Goal: Task Accomplishment & Management: Manage account settings

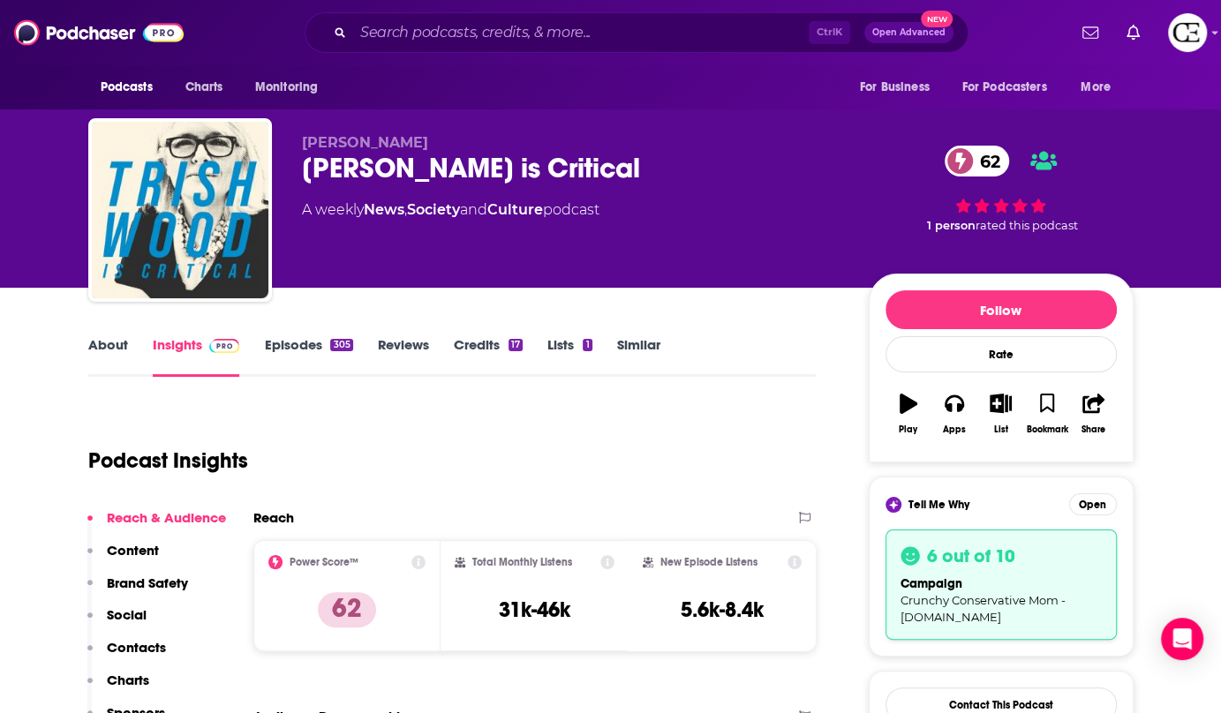
click at [376, 164] on div "Trish Wood is Critical 62" at bounding box center [571, 168] width 539 height 34
click at [375, 164] on div "Trish Wood is Critical 62" at bounding box center [571, 168] width 539 height 34
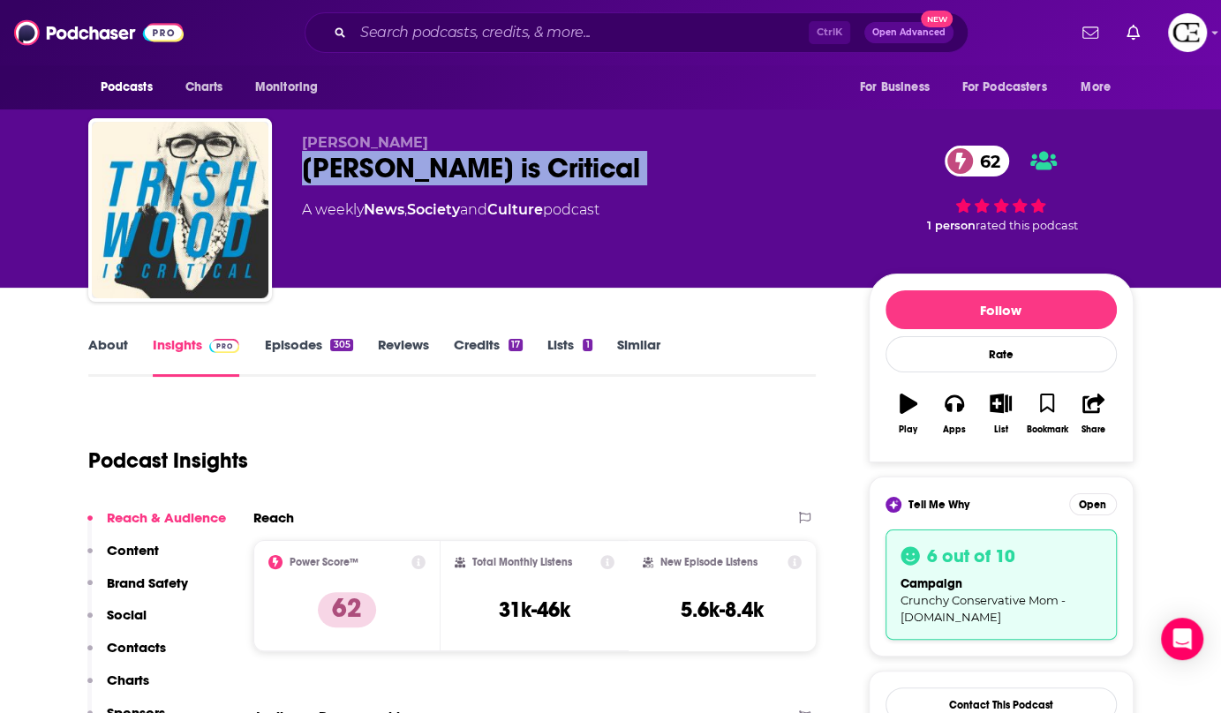
click at [375, 164] on div "Trish Wood is Critical 62" at bounding box center [571, 168] width 539 height 34
click at [373, 165] on div "Trish Wood is Critical 62" at bounding box center [571, 168] width 539 height 34
copy div "Trish Wood is Critical 62"
click at [1110, 507] on button "Open" at bounding box center [1093, 505] width 48 height 22
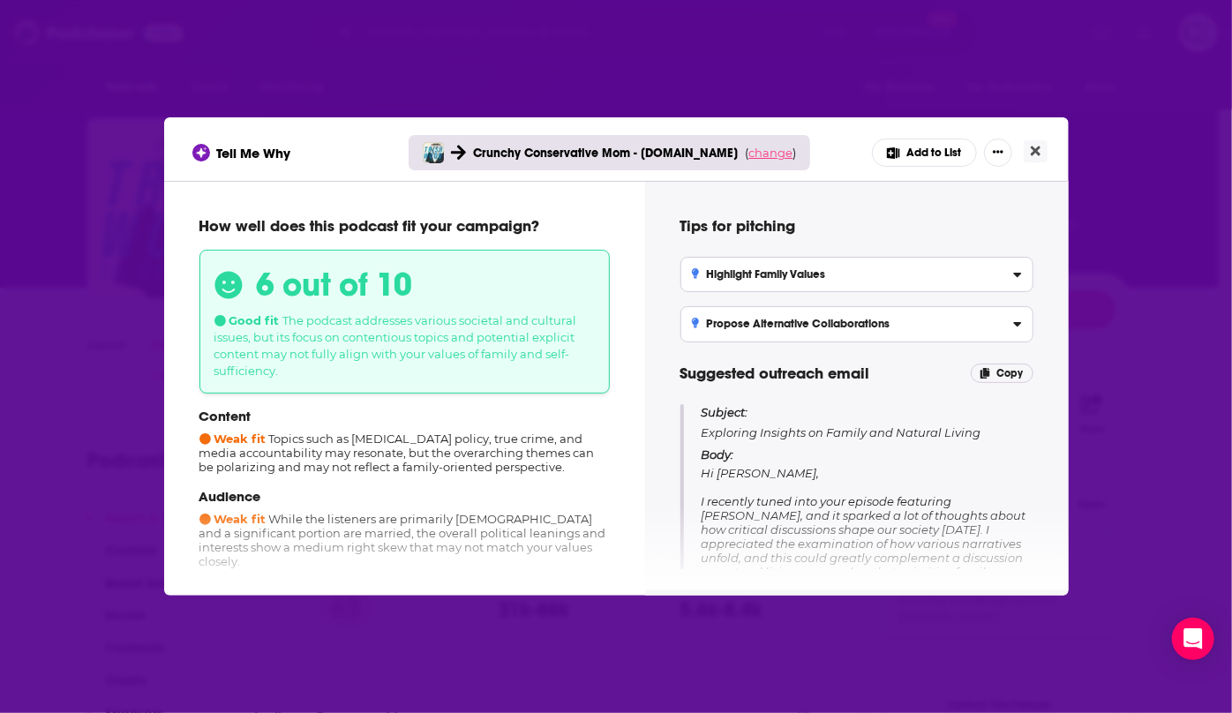
click at [769, 153] on span "change" at bounding box center [771, 153] width 44 height 14
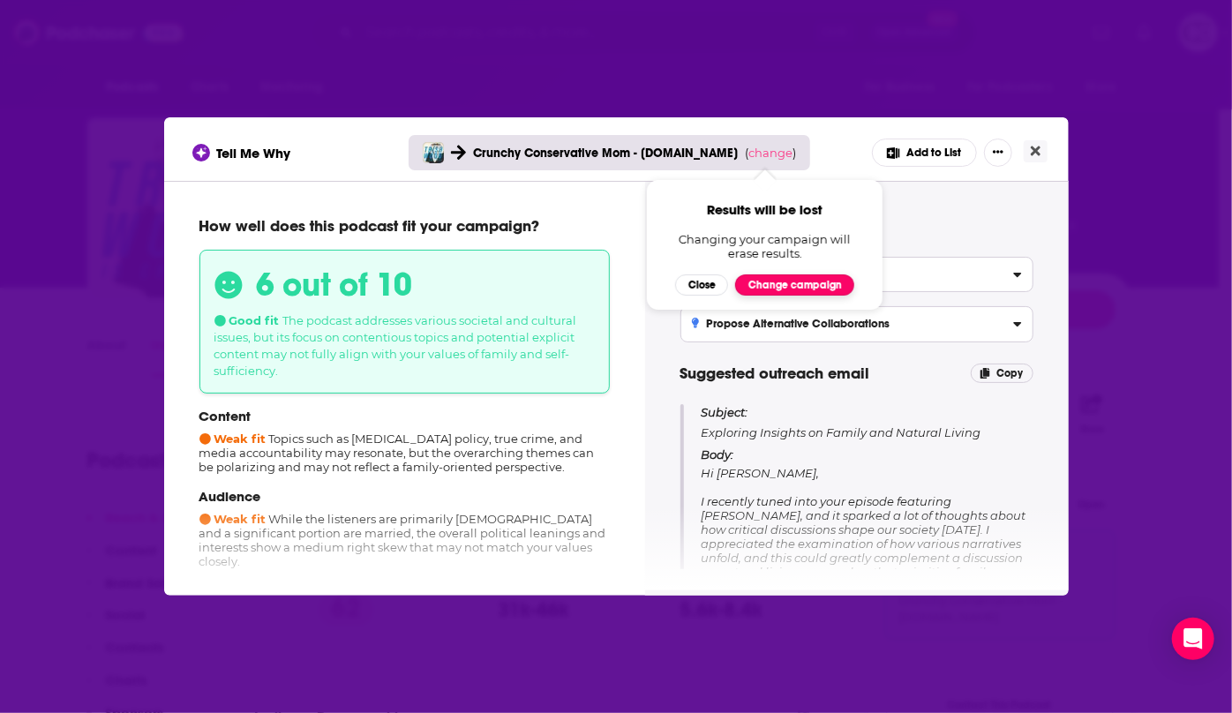
click at [777, 283] on button "Change campaign" at bounding box center [794, 285] width 119 height 21
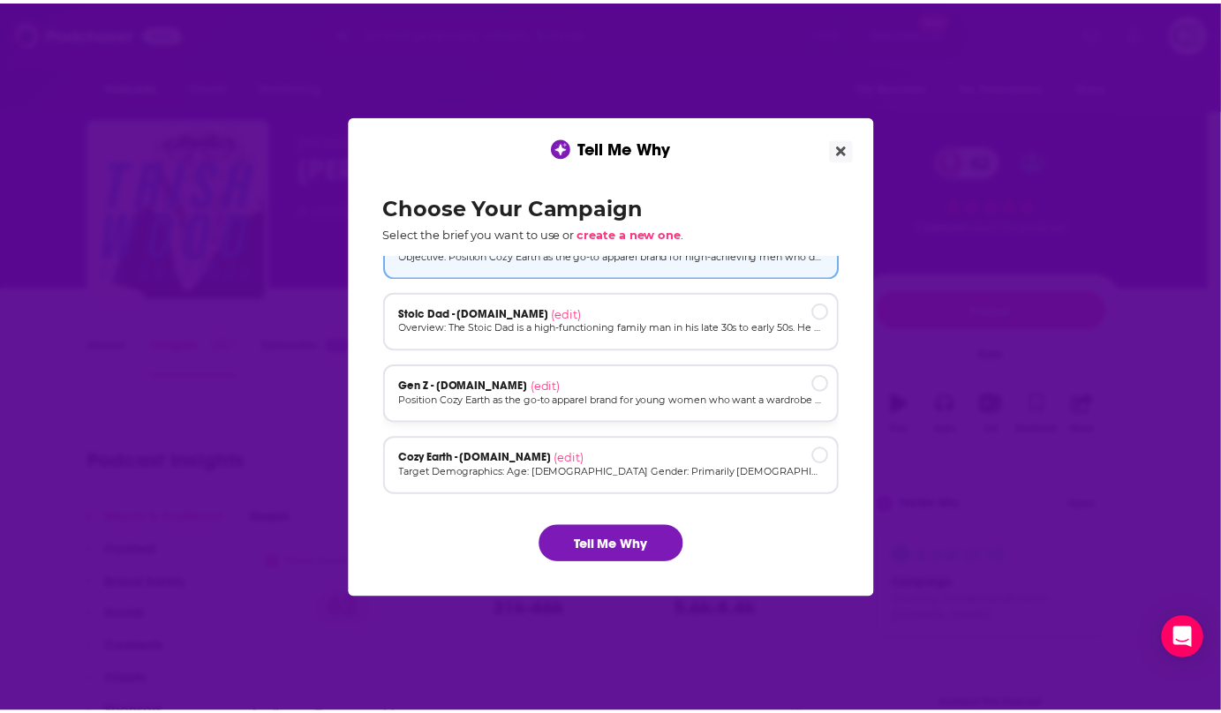
scroll to position [118, 0]
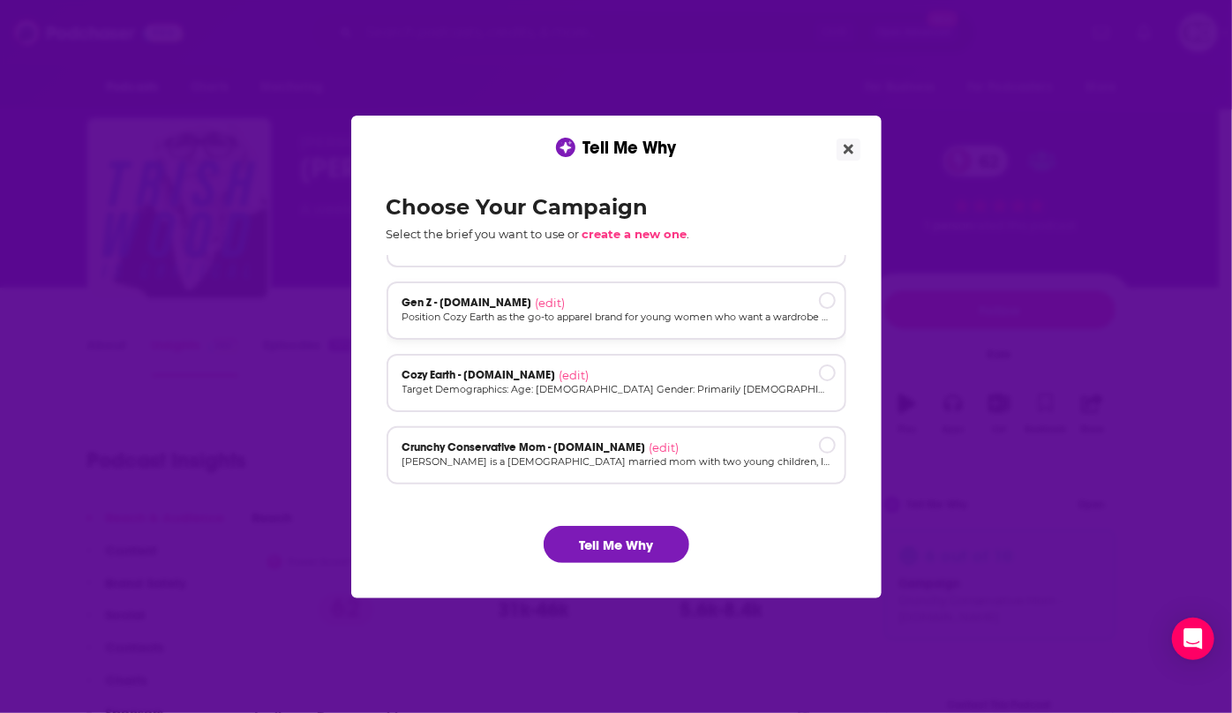
click at [706, 397] on div "Cozy Earth - cozyearth.com (edit) Target Demographics: Age: 30-55 Gender: Prima…" at bounding box center [617, 383] width 460 height 58
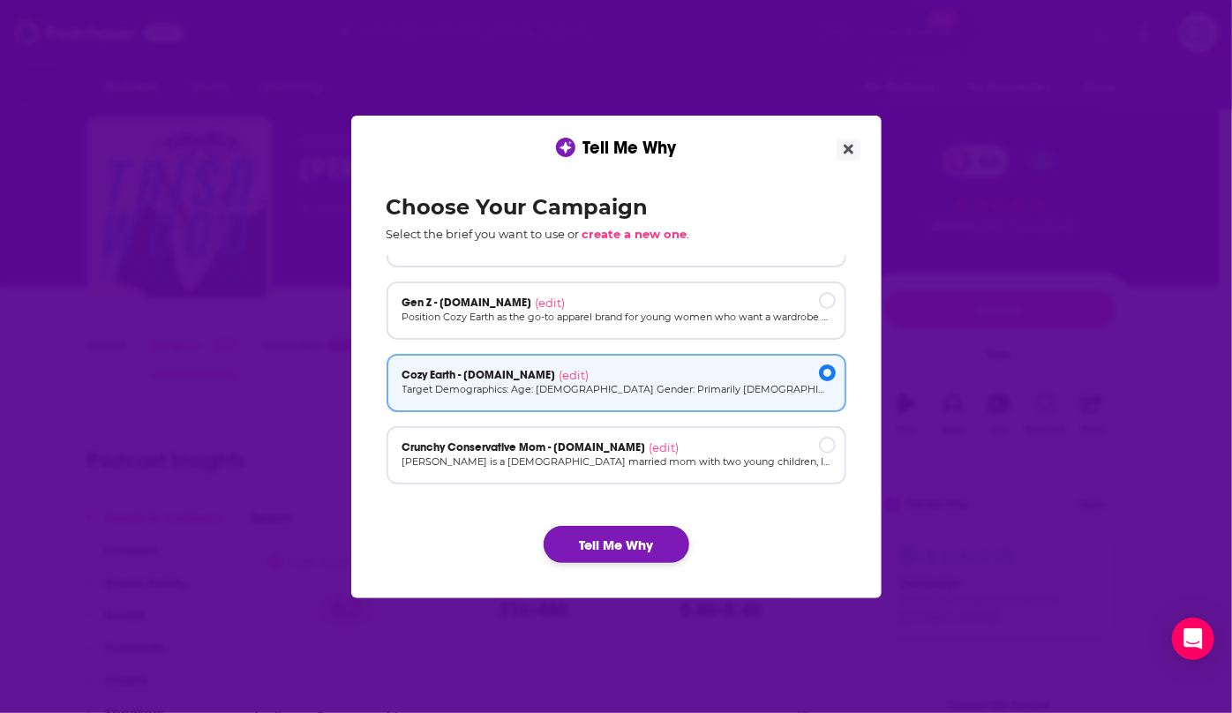
click at [627, 533] on button "Tell Me Why" at bounding box center [617, 544] width 146 height 37
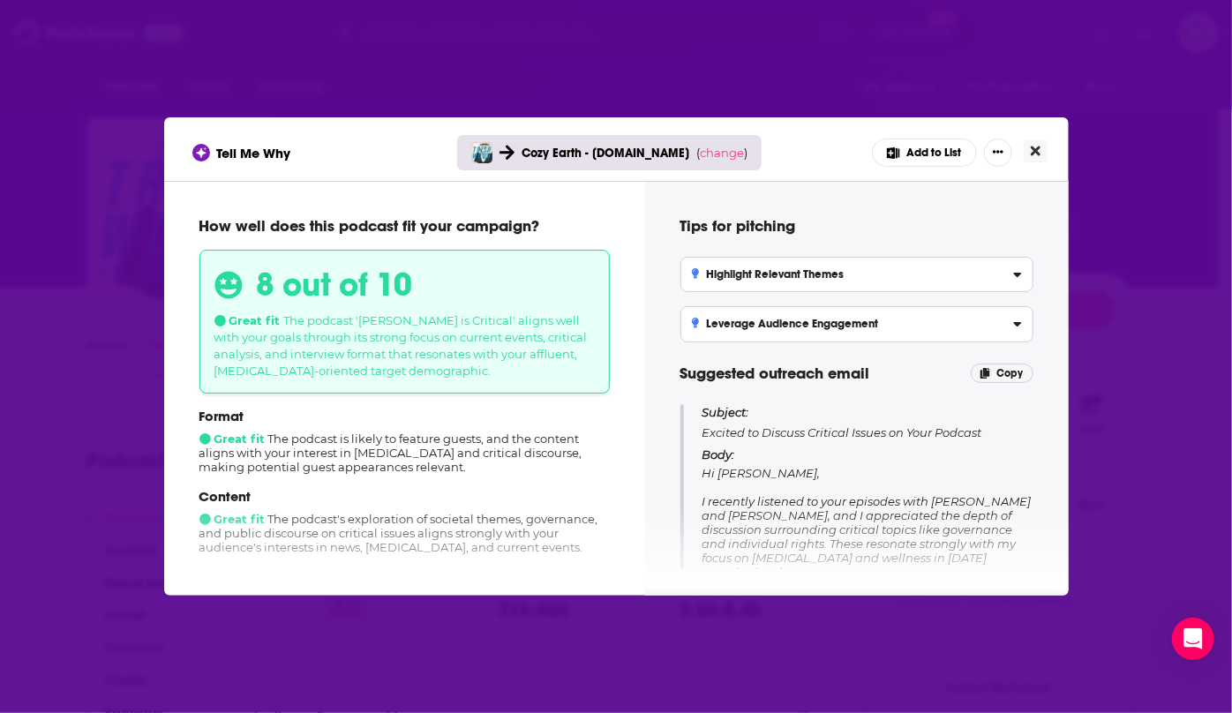
click at [1042, 148] on button "Close" at bounding box center [1036, 151] width 24 height 22
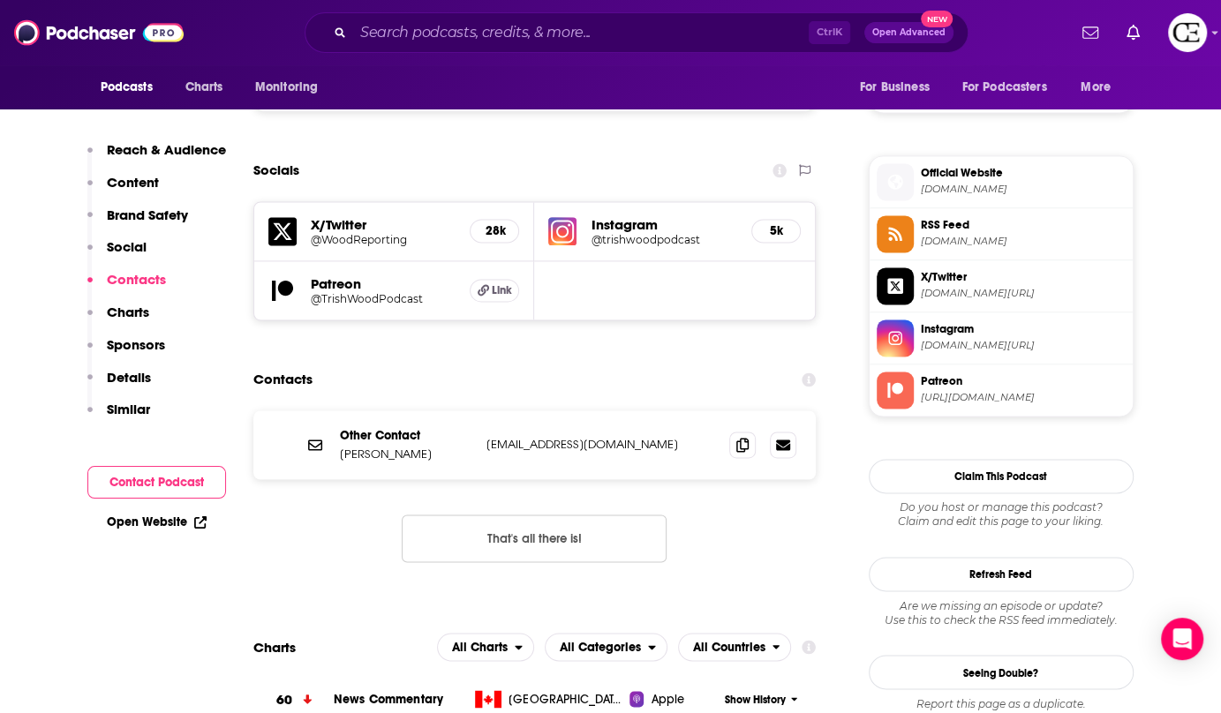
scroll to position [1605, 0]
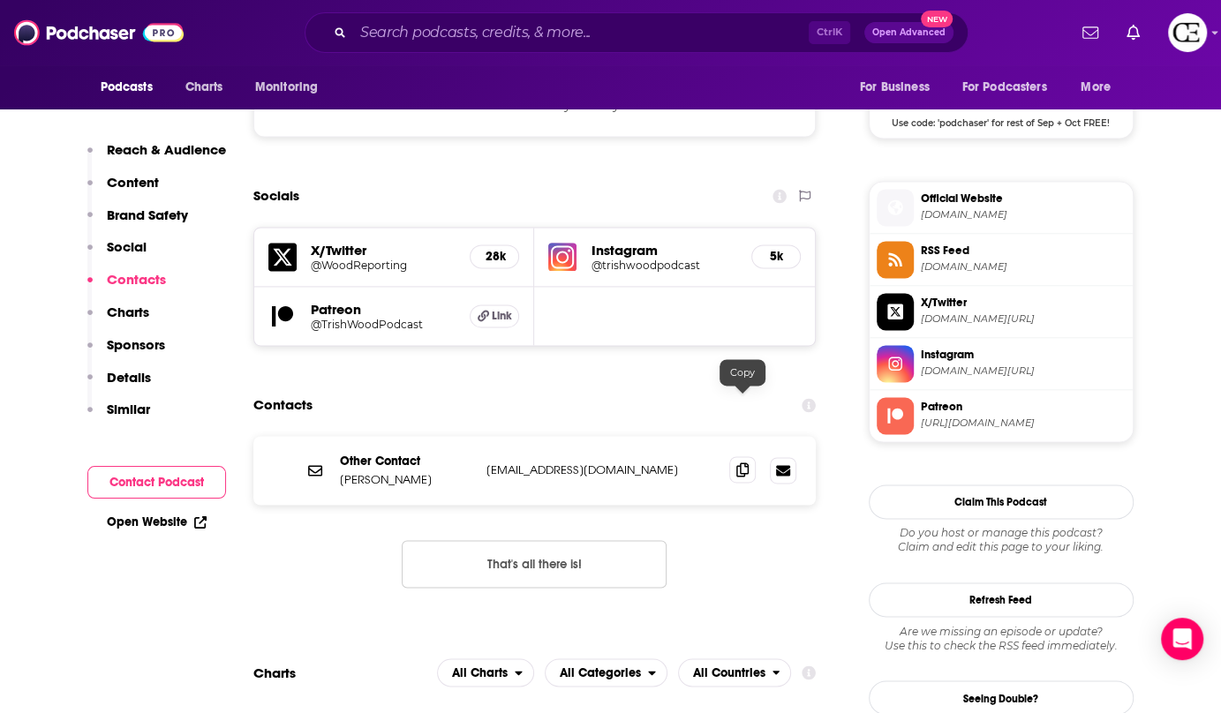
click at [748, 463] on icon at bounding box center [742, 470] width 12 height 14
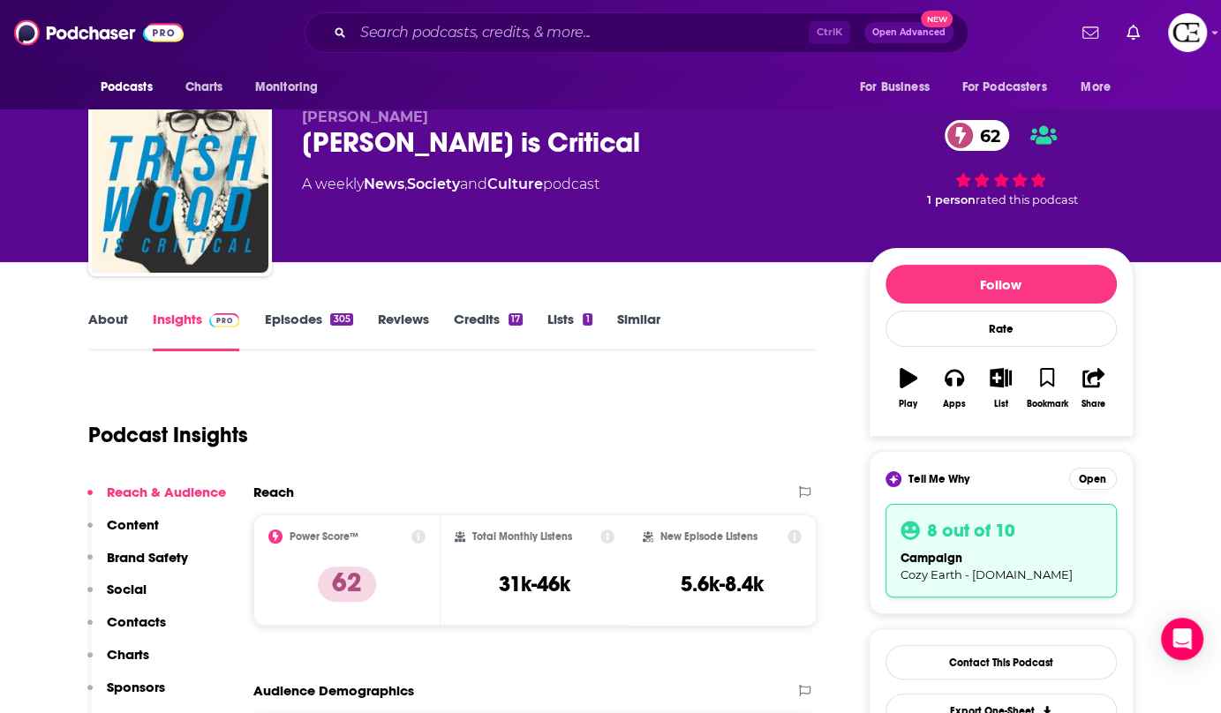
scroll to position [0, 0]
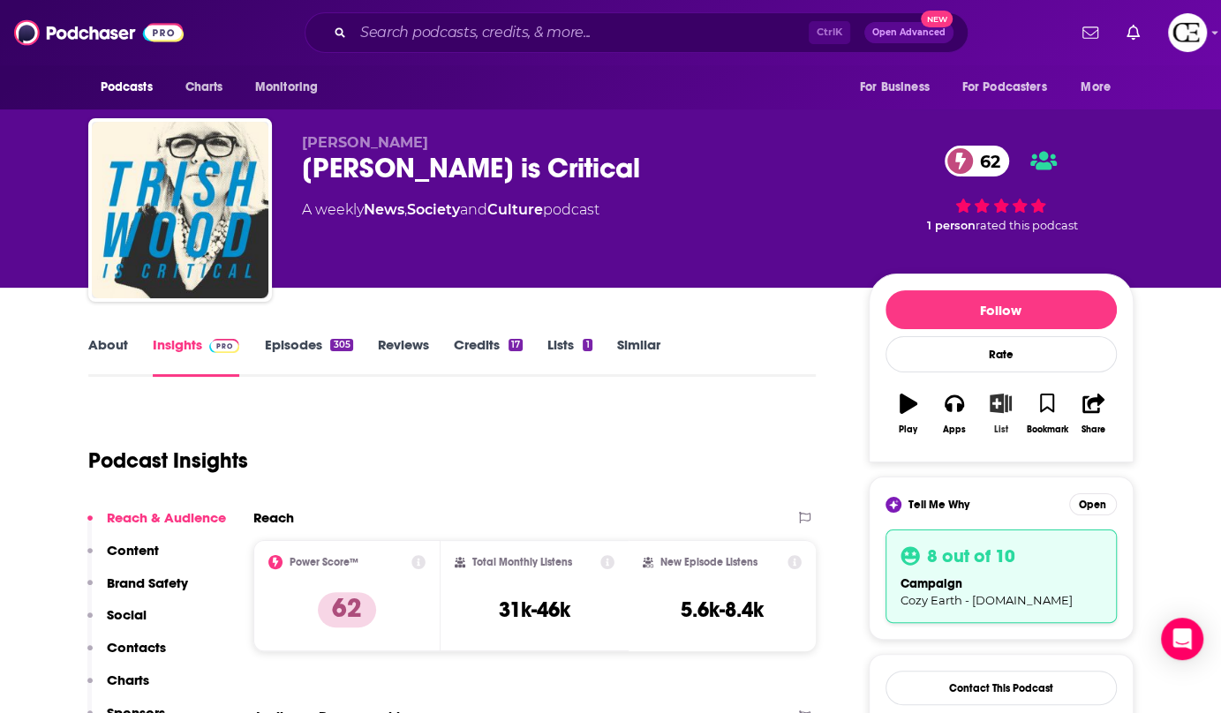
click at [1006, 396] on icon "button" at bounding box center [1001, 403] width 22 height 19
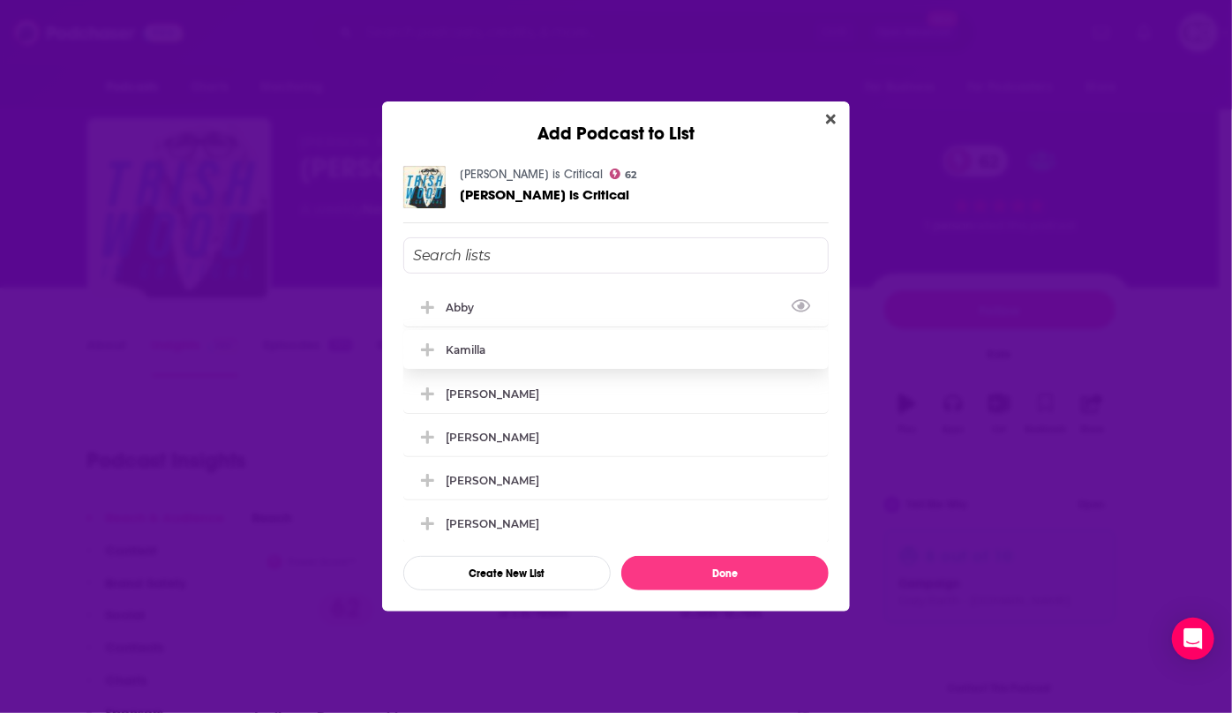
click at [425, 308] on icon "Add Podcast To List" at bounding box center [427, 308] width 13 height 16
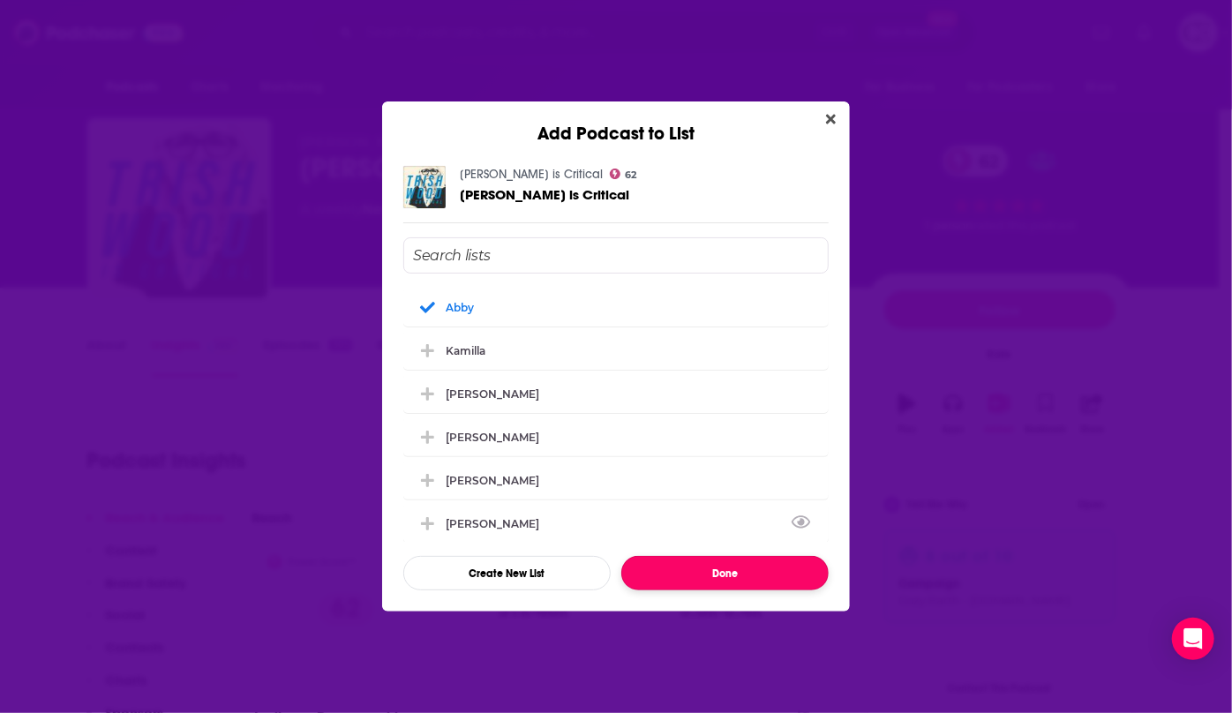
click at [683, 577] on button "Done" at bounding box center [725, 573] width 207 height 34
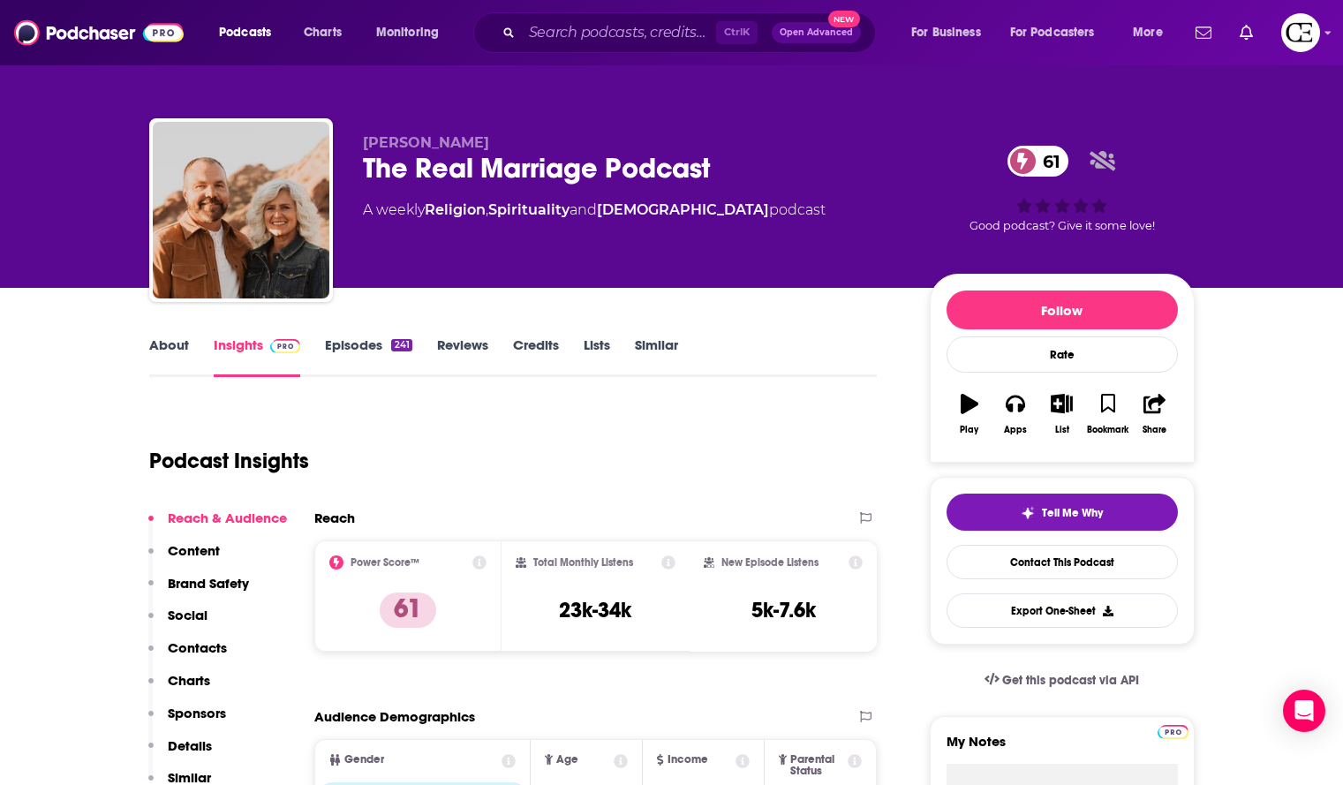
click at [421, 175] on div "The Real Marriage Podcast 61" at bounding box center [632, 168] width 539 height 34
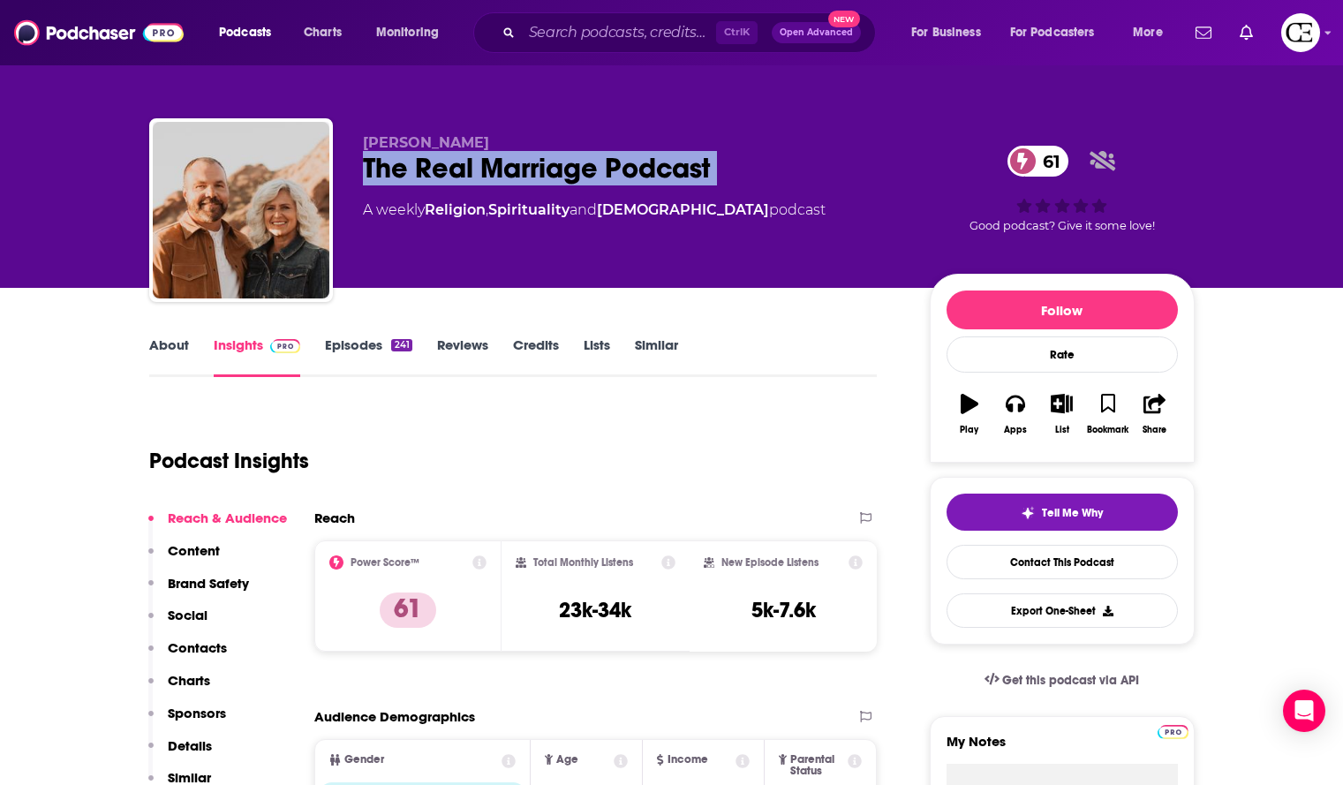
click at [421, 175] on div "The Real Marriage Podcast 61" at bounding box center [632, 168] width 539 height 34
copy div "The Real Marriage Podcast 61"
click at [1090, 514] on span "Tell Me Why" at bounding box center [1072, 513] width 61 height 14
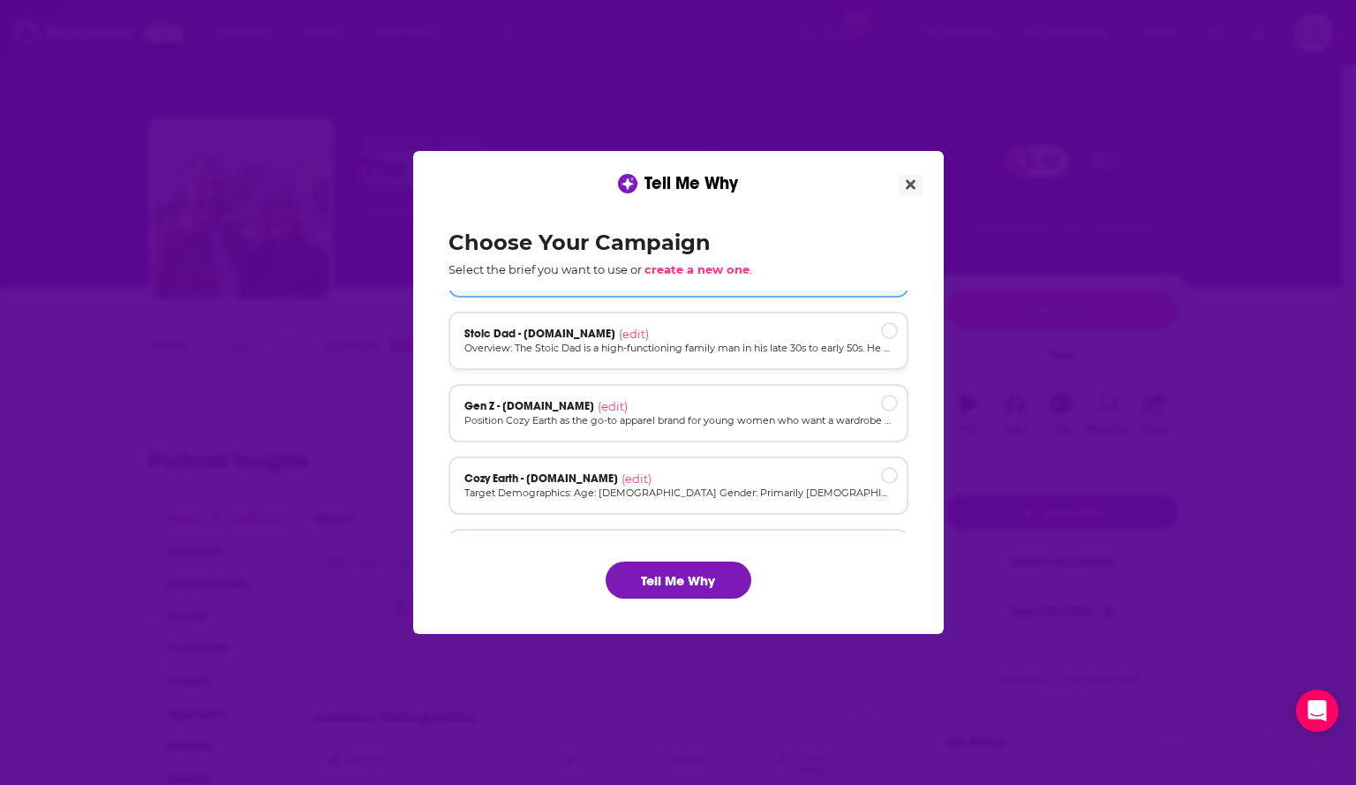
scroll to position [88, 0]
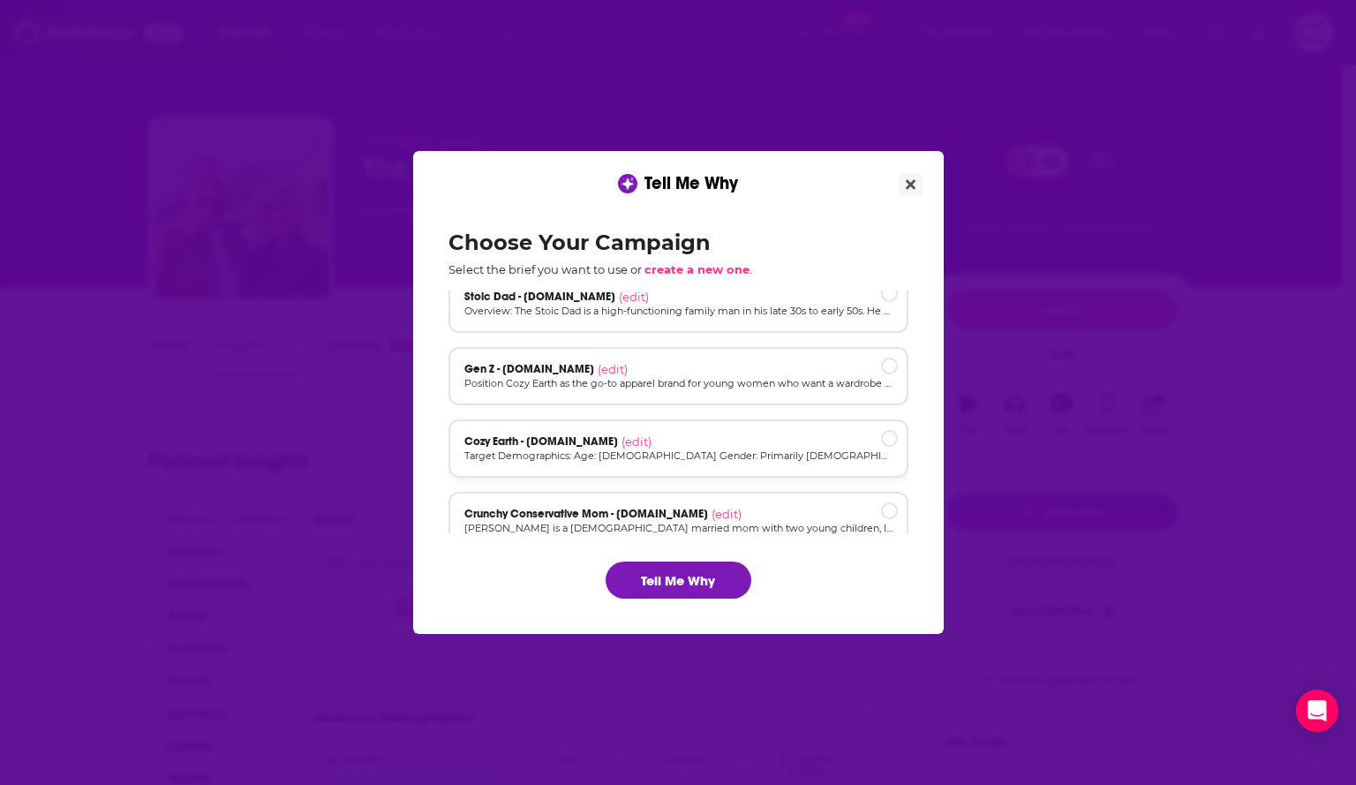
click at [685, 454] on p "Target Demographics: Age: [DEMOGRAPHIC_DATA] Gender: Primarily [DEMOGRAPHIC_DAT…" at bounding box center [678, 455] width 428 height 15
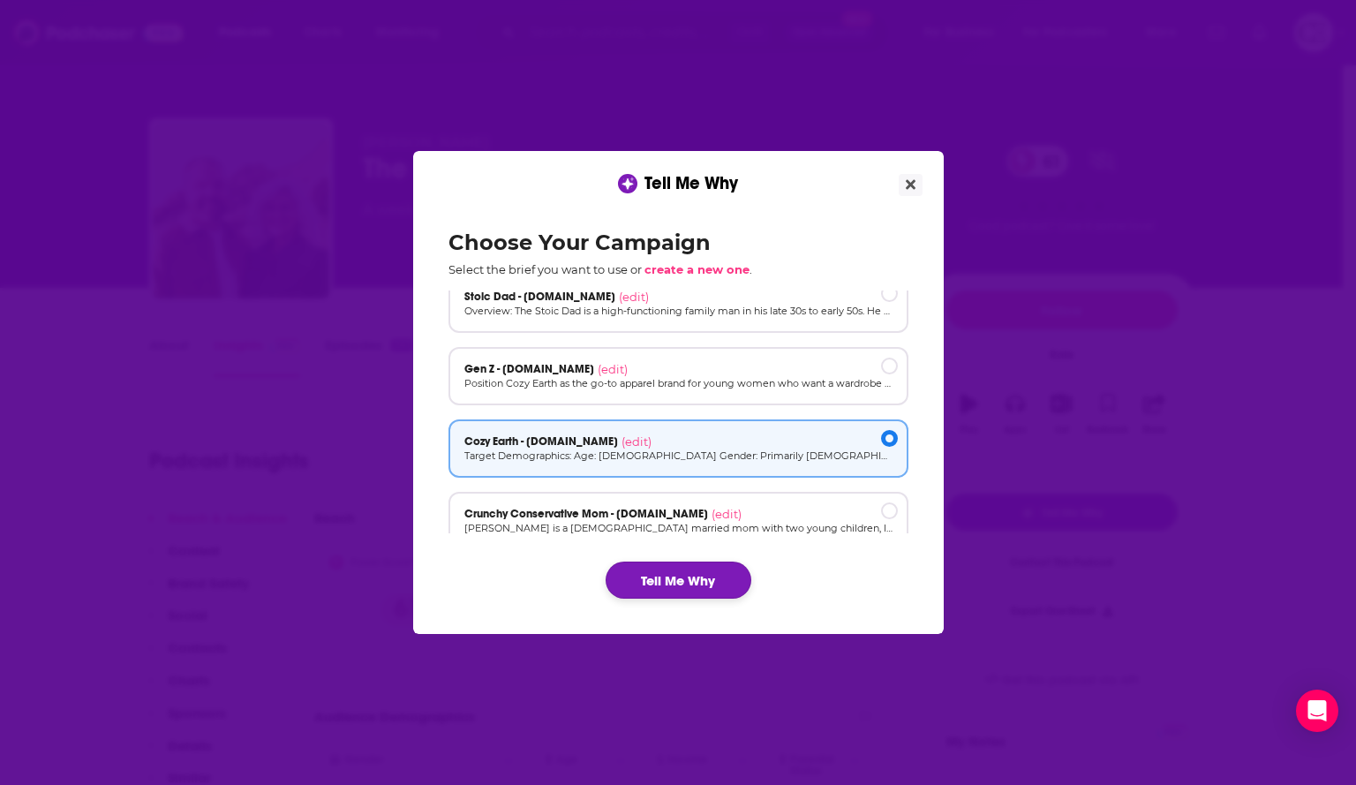
click at [691, 588] on button "Tell Me Why" at bounding box center [679, 580] width 146 height 37
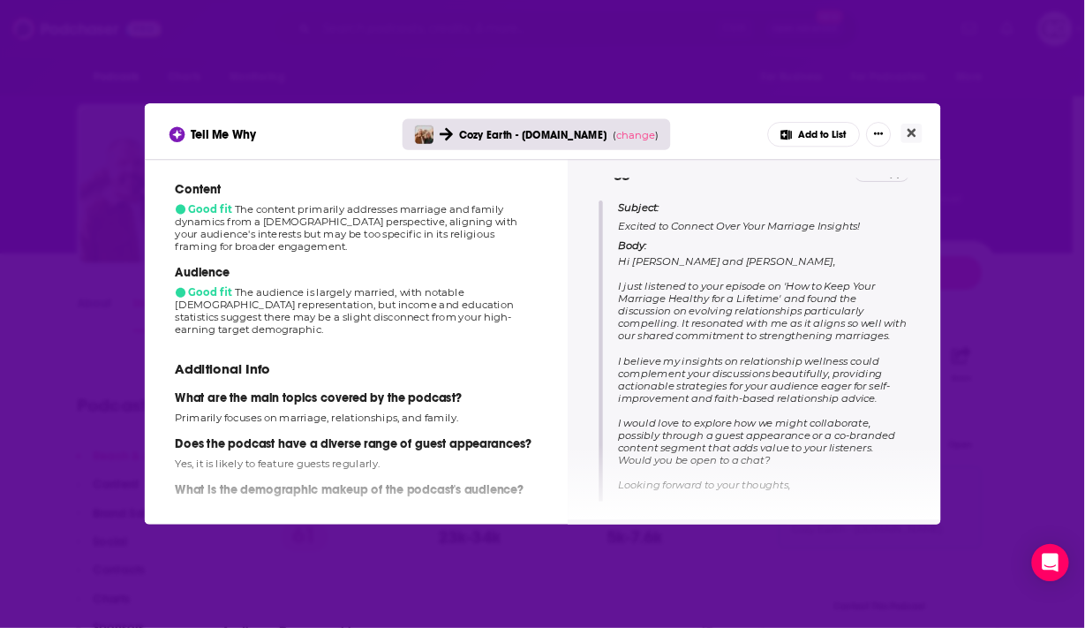
scroll to position [177, 0]
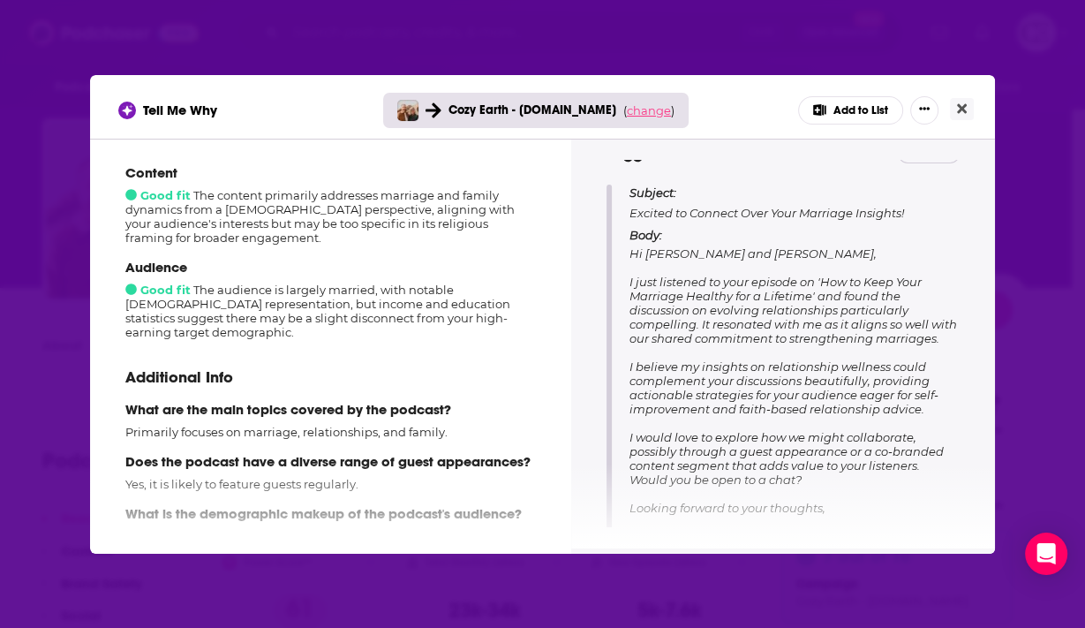
drag, startPoint x: 1319, startPoint y: 0, endPoint x: 655, endPoint y: 109, distance: 672.9
click at [655, 109] on span "change" at bounding box center [649, 110] width 44 height 14
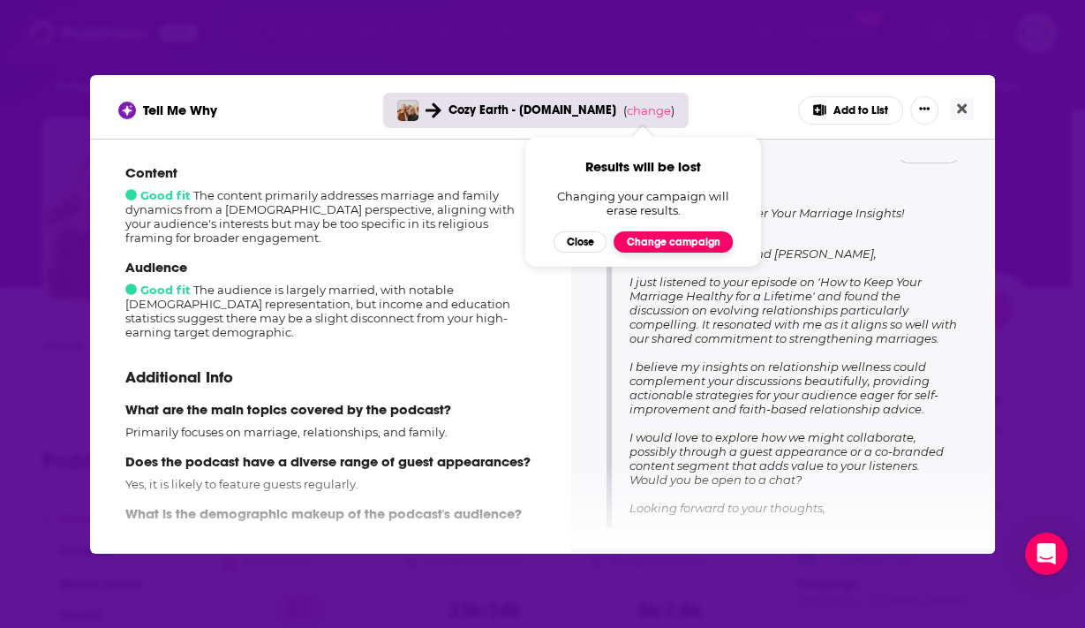
click at [660, 251] on button "Change campaign" at bounding box center [673, 241] width 119 height 21
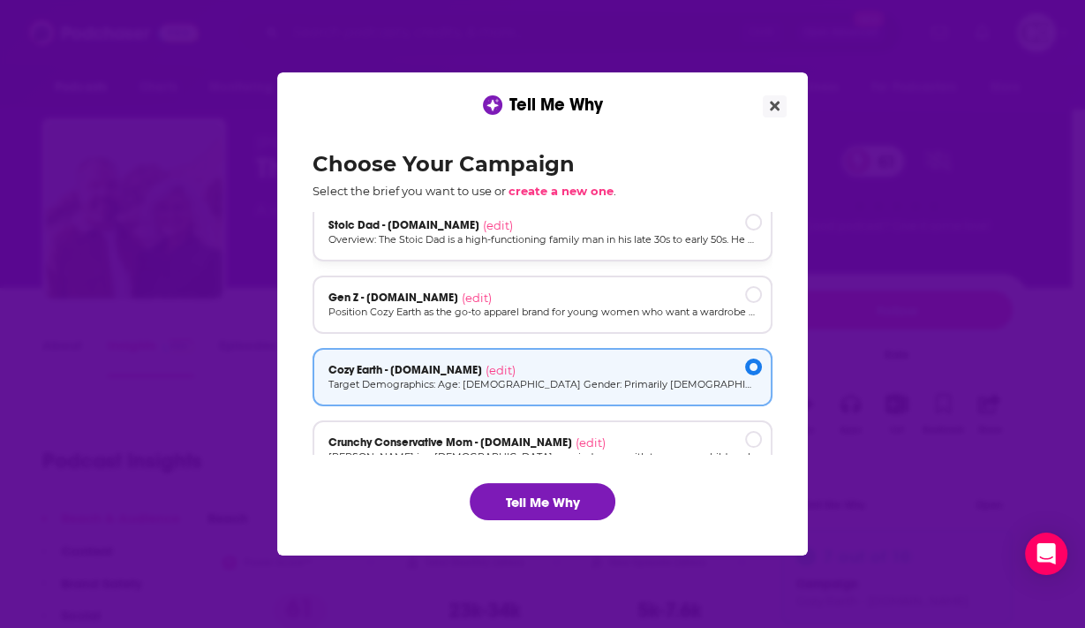
scroll to position [119, 0]
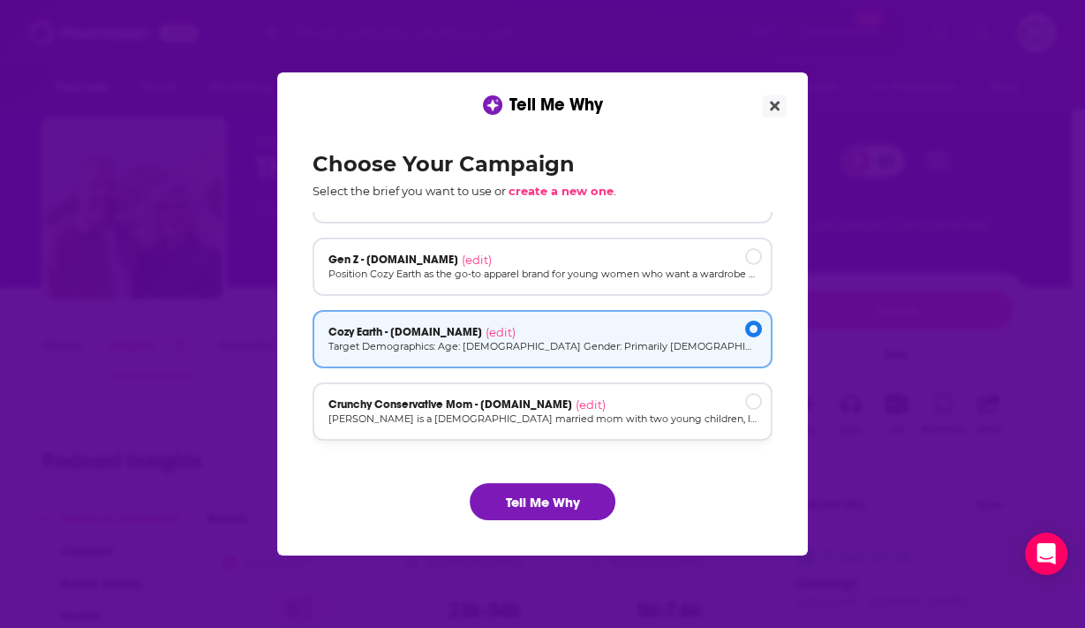
click at [684, 406] on div "Crunchy Conservative Mom - cozyearth.com (edit)" at bounding box center [542, 404] width 428 height 14
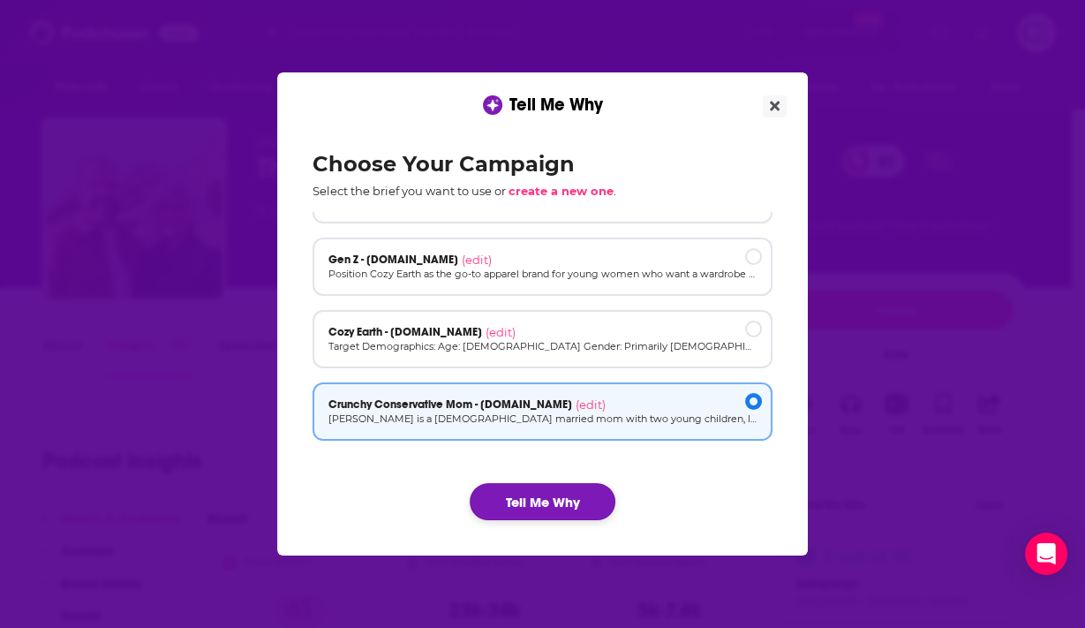
click at [537, 505] on button "Tell Me Why" at bounding box center [543, 501] width 146 height 37
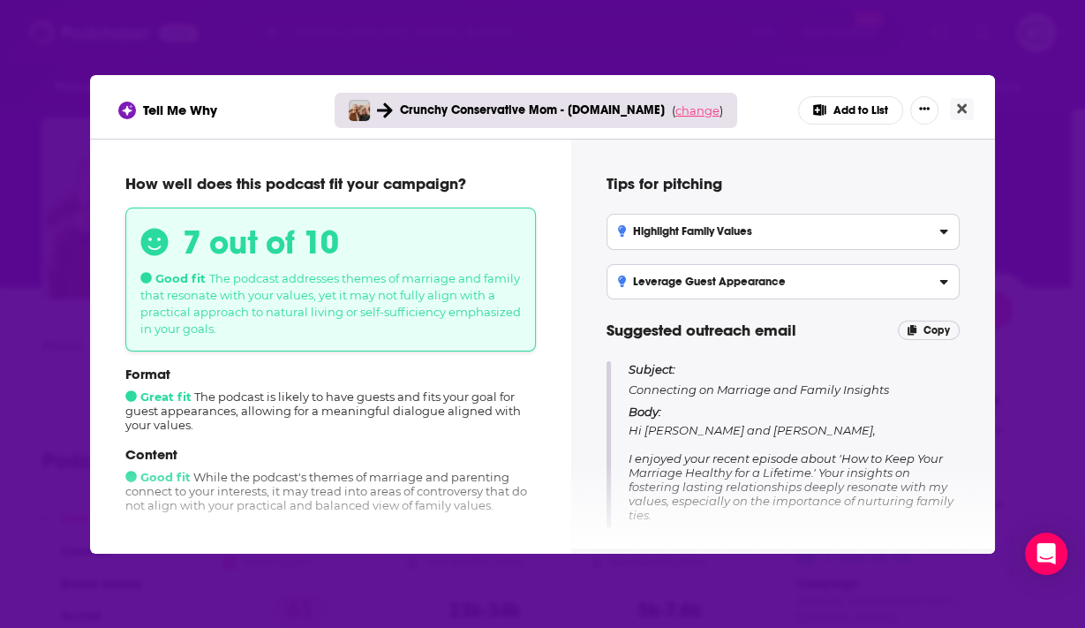
click at [687, 113] on span "change" at bounding box center [697, 110] width 44 height 14
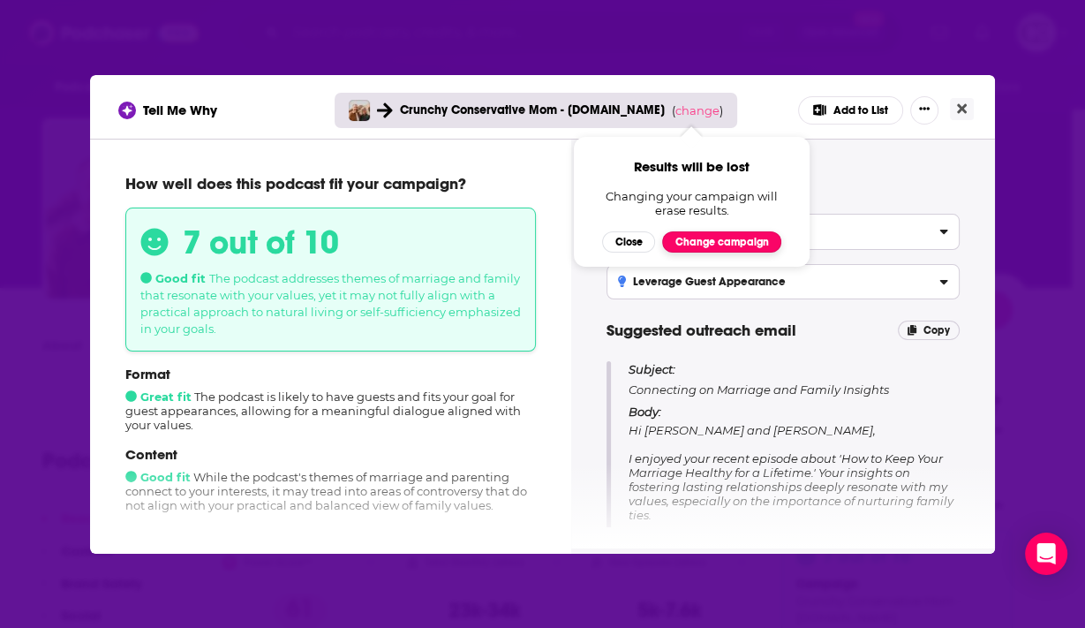
click at [713, 244] on button "Change campaign" at bounding box center [721, 241] width 119 height 21
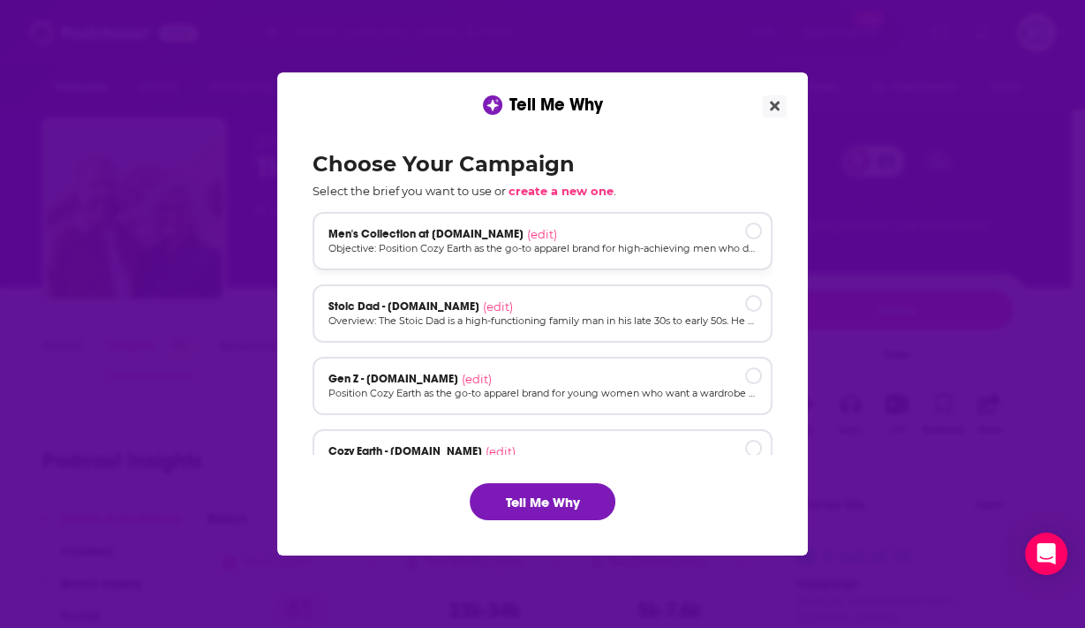
click at [610, 227] on div "Men's Collection at [DOMAIN_NAME] (edit)" at bounding box center [542, 234] width 428 height 14
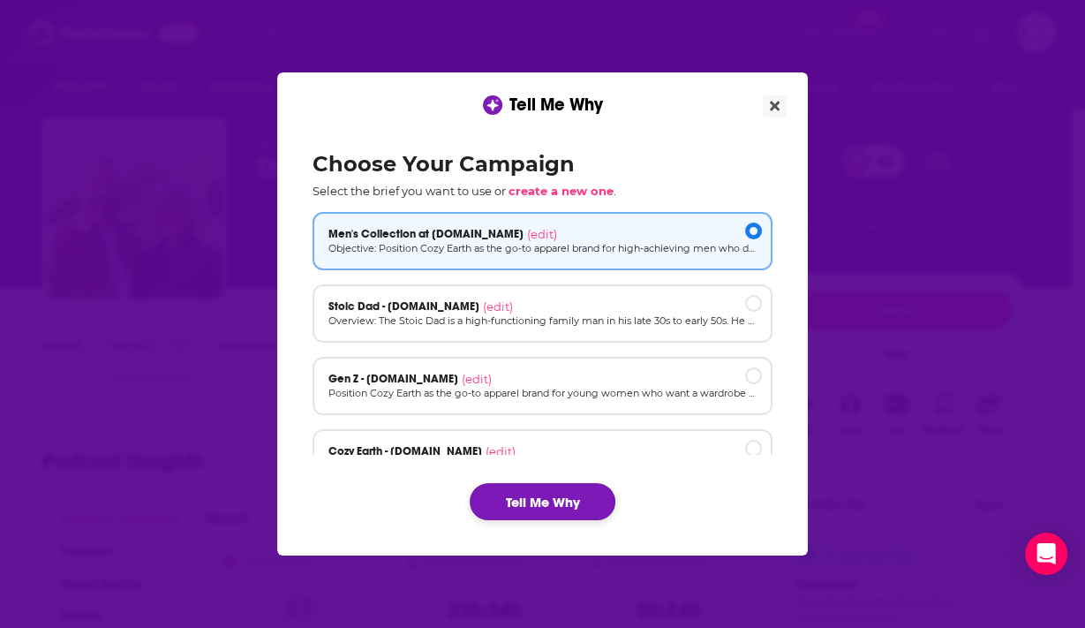
drag, startPoint x: 589, startPoint y: 508, endPoint x: 596, endPoint y: 501, distance: 9.4
click at [590, 505] on button "Tell Me Why" at bounding box center [543, 501] width 146 height 37
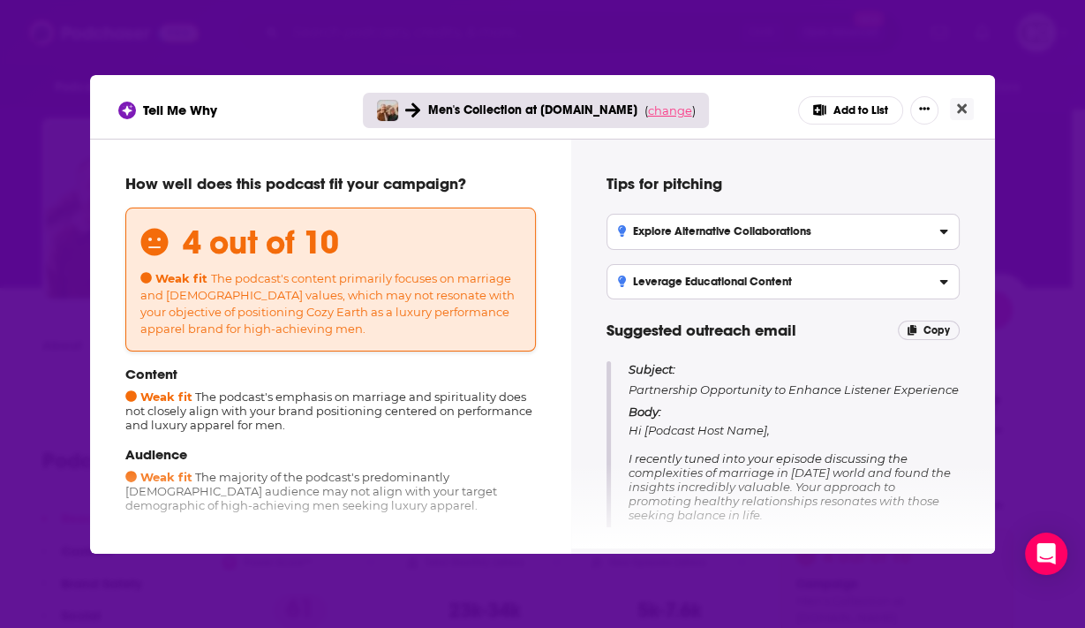
click at [652, 113] on span "change" at bounding box center [669, 110] width 44 height 14
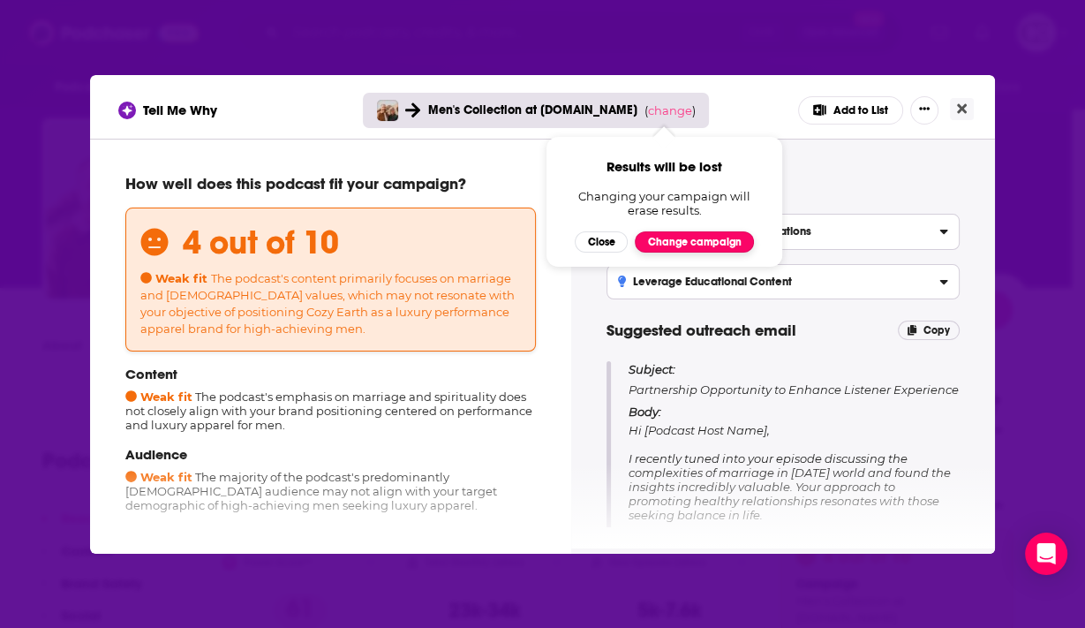
click at [666, 247] on button "Change campaign" at bounding box center [694, 241] width 119 height 21
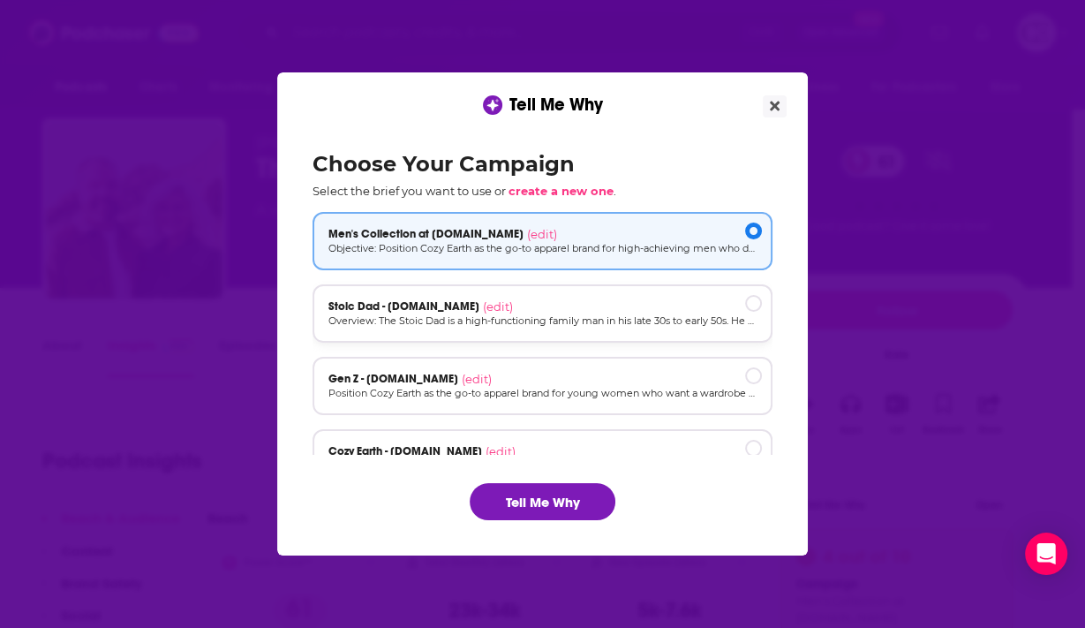
click at [641, 307] on div "Stoic Dad - cozyearth.com (edit)" at bounding box center [542, 306] width 428 height 14
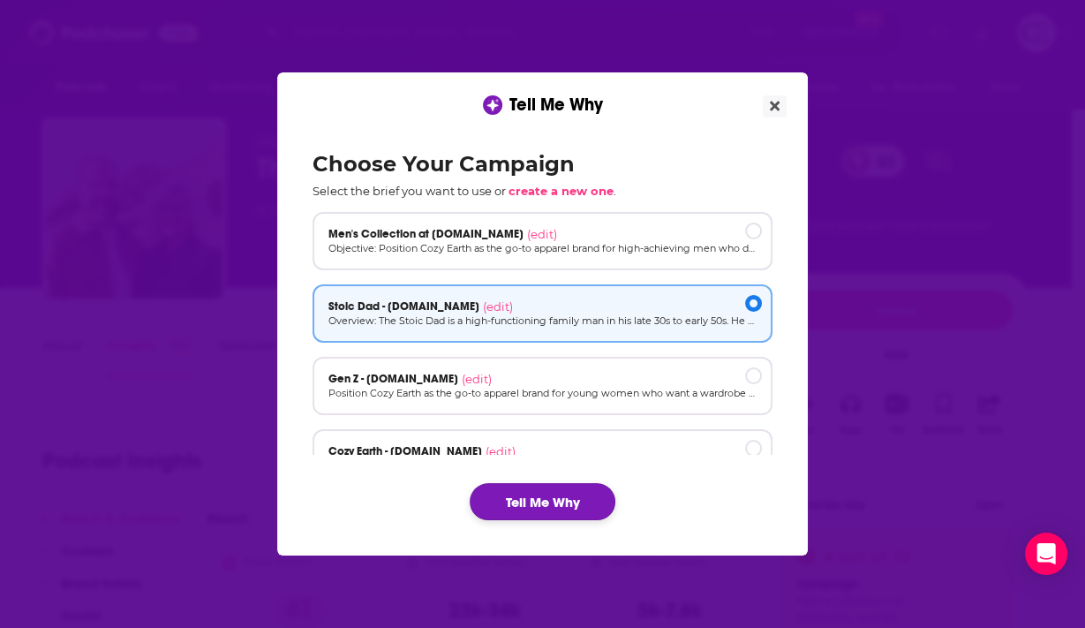
click at [577, 501] on button "Tell Me Why" at bounding box center [543, 501] width 146 height 37
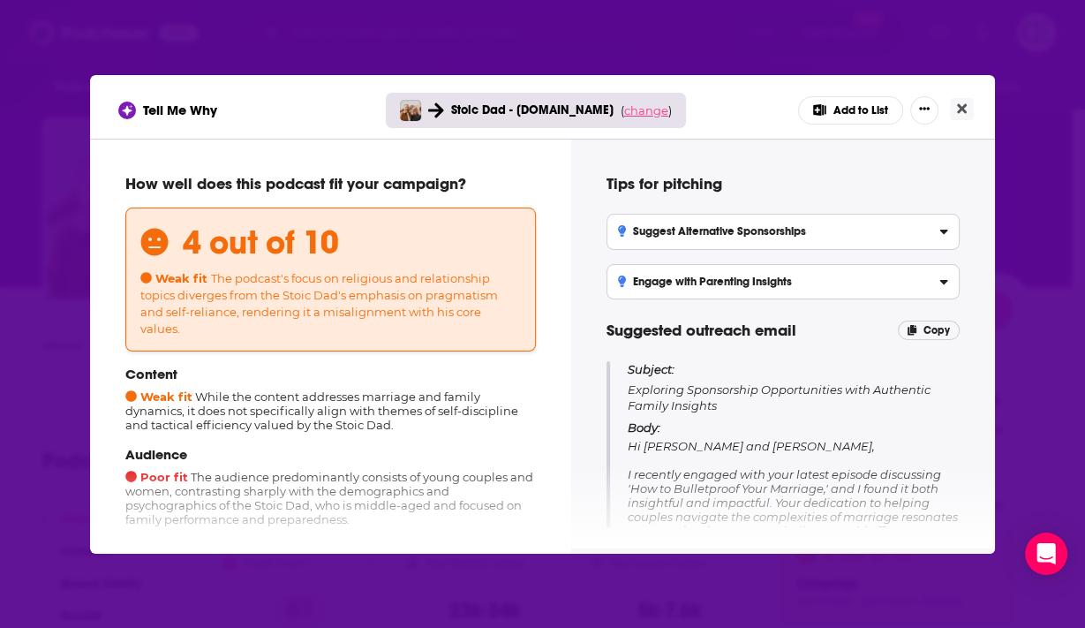
click at [658, 114] on span "change" at bounding box center [646, 110] width 44 height 14
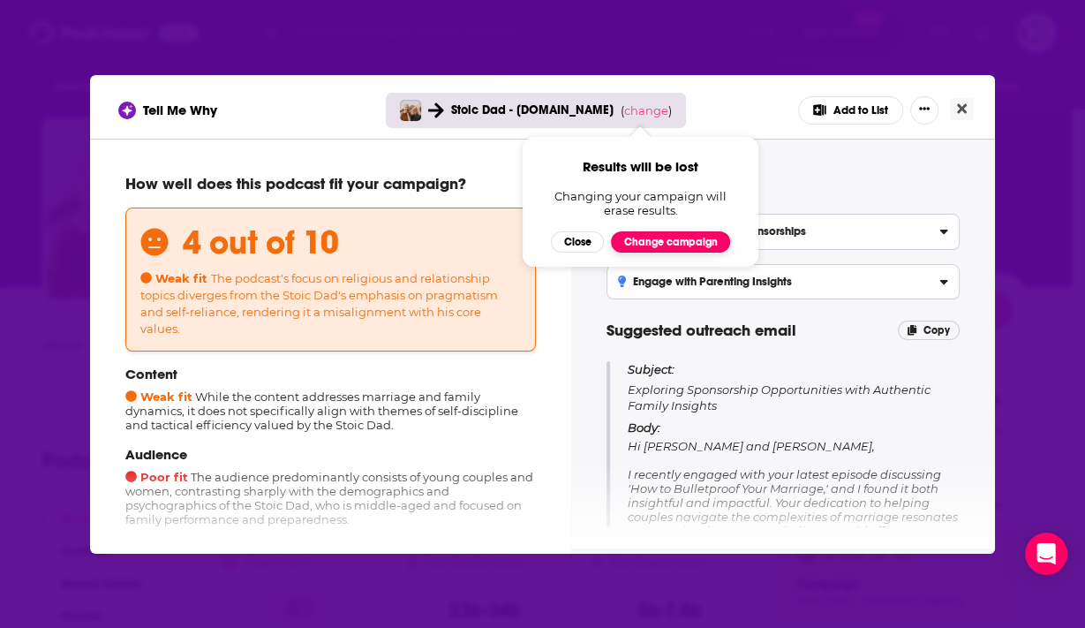
click at [678, 237] on button "Change campaign" at bounding box center [670, 241] width 119 height 21
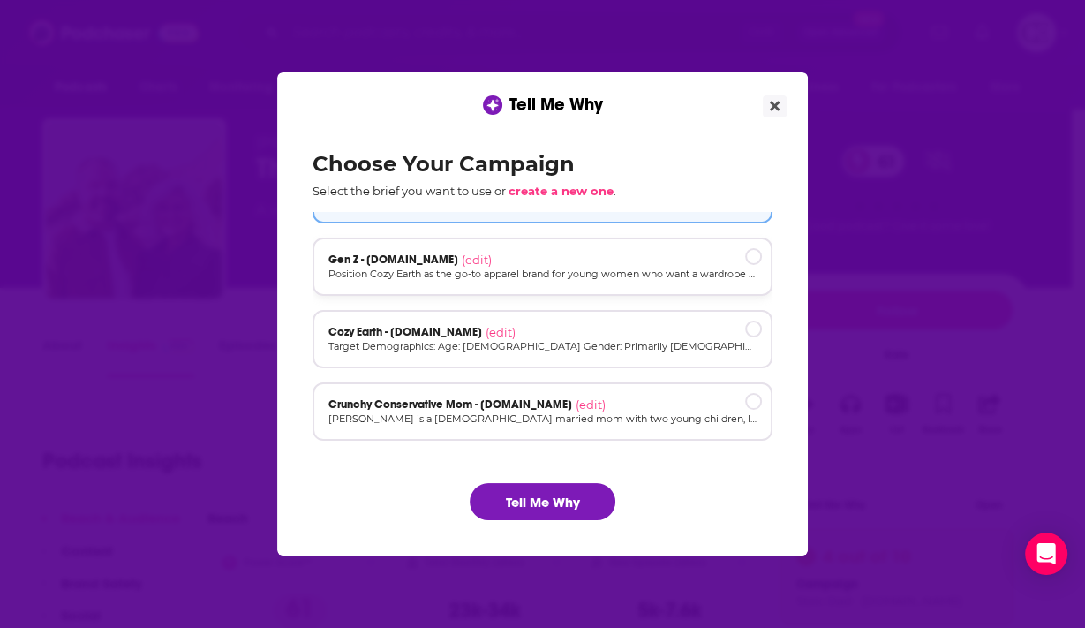
click at [593, 274] on p "Position Cozy Earth as the go-to apparel brand for young women who want a wardr…" at bounding box center [542, 274] width 428 height 15
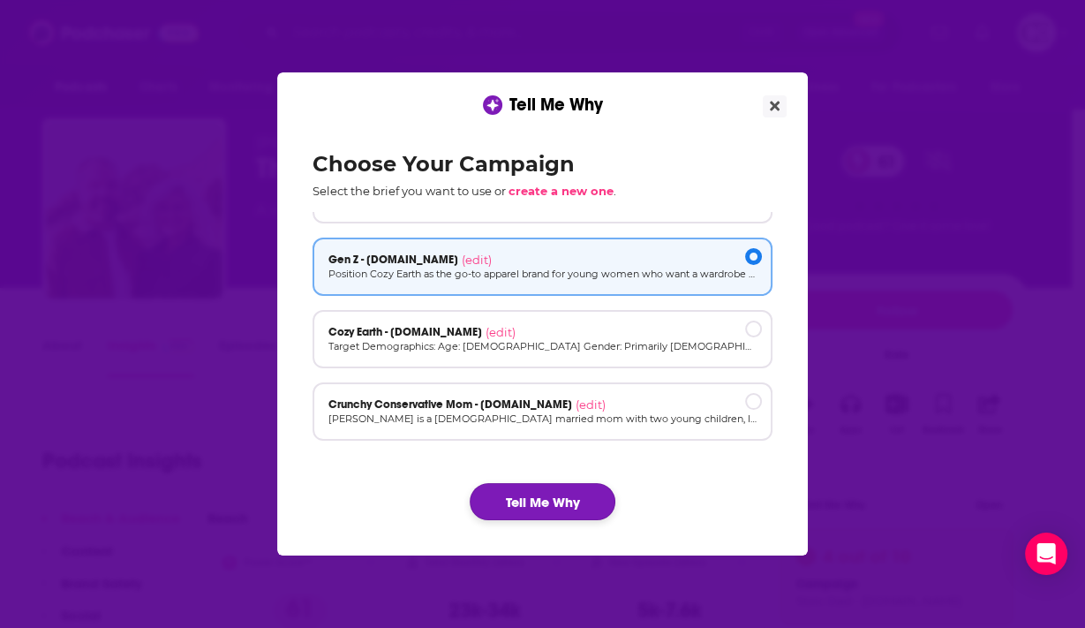
click at [524, 501] on button "Tell Me Why" at bounding box center [543, 501] width 146 height 37
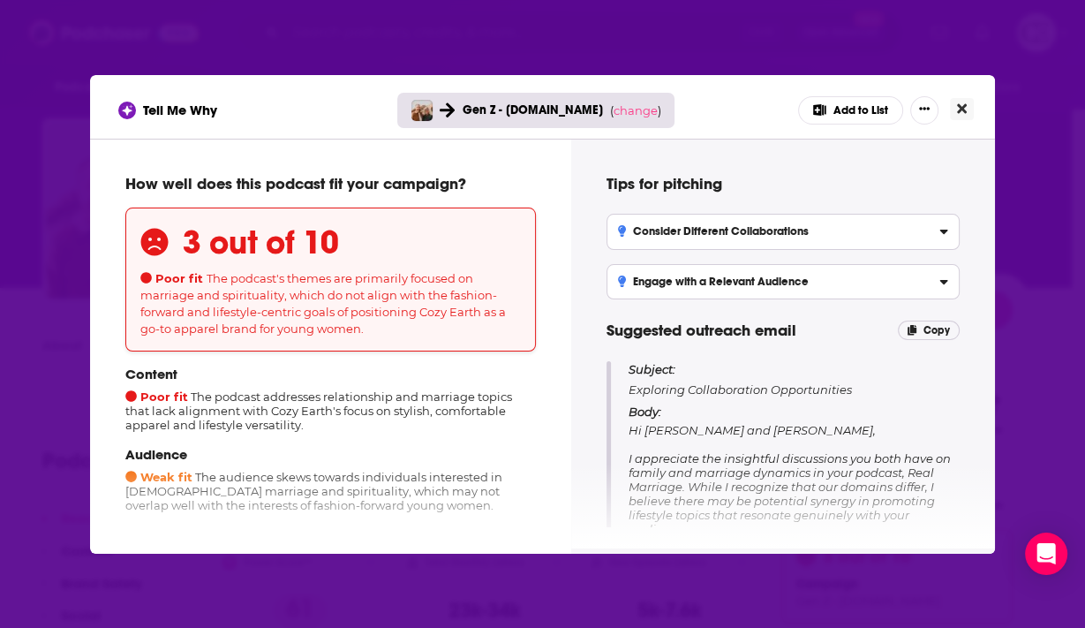
click at [954, 117] on button "Close" at bounding box center [962, 109] width 24 height 22
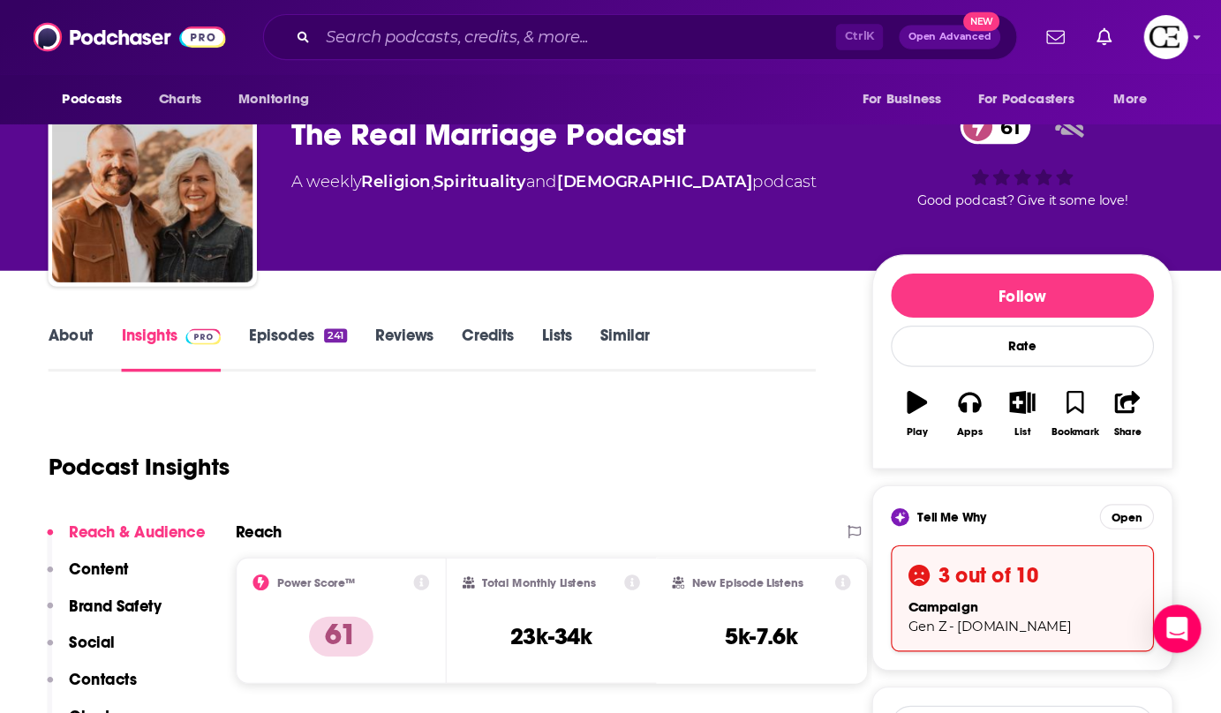
scroll to position [71, 0]
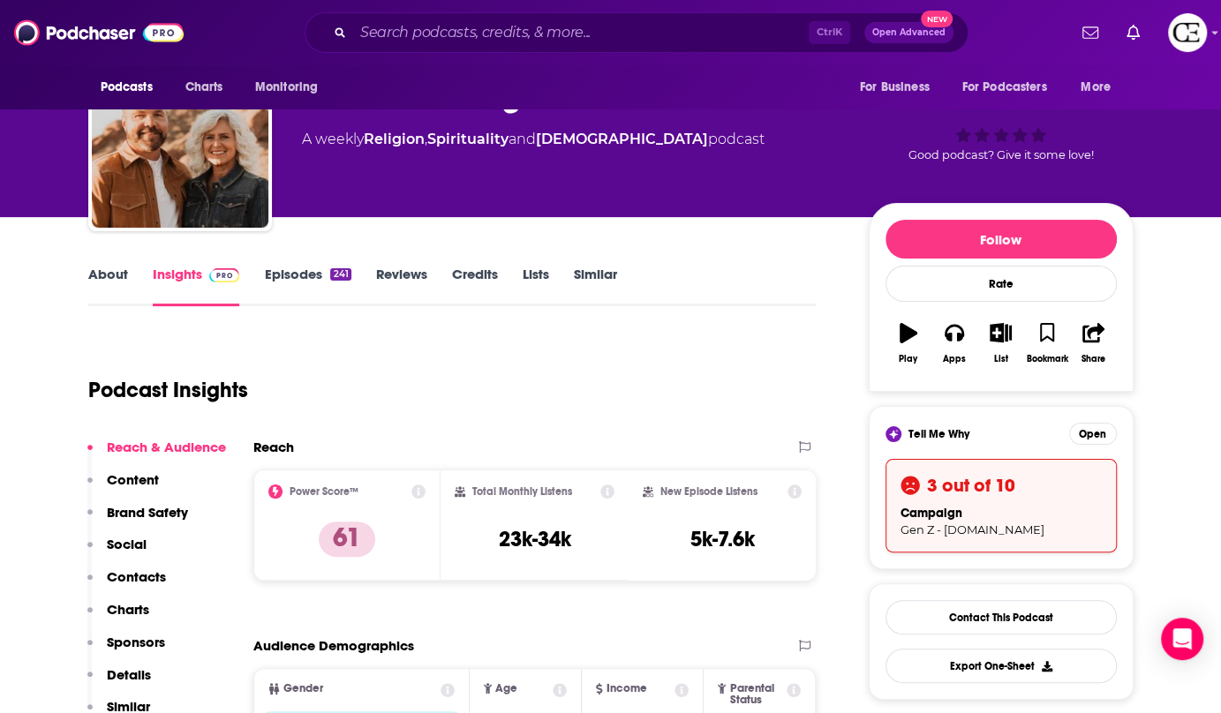
drag, startPoint x: 1035, startPoint y: 0, endPoint x: 729, endPoint y: 318, distance: 440.8
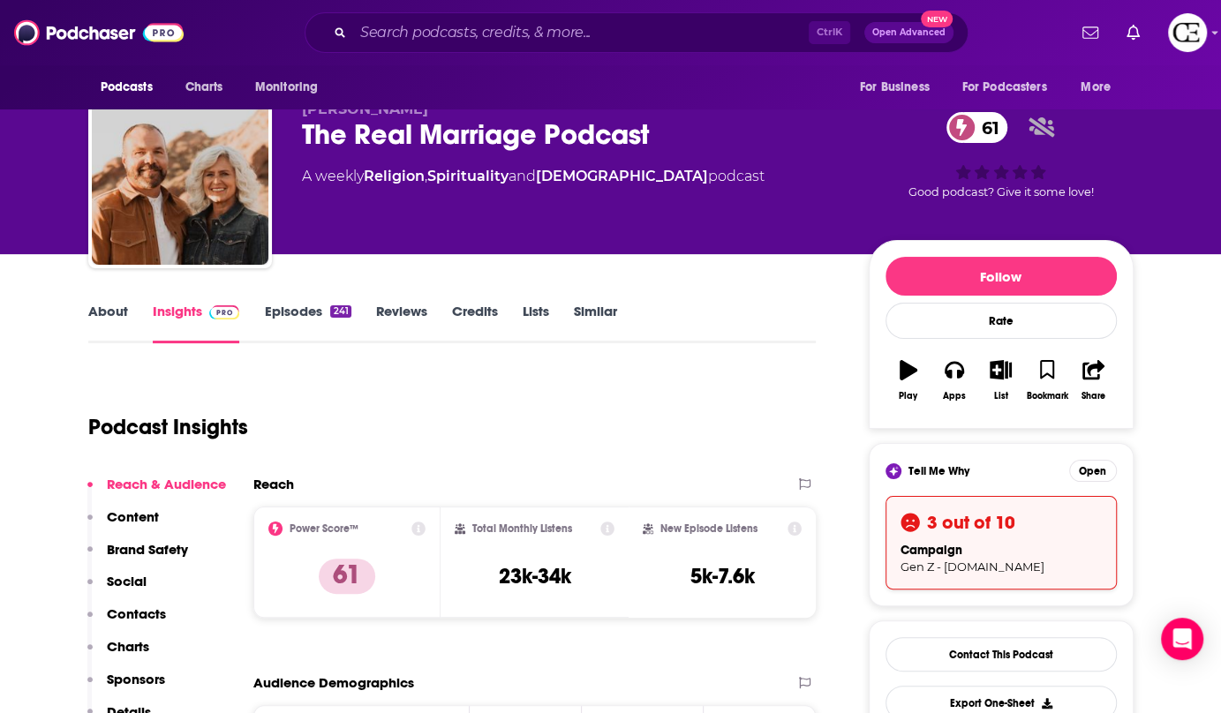
scroll to position [0, 0]
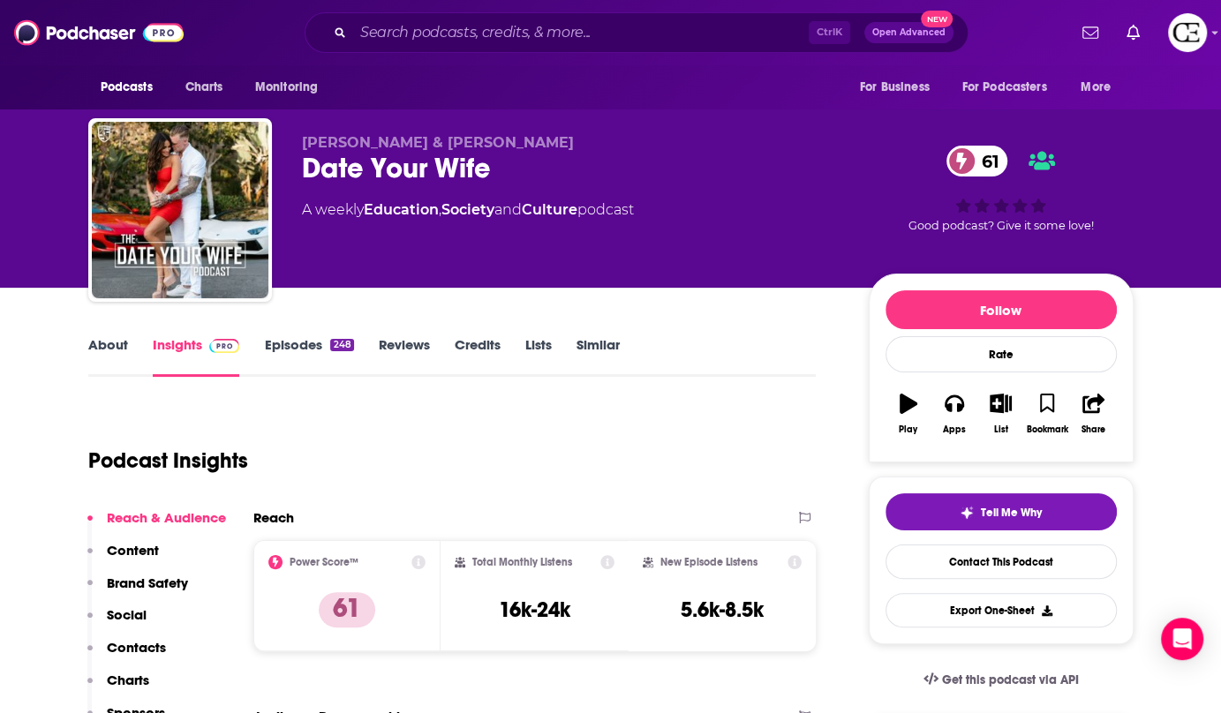
click at [304, 165] on div "Date Your Wife 61" at bounding box center [571, 168] width 539 height 34
copy div "Date Your Wife 61"
click at [1058, 504] on button "Tell Me Why" at bounding box center [1001, 512] width 231 height 37
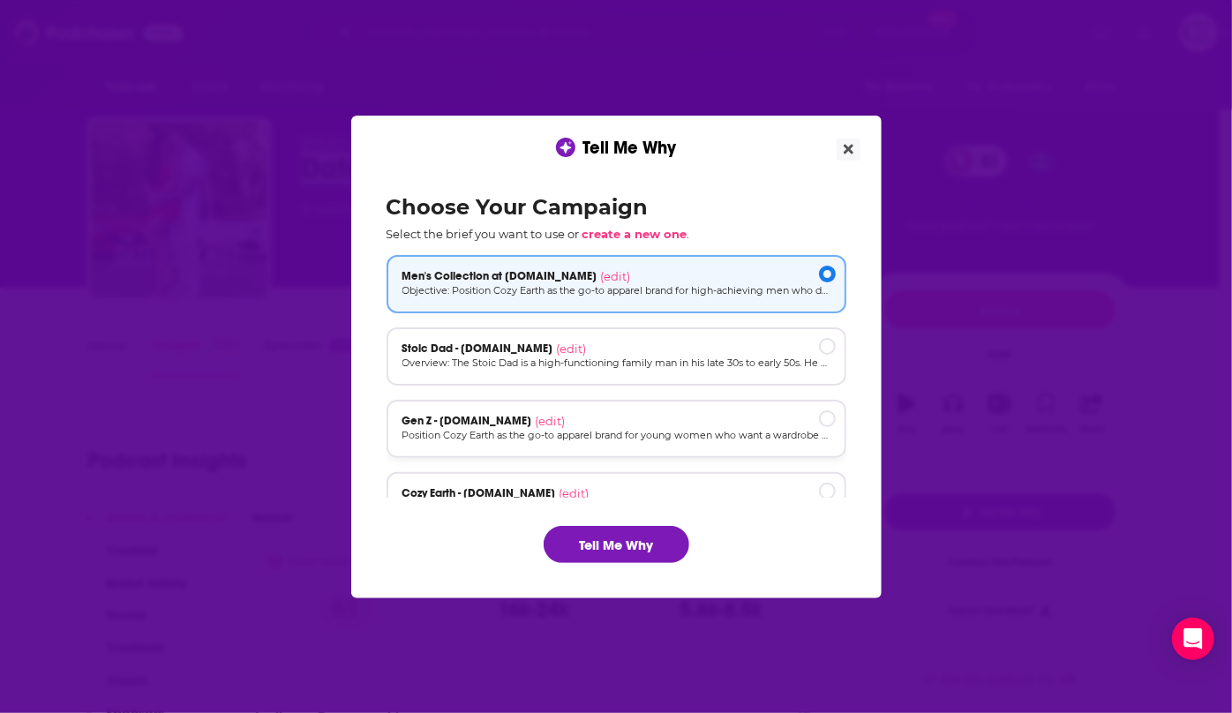
scroll to position [79, 0]
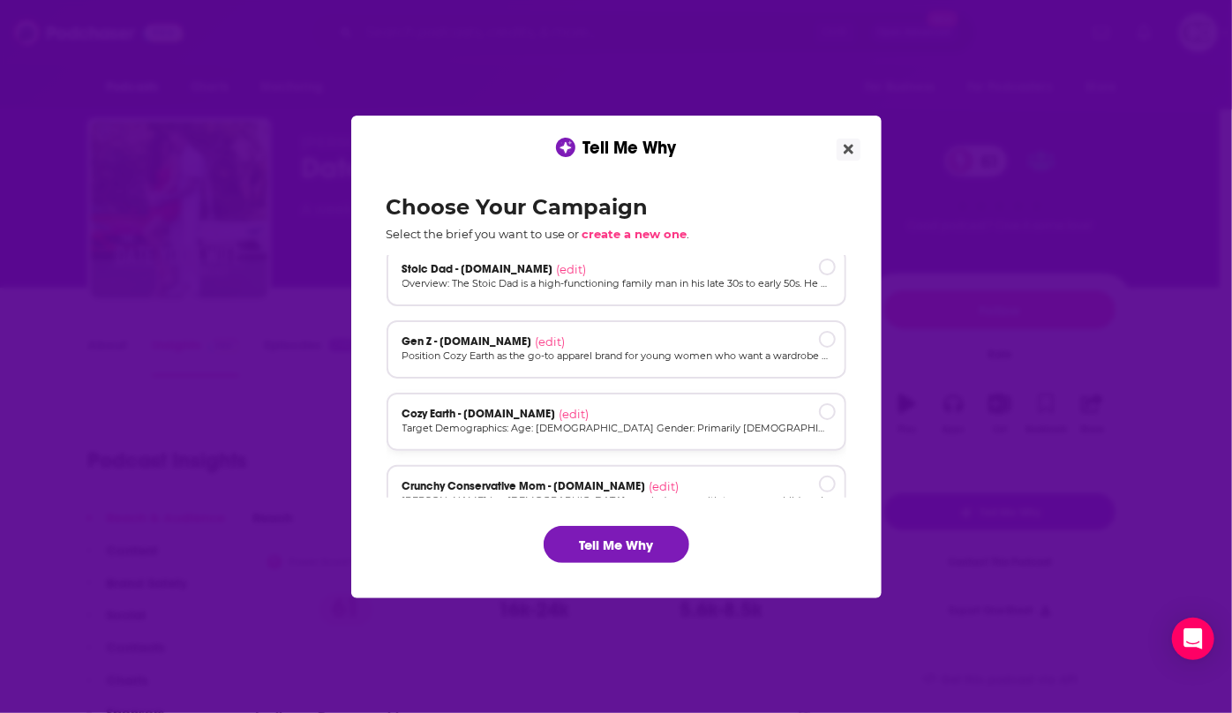
click at [662, 418] on div "Cozy Earth - cozyearth.com (edit)" at bounding box center [617, 414] width 428 height 14
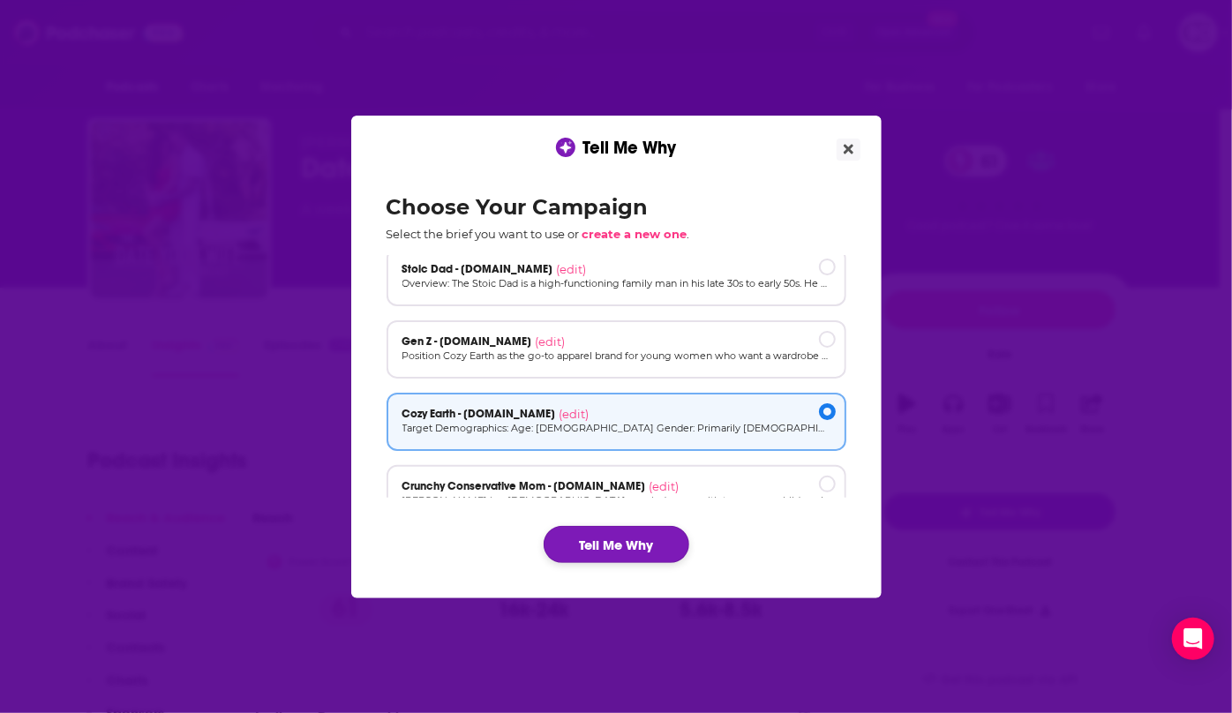
click at [622, 551] on button "Tell Me Why" at bounding box center [617, 544] width 146 height 37
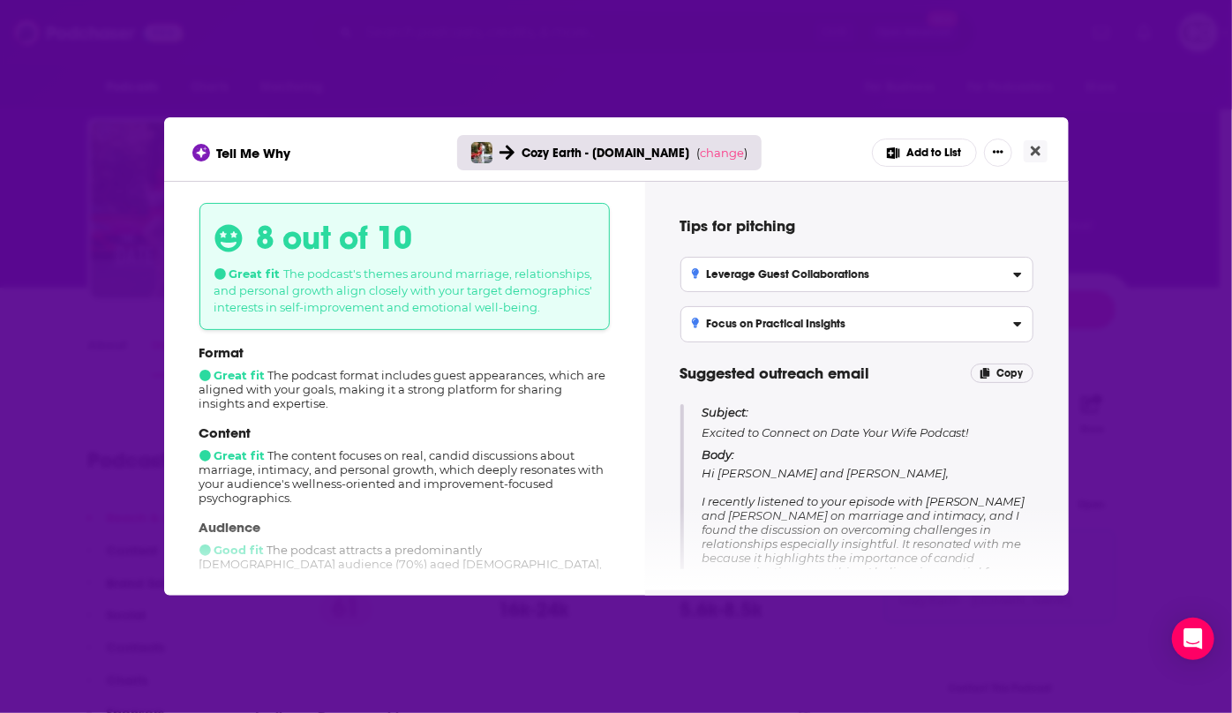
scroll to position [240, 0]
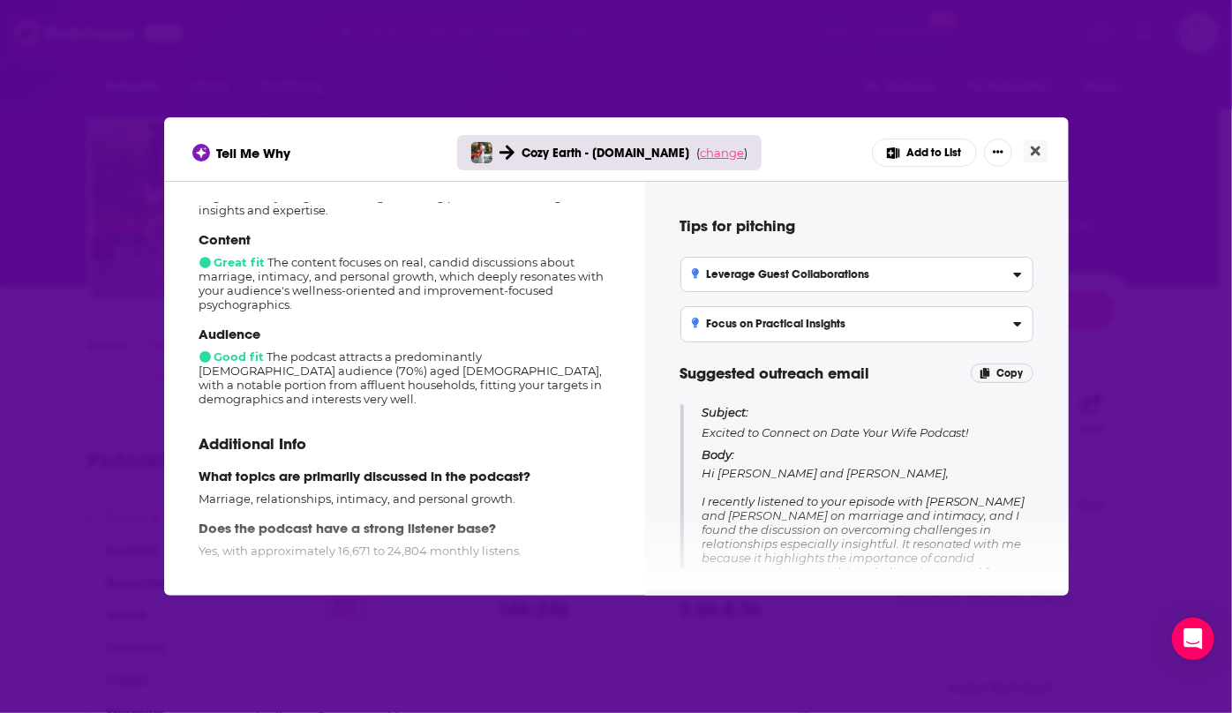
click at [731, 151] on span "change" at bounding box center [722, 153] width 44 height 14
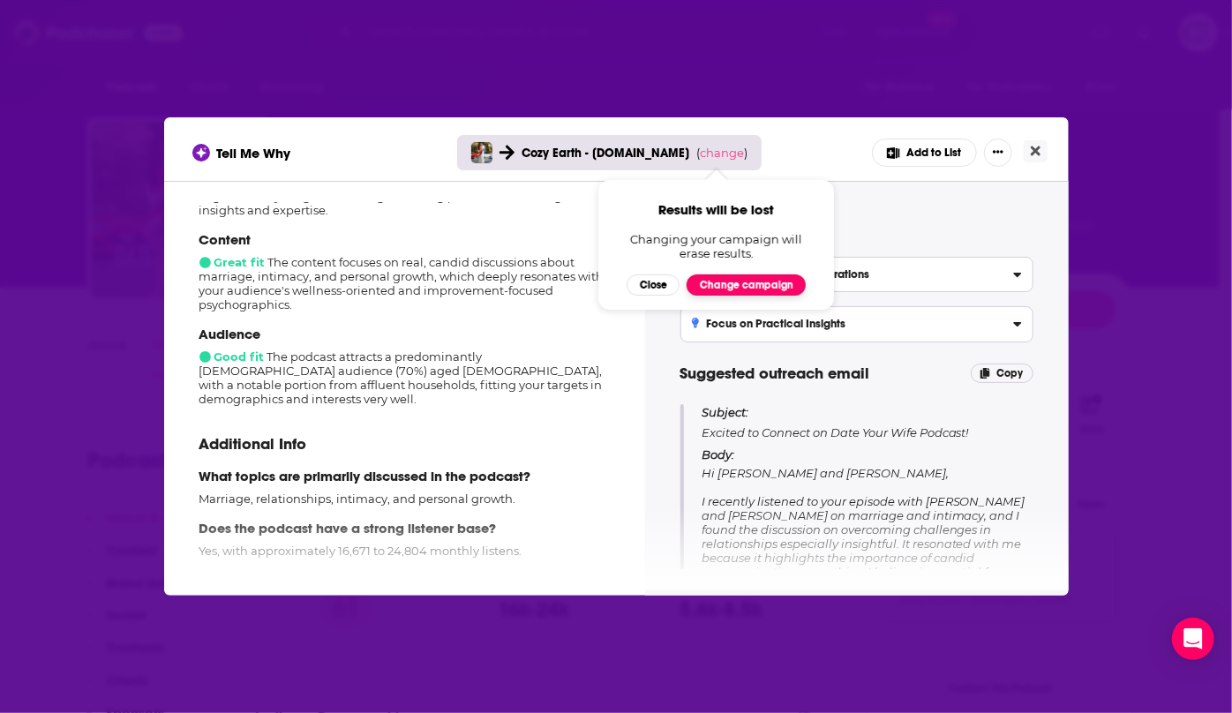
click at [726, 283] on button "Change campaign" at bounding box center [746, 285] width 119 height 21
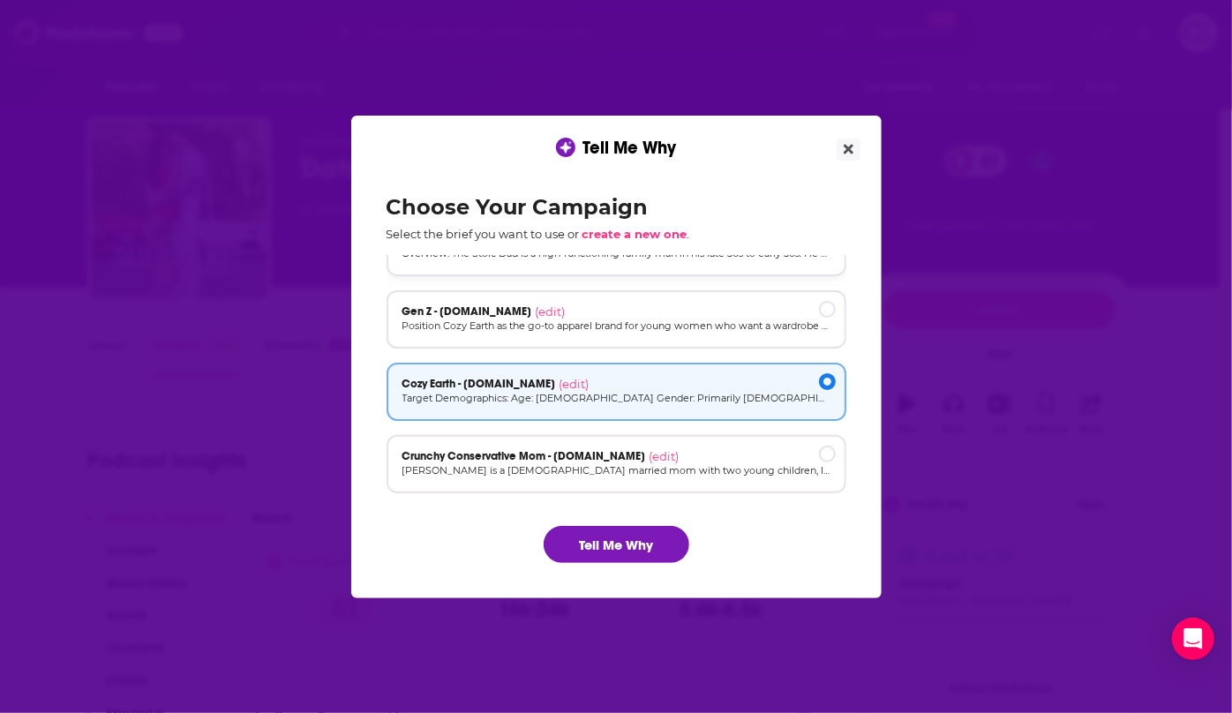
scroll to position [118, 0]
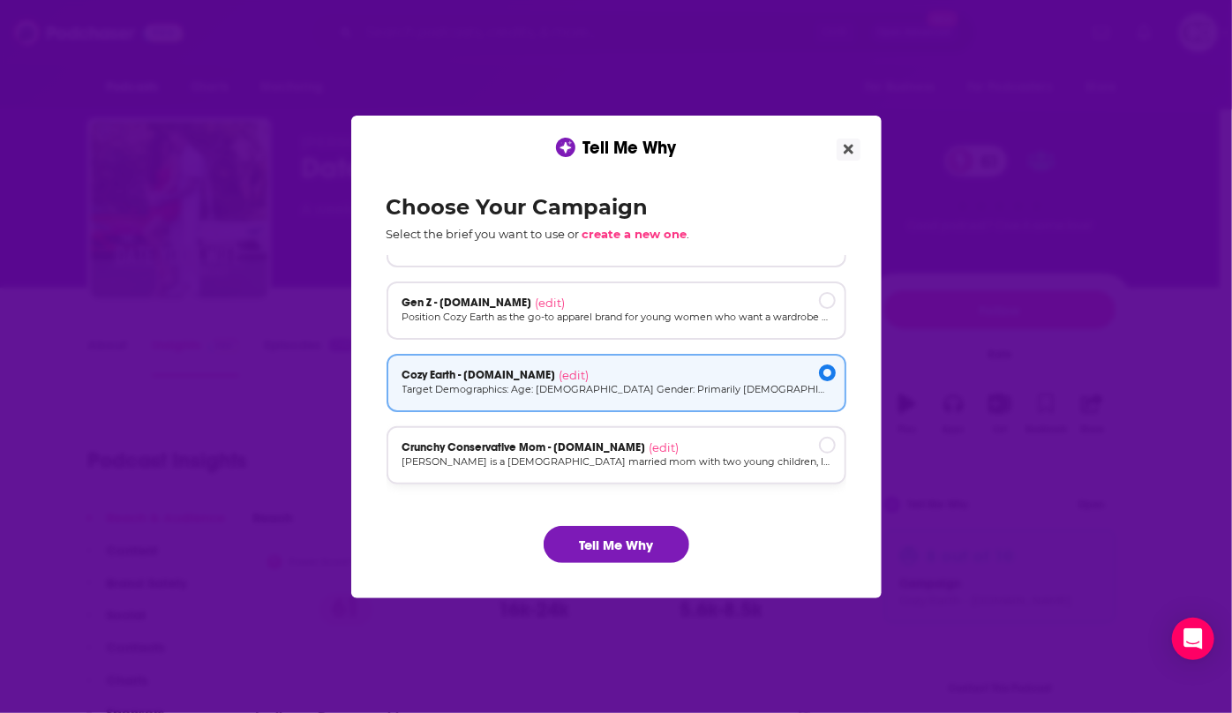
click at [730, 459] on p "[PERSON_NAME] is a [DEMOGRAPHIC_DATA] married mom with two young children, livi…" at bounding box center [617, 462] width 428 height 15
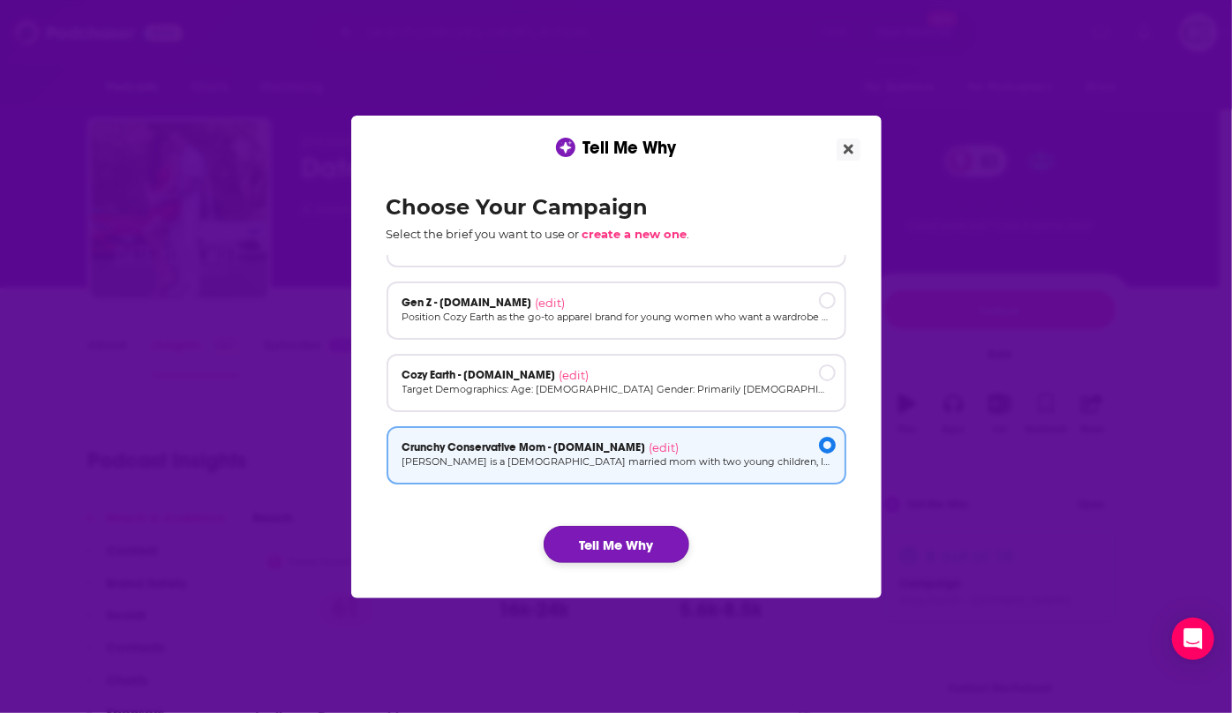
click at [609, 547] on button "Tell Me Why" at bounding box center [617, 544] width 146 height 37
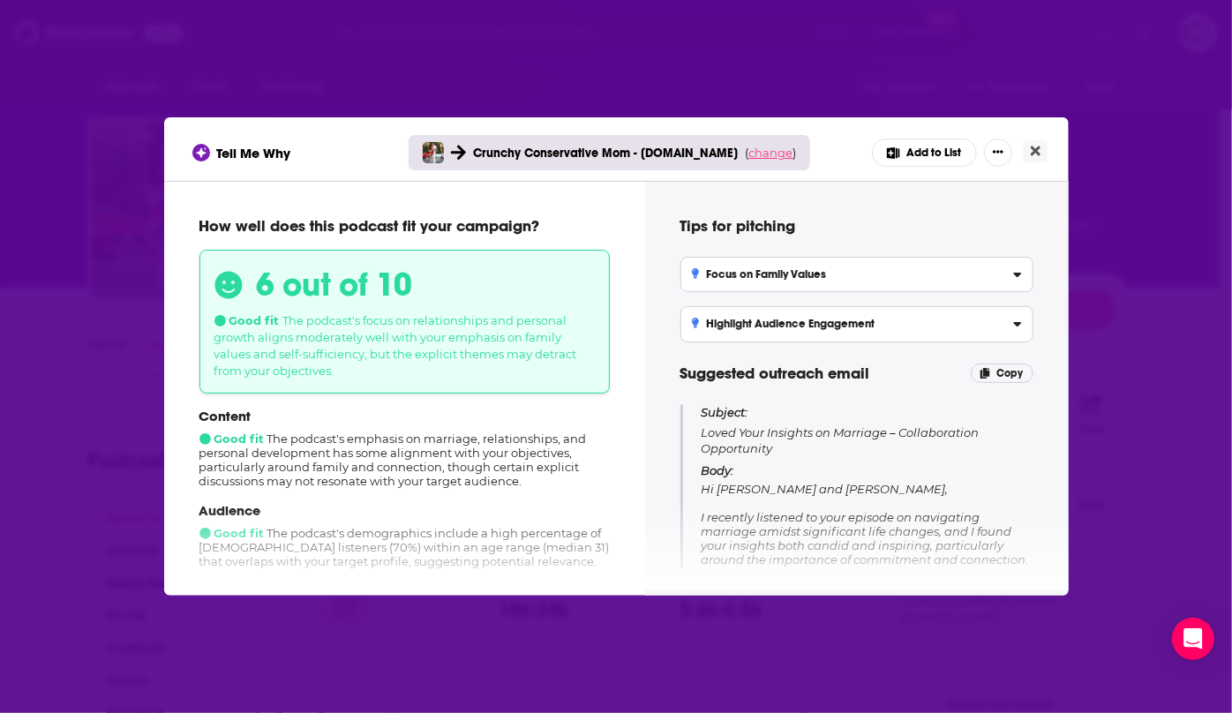
click at [773, 152] on span "change" at bounding box center [771, 153] width 44 height 14
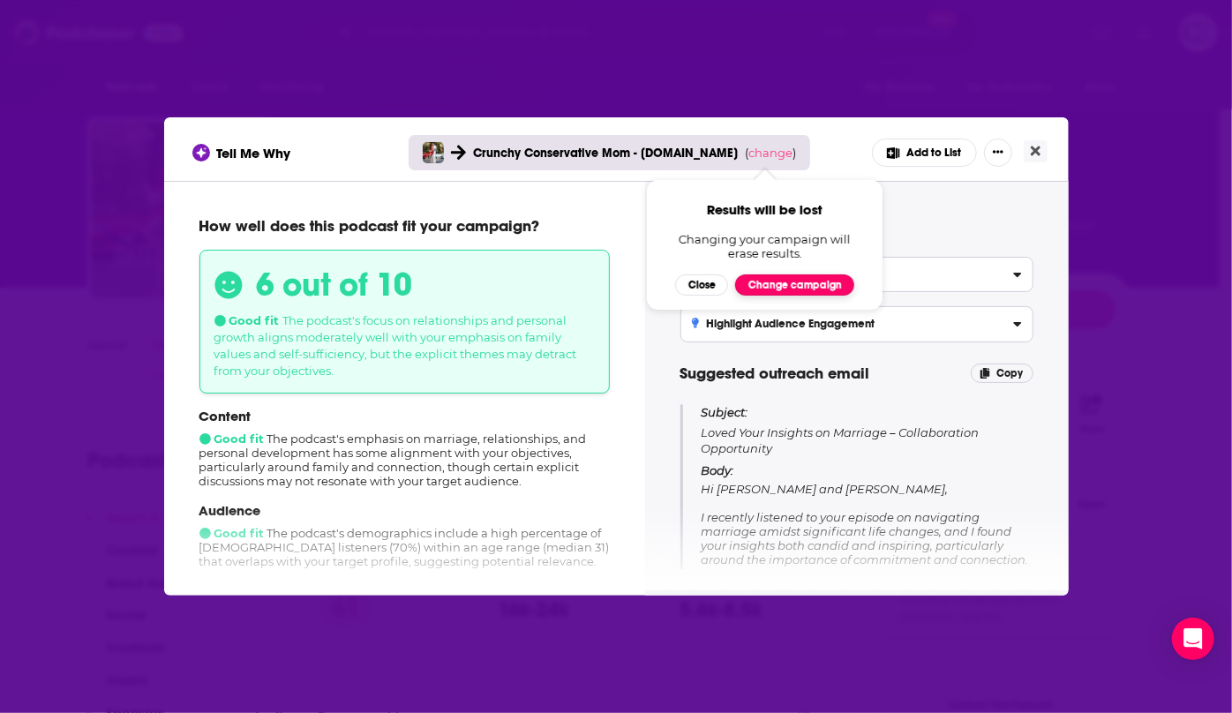
click at [780, 289] on button "Change campaign" at bounding box center [794, 285] width 119 height 21
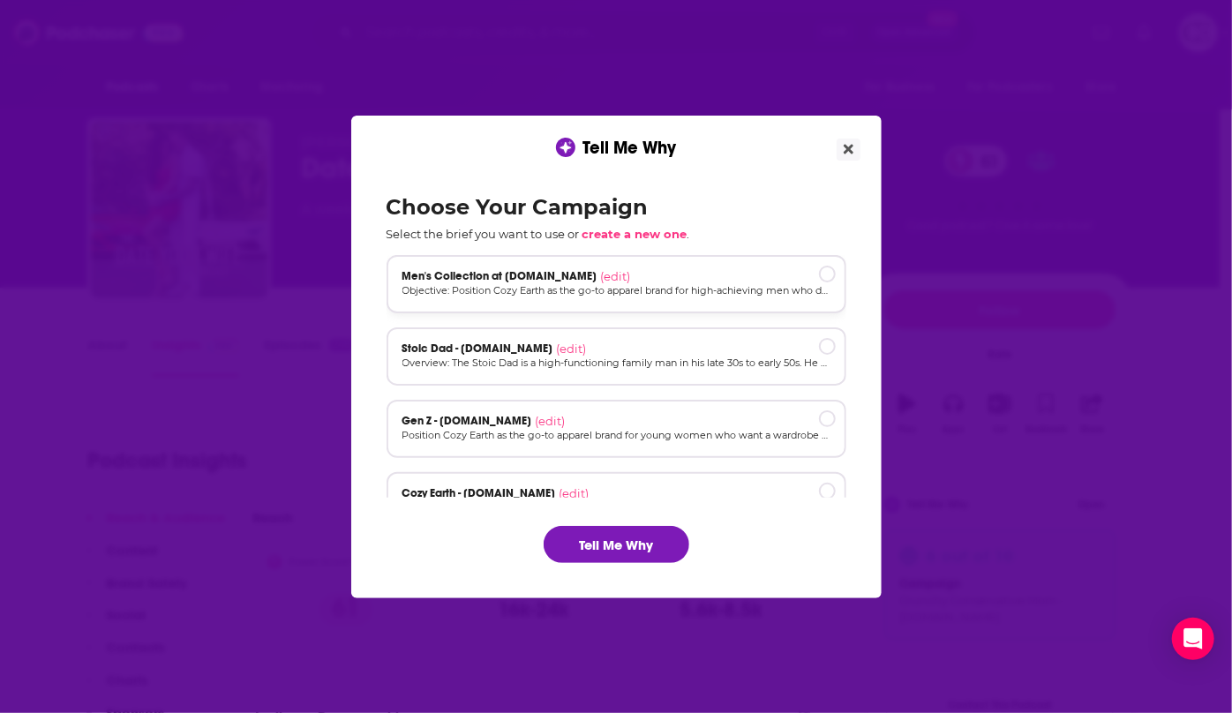
click at [724, 283] on div "Men's Collection at [DOMAIN_NAME] (edit)" at bounding box center [617, 276] width 428 height 14
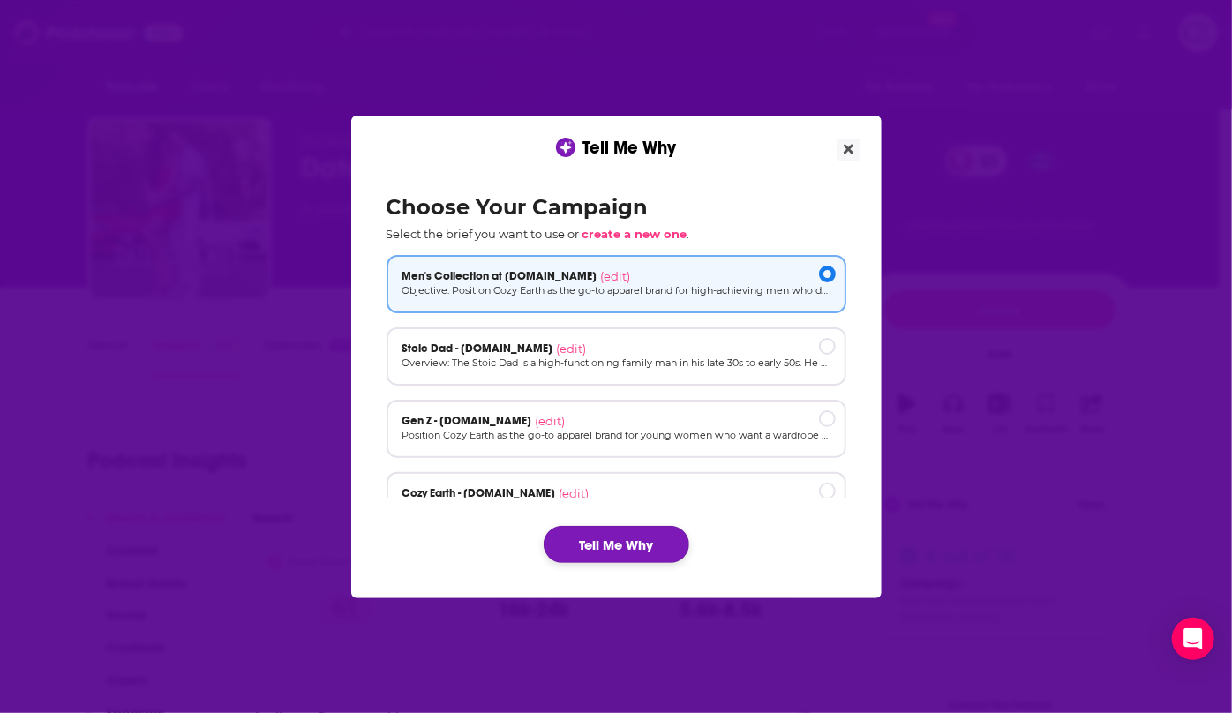
click at [599, 533] on button "Tell Me Why" at bounding box center [617, 544] width 146 height 37
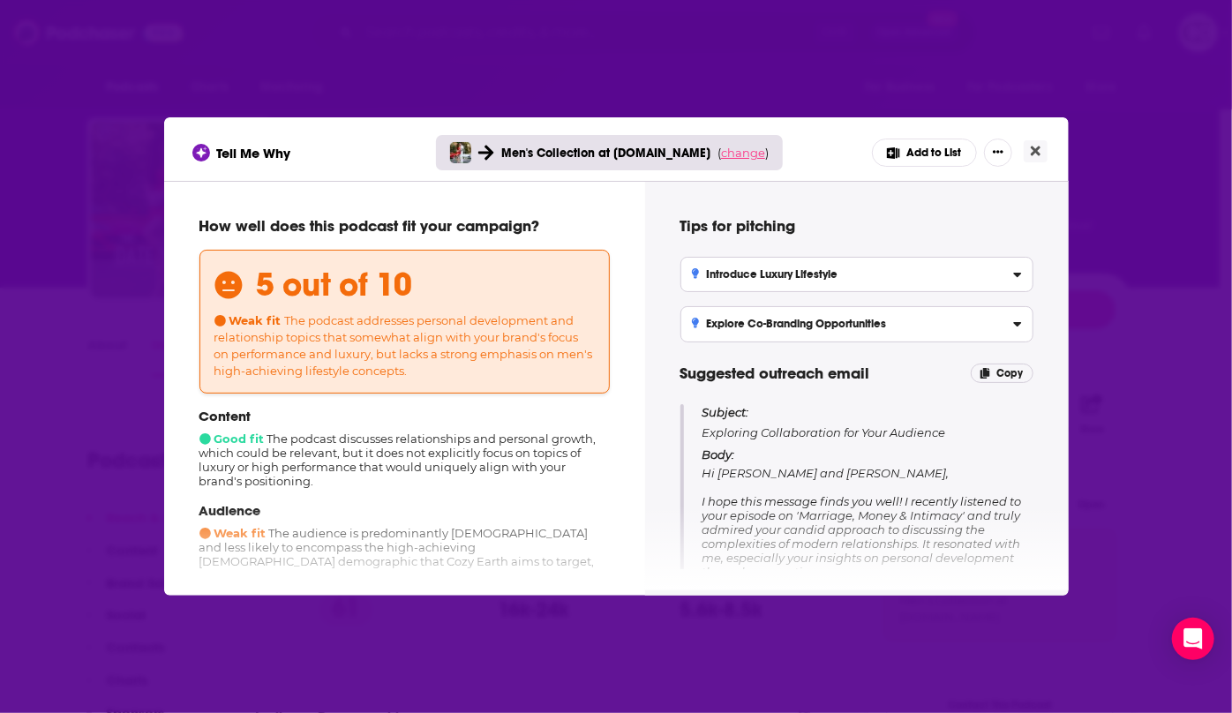
click at [737, 147] on span "change" at bounding box center [743, 153] width 44 height 14
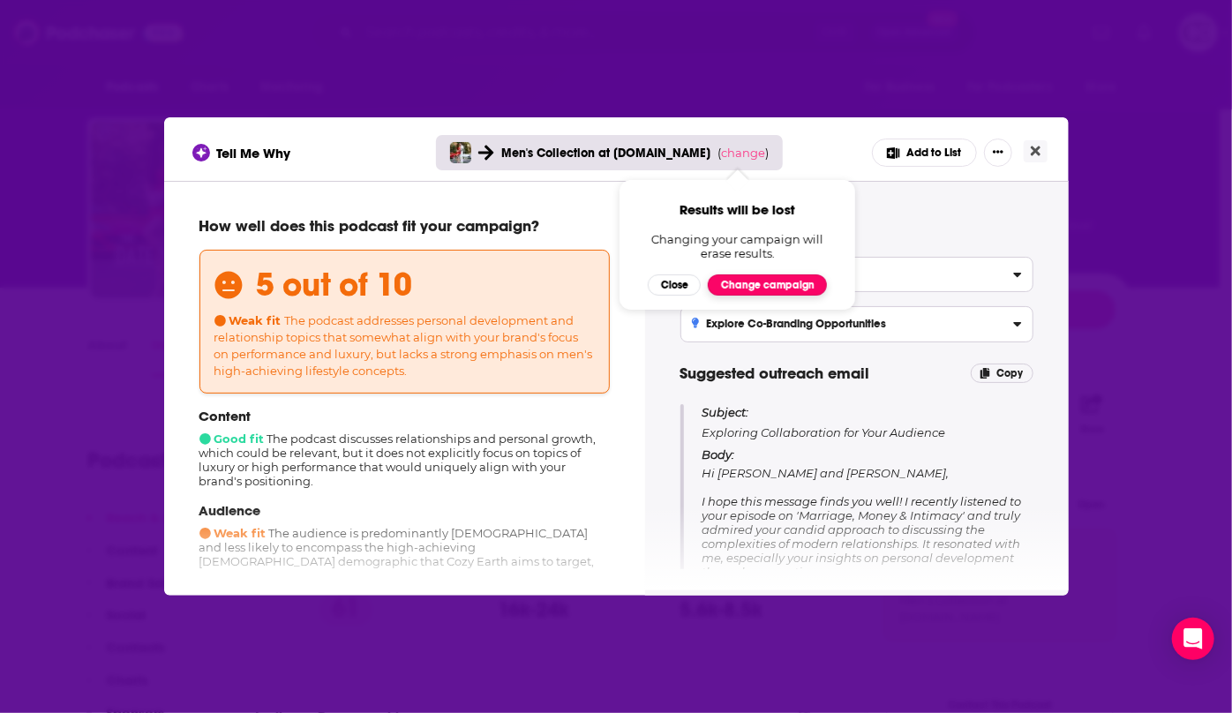
click at [739, 281] on button "Change campaign" at bounding box center [767, 285] width 119 height 21
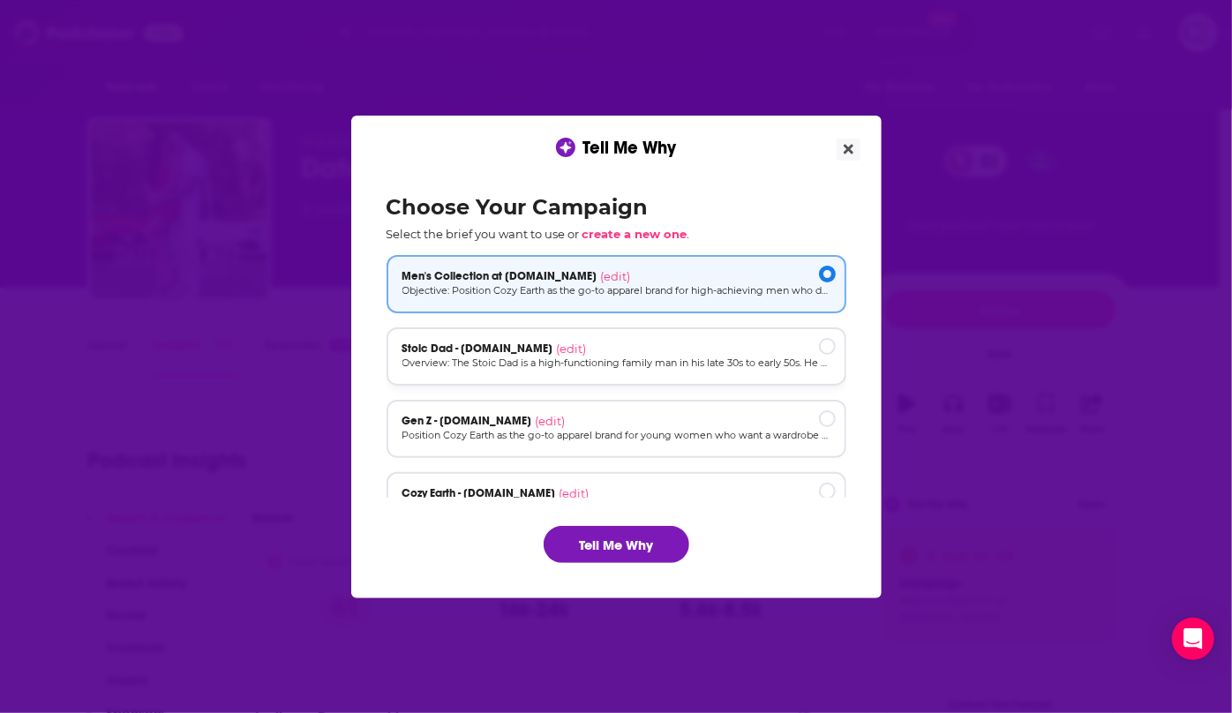
click at [708, 353] on div "Stoic Dad - [DOMAIN_NAME] (edit)" at bounding box center [617, 349] width 428 height 14
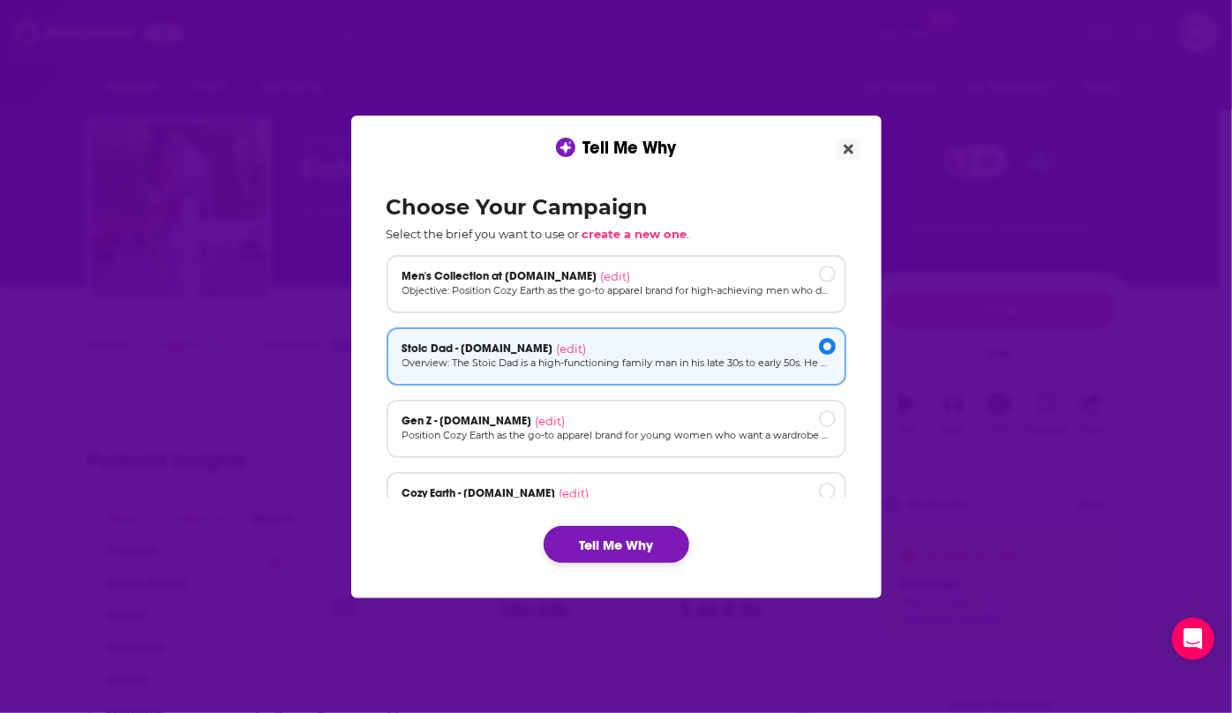
click at [582, 546] on button "Tell Me Why" at bounding box center [617, 544] width 146 height 37
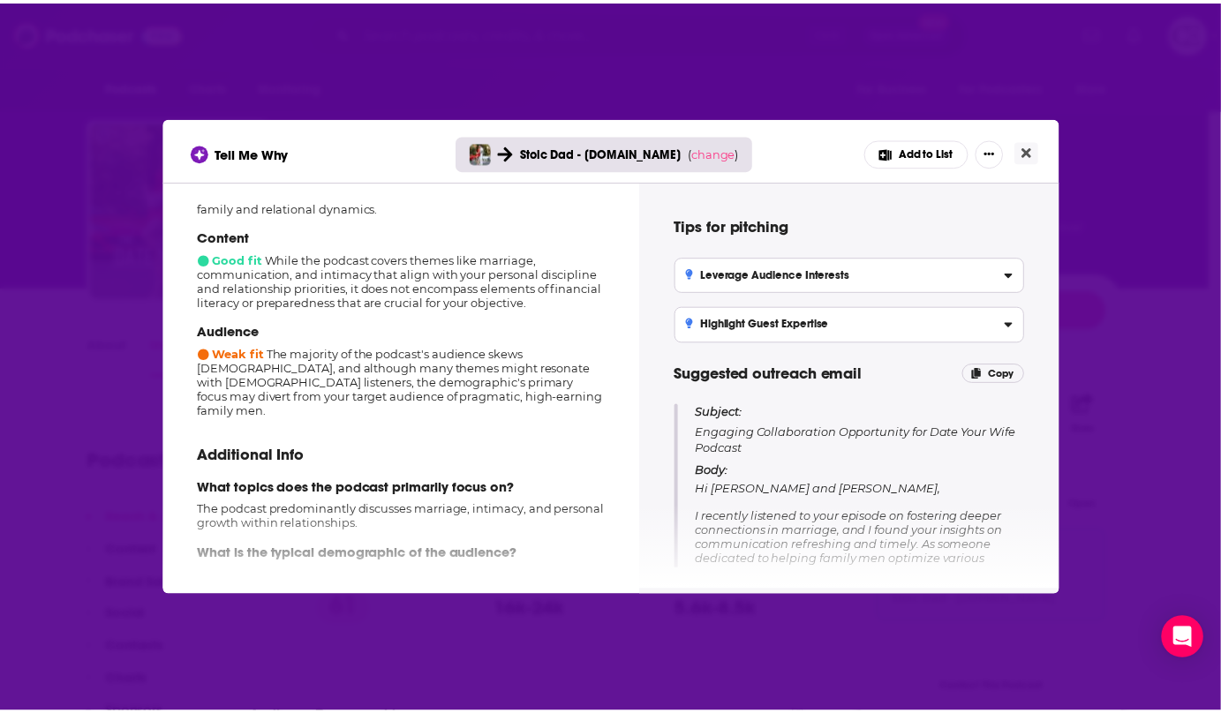
scroll to position [320, 0]
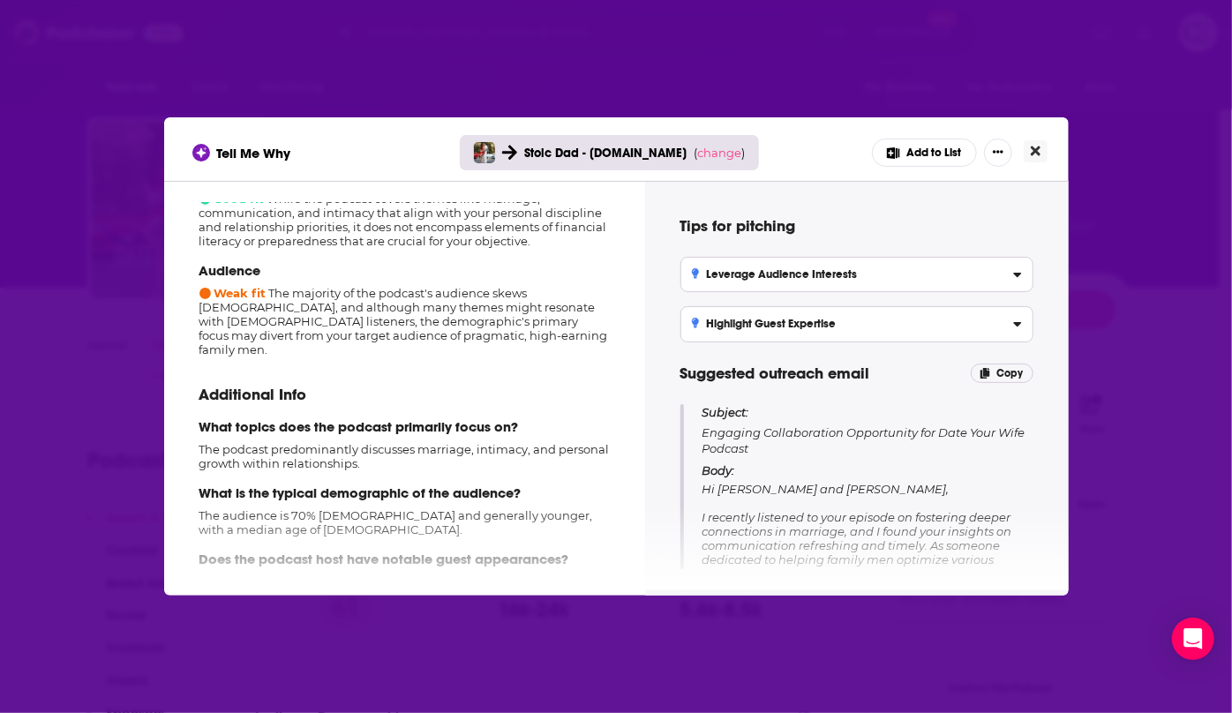
click at [1037, 155] on icon "Close" at bounding box center [1036, 151] width 10 height 14
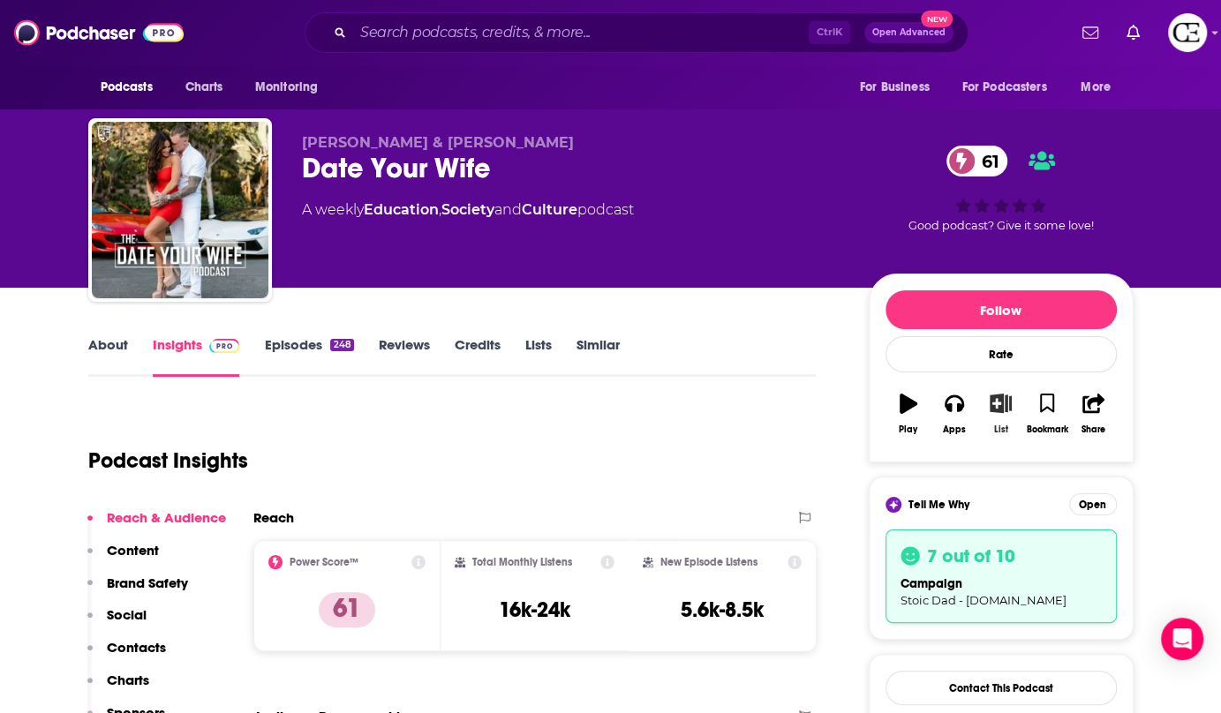
click at [998, 414] on button "List" at bounding box center [1000, 414] width 46 height 64
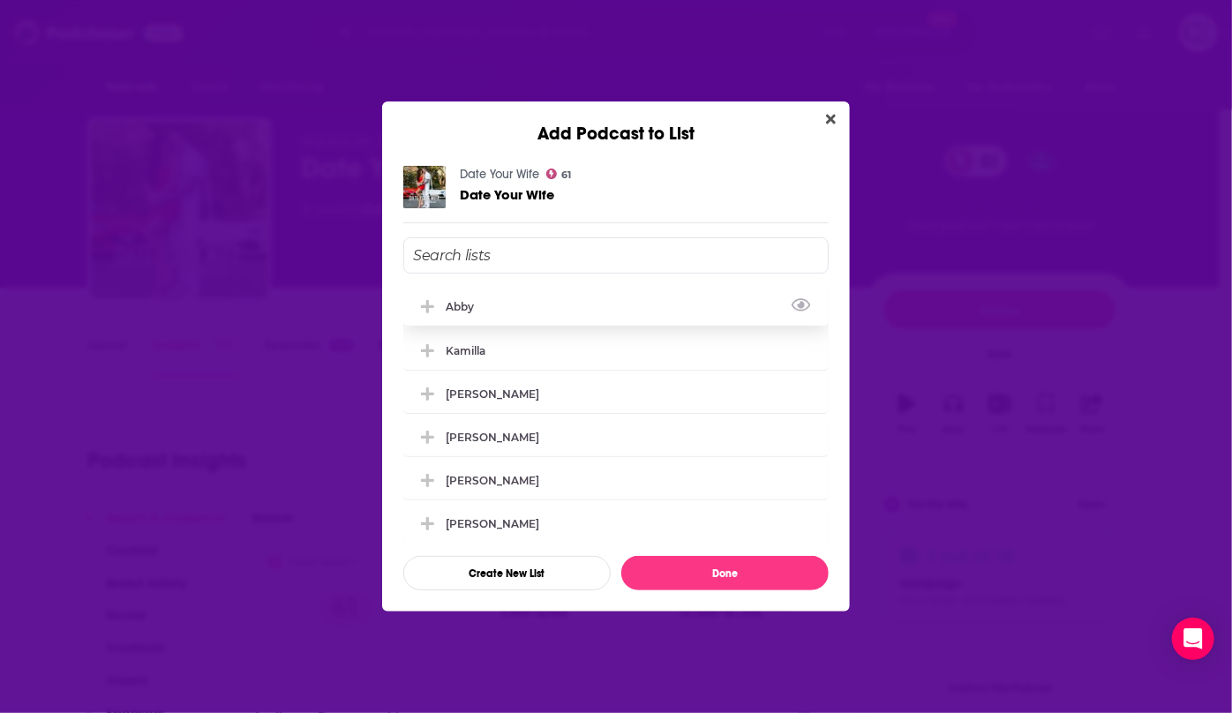
click at [433, 299] on icon "Add Podcast To List" at bounding box center [427, 307] width 13 height 16
click at [706, 578] on button "Done" at bounding box center [725, 573] width 207 height 34
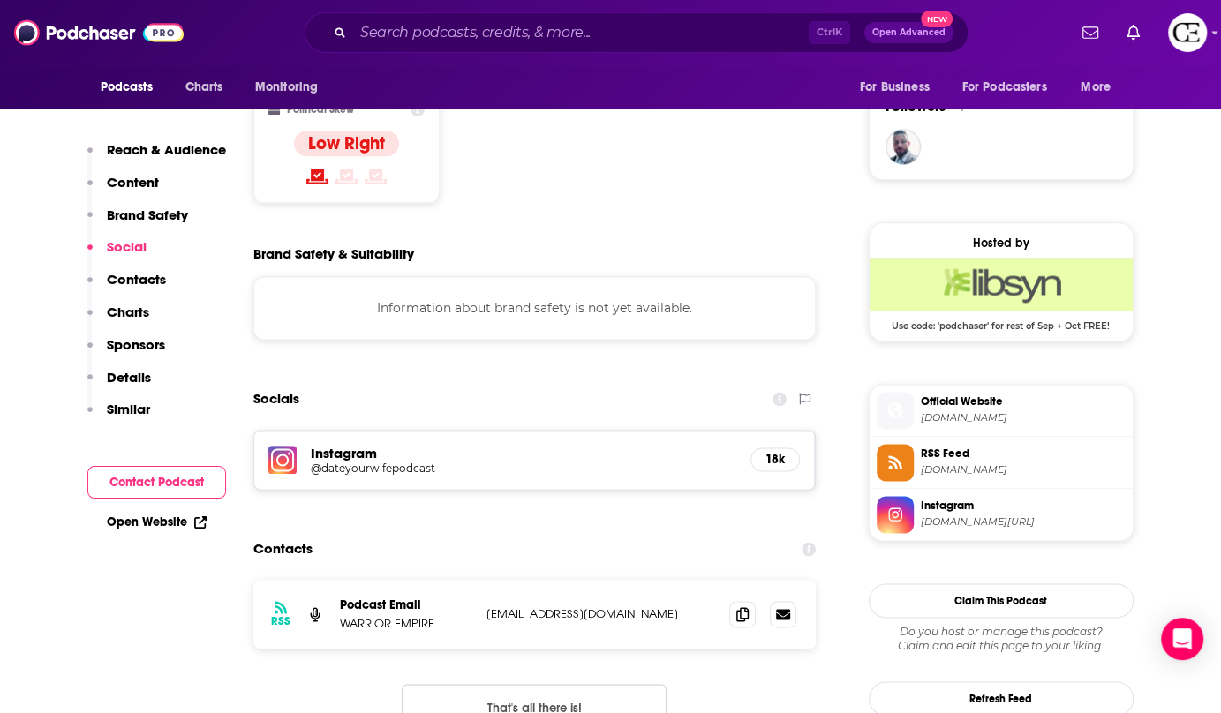
scroll to position [1444, 0]
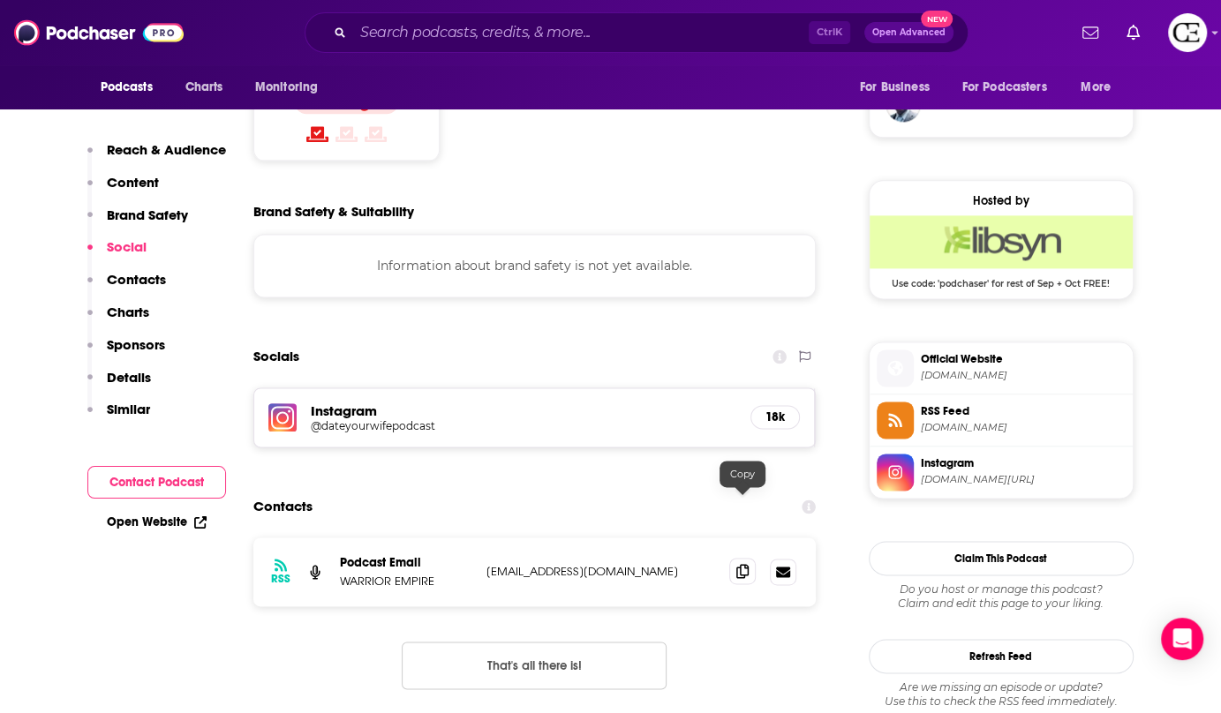
click at [748, 564] on icon at bounding box center [742, 571] width 12 height 14
click at [733, 558] on span at bounding box center [742, 571] width 26 height 26
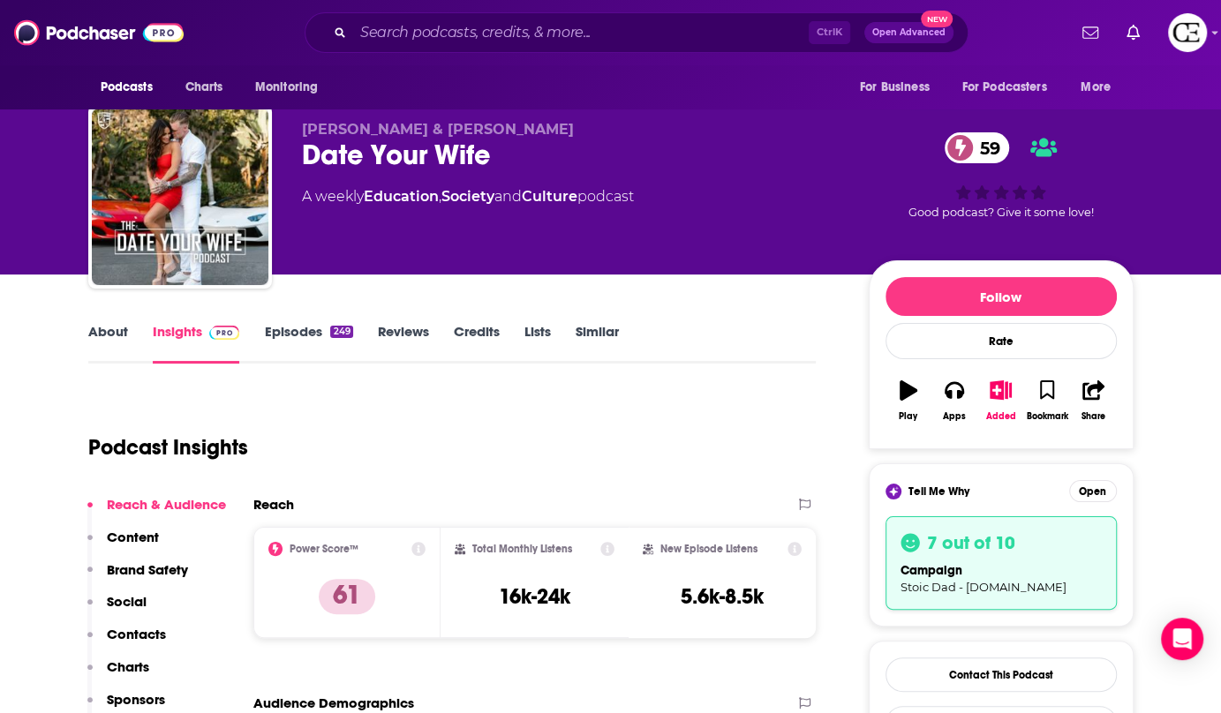
scroll to position [0, 0]
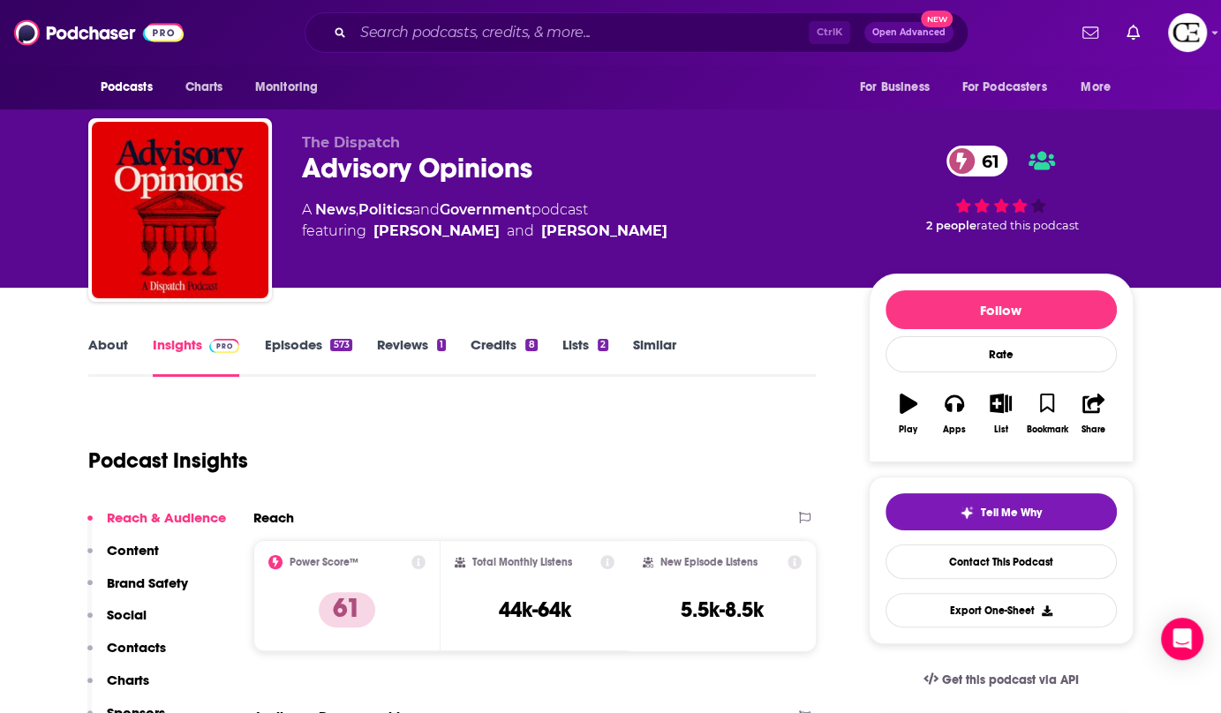
click at [385, 159] on div "Advisory Opinions 61" at bounding box center [571, 168] width 539 height 34
copy div "Advisory Opinions 61"
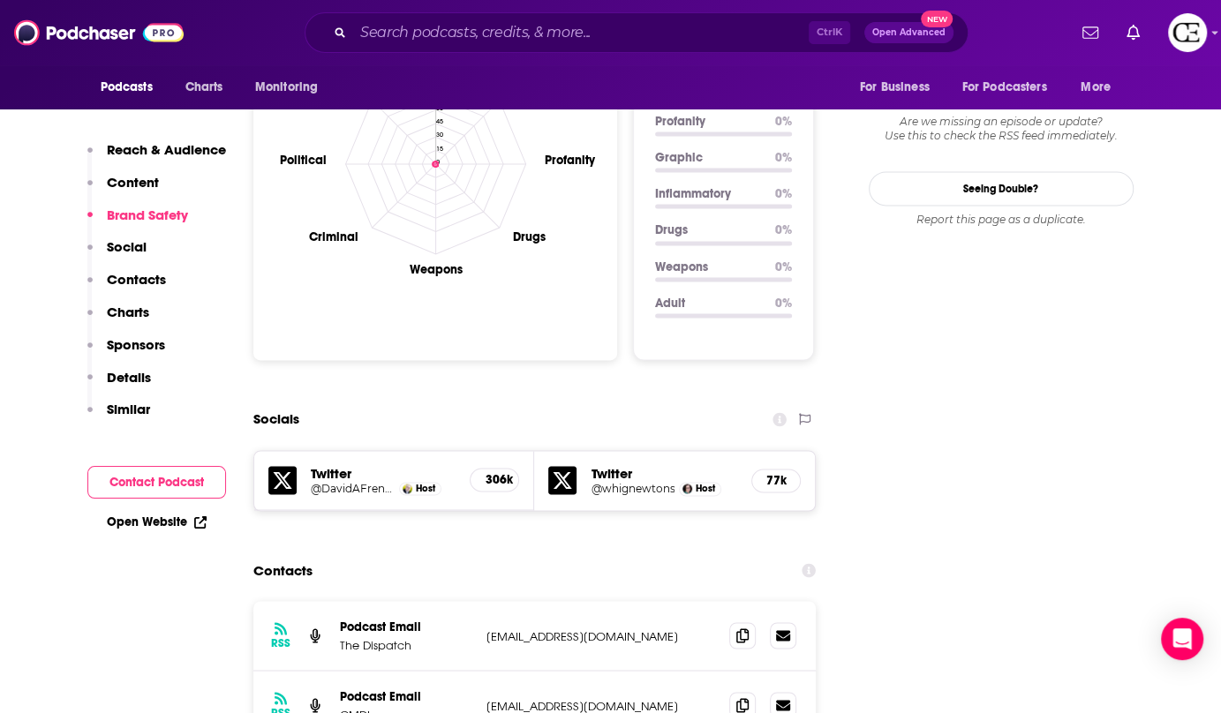
scroll to position [1685, 0]
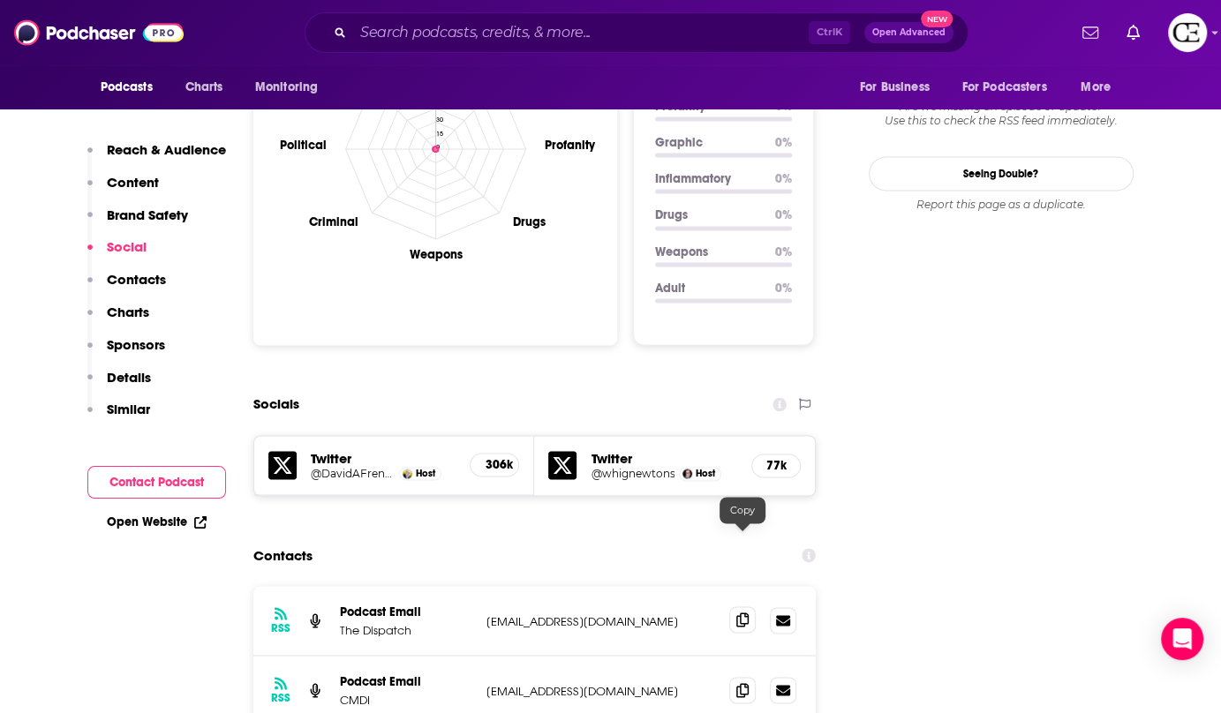
click at [738, 613] on icon at bounding box center [742, 620] width 12 height 14
click at [744, 682] on icon at bounding box center [742, 689] width 12 height 14
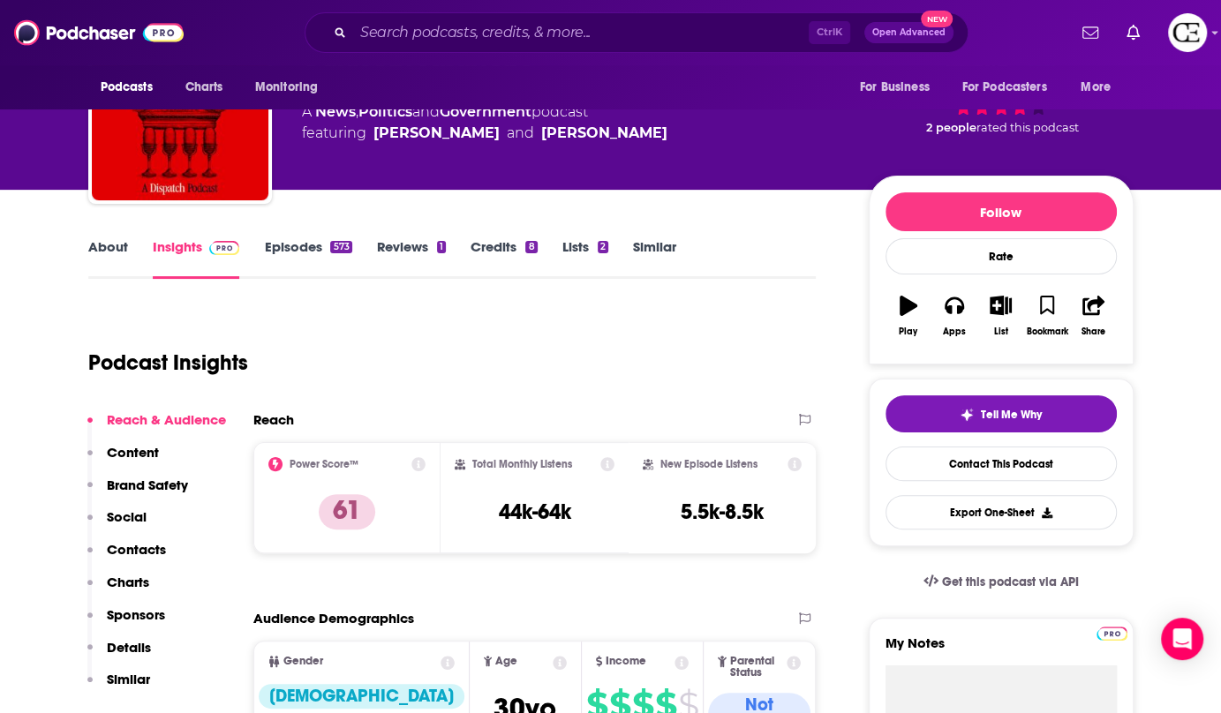
scroll to position [0, 0]
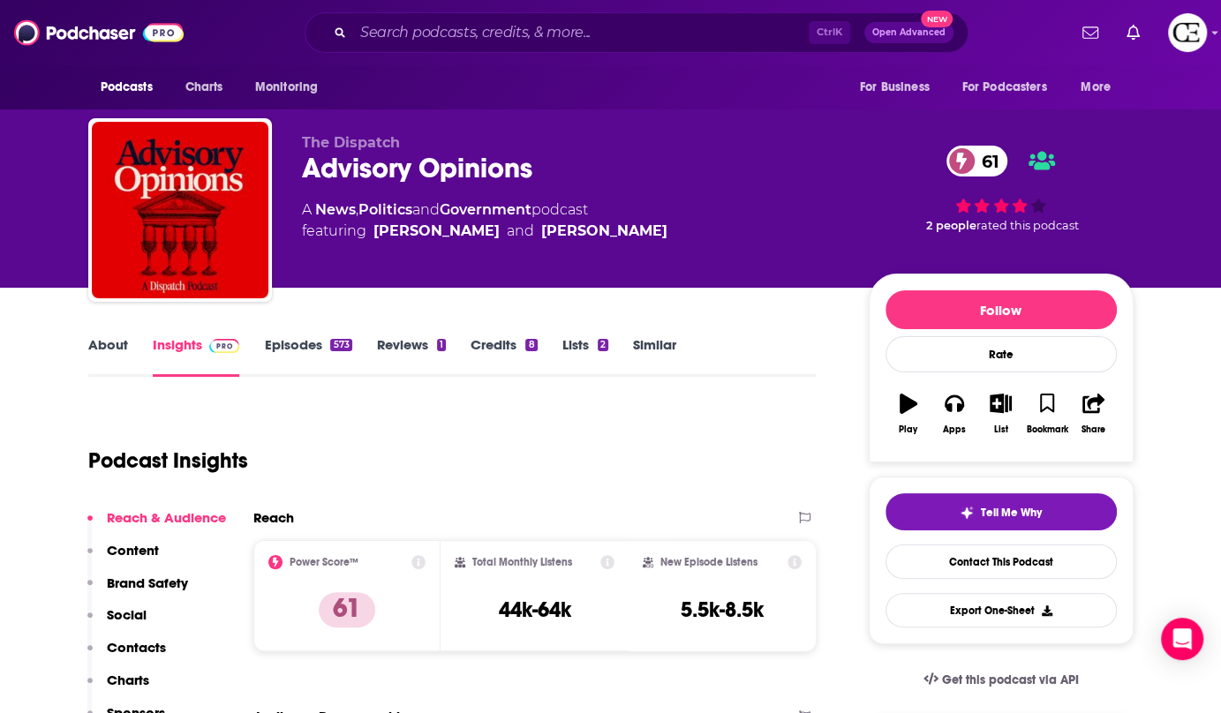
click at [523, 176] on div "Advisory Opinions 61" at bounding box center [571, 168] width 539 height 34
copy div "Advisory Opinions 61"
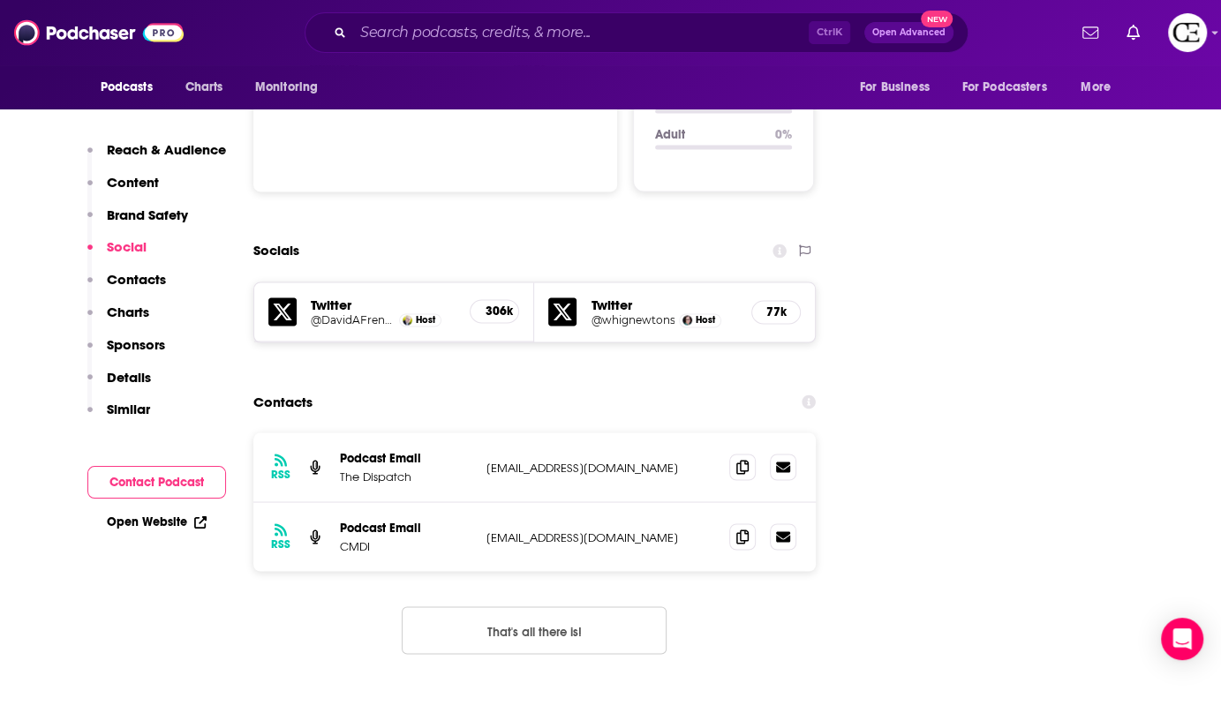
scroll to position [1845, 0]
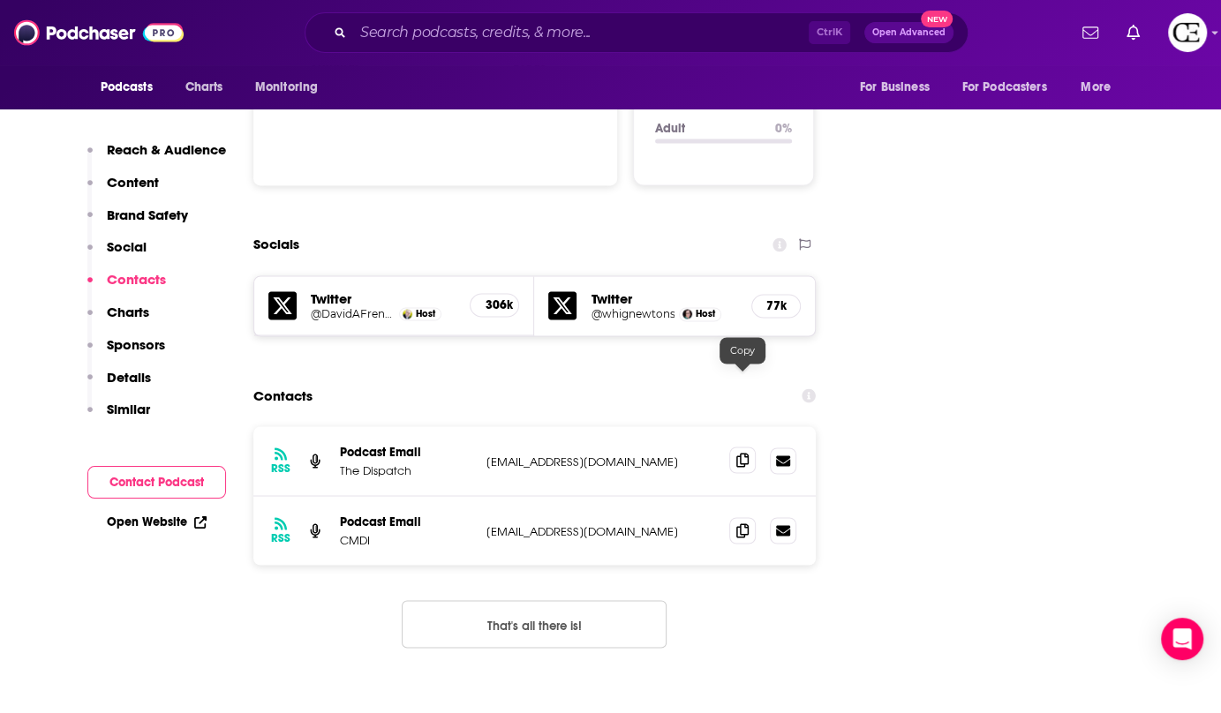
click at [746, 453] on icon at bounding box center [742, 460] width 12 height 14
click at [750, 516] on span at bounding box center [742, 529] width 26 height 26
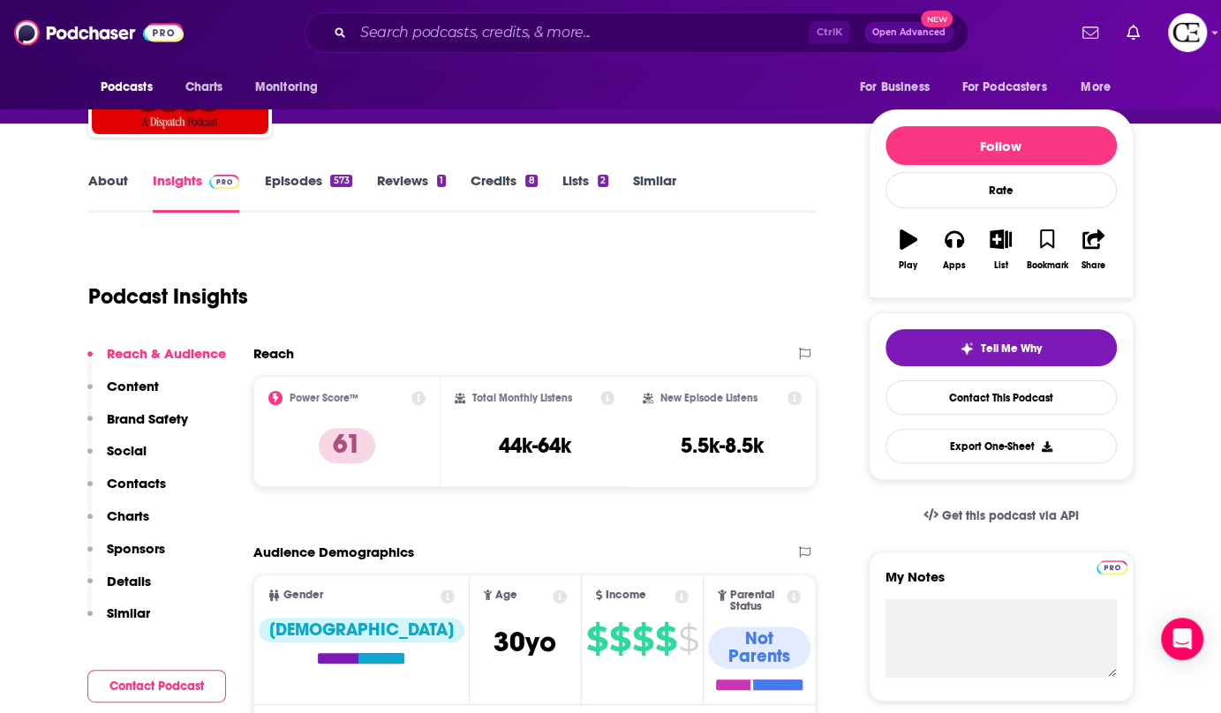
scroll to position [160, 0]
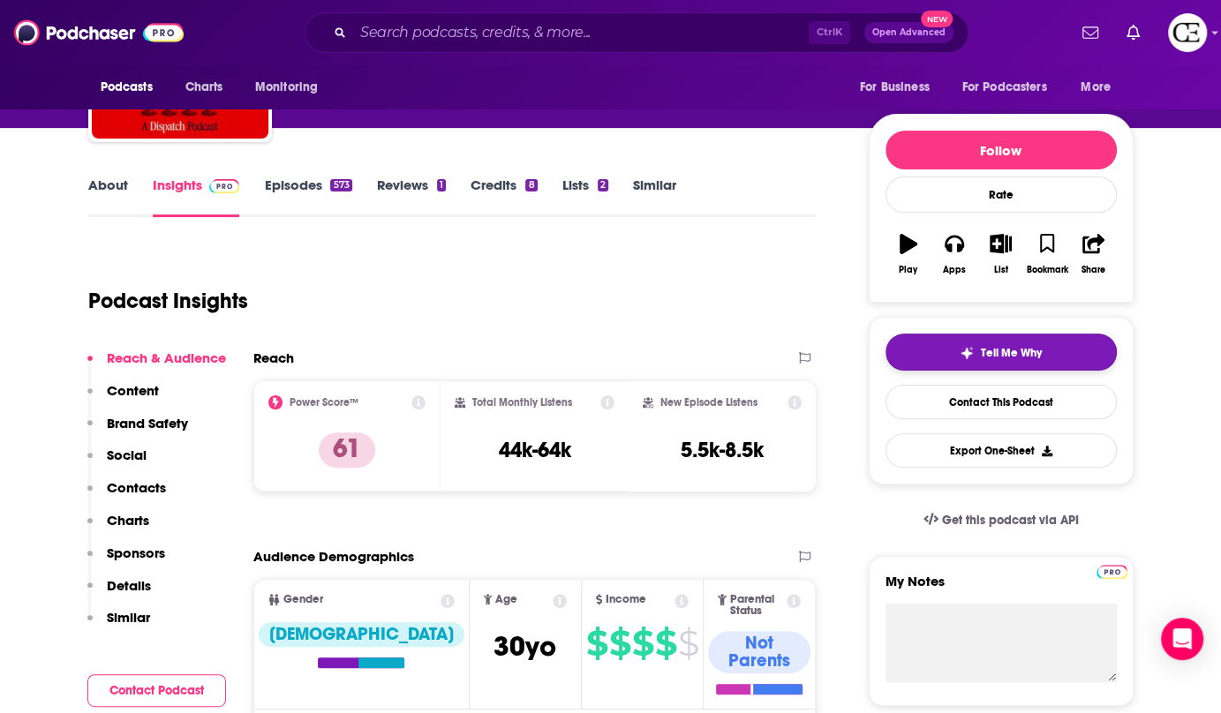
click at [993, 357] on span "Tell Me Why" at bounding box center [1011, 353] width 61 height 14
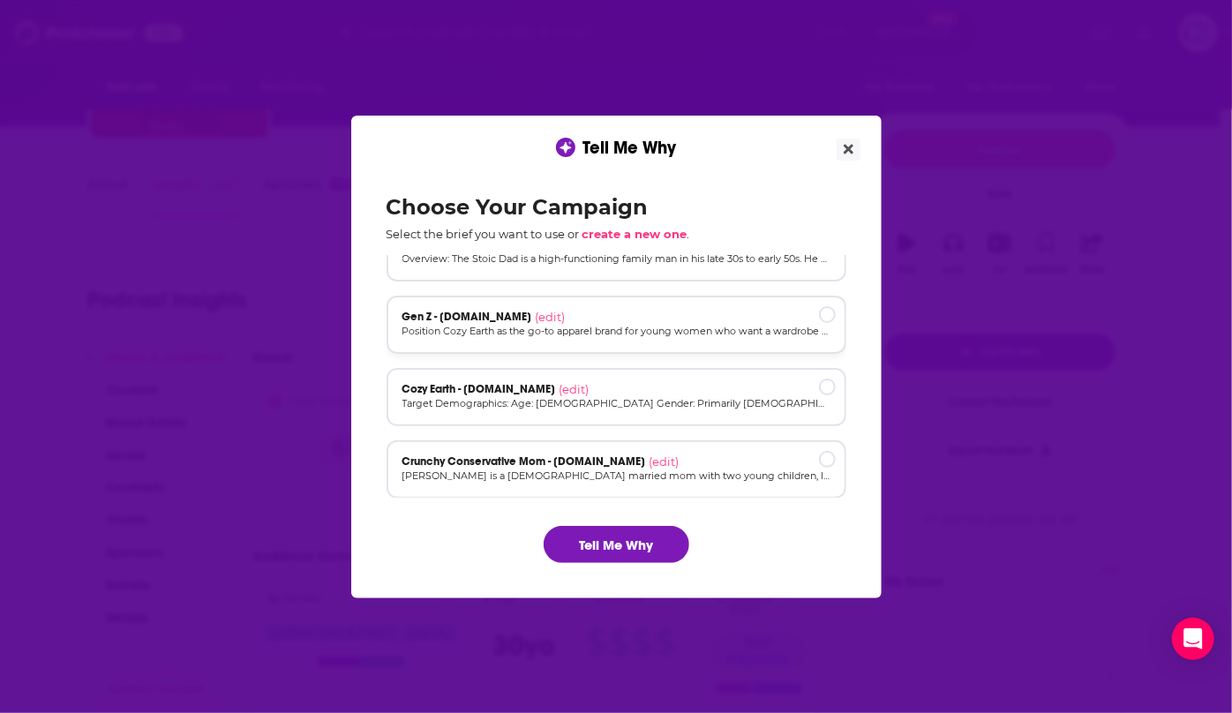
scroll to position [118, 0]
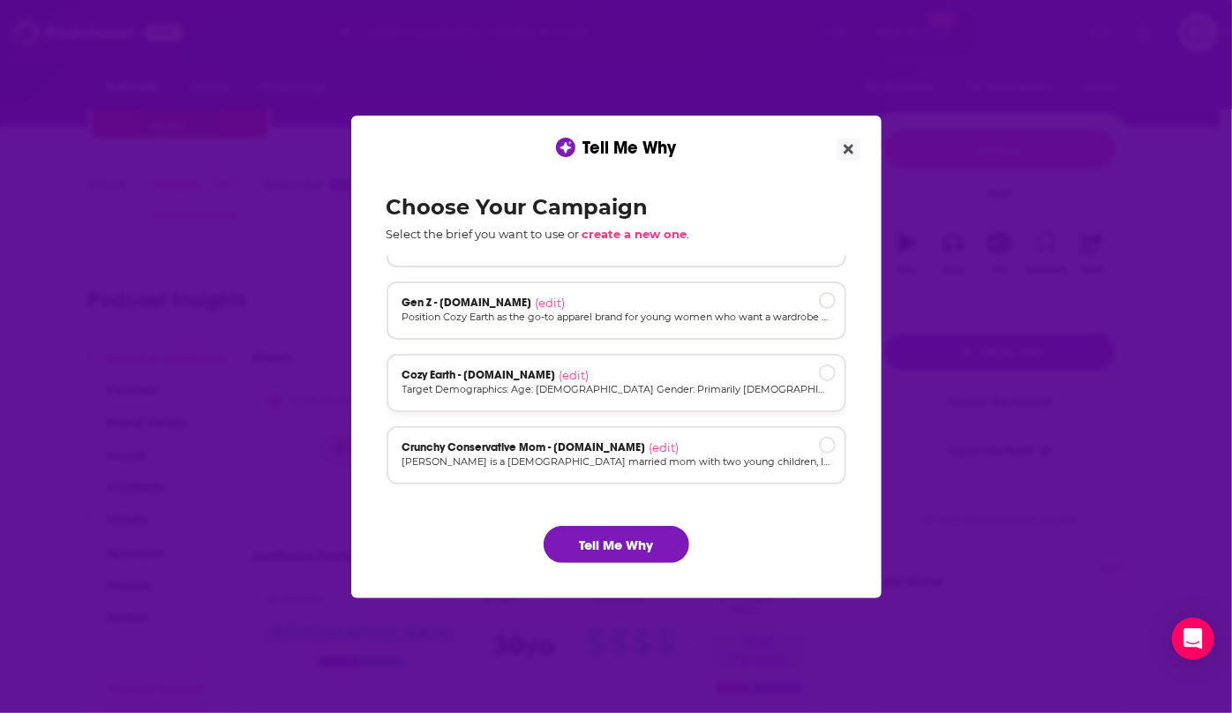
click at [648, 382] on p "Target Demographics: Age: [DEMOGRAPHIC_DATA] Gender: Primarily [DEMOGRAPHIC_DAT…" at bounding box center [617, 389] width 428 height 15
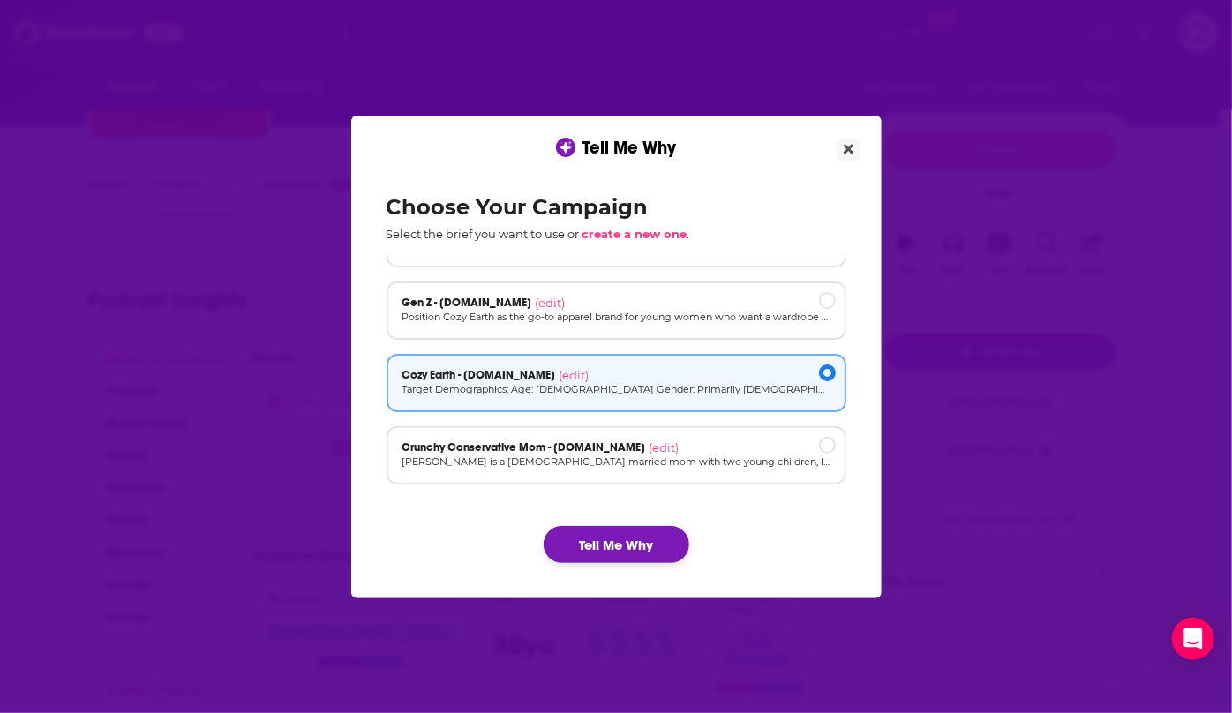
click at [638, 539] on button "Tell Me Why" at bounding box center [617, 544] width 146 height 37
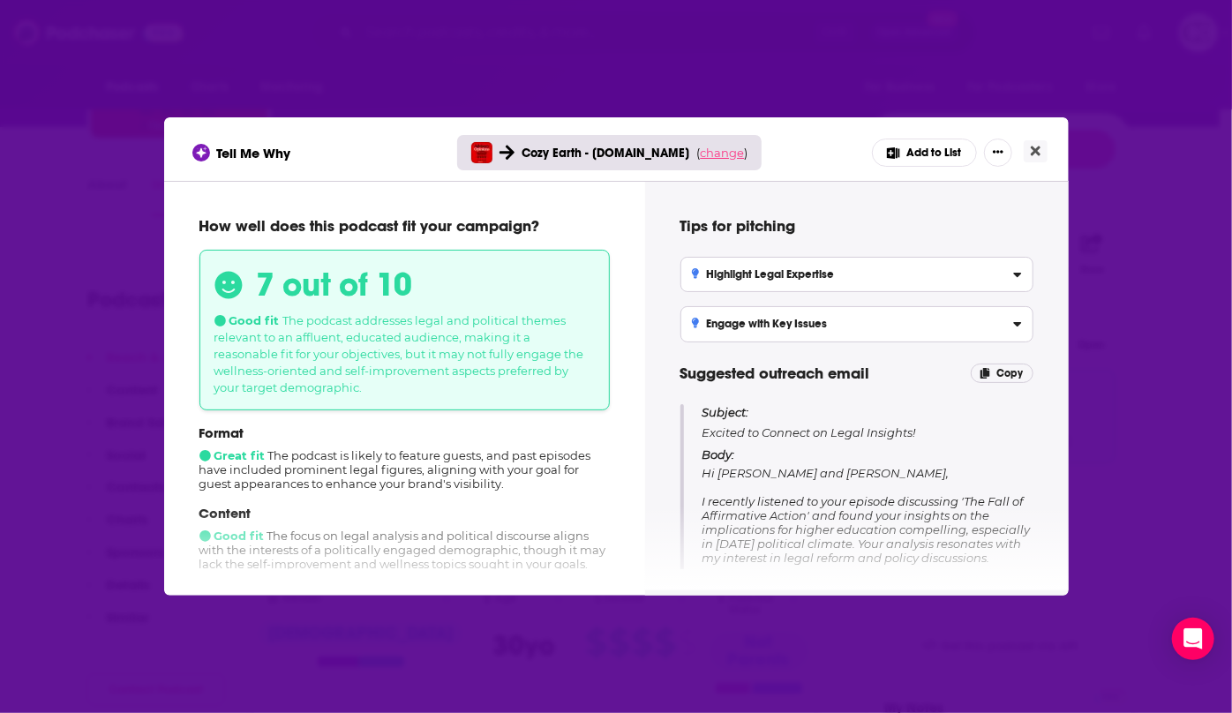
click at [734, 150] on span "change" at bounding box center [722, 153] width 44 height 14
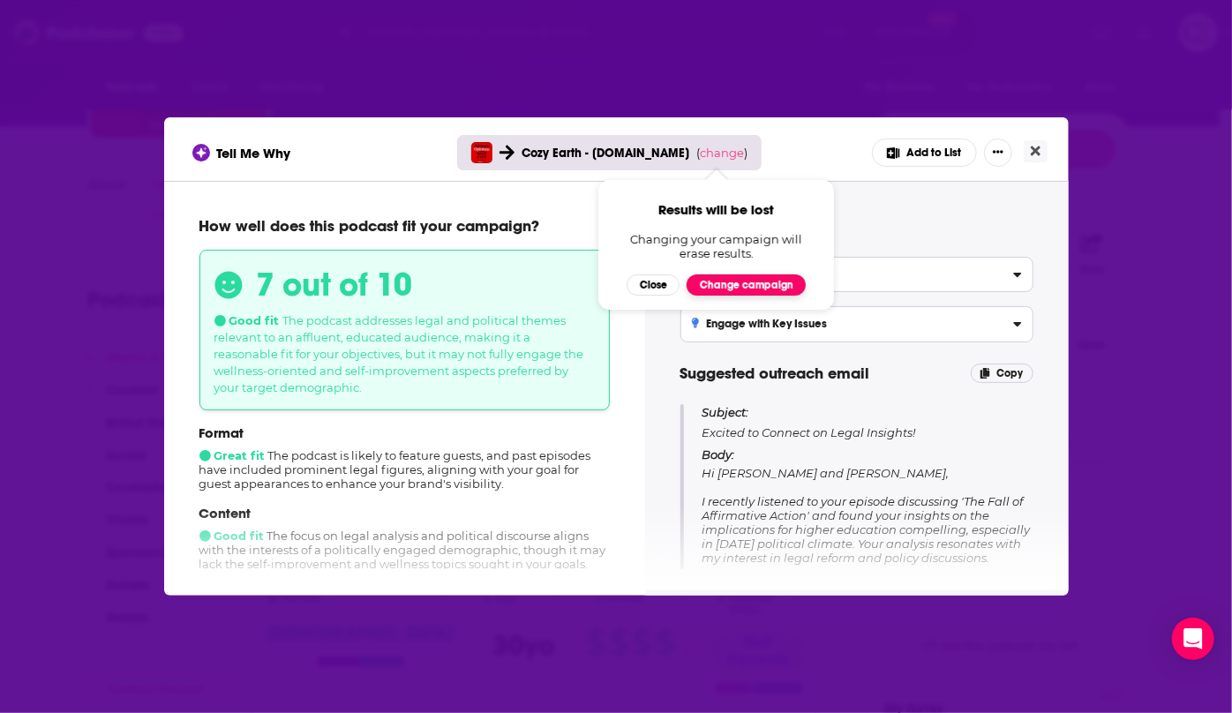
click at [745, 289] on button "Change campaign" at bounding box center [746, 285] width 119 height 21
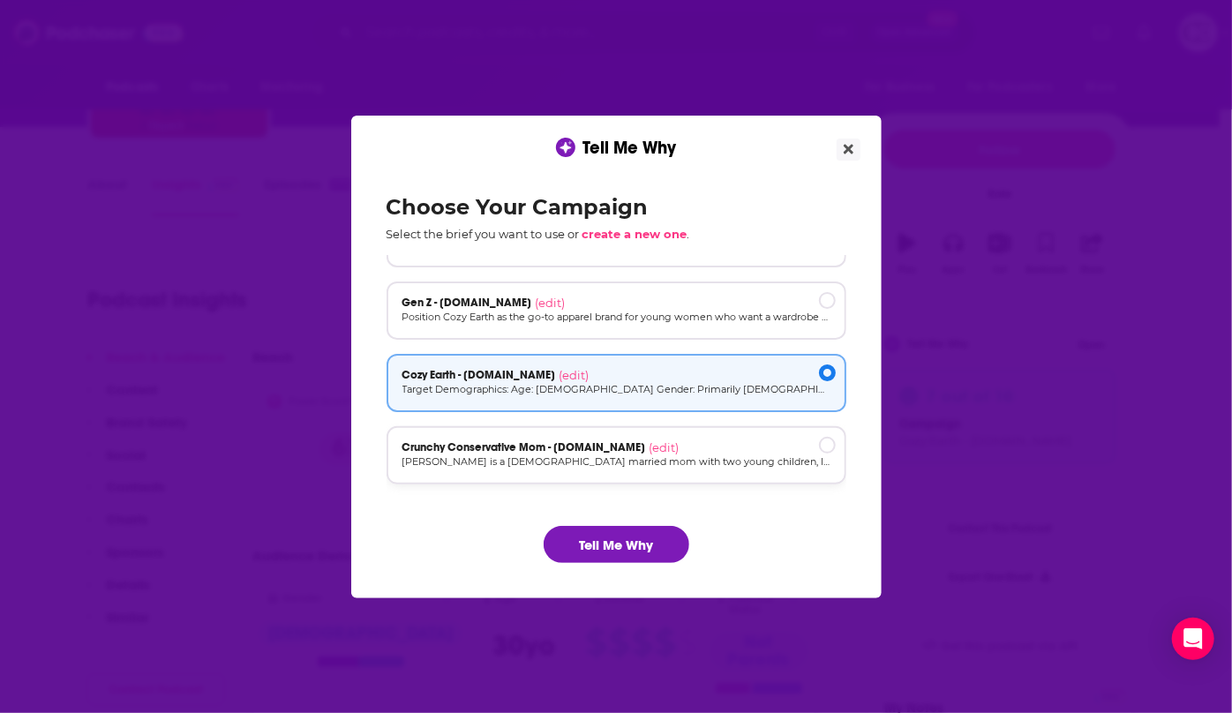
click at [682, 471] on div "Crunchy Conservative Mom - cozyearth.com (edit) Megan is a 32-year-old married …" at bounding box center [617, 455] width 460 height 58
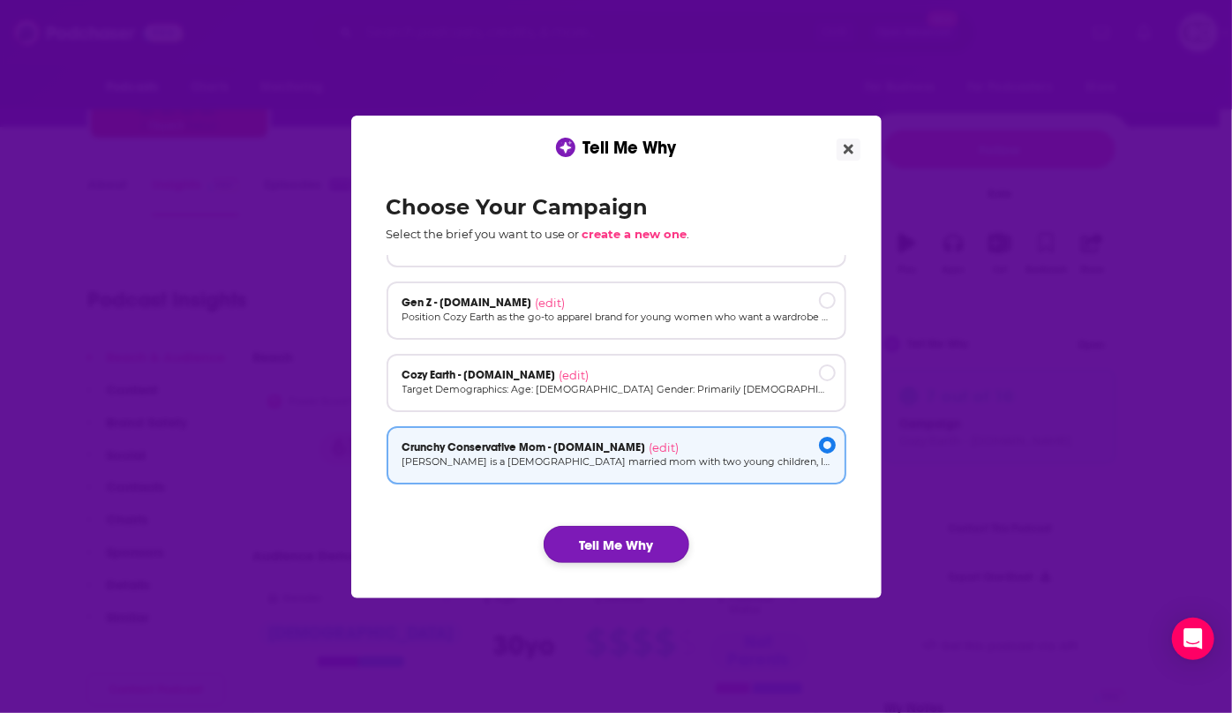
click at [625, 548] on button "Tell Me Why" at bounding box center [617, 544] width 146 height 37
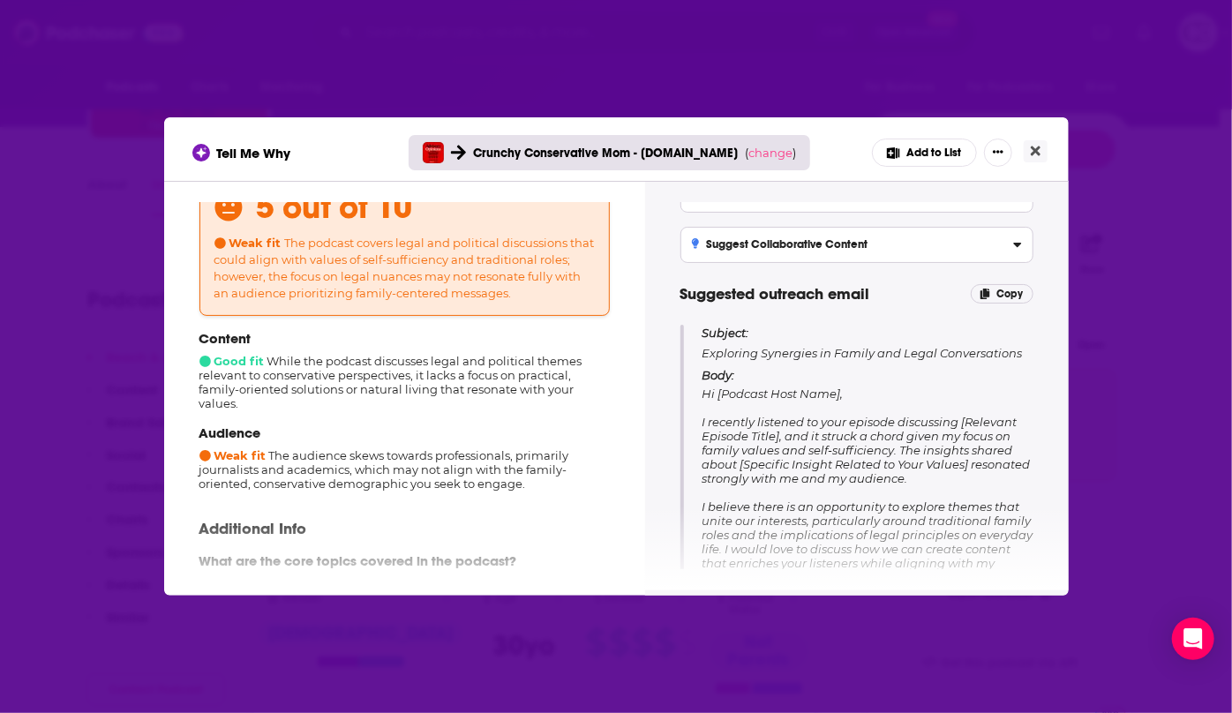
scroll to position [79, 0]
click at [751, 156] on span "change" at bounding box center [771, 153] width 44 height 14
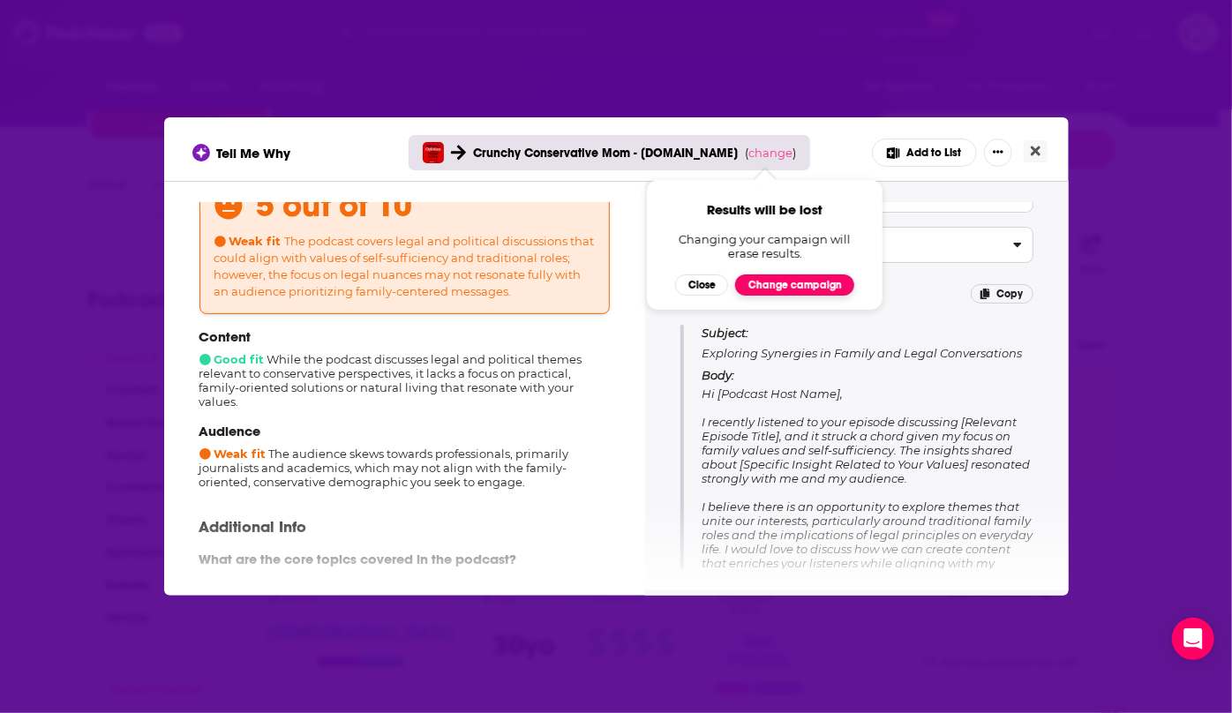
click at [776, 278] on button "Change campaign" at bounding box center [794, 285] width 119 height 21
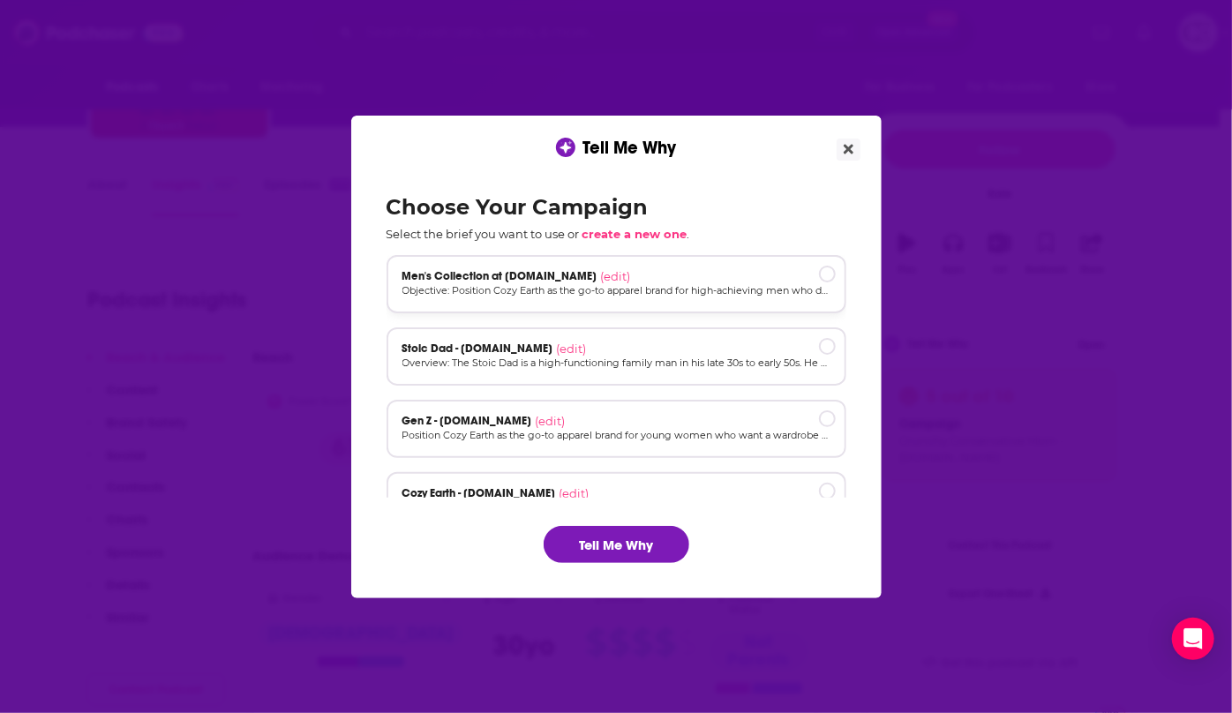
click at [798, 269] on div "Men's Collection at cozyearth.com (edit)" at bounding box center [617, 276] width 428 height 14
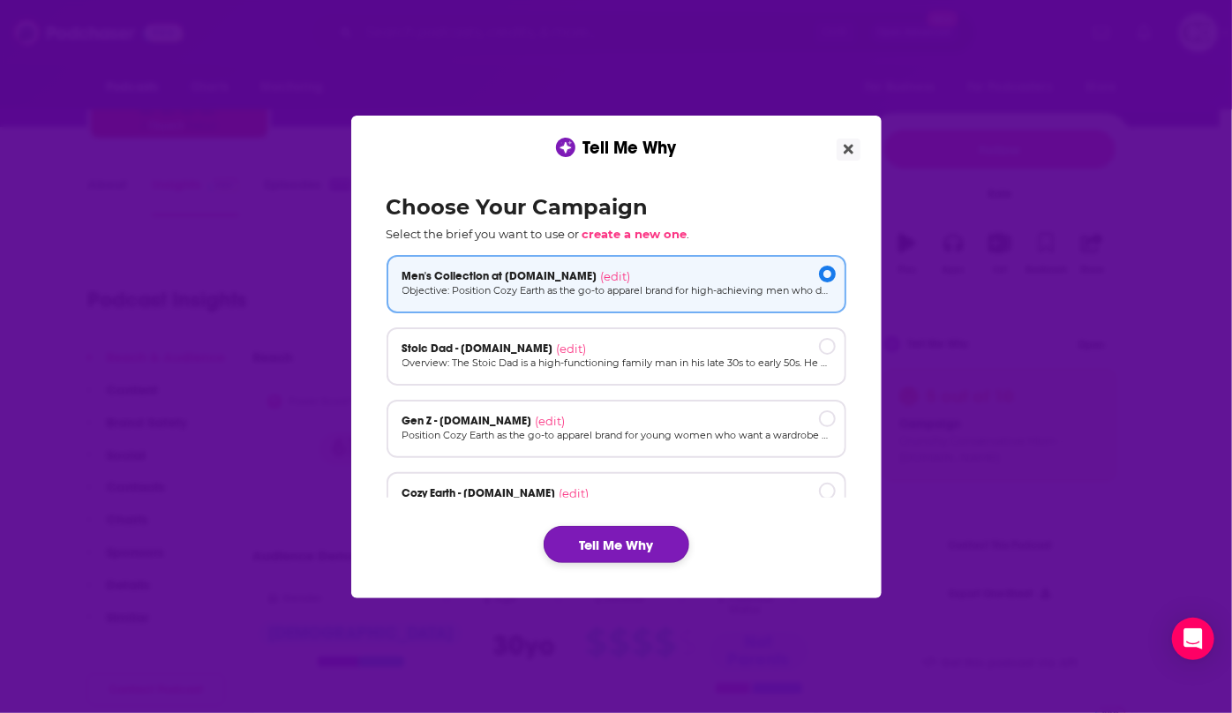
click at [614, 545] on button "Tell Me Why" at bounding box center [617, 544] width 146 height 37
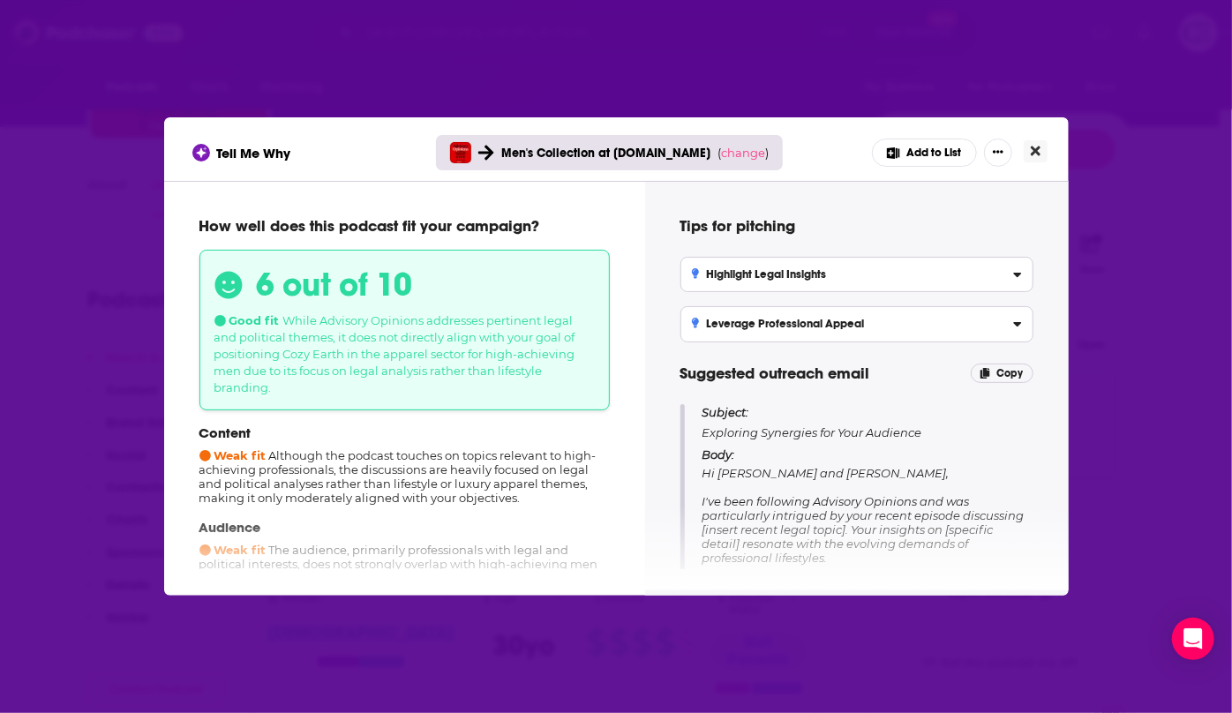
click at [1042, 146] on button "Close" at bounding box center [1036, 151] width 24 height 22
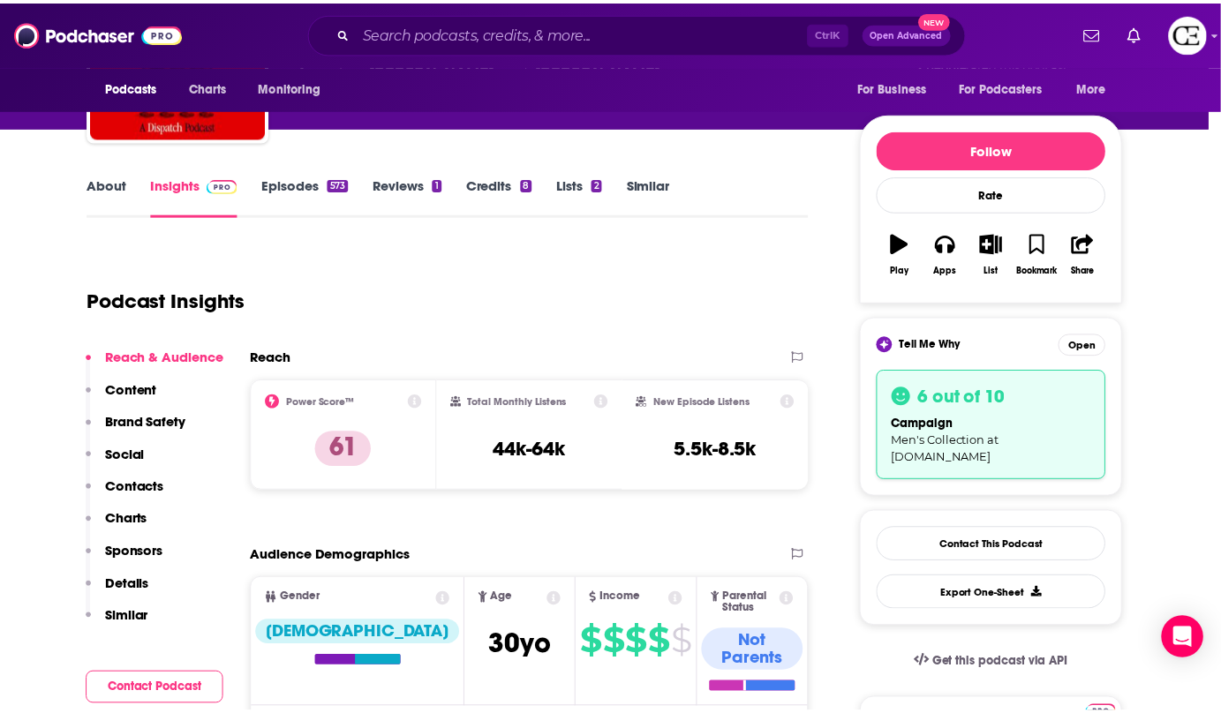
scroll to position [160, 0]
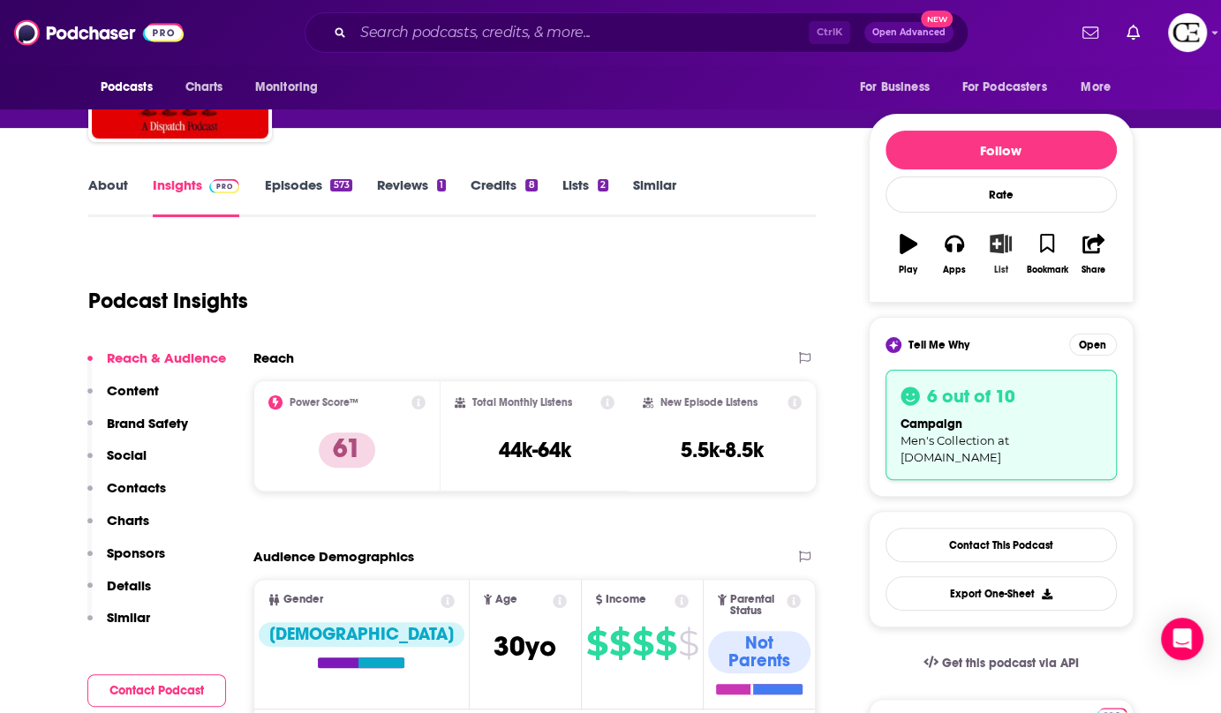
click at [999, 239] on icon "button" at bounding box center [1001, 243] width 22 height 19
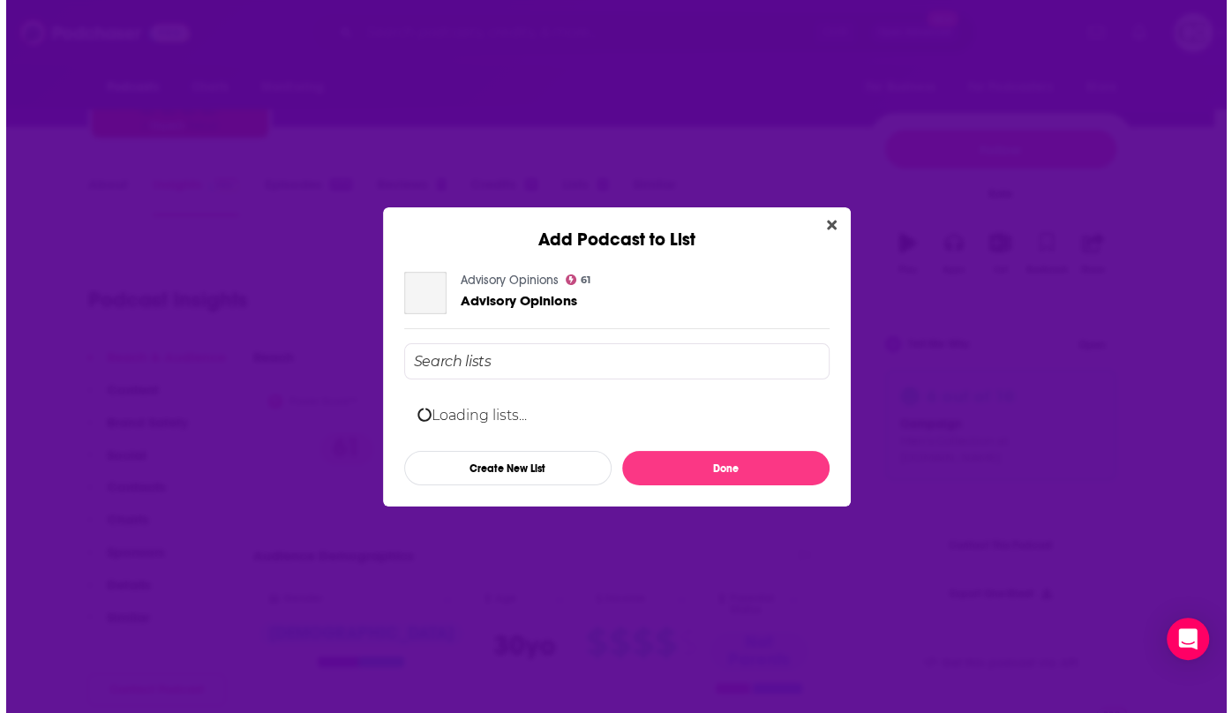
scroll to position [0, 0]
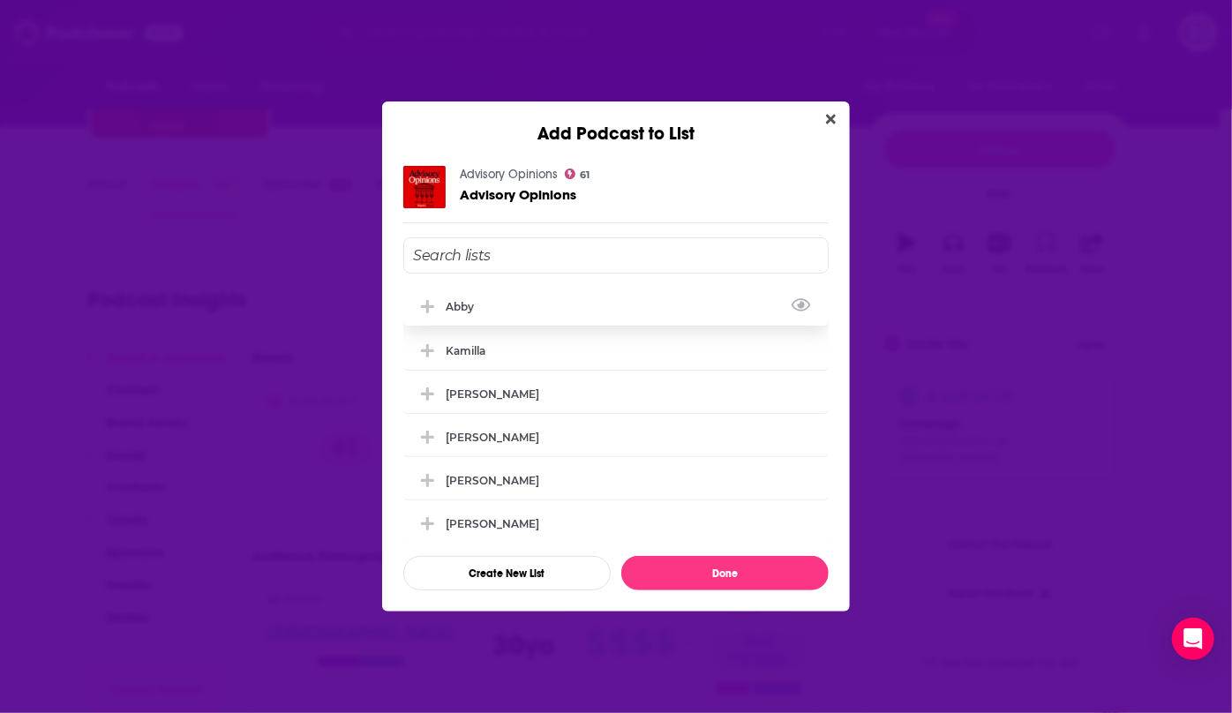
click at [425, 300] on icon "Add Podcast To List" at bounding box center [427, 307] width 13 height 16
click at [729, 577] on button "Done" at bounding box center [725, 573] width 207 height 34
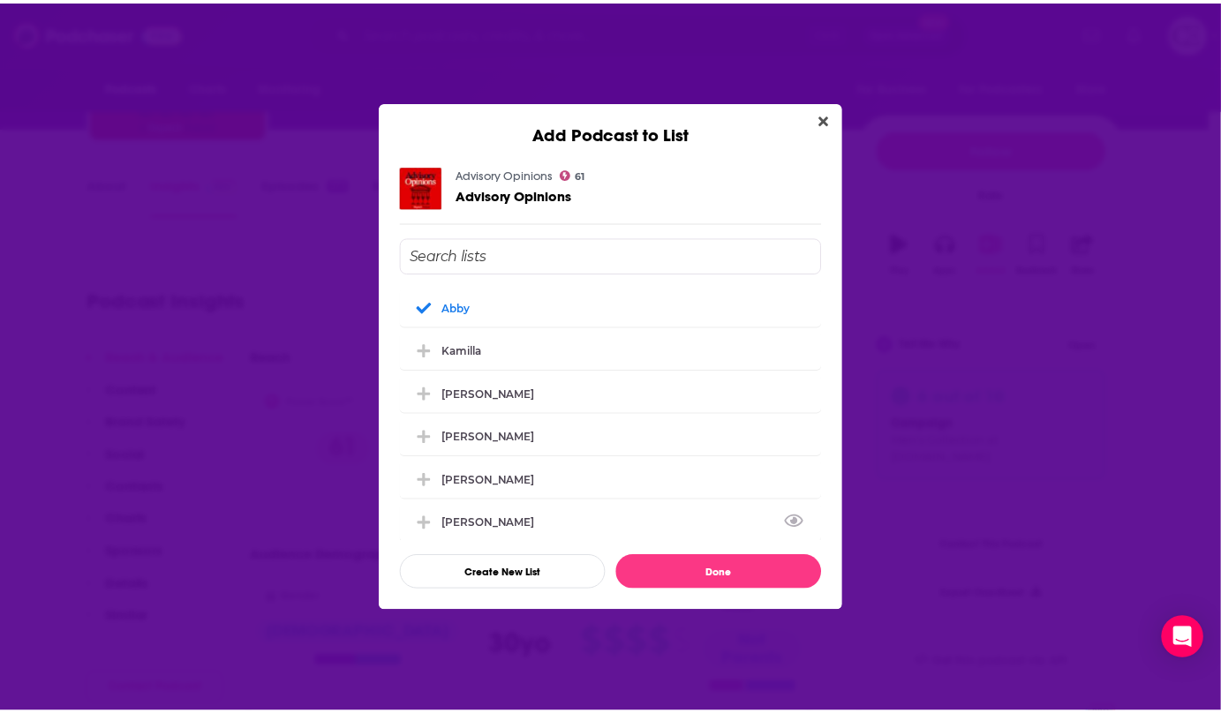
scroll to position [160, 0]
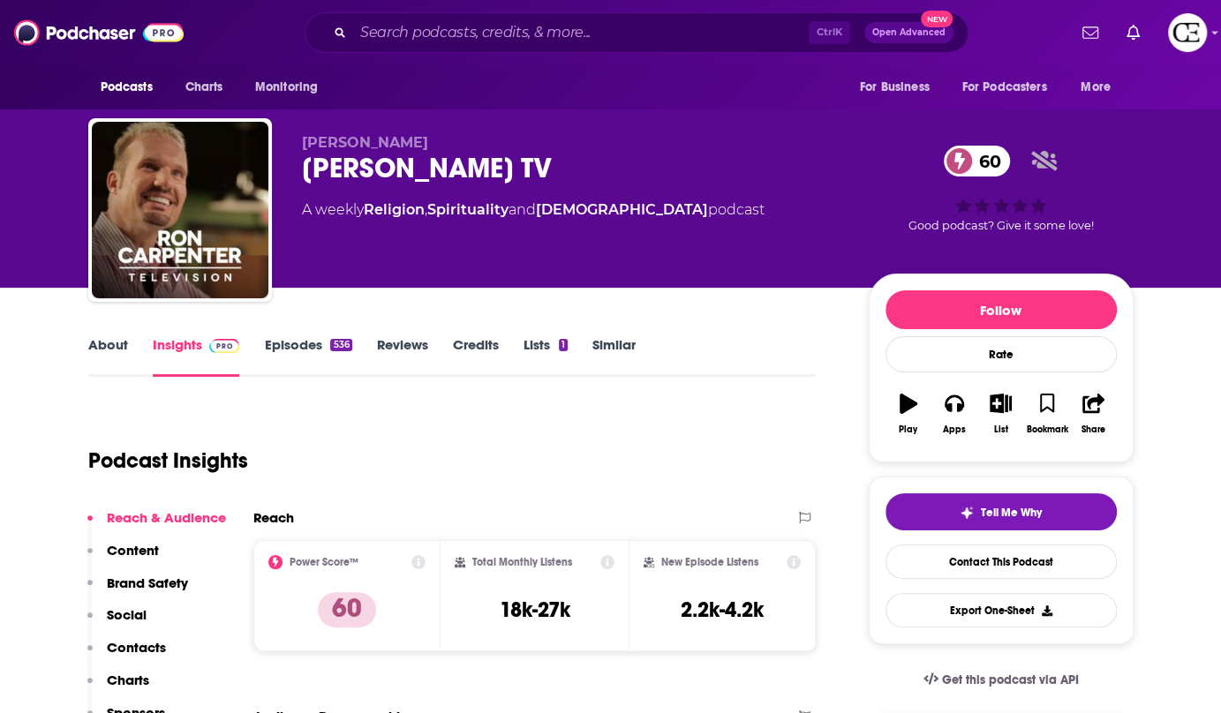
click at [365, 169] on div "[PERSON_NAME] TV 60" at bounding box center [571, 168] width 539 height 34
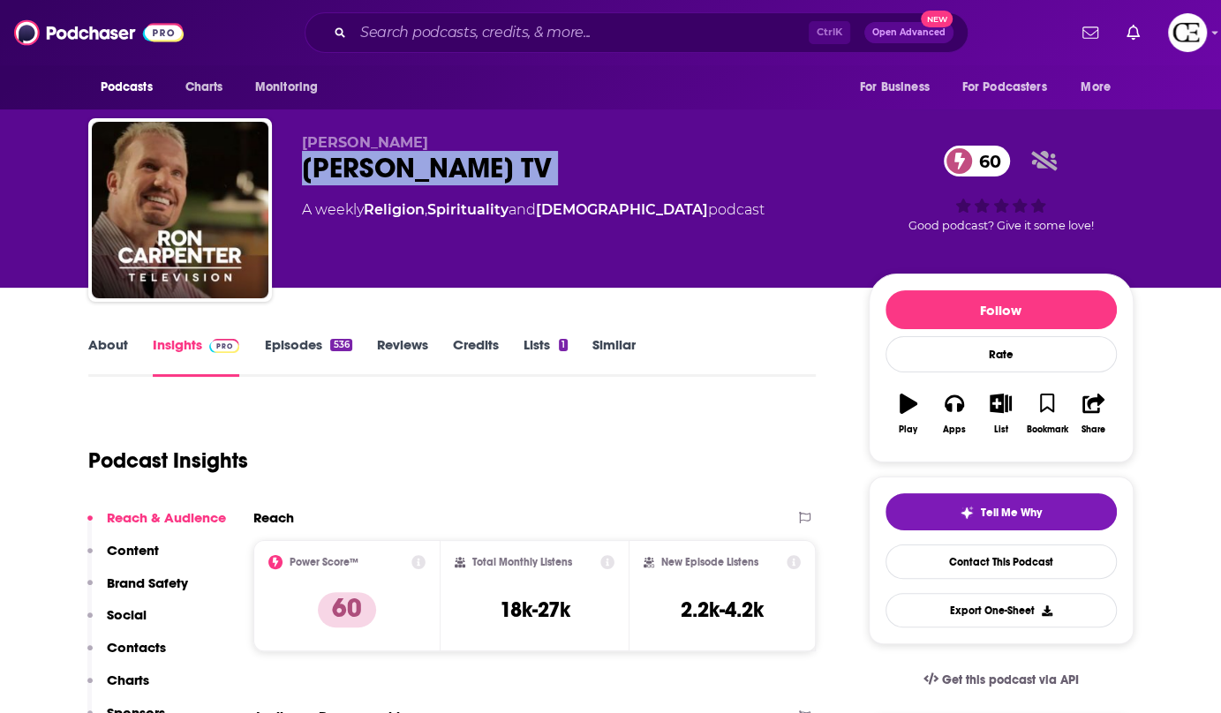
click at [365, 169] on div "[PERSON_NAME] TV 60" at bounding box center [571, 168] width 539 height 34
copy div "Ron Carpenter TV 60"
click at [1006, 494] on button "Tell Me Why" at bounding box center [1001, 512] width 231 height 37
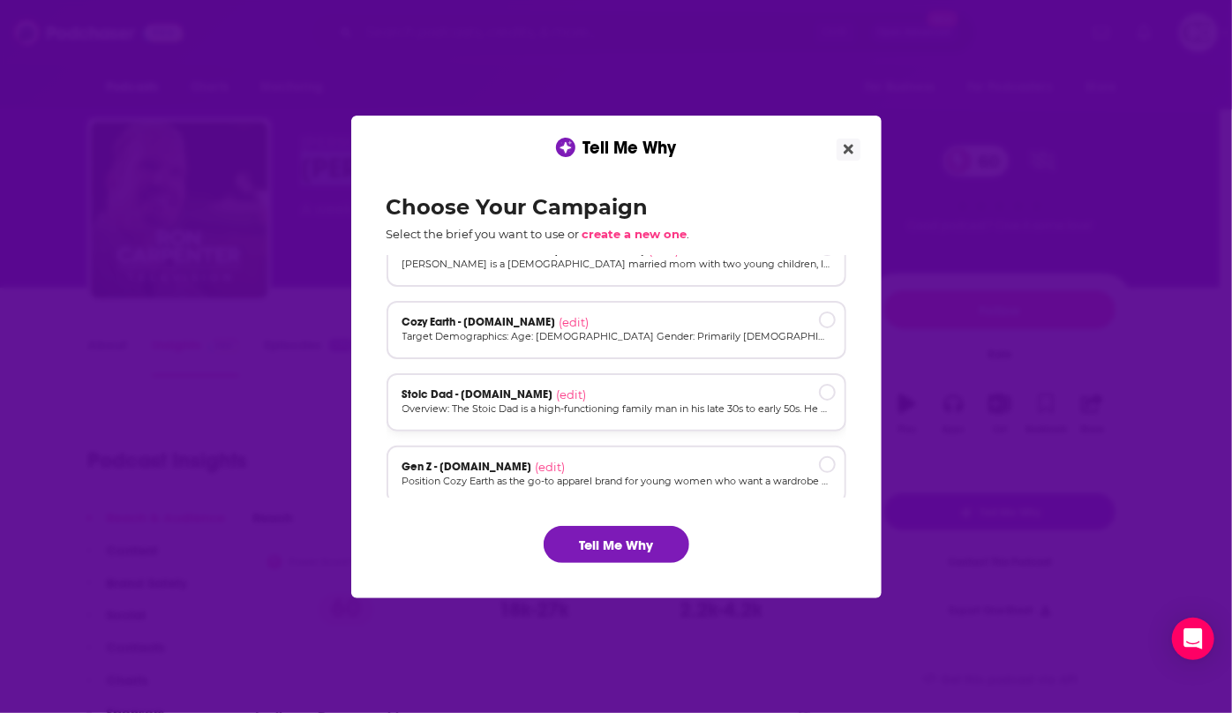
scroll to position [118, 0]
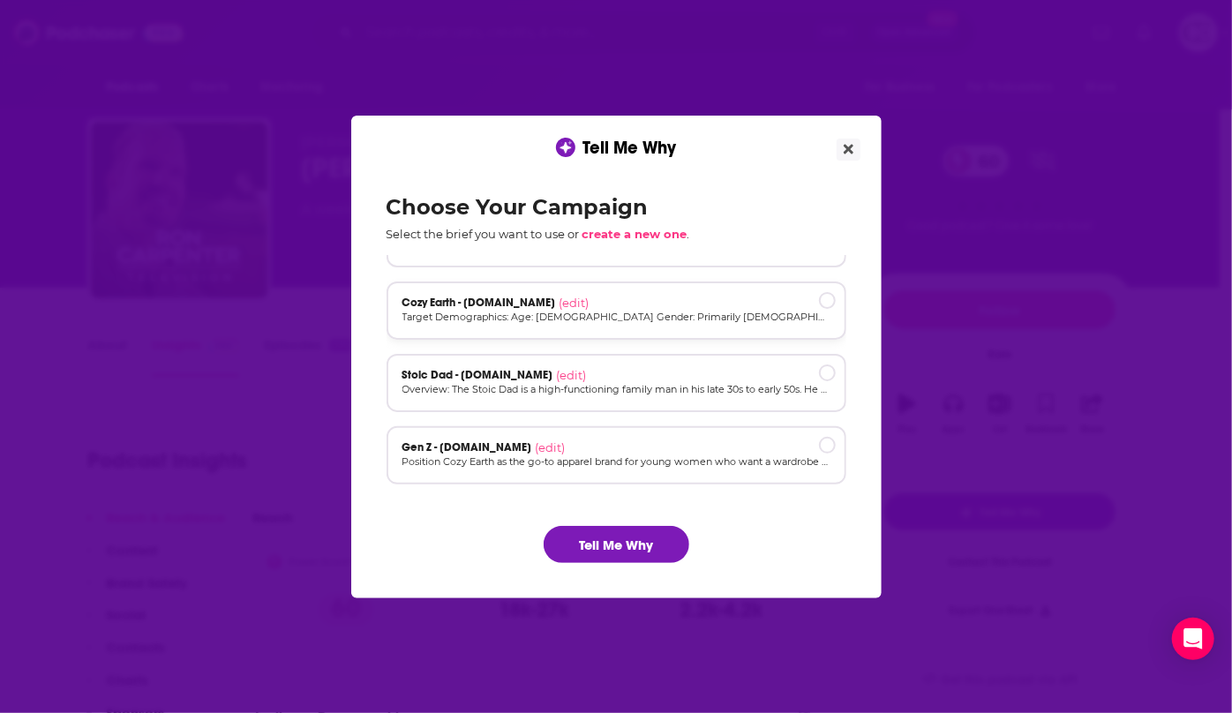
click at [658, 325] on p "Target Demographics: Age: [DEMOGRAPHIC_DATA] Gender: Primarily [DEMOGRAPHIC_DAT…" at bounding box center [617, 317] width 428 height 15
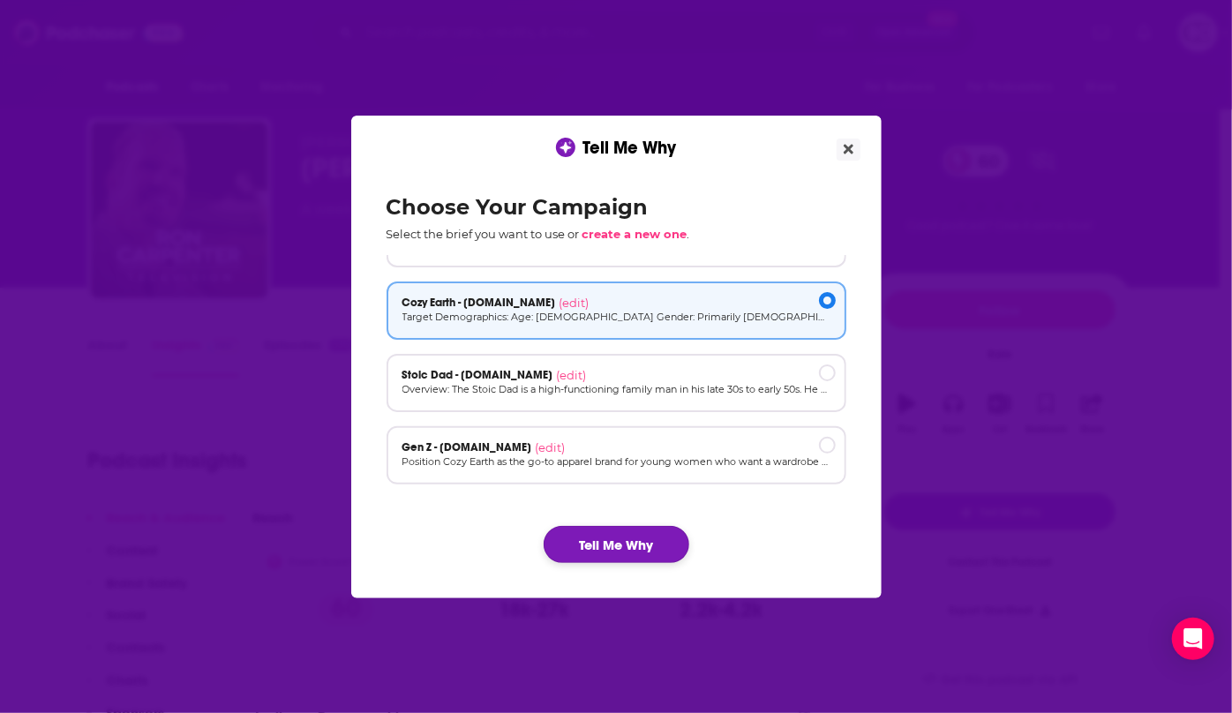
click at [634, 539] on button "Tell Me Why" at bounding box center [617, 544] width 146 height 37
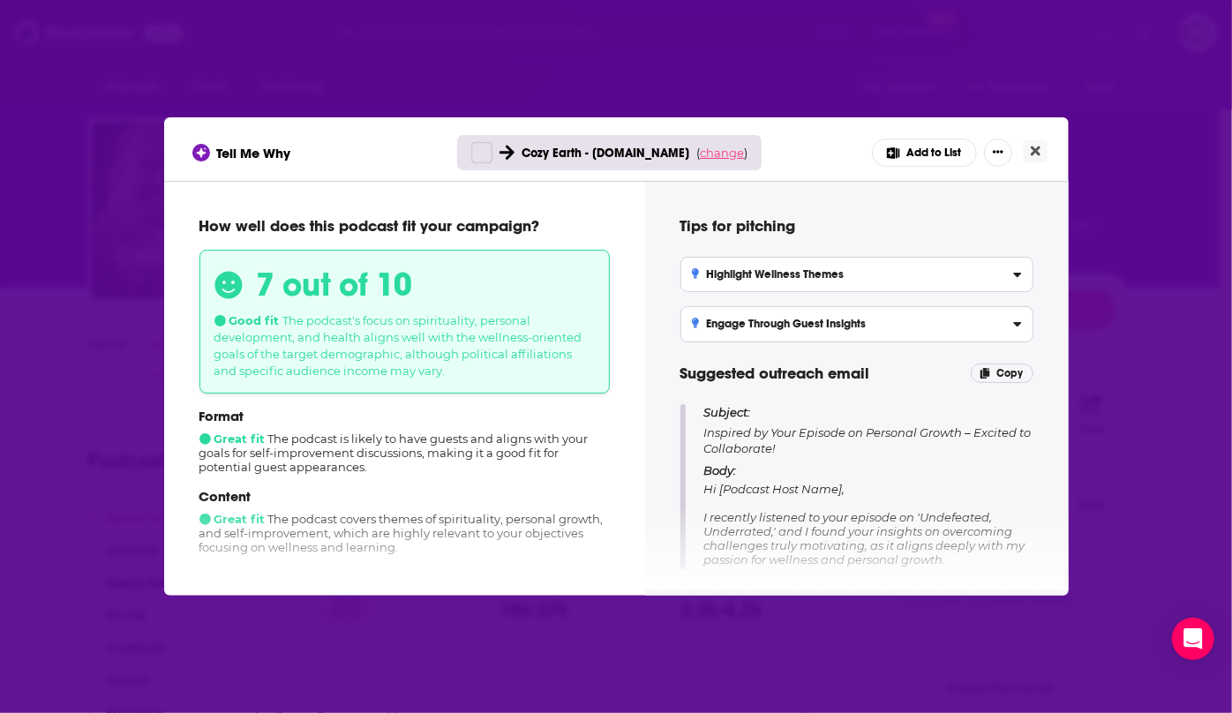
click at [713, 156] on span "change" at bounding box center [722, 153] width 44 height 14
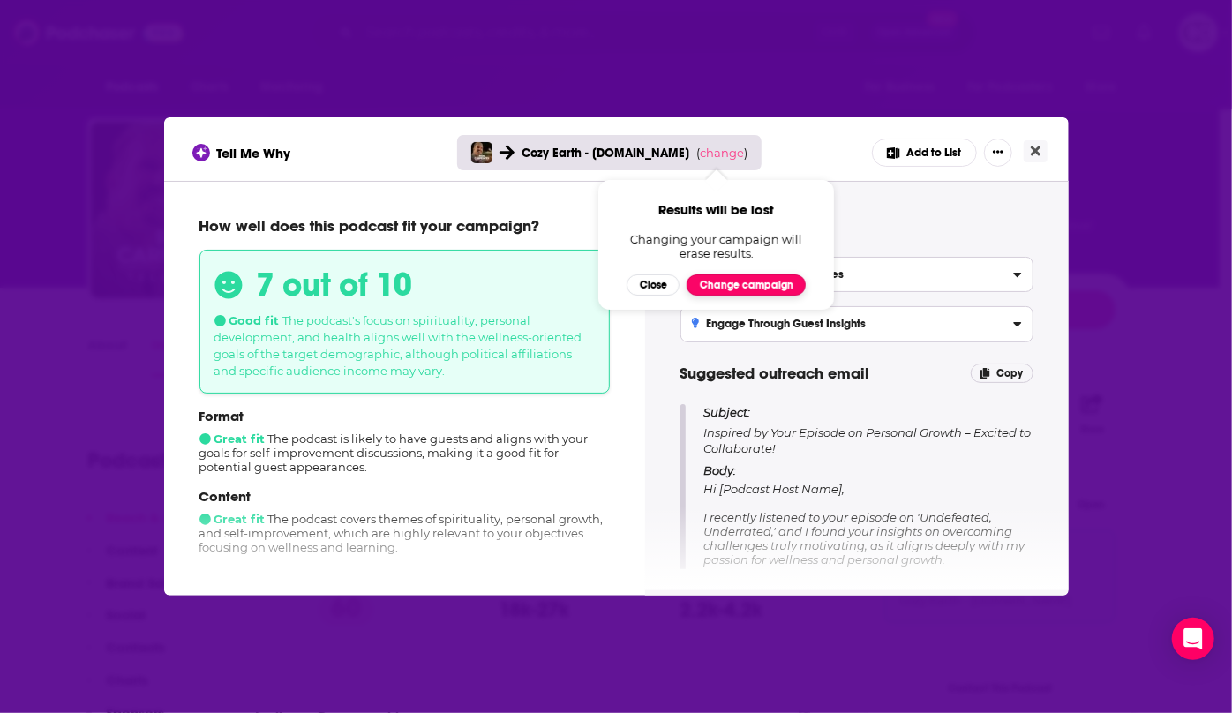
click at [739, 292] on button "Change campaign" at bounding box center [746, 285] width 119 height 21
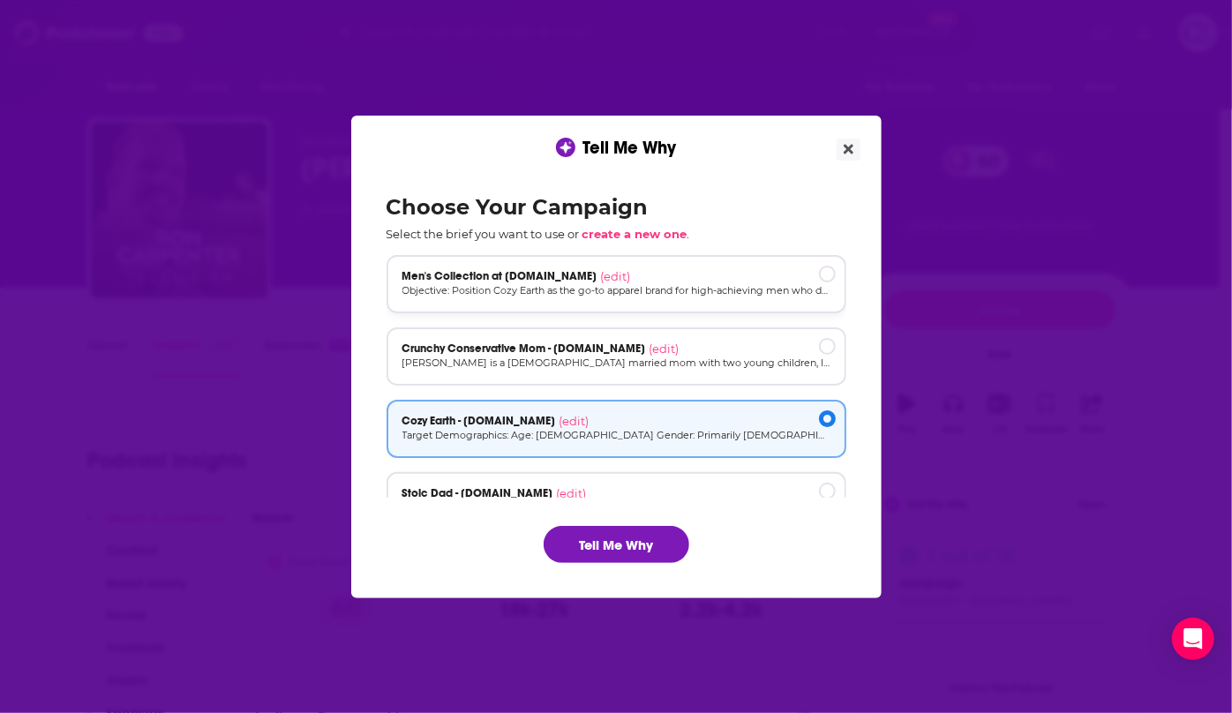
click at [724, 275] on div "Men's Collection at [DOMAIN_NAME] (edit)" at bounding box center [617, 276] width 428 height 14
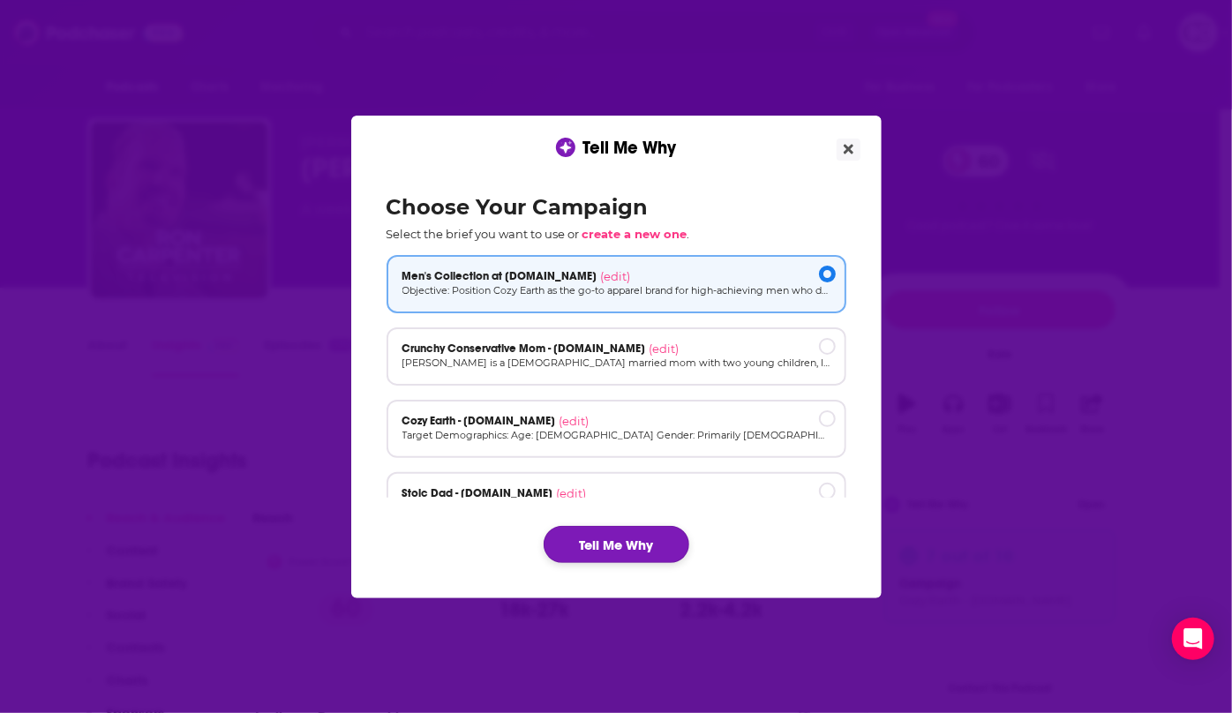
click at [644, 536] on button "Tell Me Why" at bounding box center [617, 544] width 146 height 37
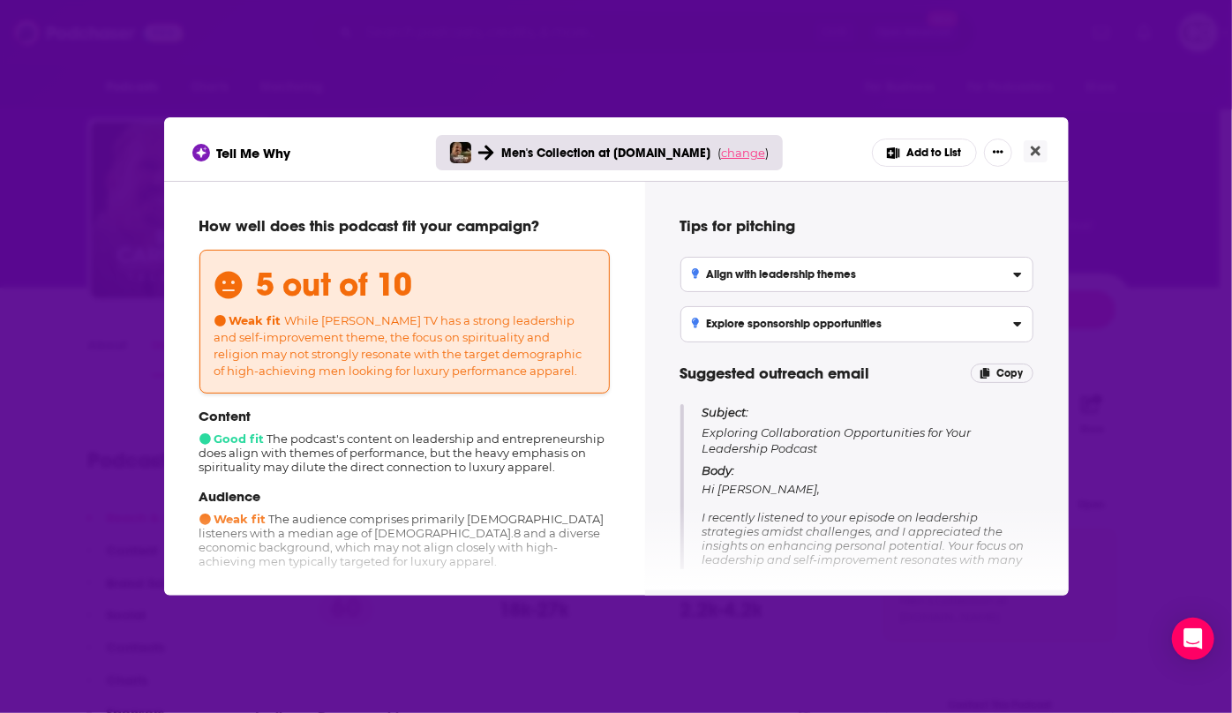
click at [731, 147] on span "change" at bounding box center [743, 153] width 44 height 14
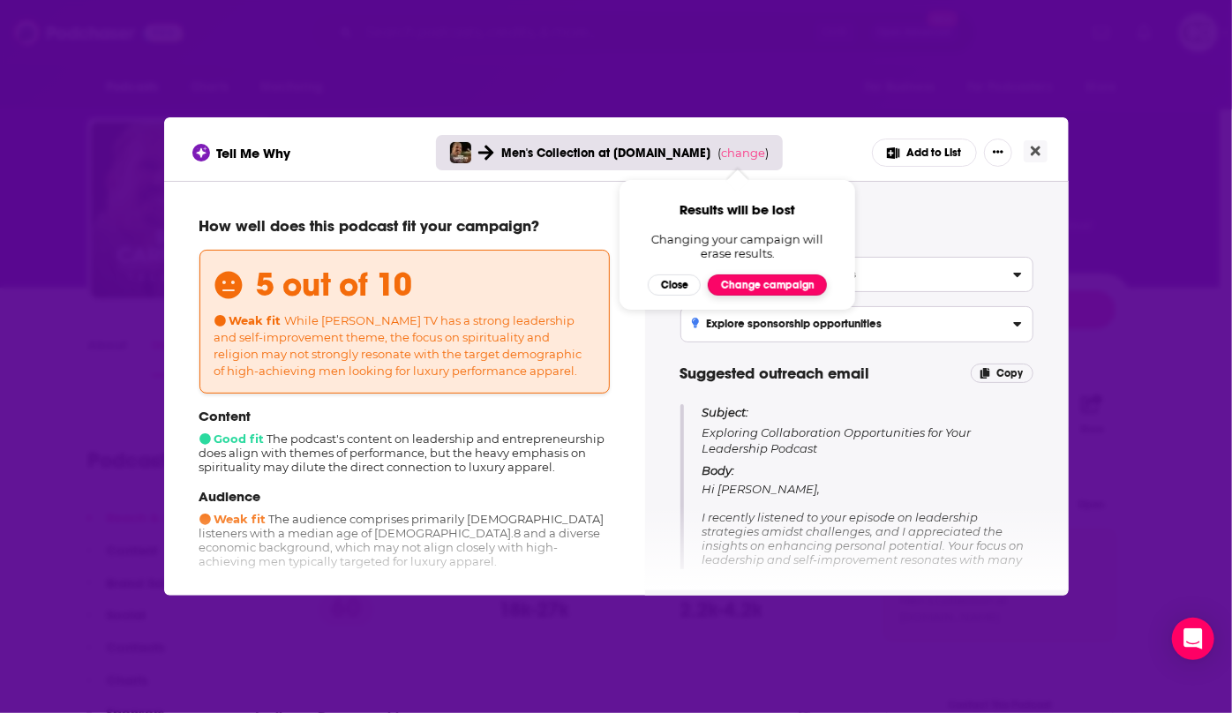
click at [724, 293] on button "Change campaign" at bounding box center [767, 285] width 119 height 21
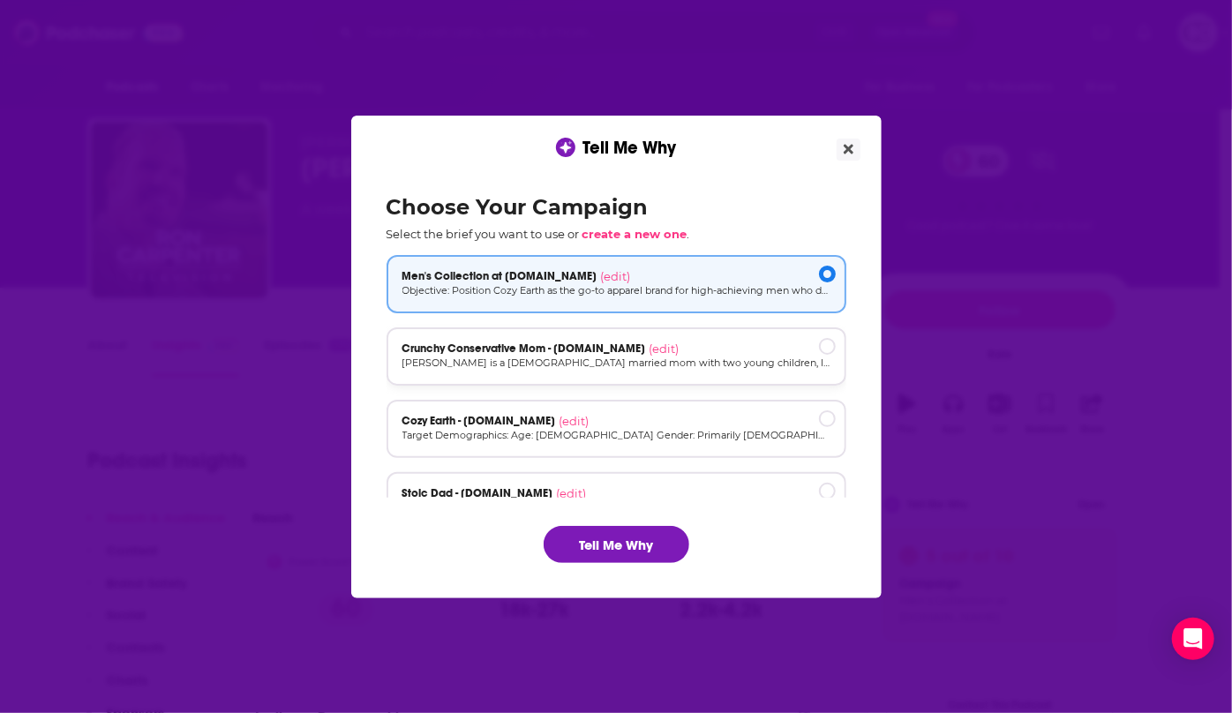
click at [653, 357] on p "Megan is a 32-year-old married mom with two young children, living in a suburba…" at bounding box center [617, 363] width 428 height 15
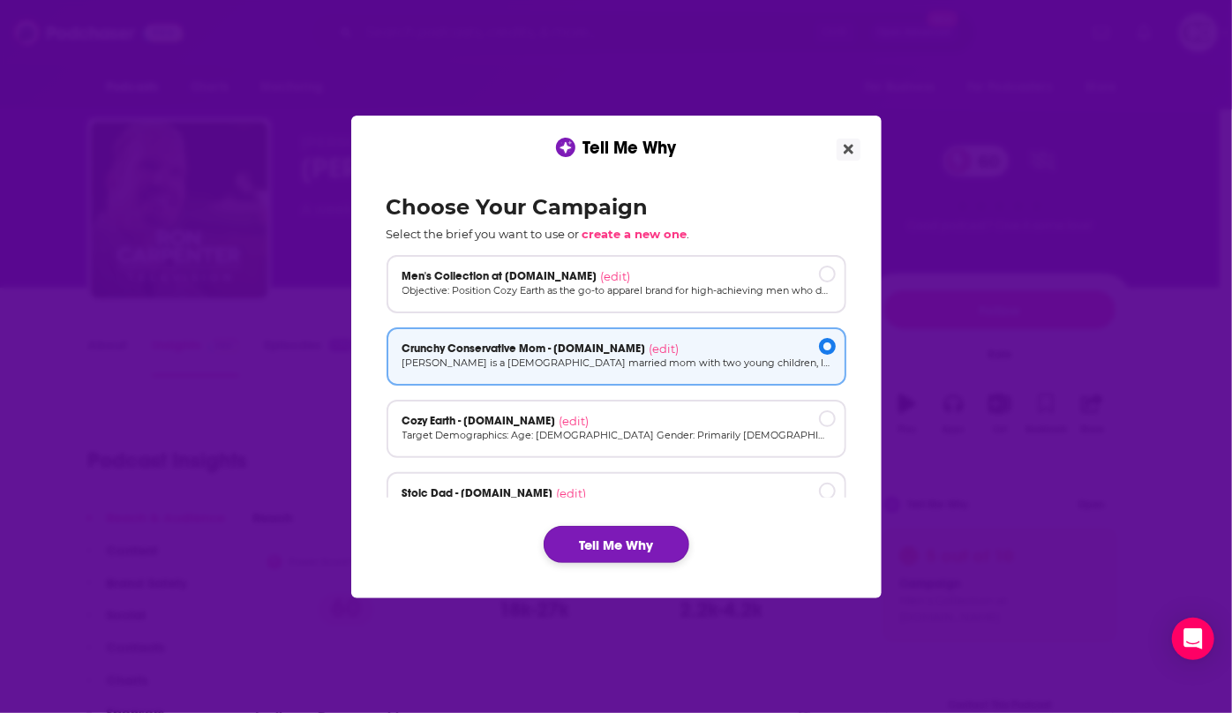
click at [618, 531] on button "Tell Me Why" at bounding box center [617, 544] width 146 height 37
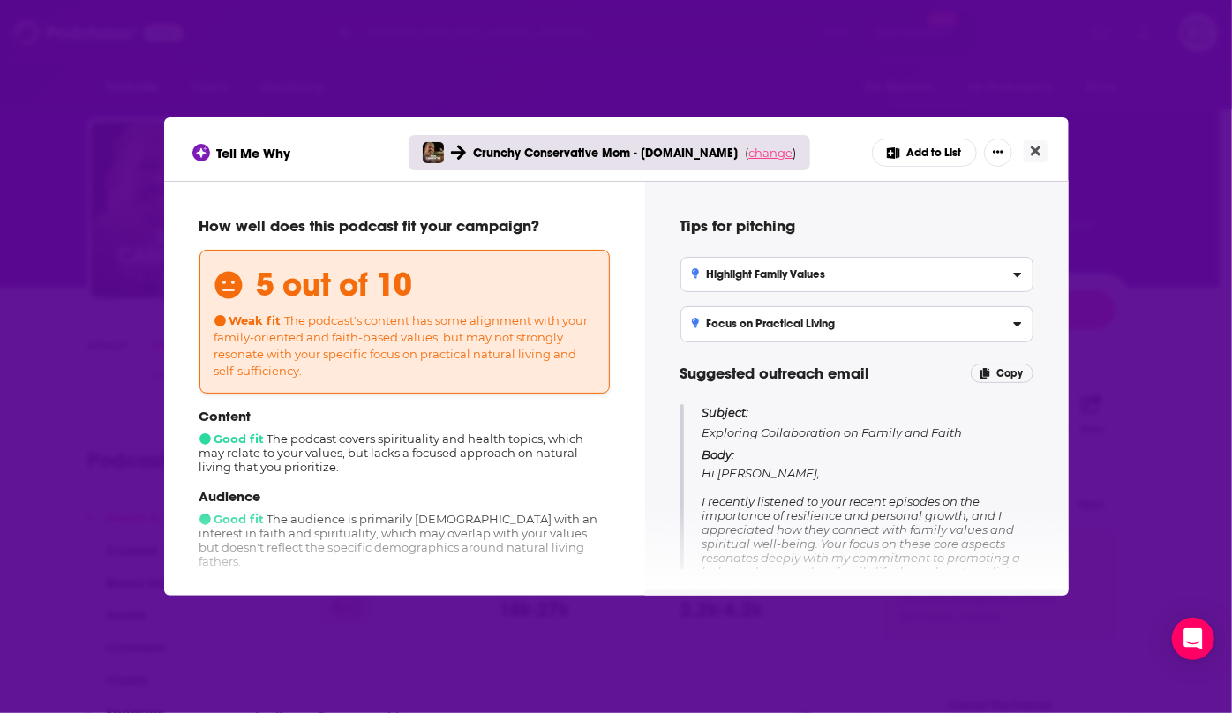
click at [773, 150] on span "change" at bounding box center [771, 153] width 44 height 14
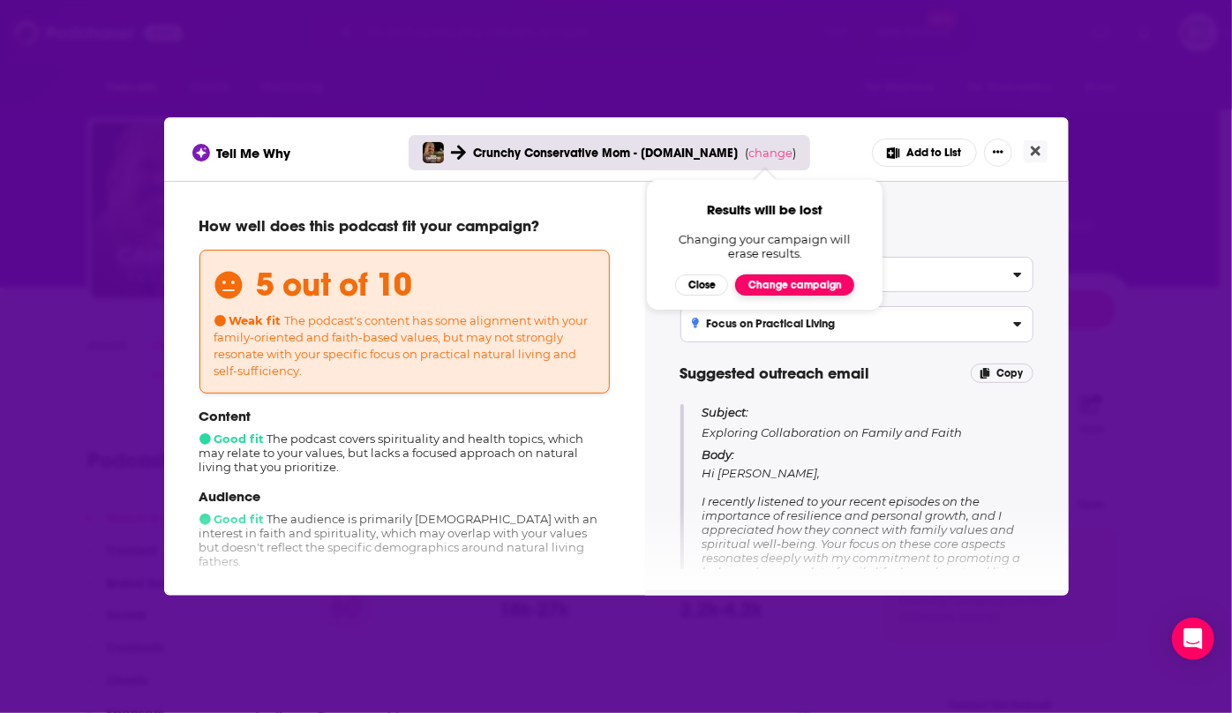
click at [803, 283] on button "Change campaign" at bounding box center [794, 285] width 119 height 21
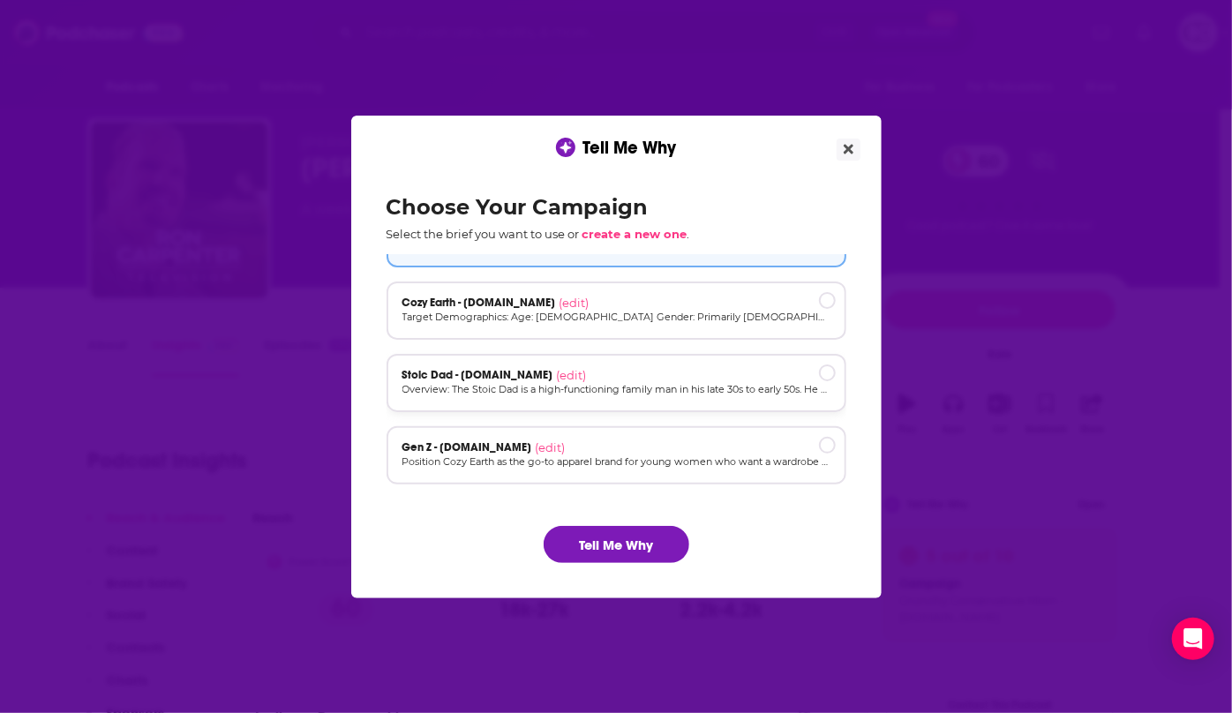
click at [663, 373] on div "Stoic Dad - cozyearth.com (edit)" at bounding box center [617, 375] width 428 height 14
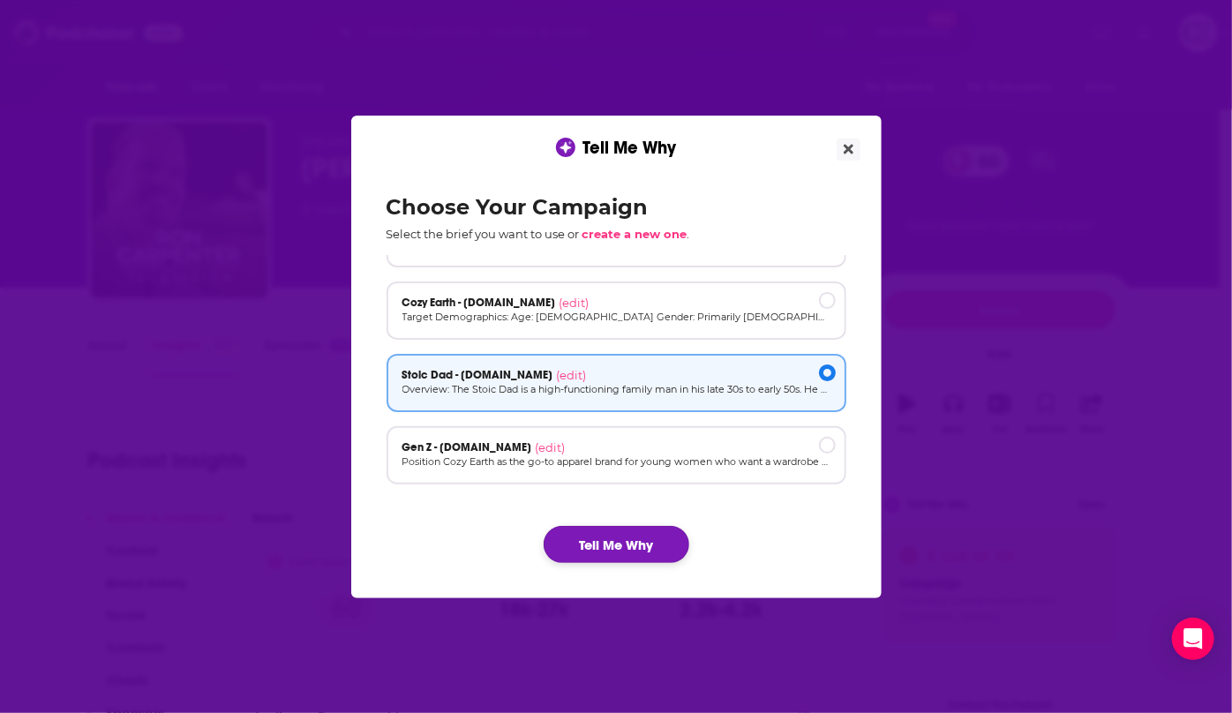
click at [629, 536] on button "Tell Me Why" at bounding box center [617, 544] width 146 height 37
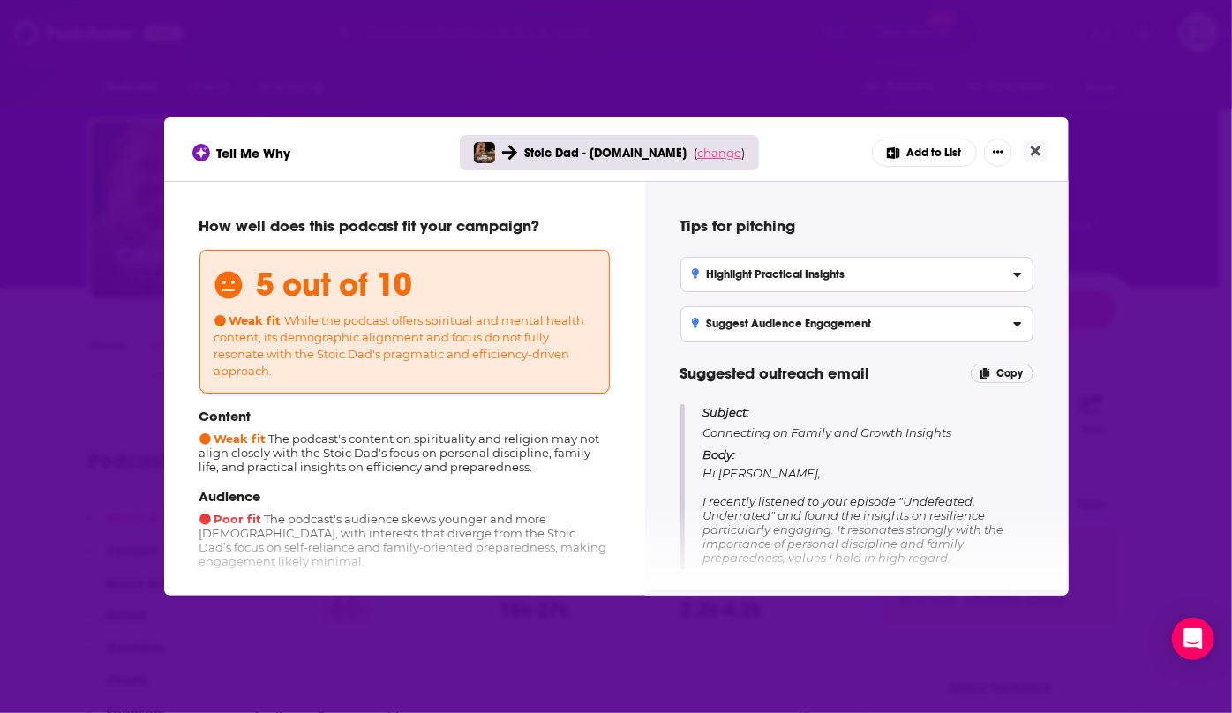
click at [697, 156] on span "change" at bounding box center [719, 153] width 44 height 14
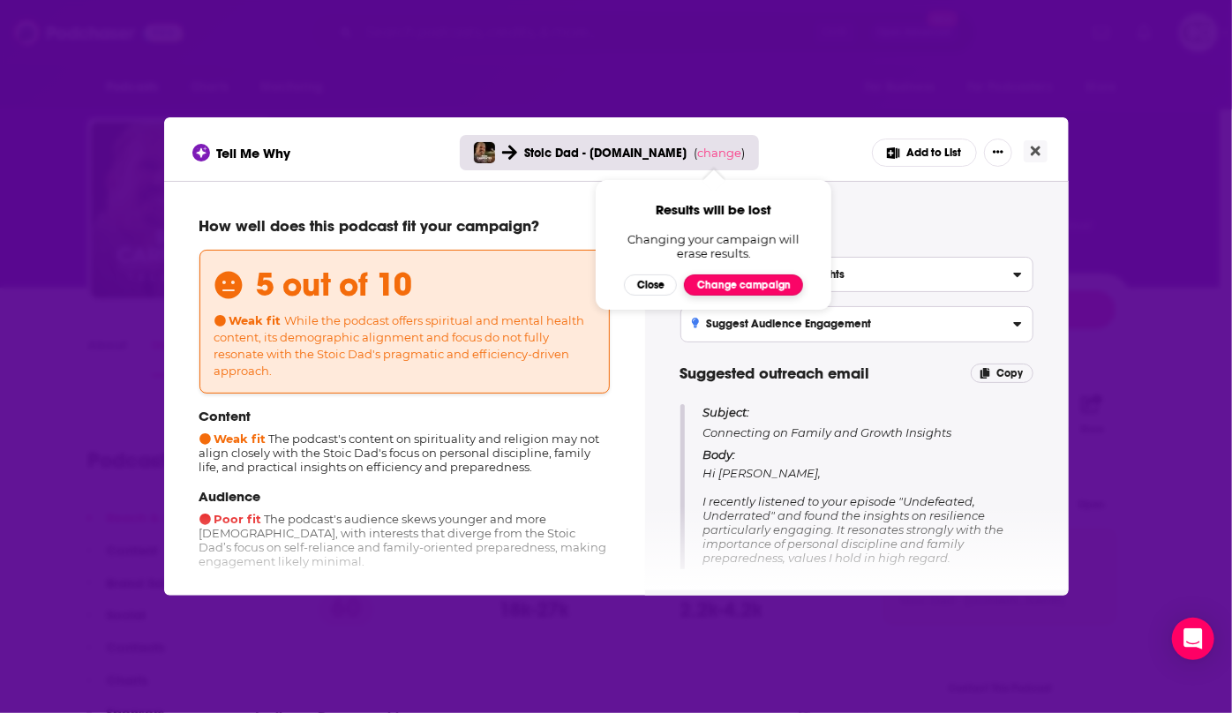
click at [698, 288] on button "Change campaign" at bounding box center [743, 285] width 119 height 21
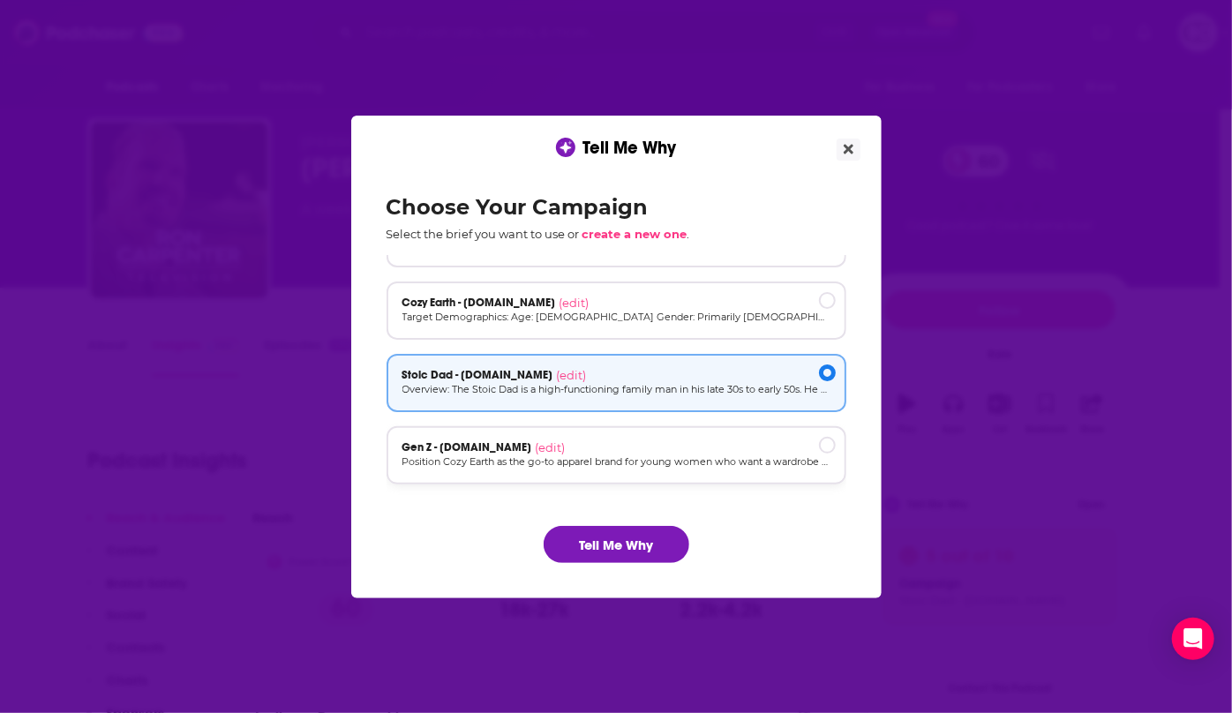
click at [650, 451] on div "Gen Z - cozyearth.com (edit)" at bounding box center [617, 448] width 428 height 14
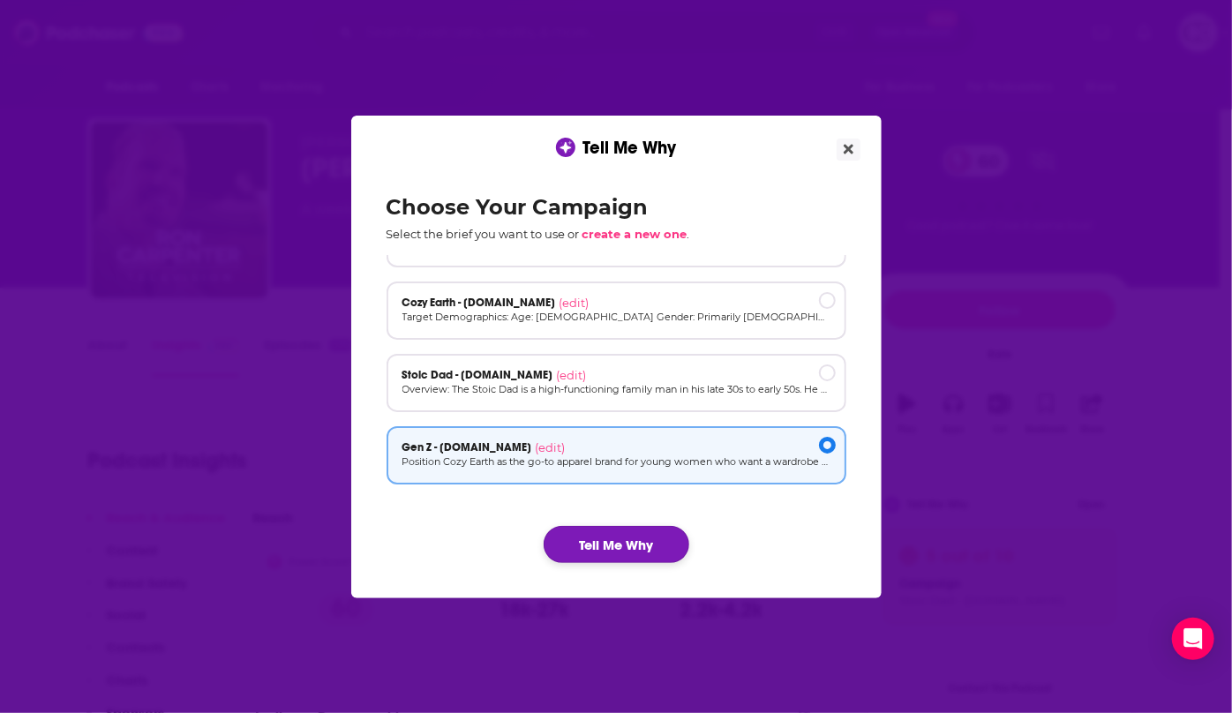
click at [630, 540] on button "Tell Me Why" at bounding box center [617, 544] width 146 height 37
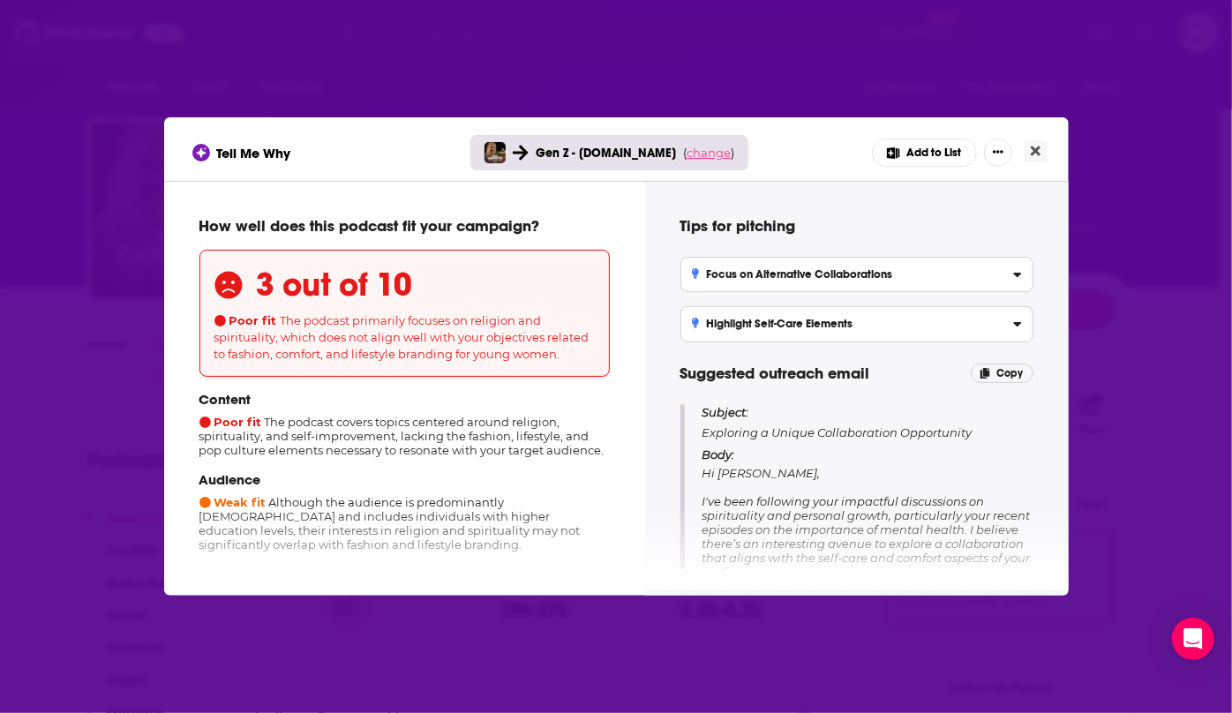
click at [699, 157] on span "change" at bounding box center [709, 153] width 44 height 14
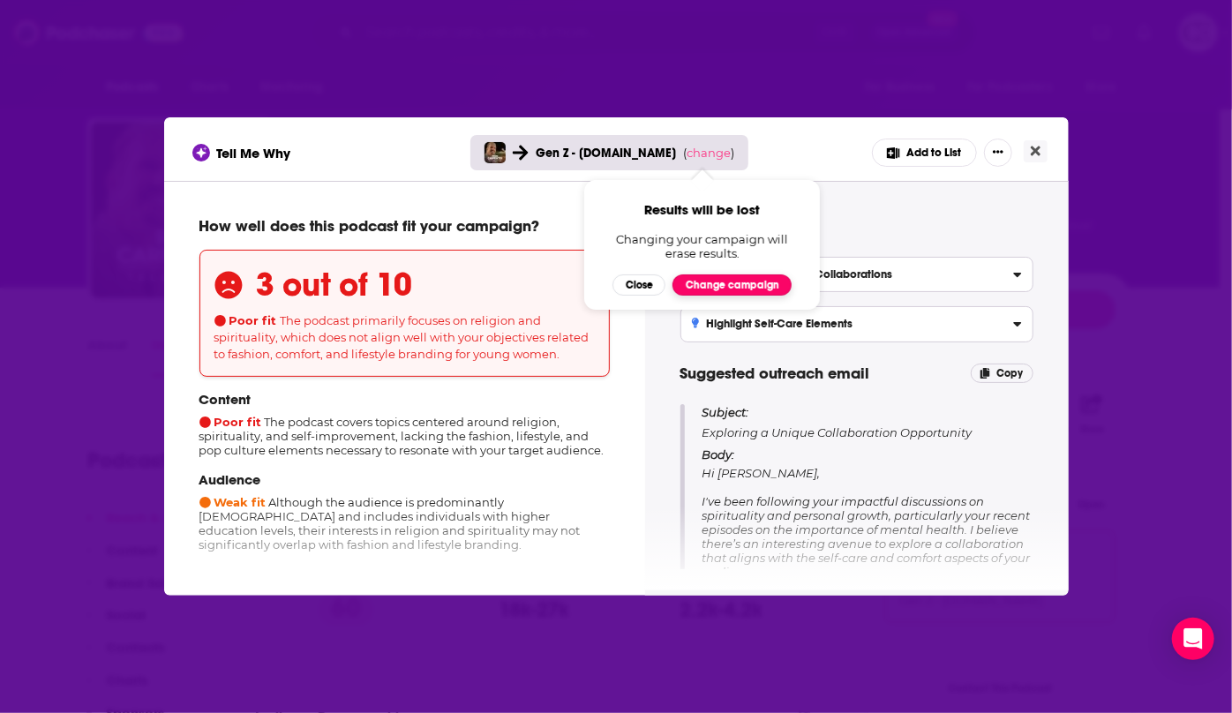
click at [746, 280] on button "Change campaign" at bounding box center [732, 285] width 119 height 21
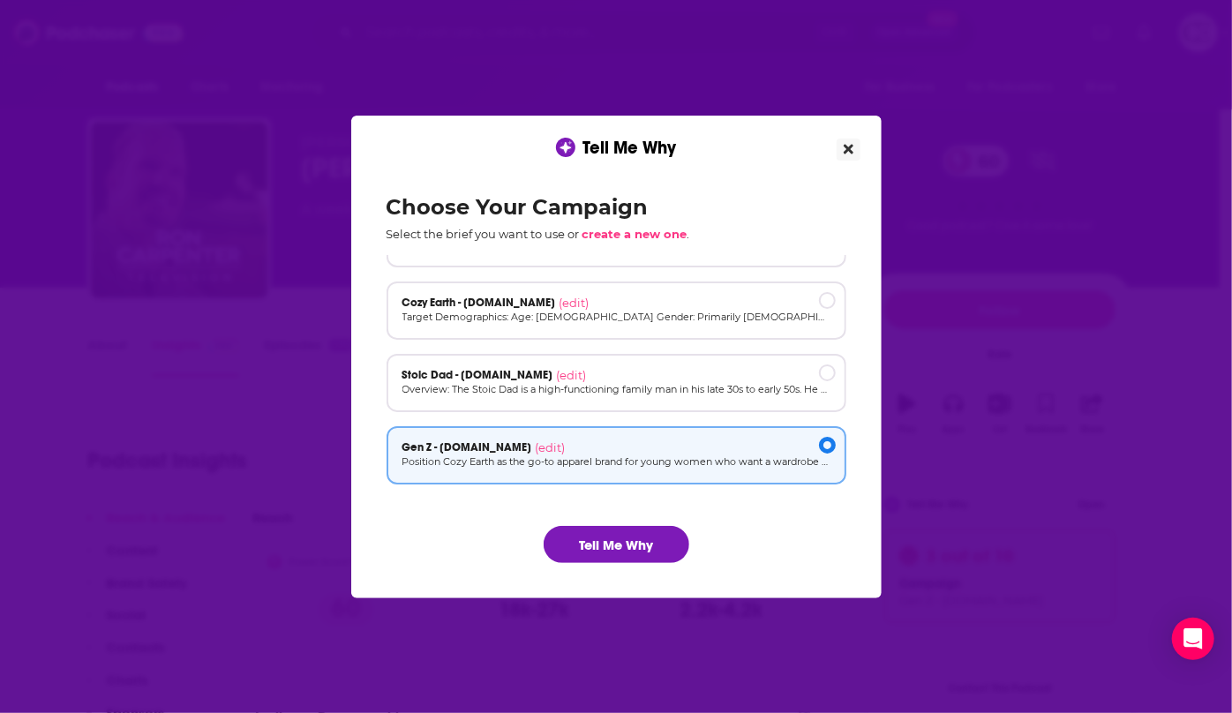
click at [844, 151] on icon "Close" at bounding box center [849, 149] width 10 height 14
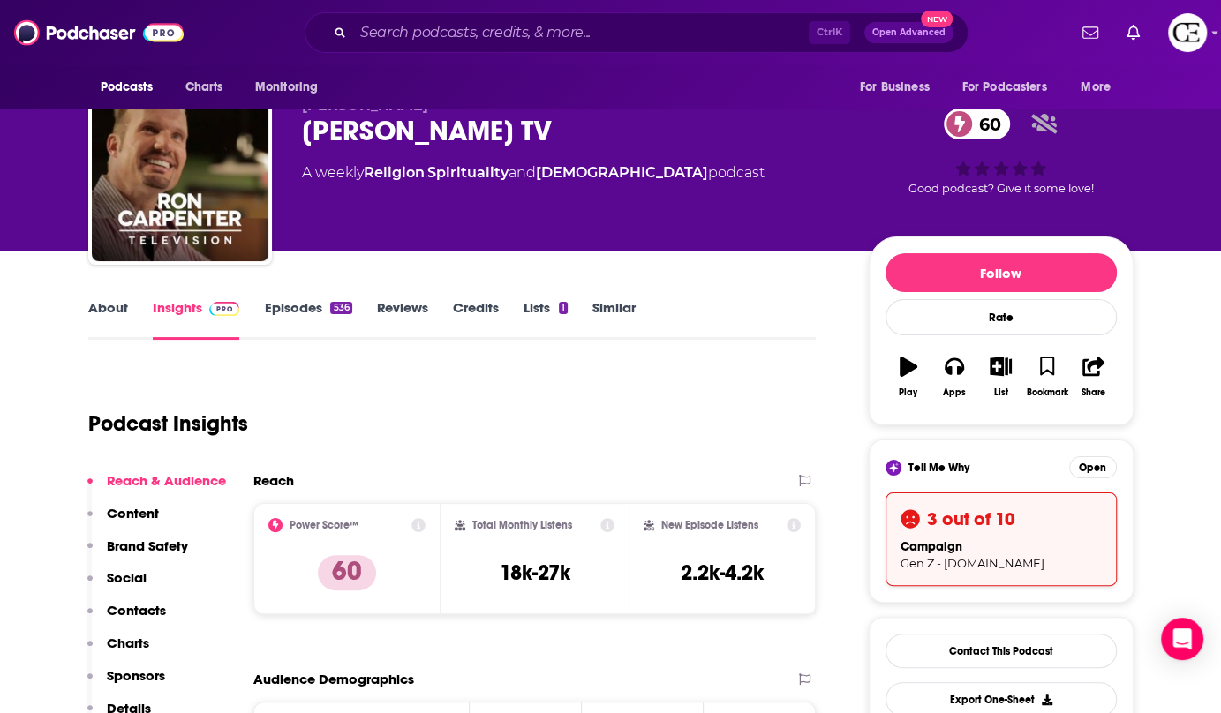
scroll to position [0, 0]
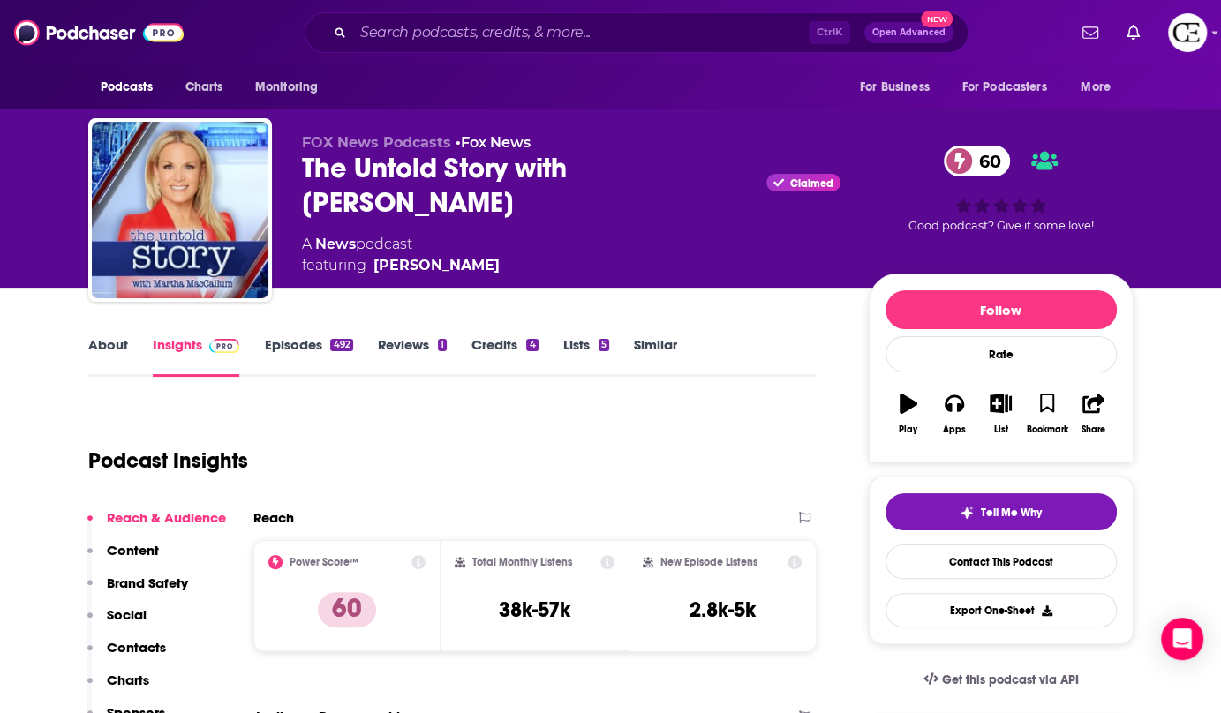
click at [362, 165] on div "The Untold Story with [PERSON_NAME] Claimed 60" at bounding box center [571, 185] width 539 height 69
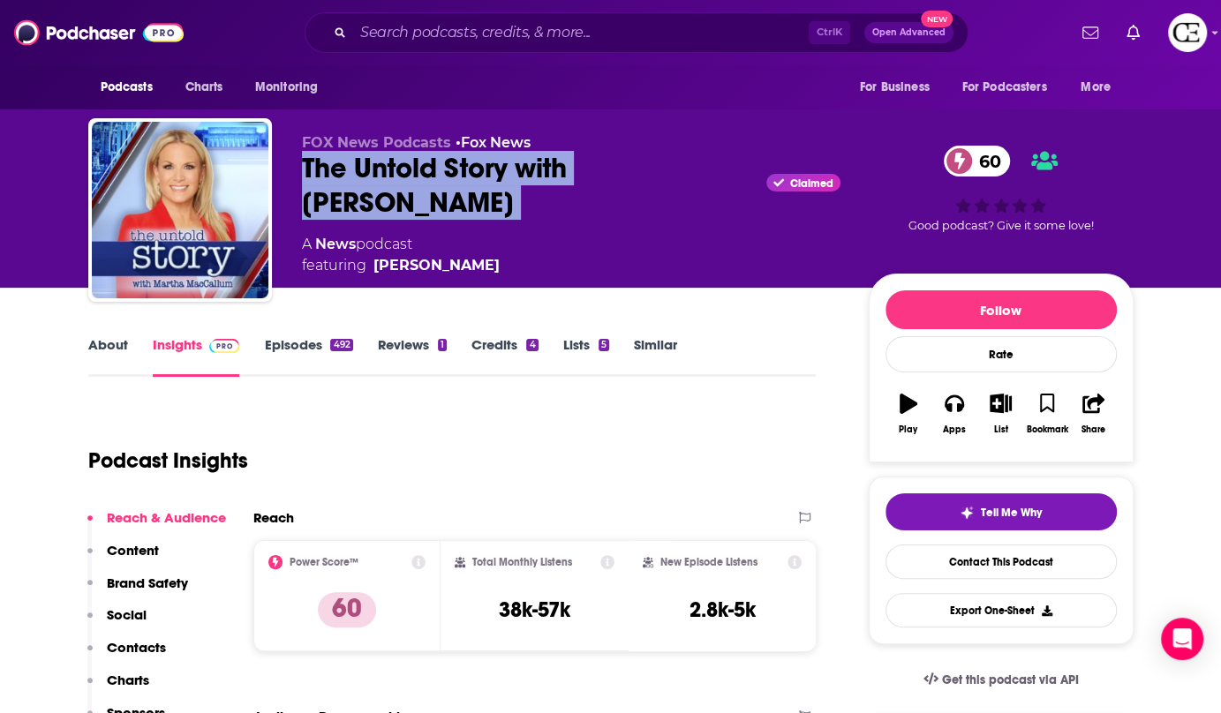
click at [362, 165] on div "The Untold Story with Martha MacCallum Claimed 60" at bounding box center [571, 185] width 539 height 69
copy div "The Untold Story with Martha MacCallum"
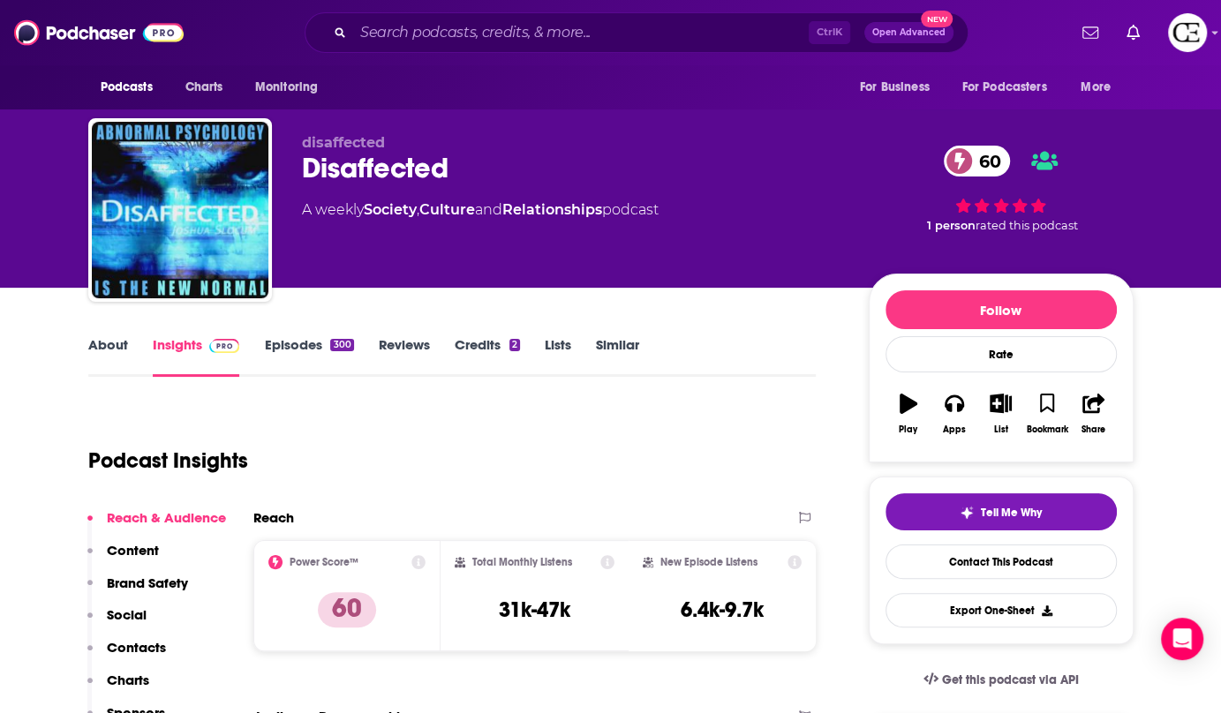
click at [368, 174] on div "Disaffected 60" at bounding box center [571, 168] width 539 height 34
copy h2 "Disaffected"
click at [1016, 495] on button "Tell Me Why" at bounding box center [1001, 512] width 231 height 37
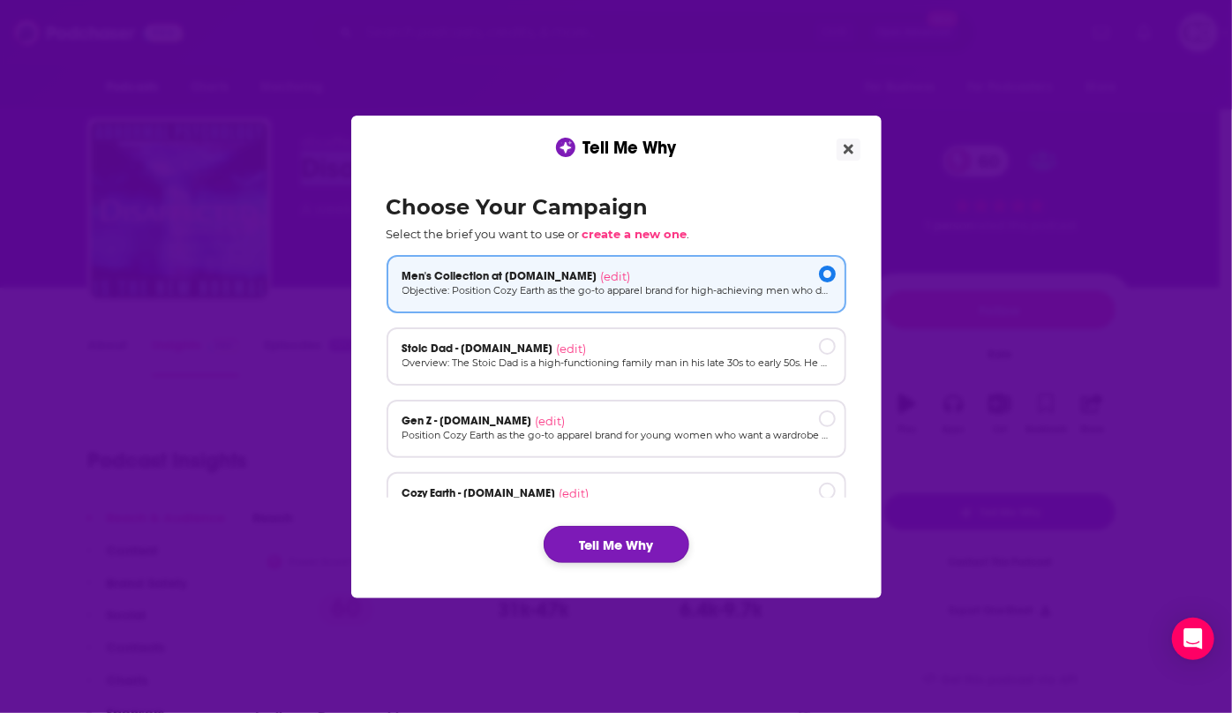
click at [661, 533] on button "Tell Me Why" at bounding box center [617, 544] width 146 height 37
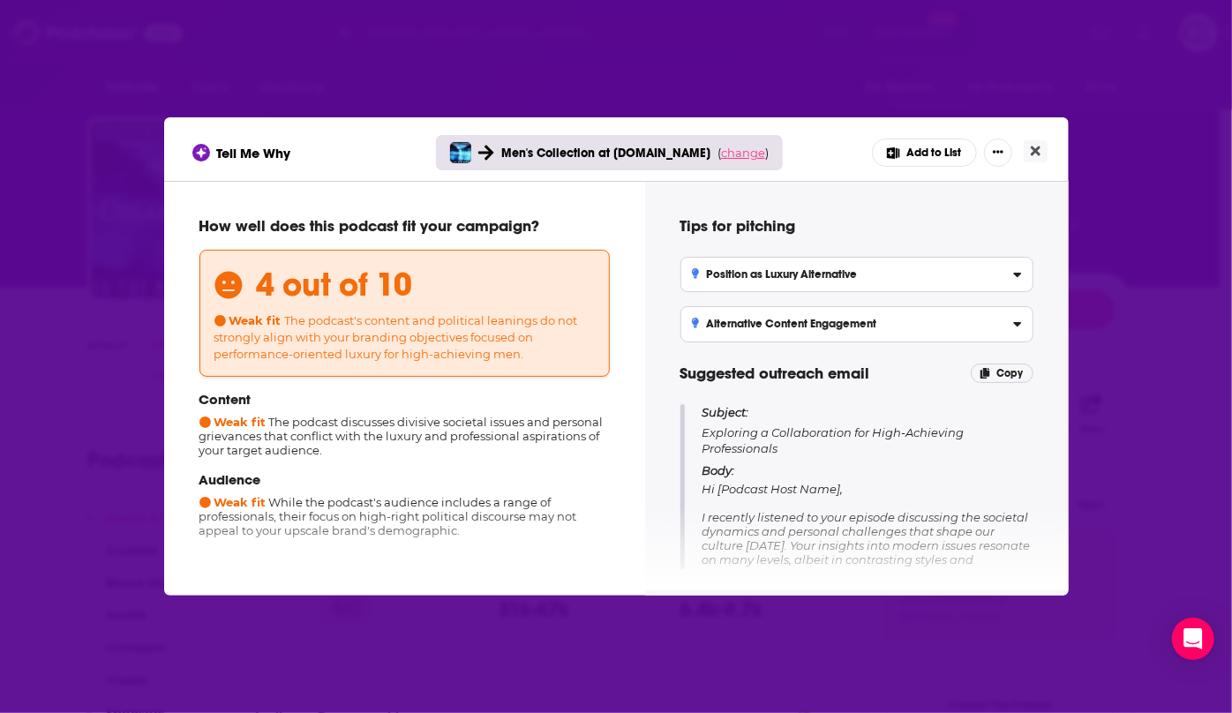
click at [754, 153] on span "change" at bounding box center [743, 153] width 44 height 14
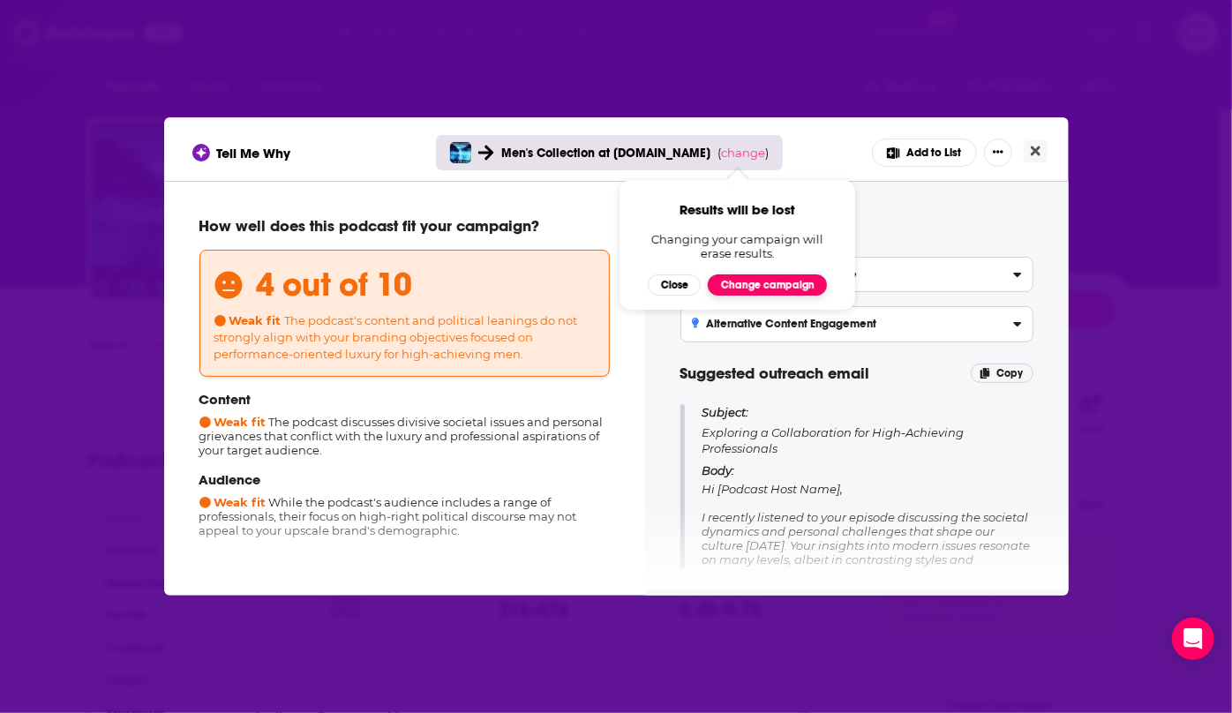
click at [778, 283] on button "Change campaign" at bounding box center [767, 285] width 119 height 21
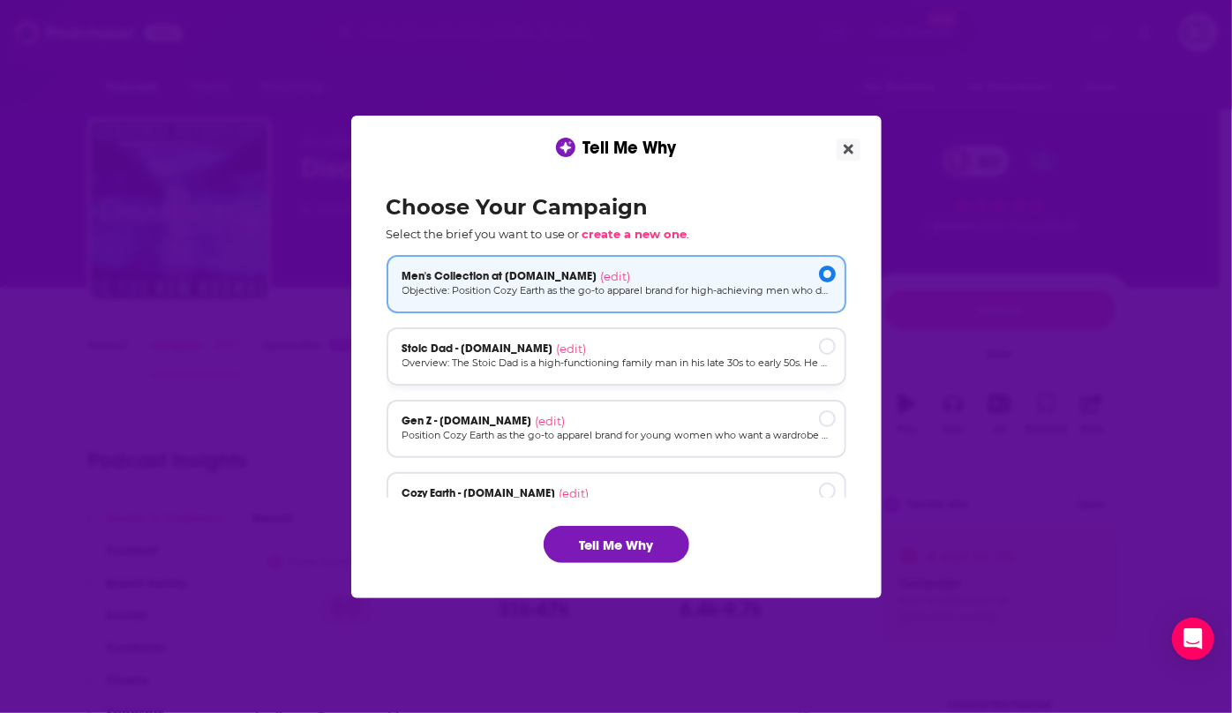
click at [780, 353] on div "Stoic Dad - [DOMAIN_NAME] (edit)" at bounding box center [617, 349] width 428 height 14
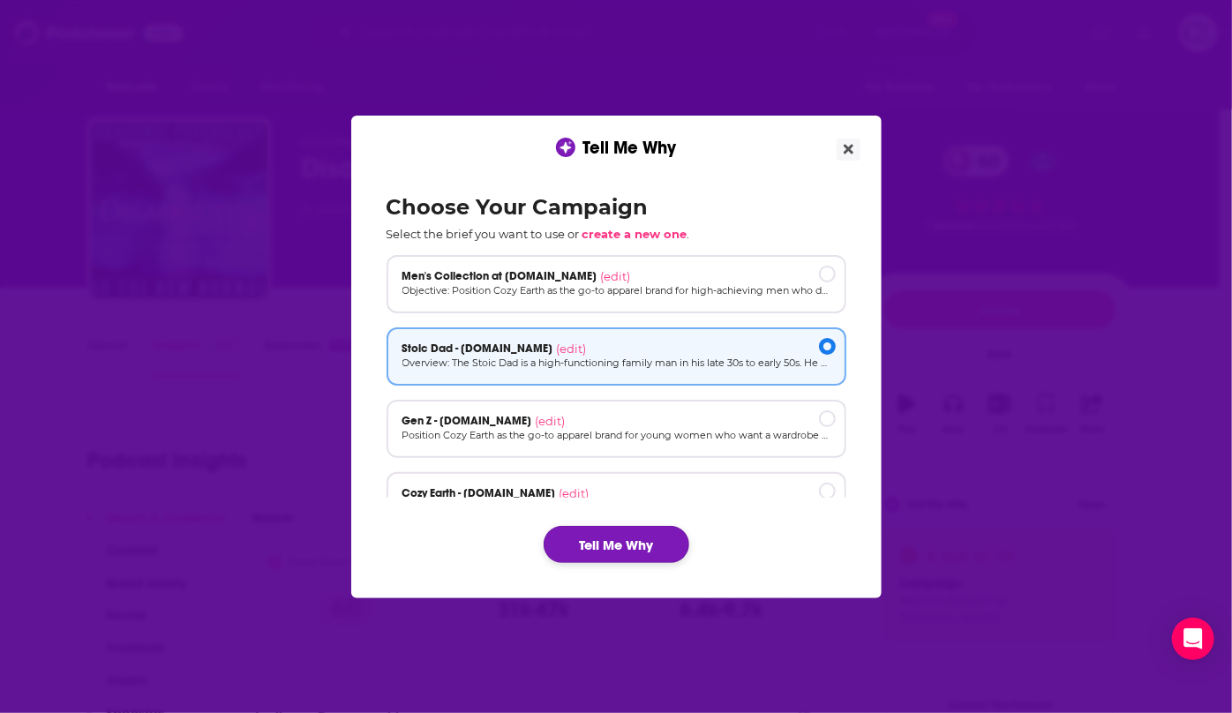
click at [654, 554] on button "Tell Me Why" at bounding box center [617, 544] width 146 height 37
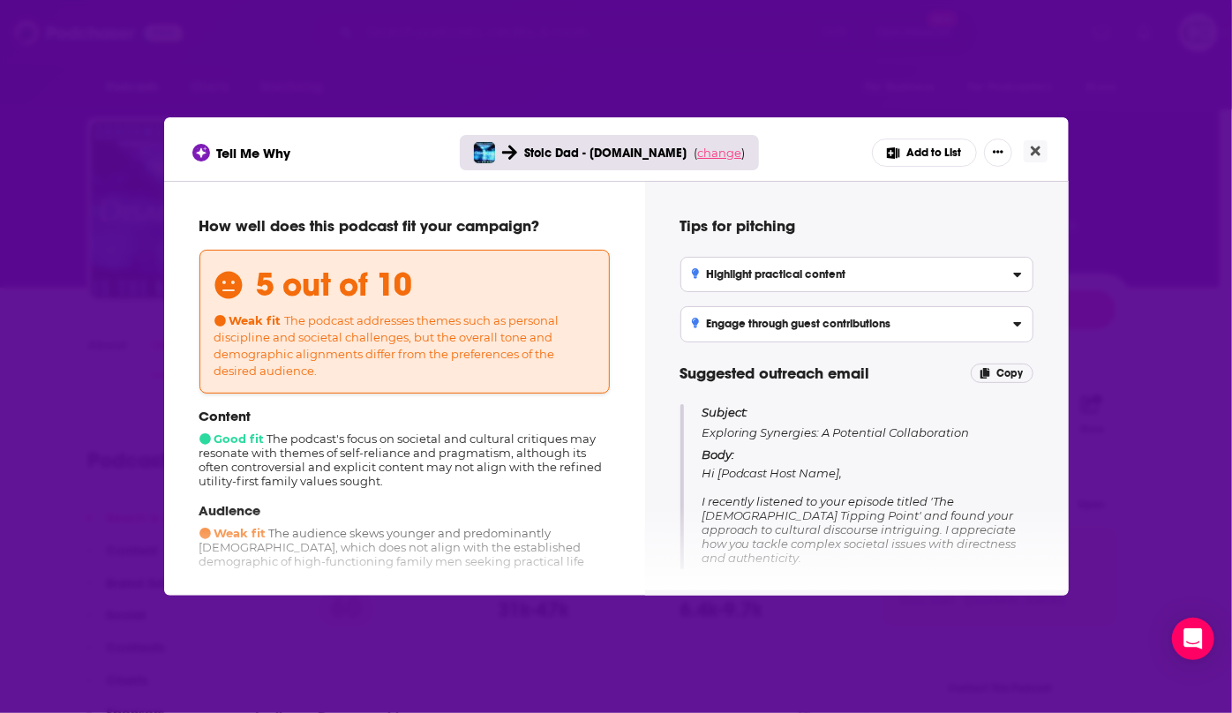
click at [727, 153] on span "change" at bounding box center [719, 153] width 44 height 14
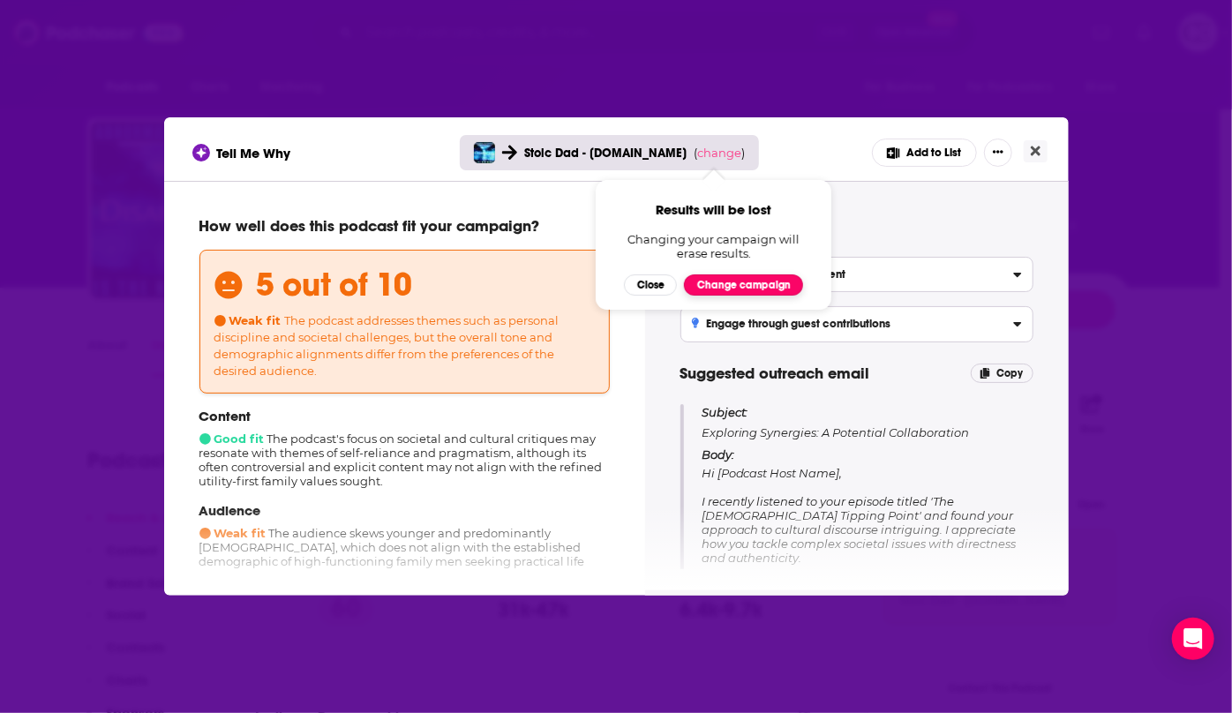
click at [735, 282] on button "Change campaign" at bounding box center [743, 285] width 119 height 21
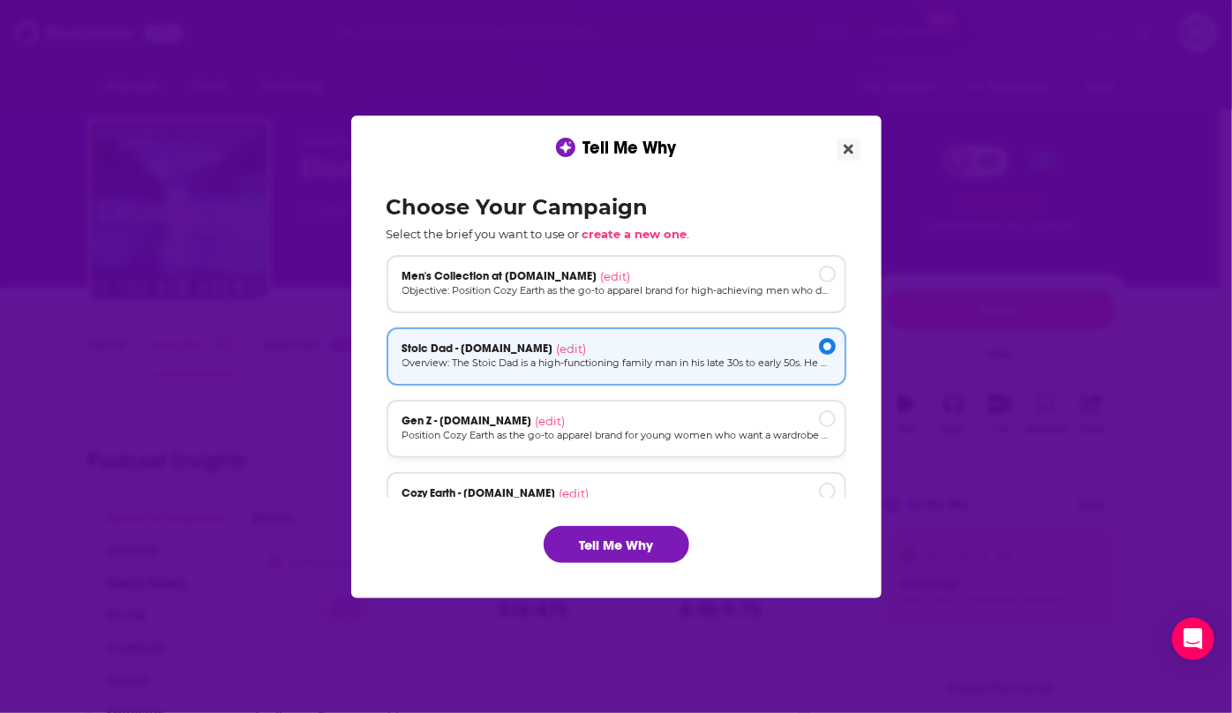
click at [750, 414] on div "Gen Z - [DOMAIN_NAME] (edit)" at bounding box center [617, 421] width 428 height 14
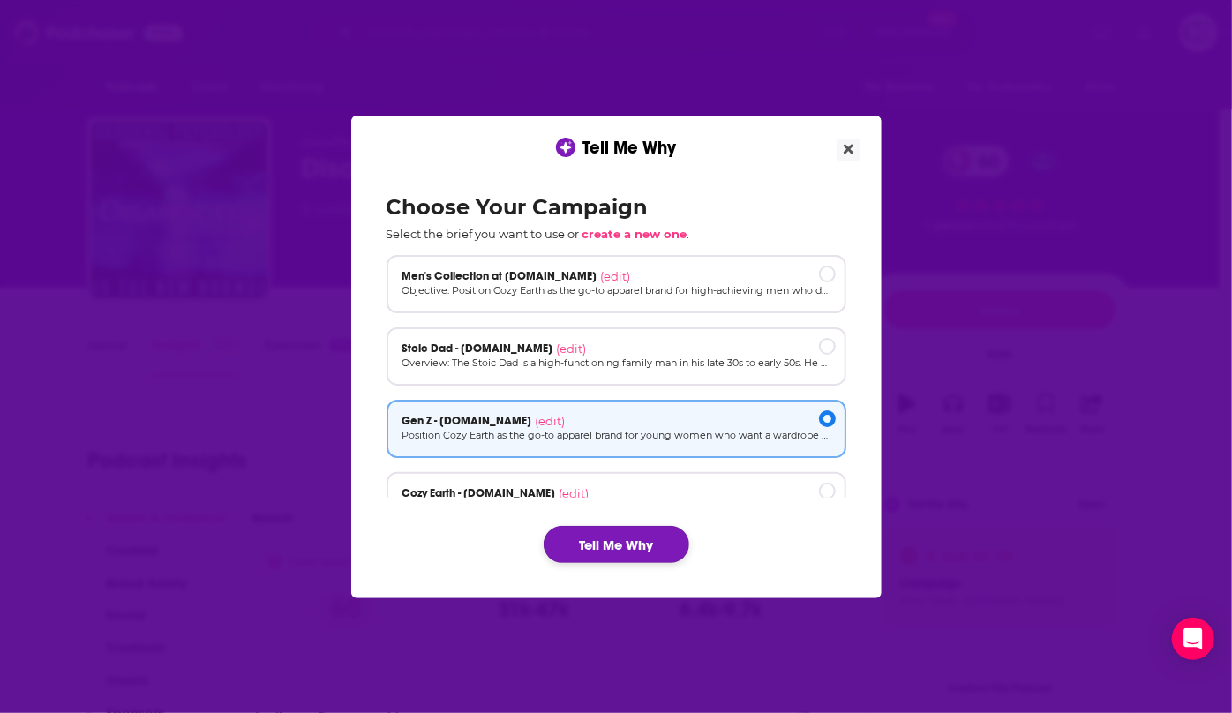
click at [633, 541] on button "Tell Me Why" at bounding box center [617, 544] width 146 height 37
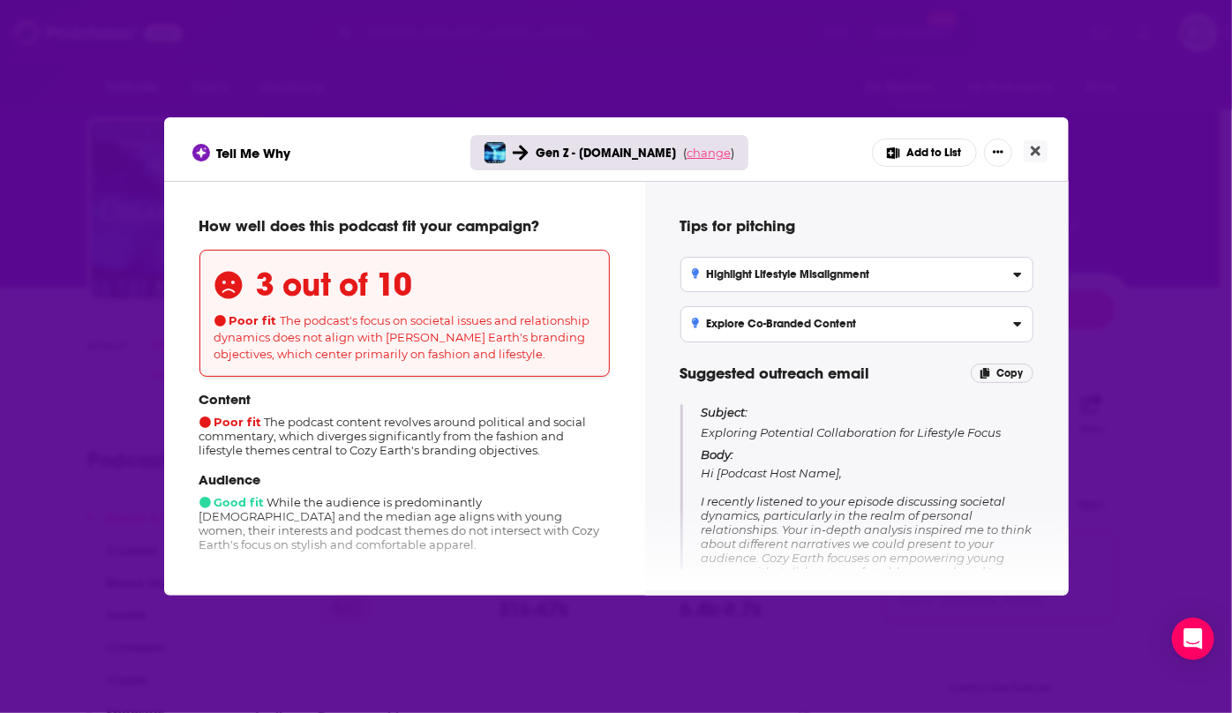
click at [697, 154] on span "change" at bounding box center [709, 153] width 44 height 14
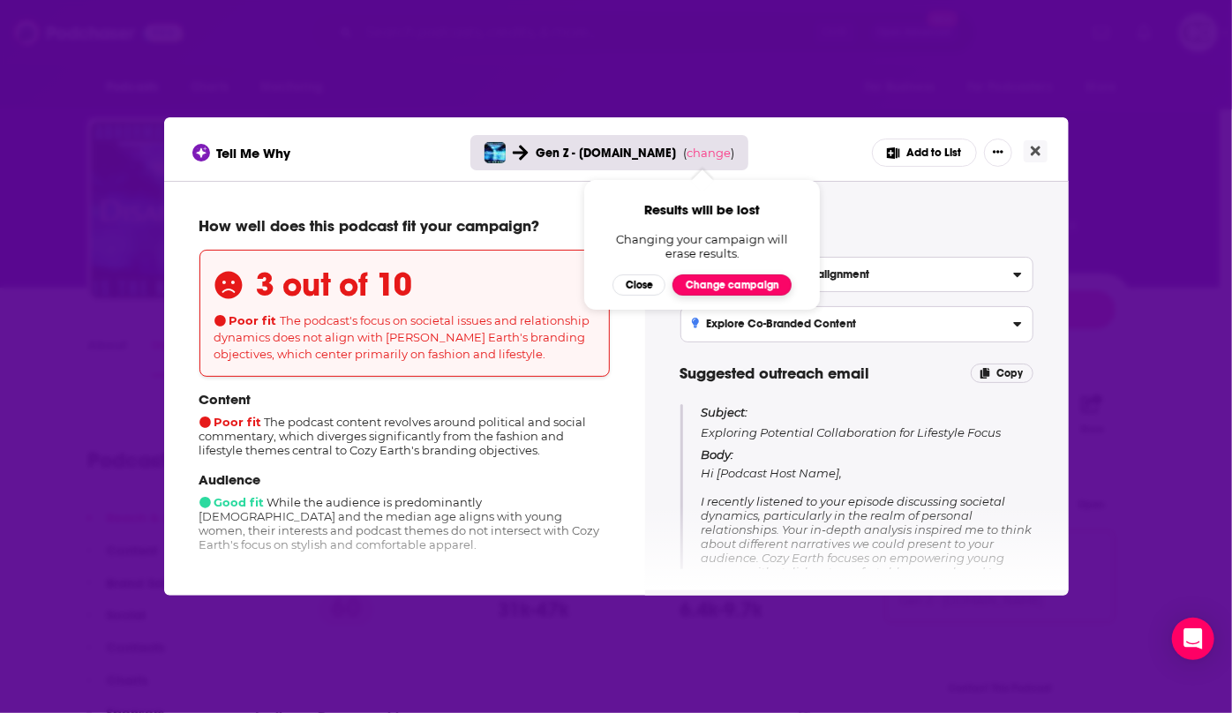
click at [713, 288] on button "Change campaign" at bounding box center [732, 285] width 119 height 21
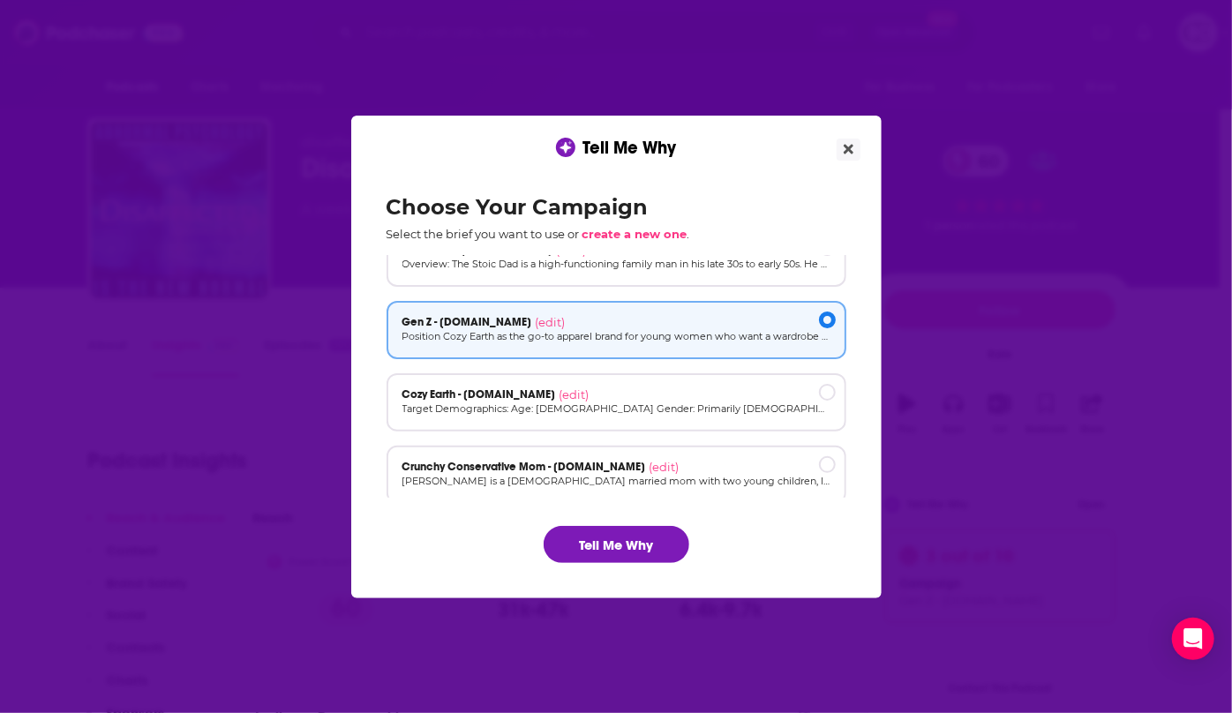
scroll to position [118, 0]
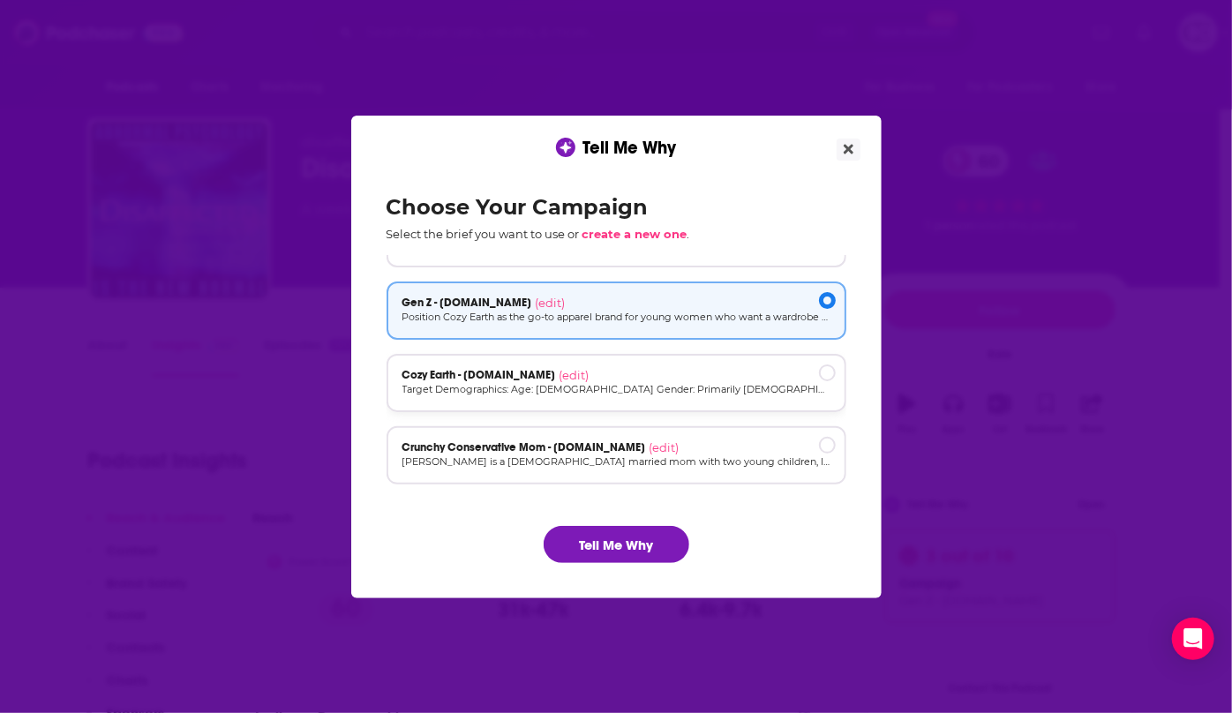
click at [713, 370] on div "Cozy Earth - cozyearth.com (edit)" at bounding box center [617, 375] width 428 height 14
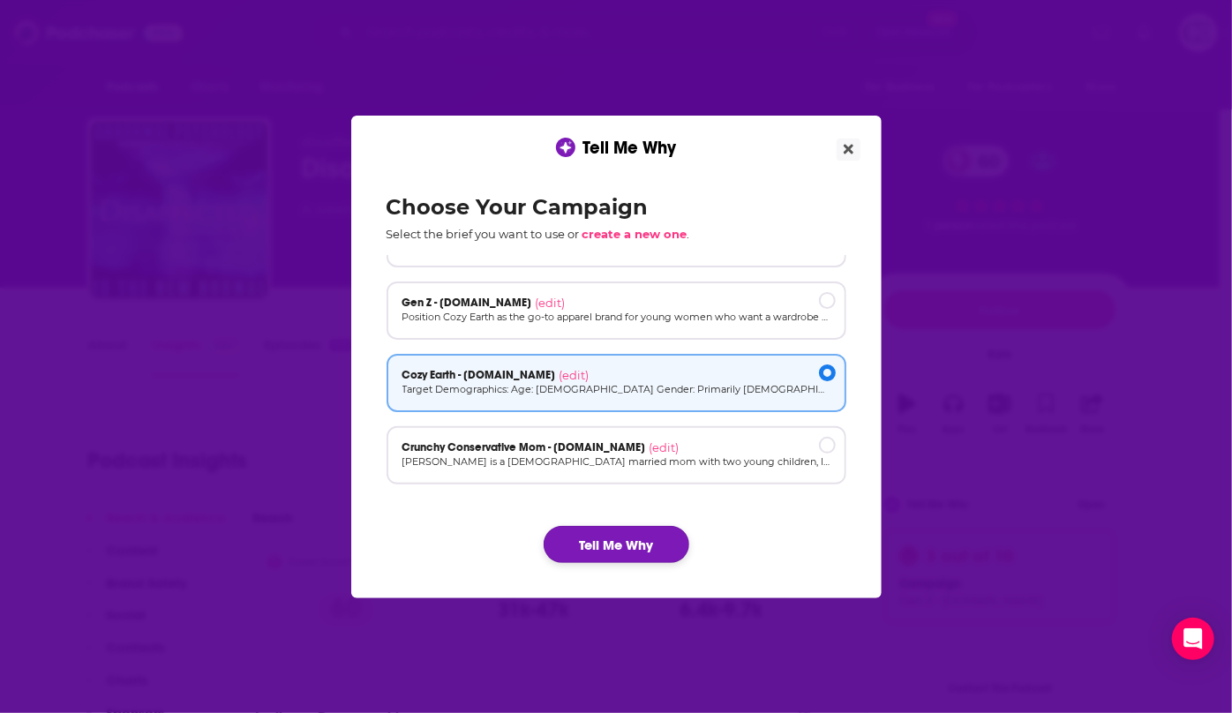
click at [666, 532] on button "Tell Me Why" at bounding box center [617, 544] width 146 height 37
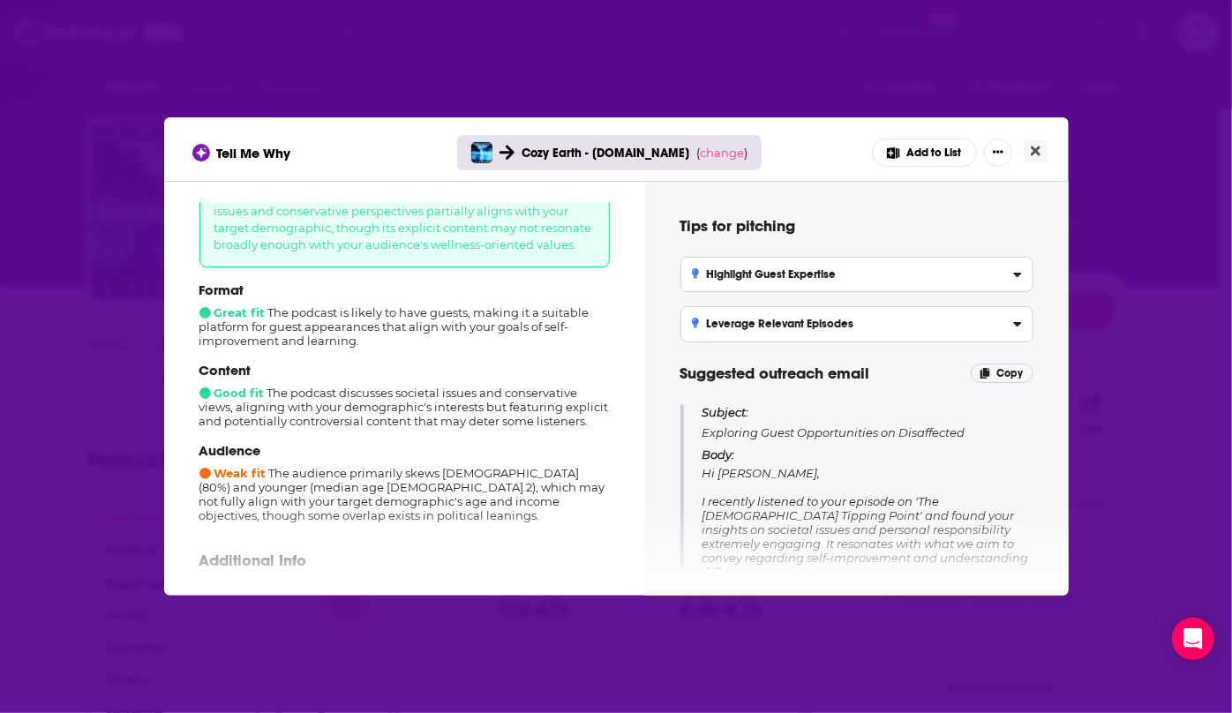
scroll to position [160, 0]
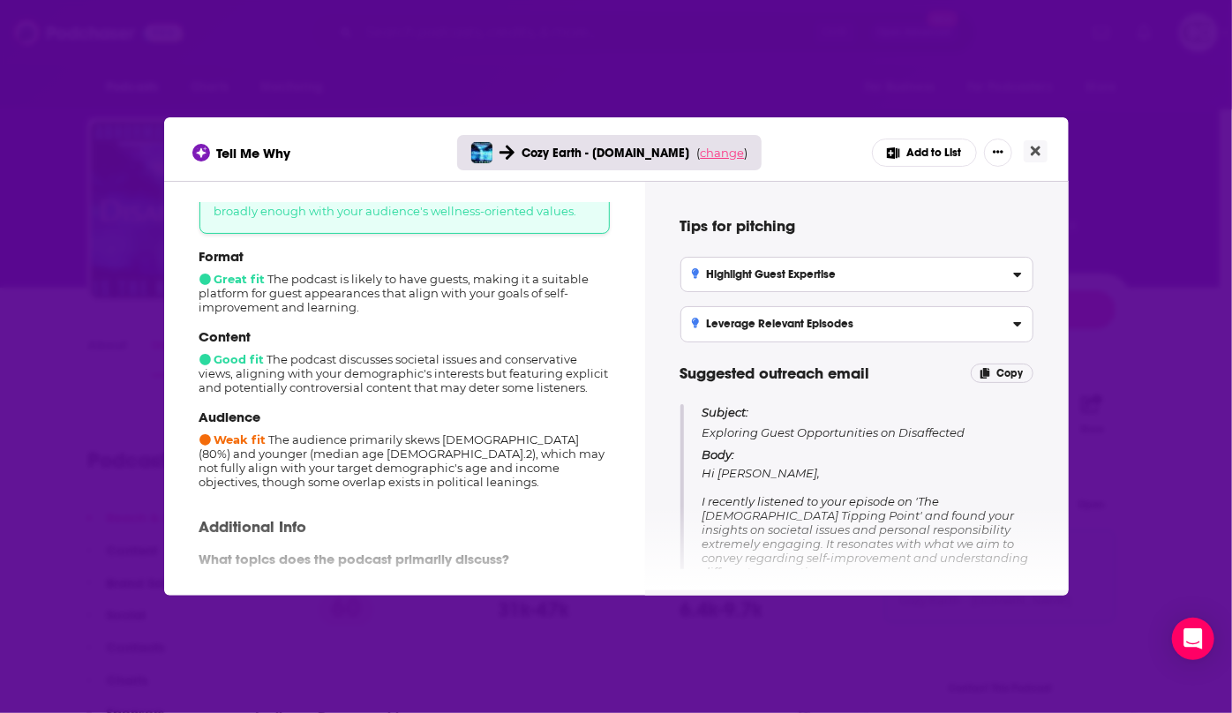
click at [724, 148] on span "change" at bounding box center [722, 153] width 44 height 14
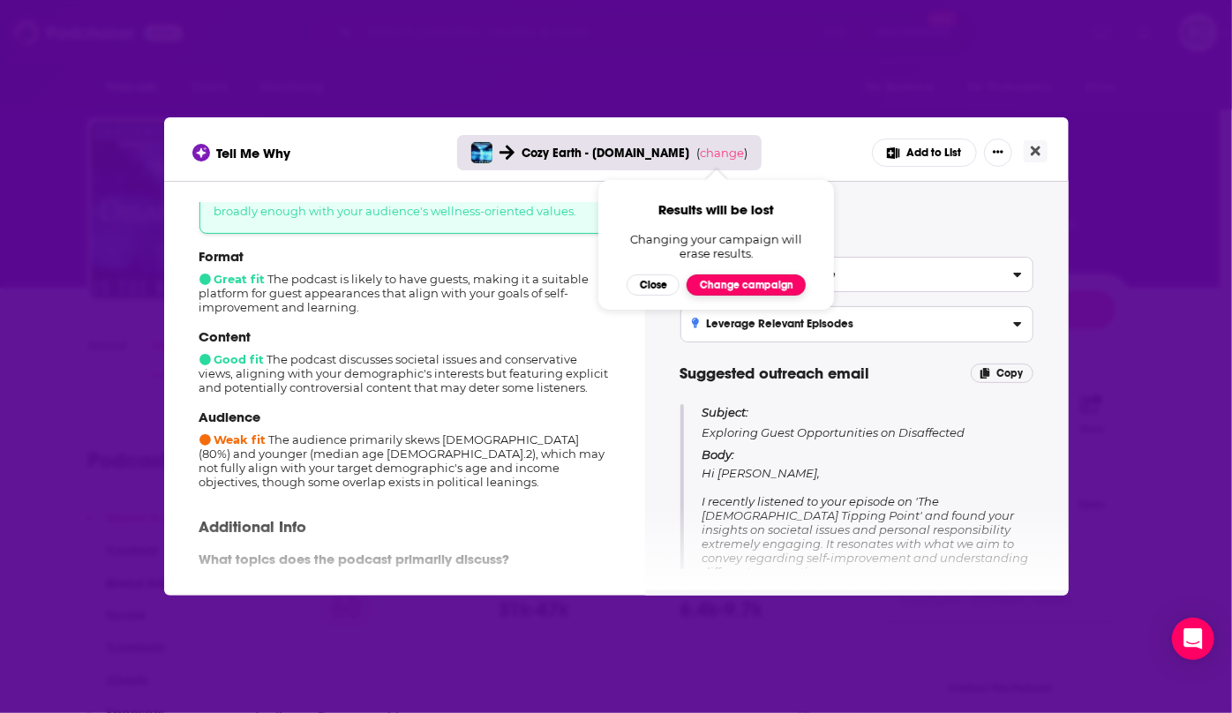
click at [724, 283] on button "Change campaign" at bounding box center [746, 285] width 119 height 21
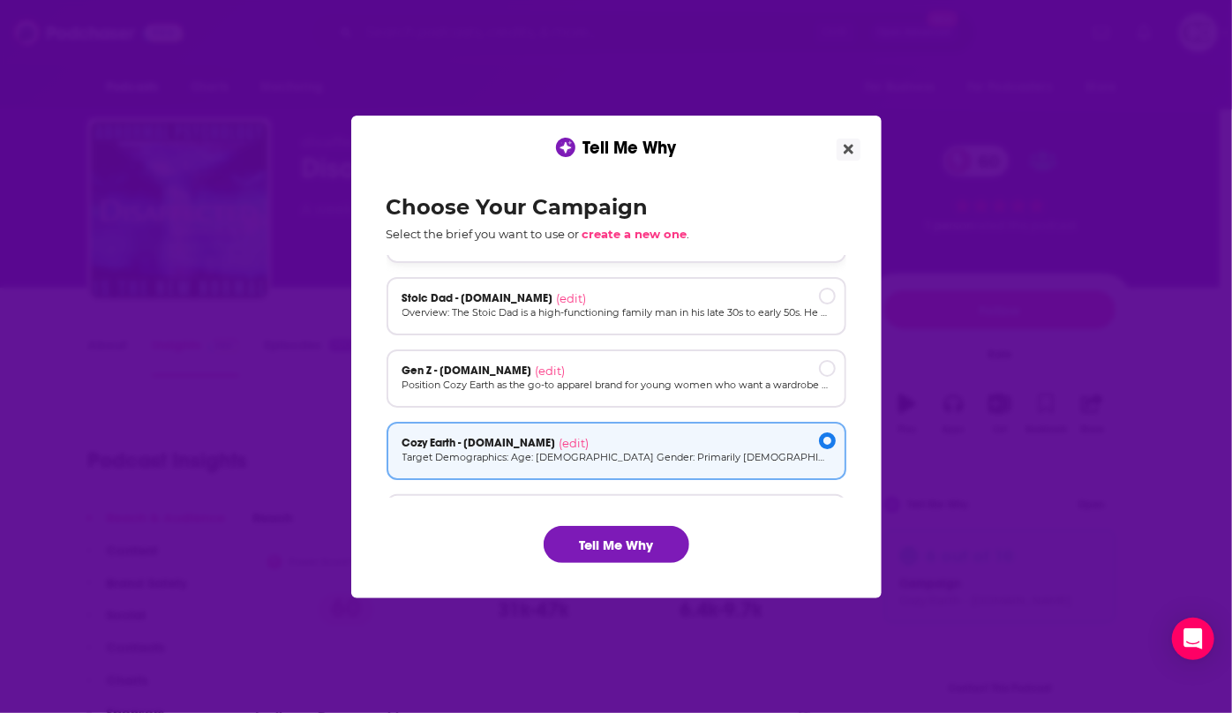
scroll to position [118, 0]
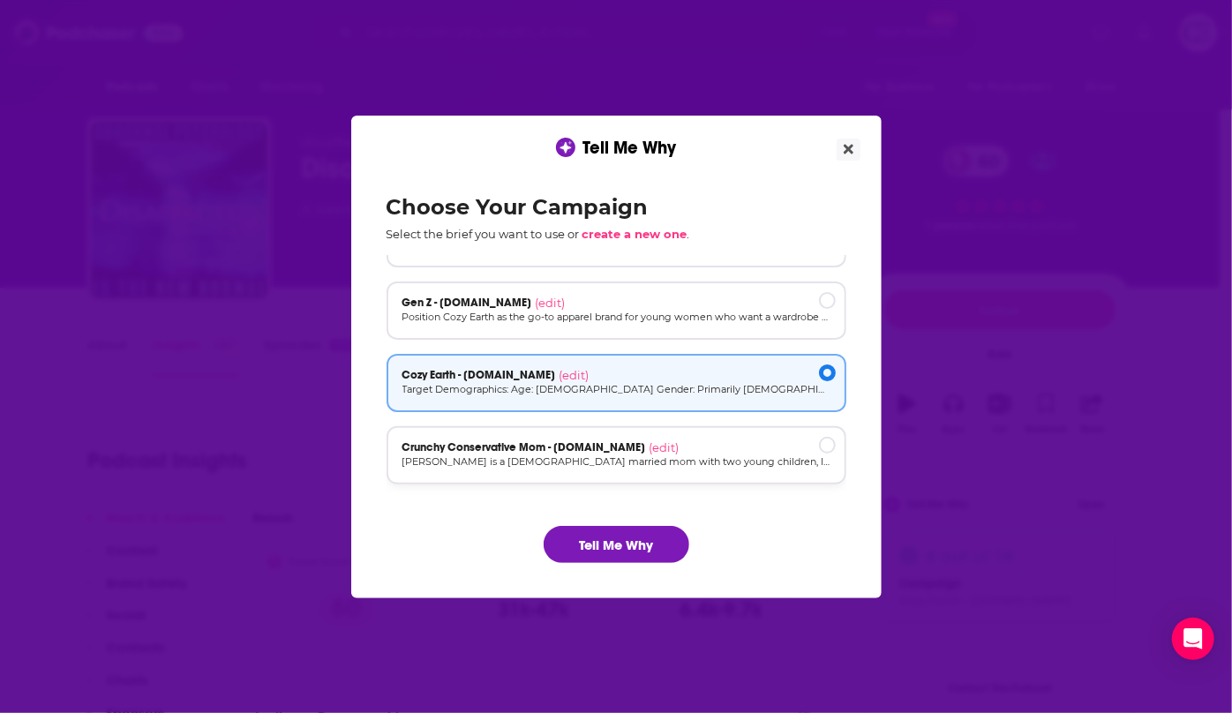
click at [694, 448] on div "Crunchy Conservative Mom - cozyearth.com (edit)" at bounding box center [617, 448] width 428 height 14
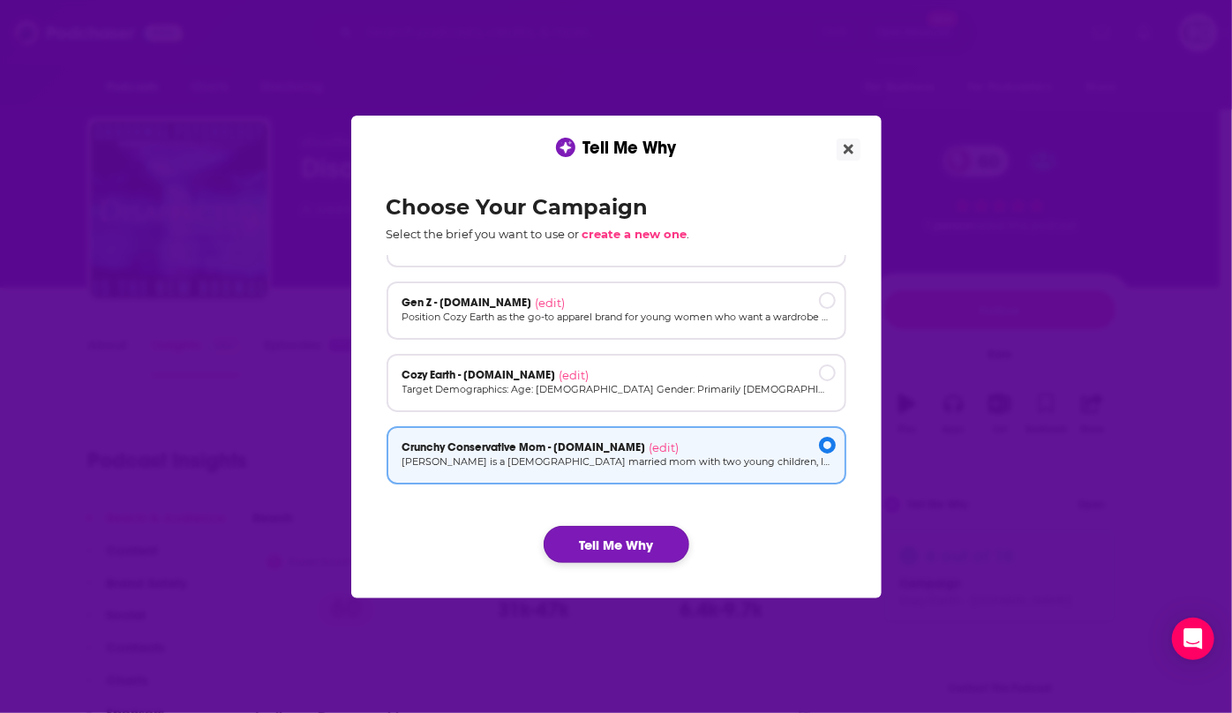
click at [621, 550] on button "Tell Me Why" at bounding box center [617, 544] width 146 height 37
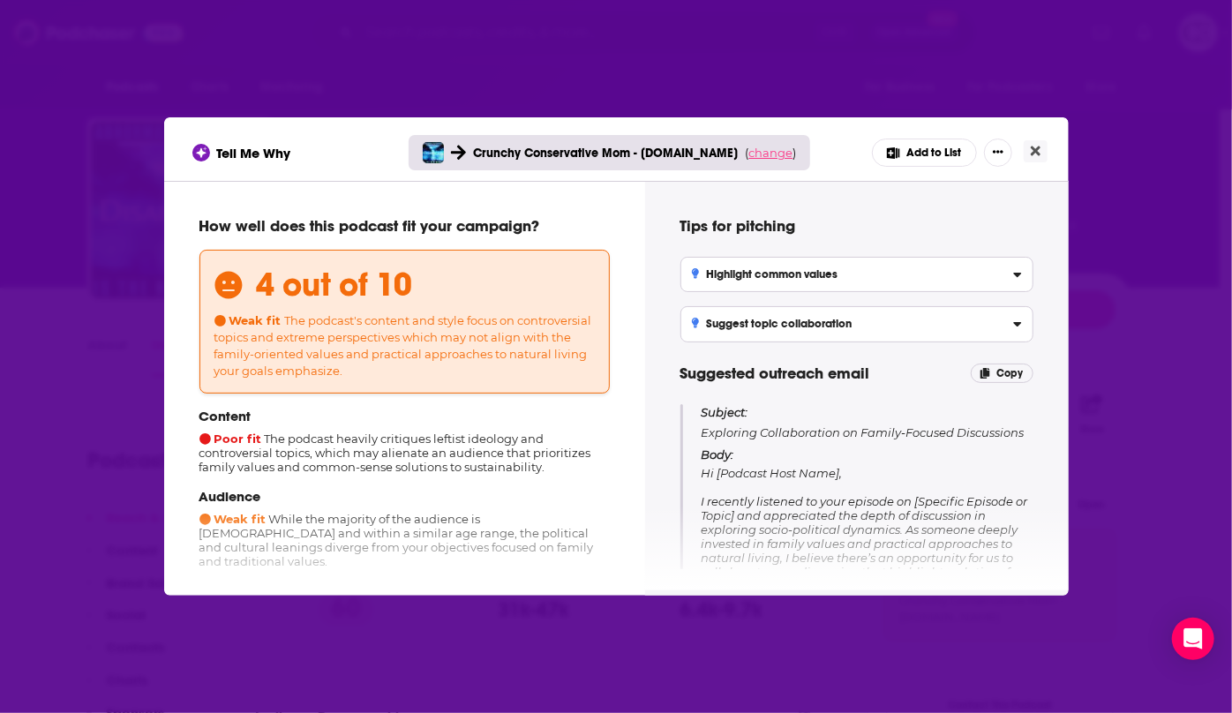
click at [769, 155] on span "change" at bounding box center [771, 153] width 44 height 14
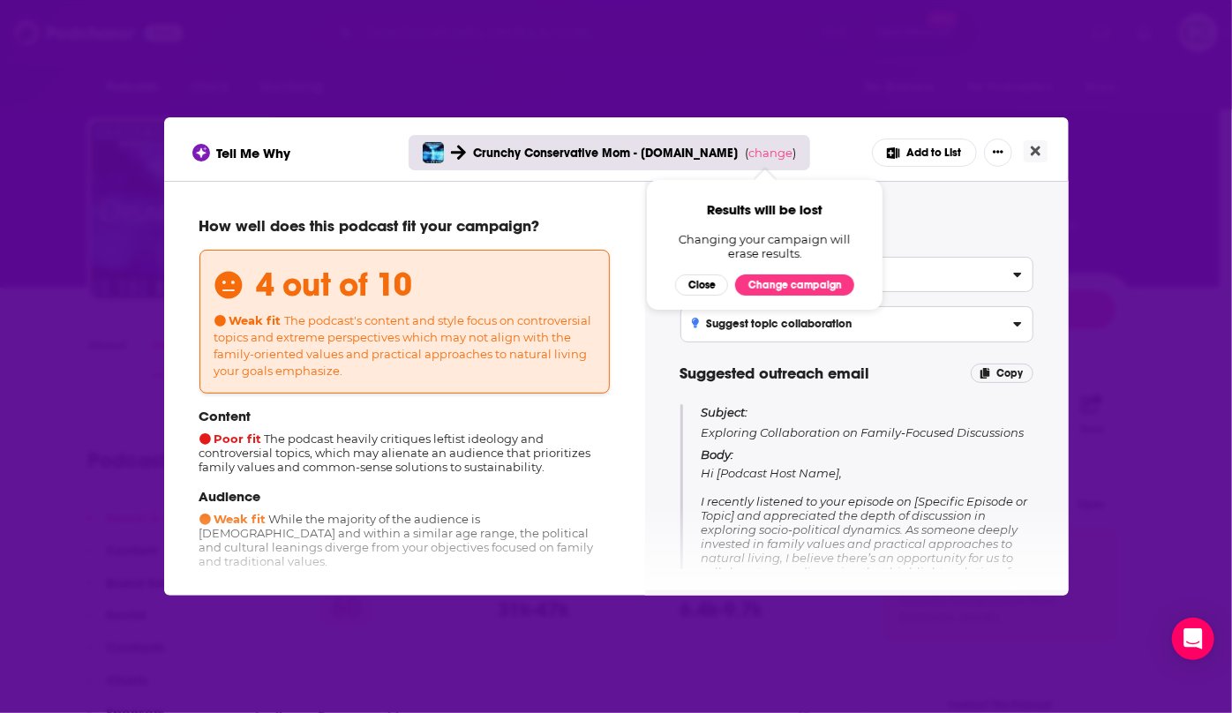
click at [780, 273] on div "Results will be lost Changing your campaign will erase results. Close Change ca…" at bounding box center [764, 248] width 179 height 94
click at [780, 285] on button "Change campaign" at bounding box center [794, 285] width 119 height 21
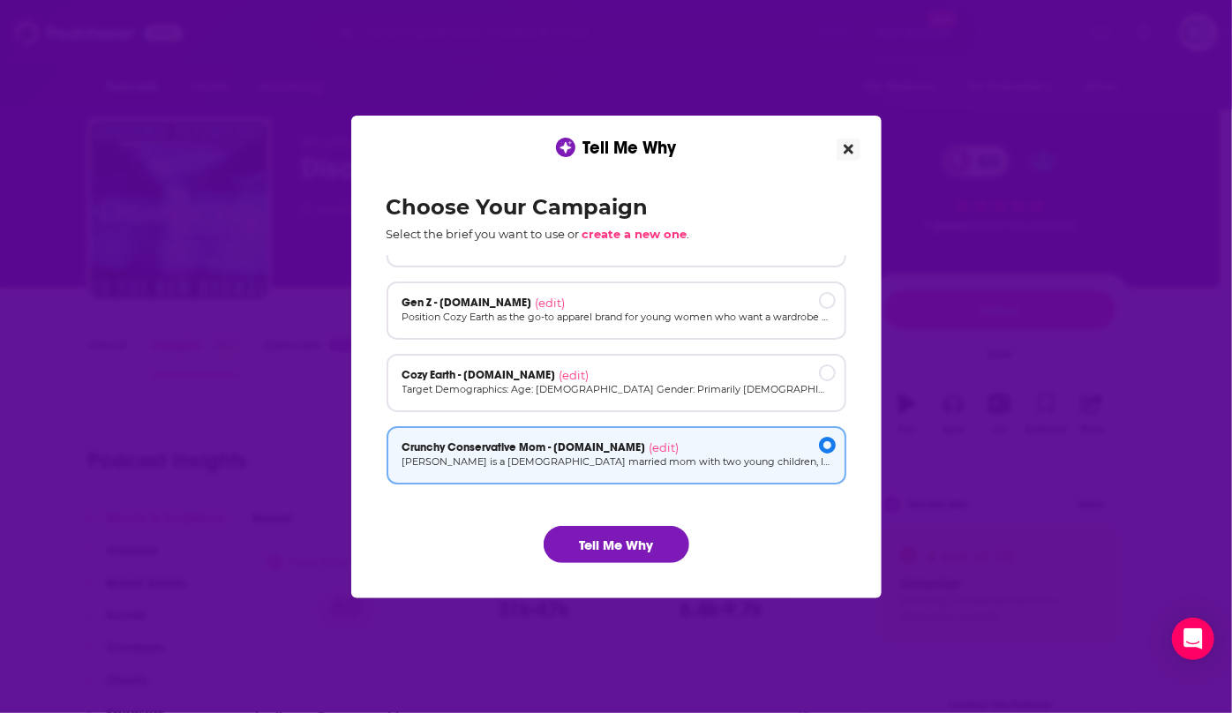
click at [848, 145] on icon "Close" at bounding box center [849, 149] width 10 height 14
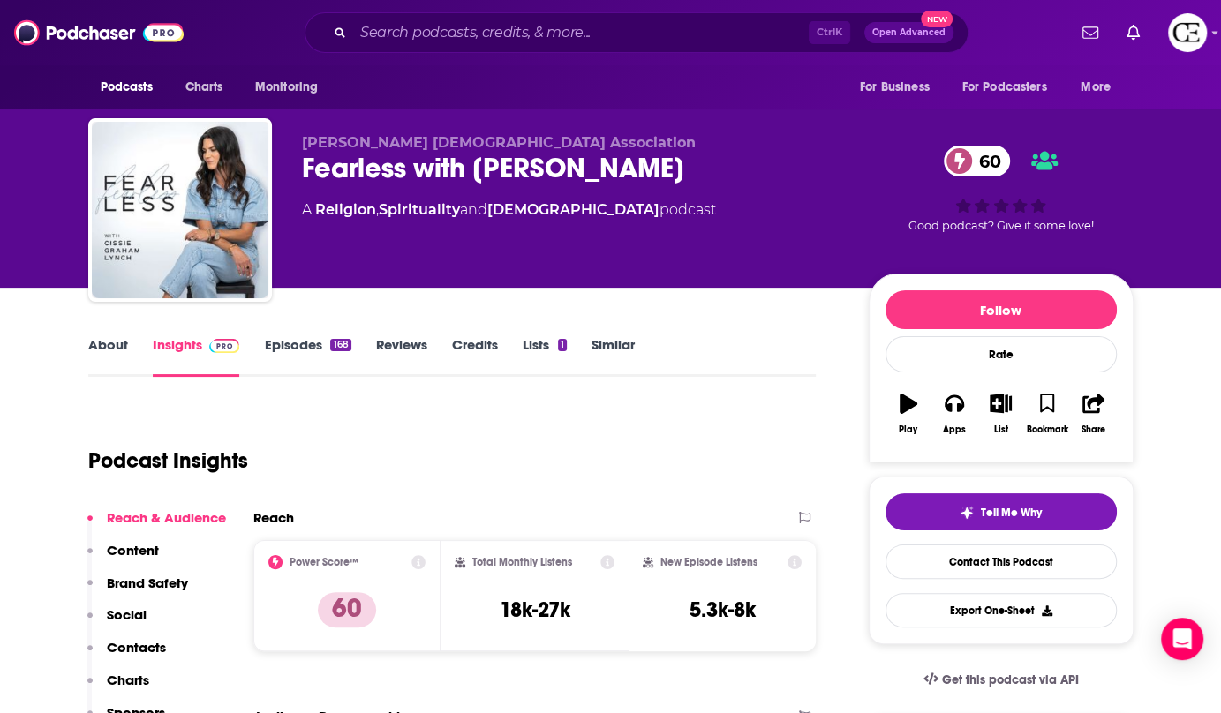
click at [405, 170] on div "Fearless with Cissie Graham Lynch 60" at bounding box center [571, 168] width 539 height 34
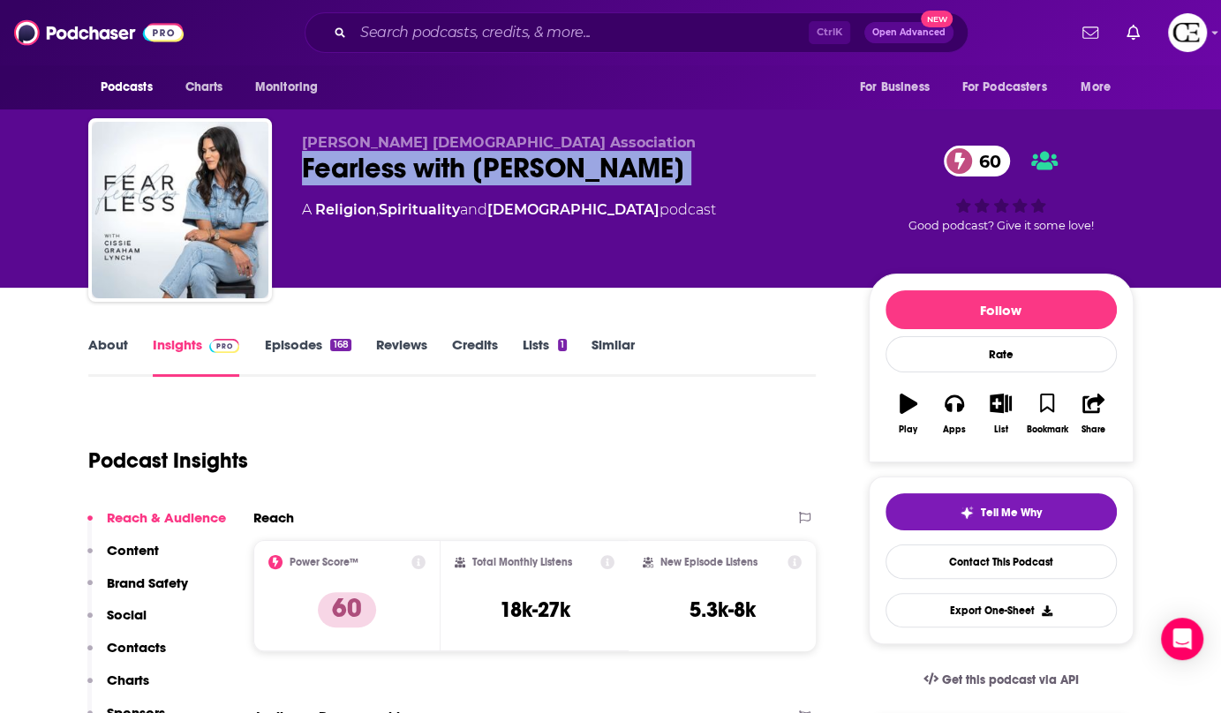
click at [405, 170] on div "Fearless with Cissie Graham Lynch 60" at bounding box center [571, 168] width 539 height 34
copy div "Fearless with Cissie Graham Lynch 60"
click at [996, 500] on button "Tell Me Why" at bounding box center [1001, 512] width 231 height 37
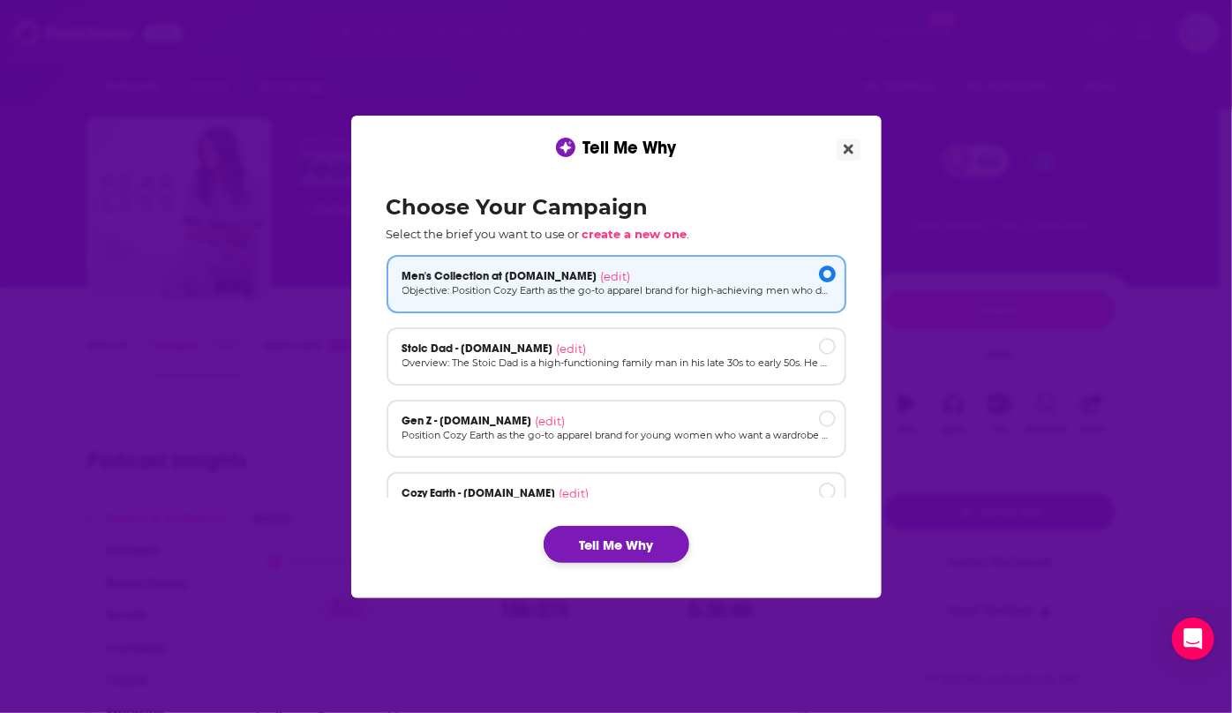
click at [636, 533] on button "Tell Me Why" at bounding box center [617, 544] width 146 height 37
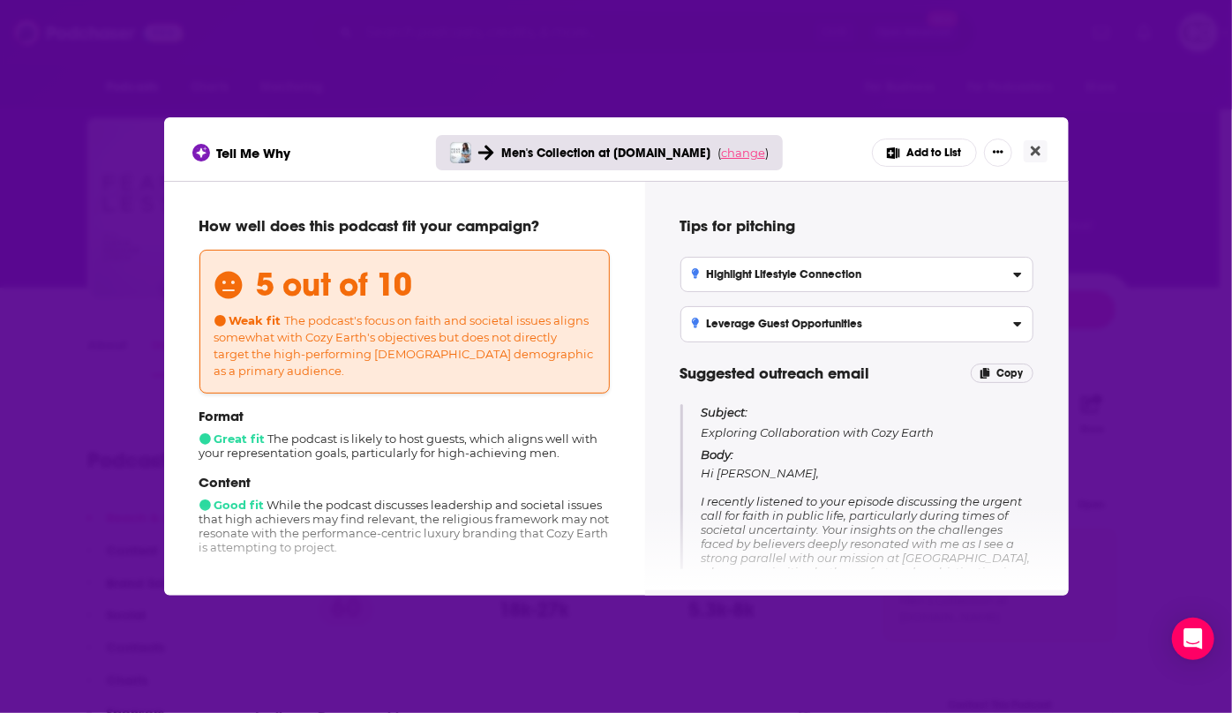
click at [723, 152] on span "change" at bounding box center [743, 153] width 44 height 14
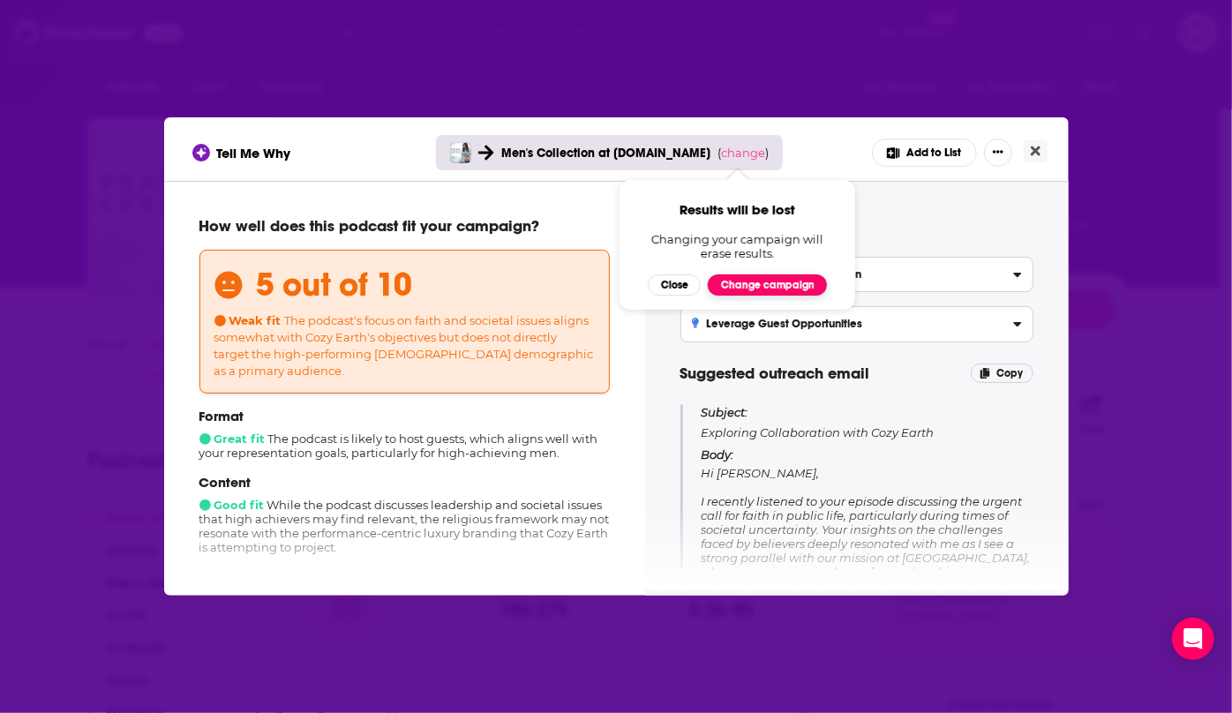
click at [779, 291] on button "Change campaign" at bounding box center [767, 285] width 119 height 21
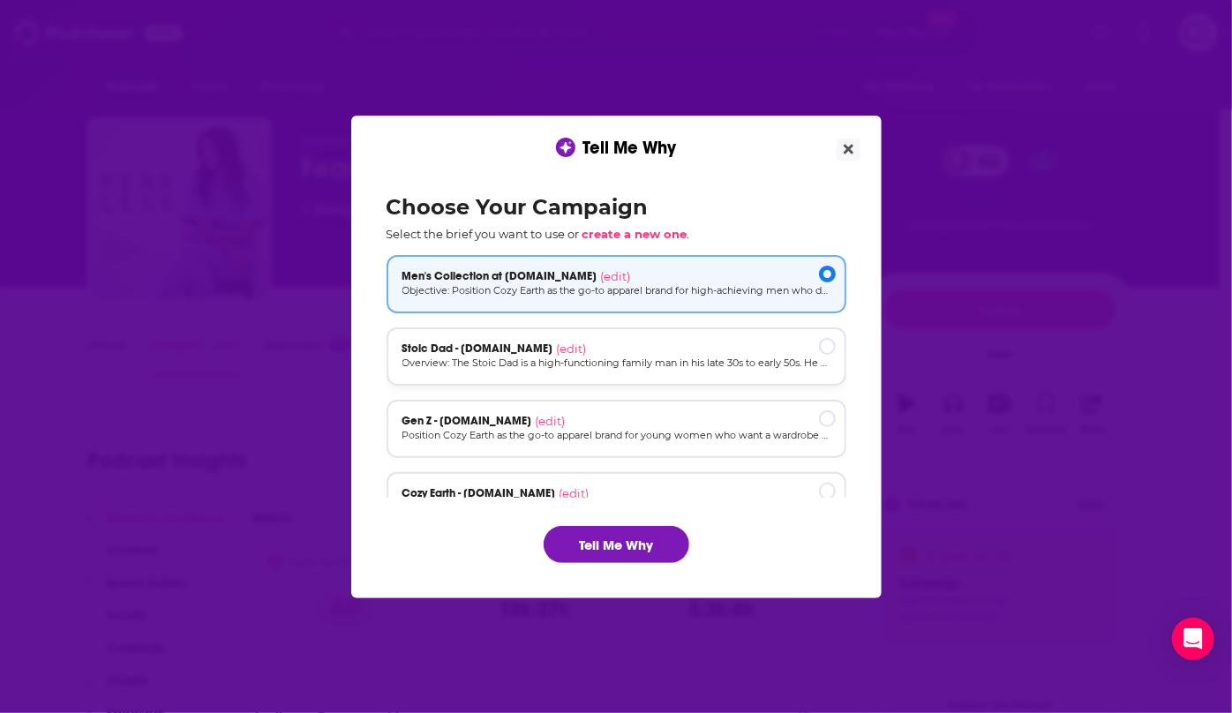
click at [769, 365] on p "Overview: The Stoic Dad is a high-functioning family man in his late 30s to ear…" at bounding box center [617, 363] width 428 height 15
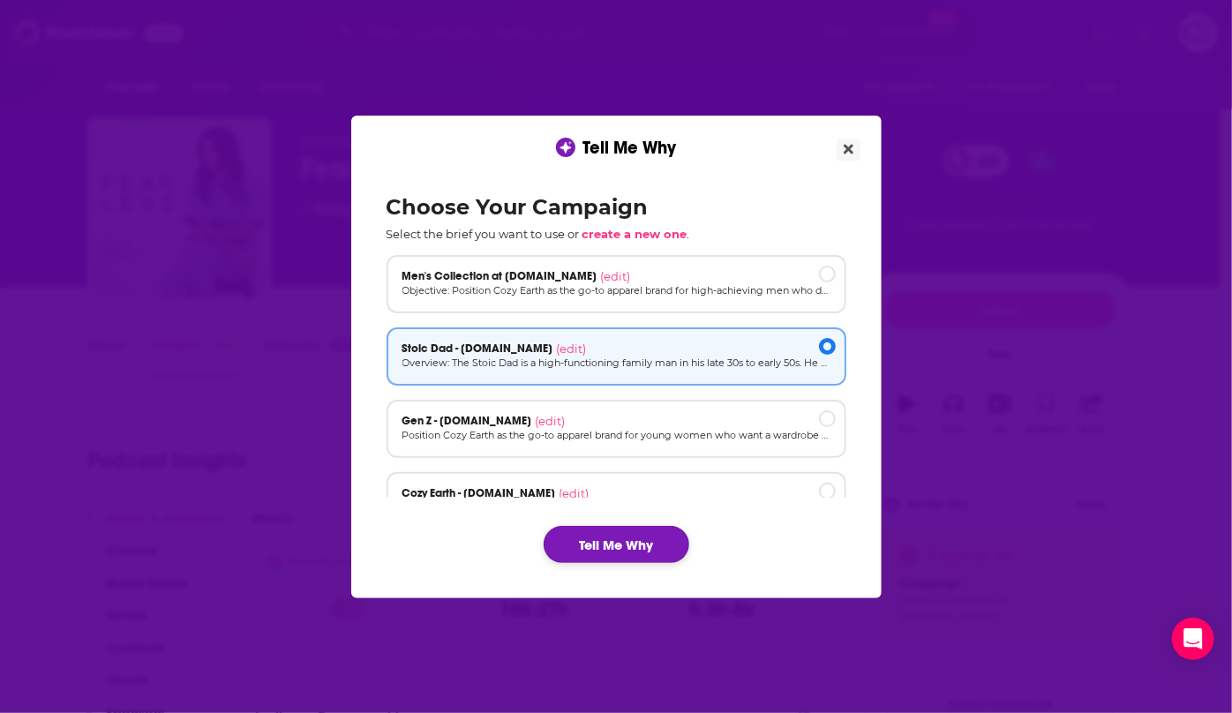
click at [627, 548] on button "Tell Me Why" at bounding box center [617, 544] width 146 height 37
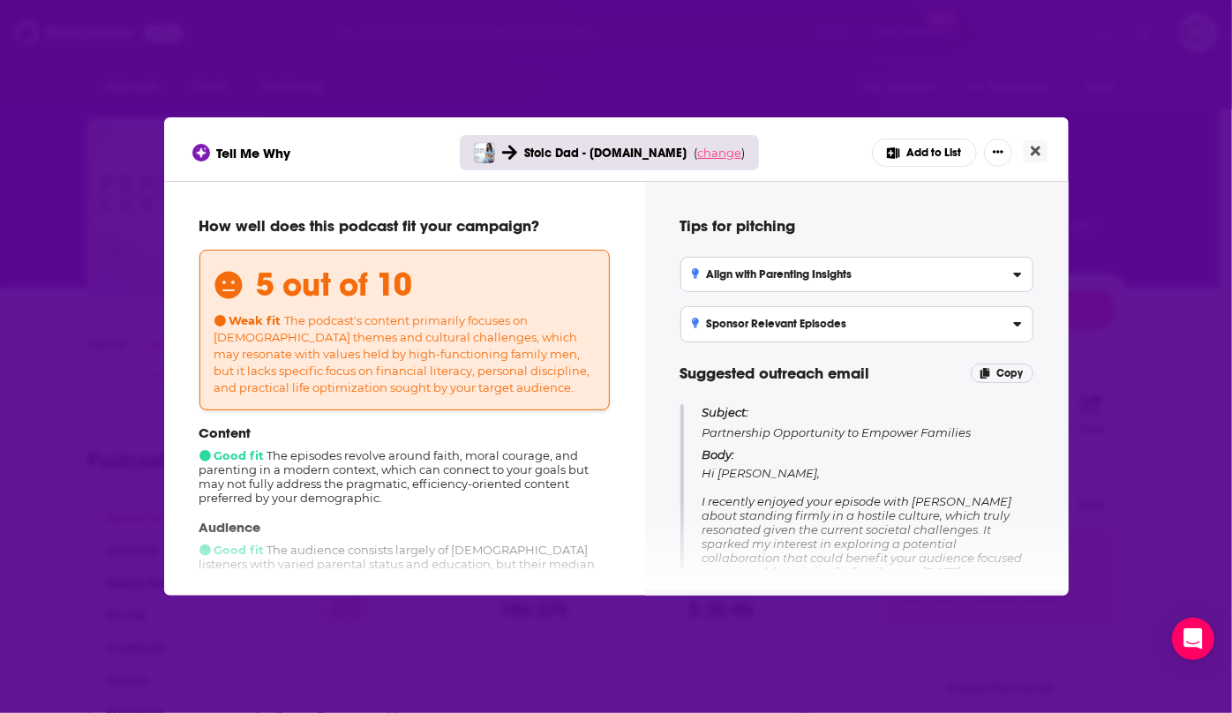
click at [704, 155] on span "change" at bounding box center [719, 153] width 44 height 14
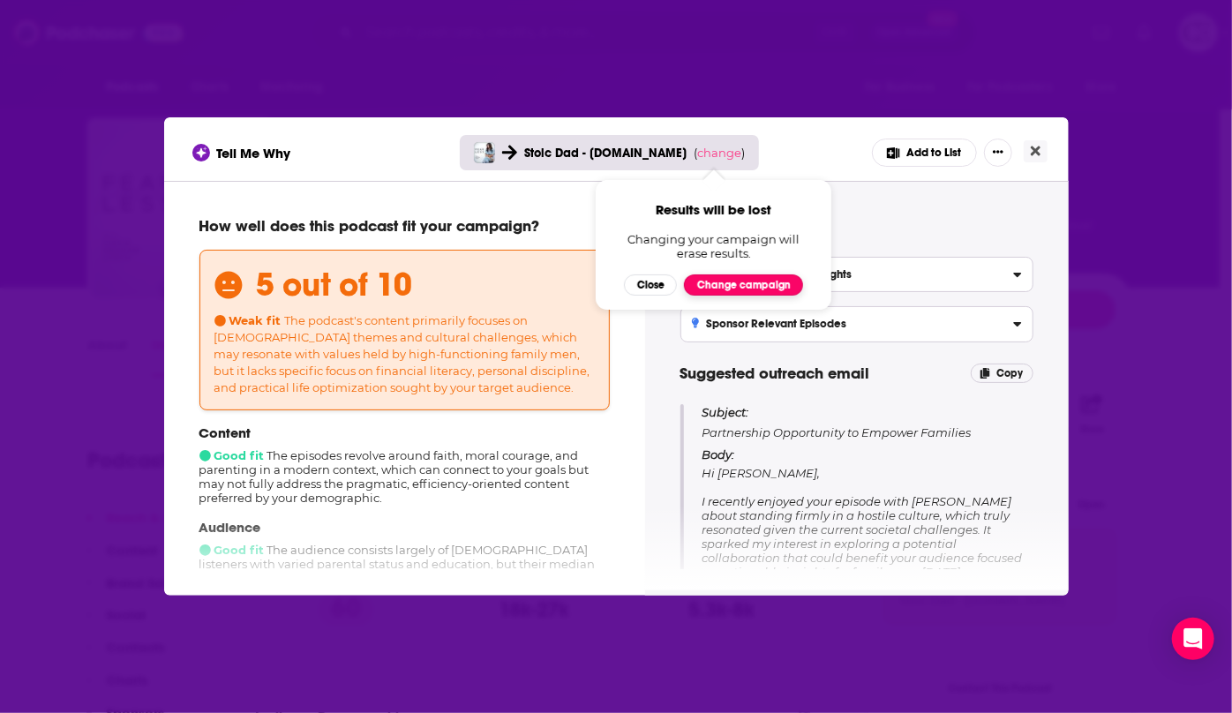
click at [735, 287] on button "Change campaign" at bounding box center [743, 285] width 119 height 21
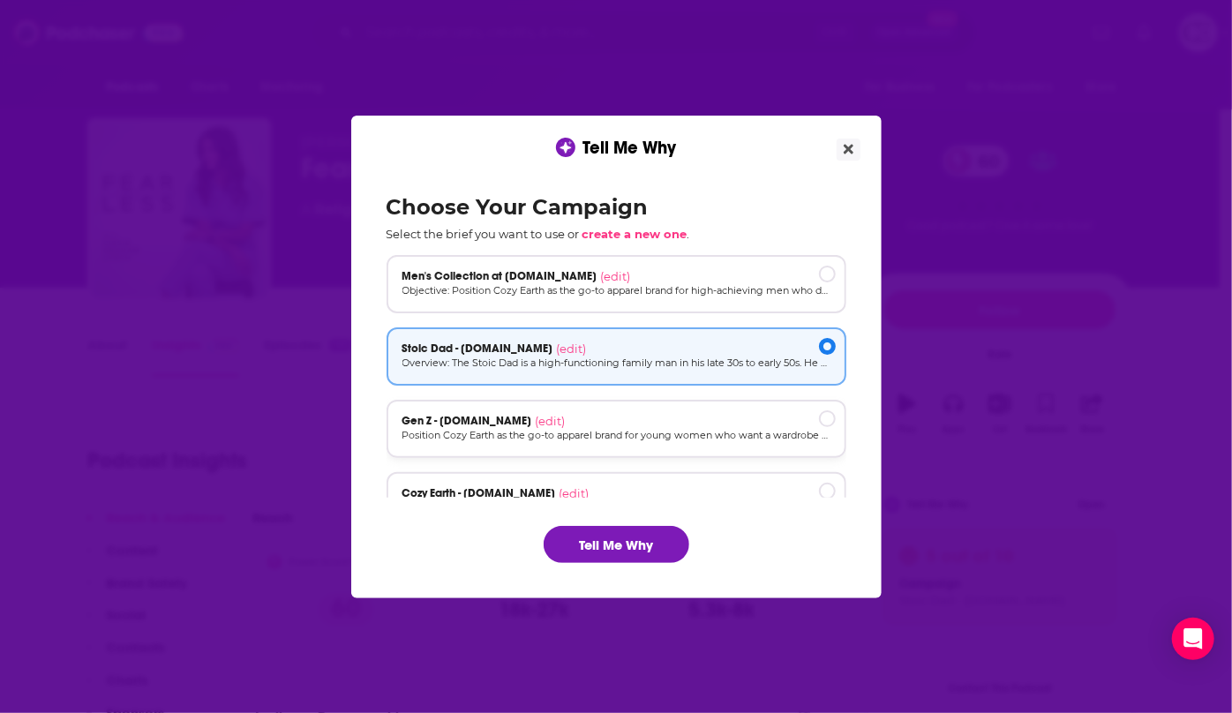
click at [650, 423] on div "Gen Z - [DOMAIN_NAME] (edit)" at bounding box center [617, 421] width 428 height 14
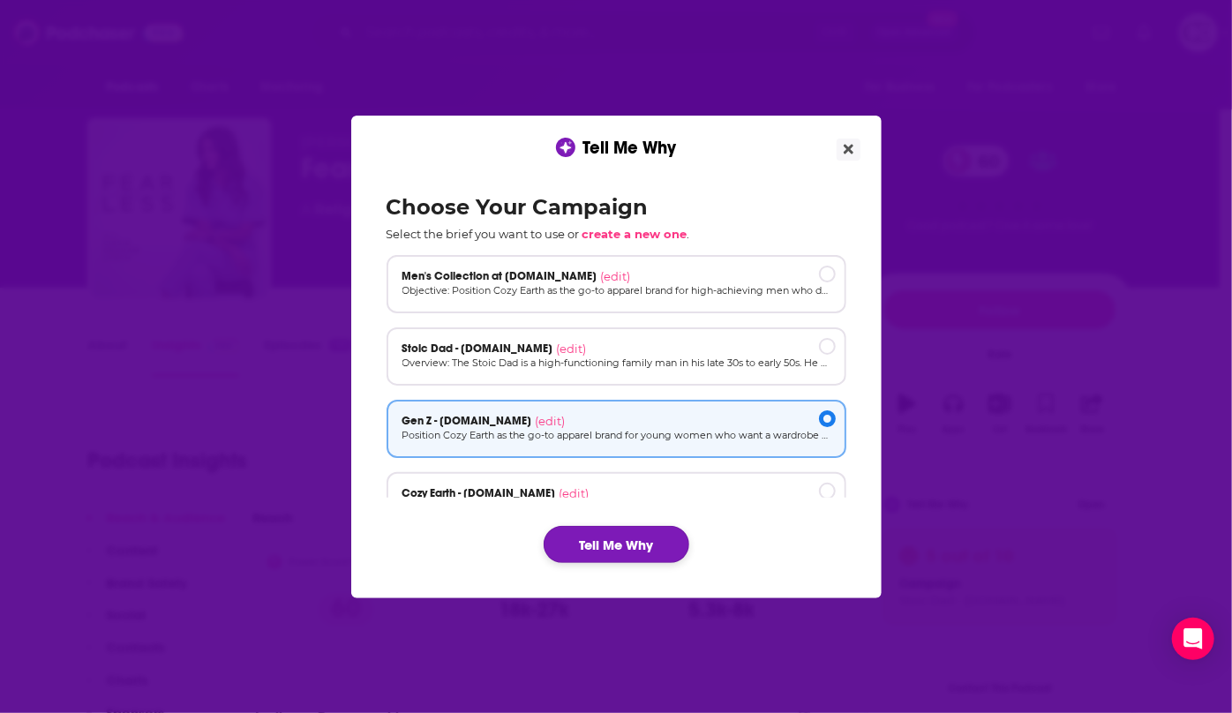
click at [600, 556] on button "Tell Me Why" at bounding box center [617, 544] width 146 height 37
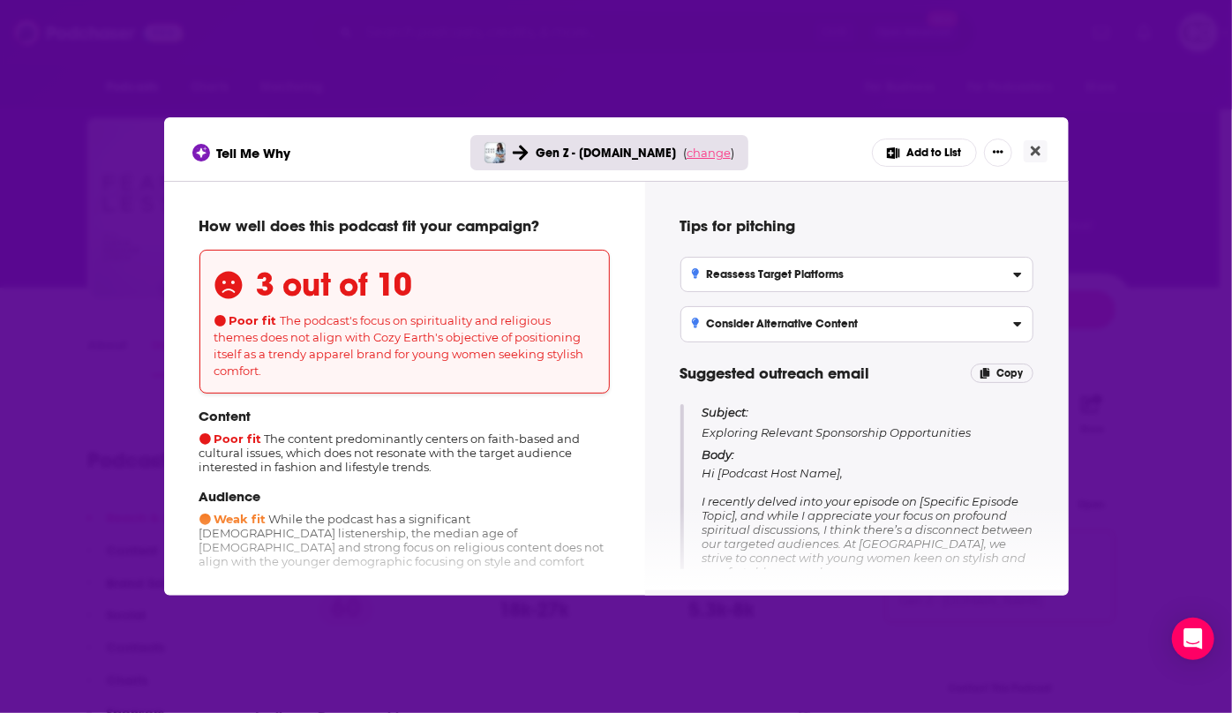
click at [704, 146] on span "change" at bounding box center [709, 153] width 44 height 14
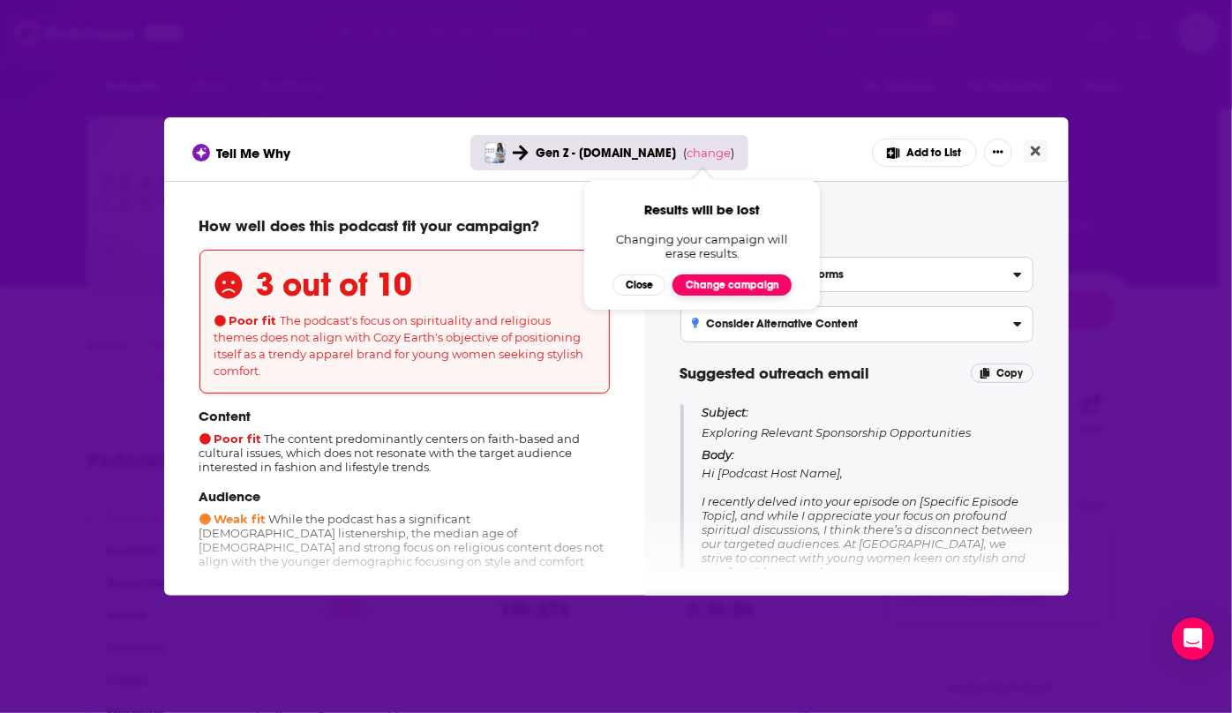
click at [694, 293] on button "Change campaign" at bounding box center [732, 285] width 119 height 21
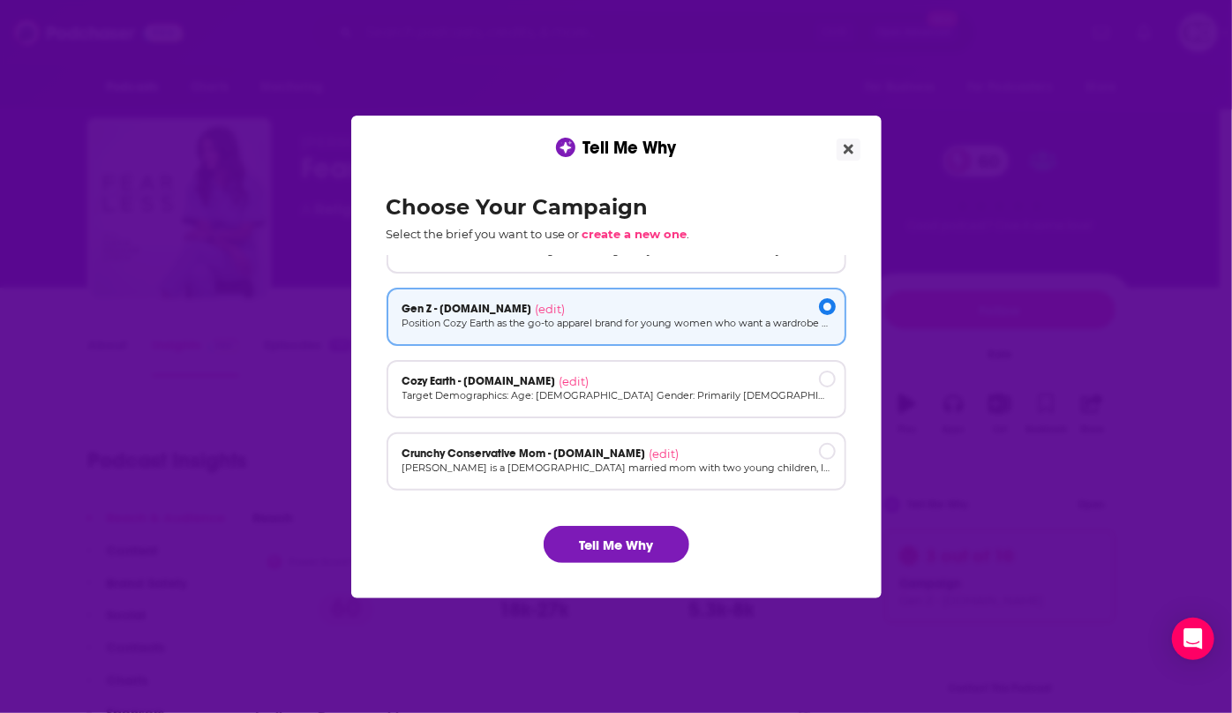
scroll to position [118, 0]
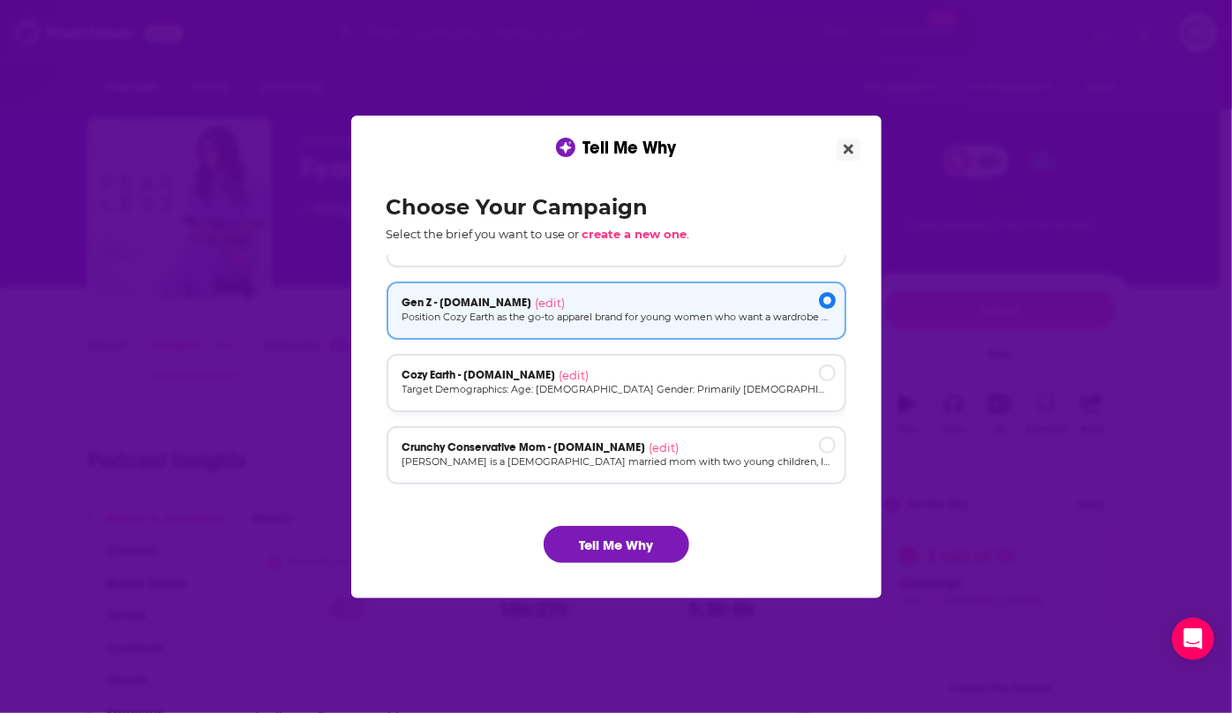
click at [665, 379] on div "Cozy Earth - [DOMAIN_NAME] (edit)" at bounding box center [617, 375] width 428 height 14
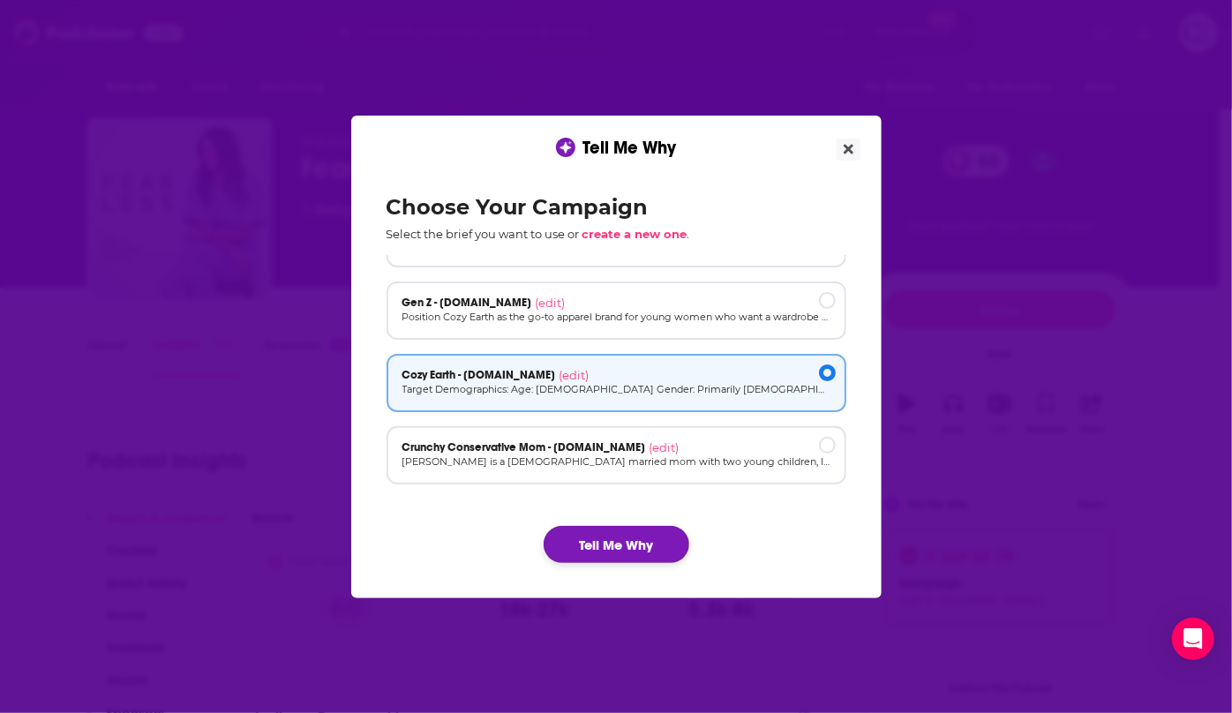
click at [634, 546] on button "Tell Me Why" at bounding box center [617, 544] width 146 height 37
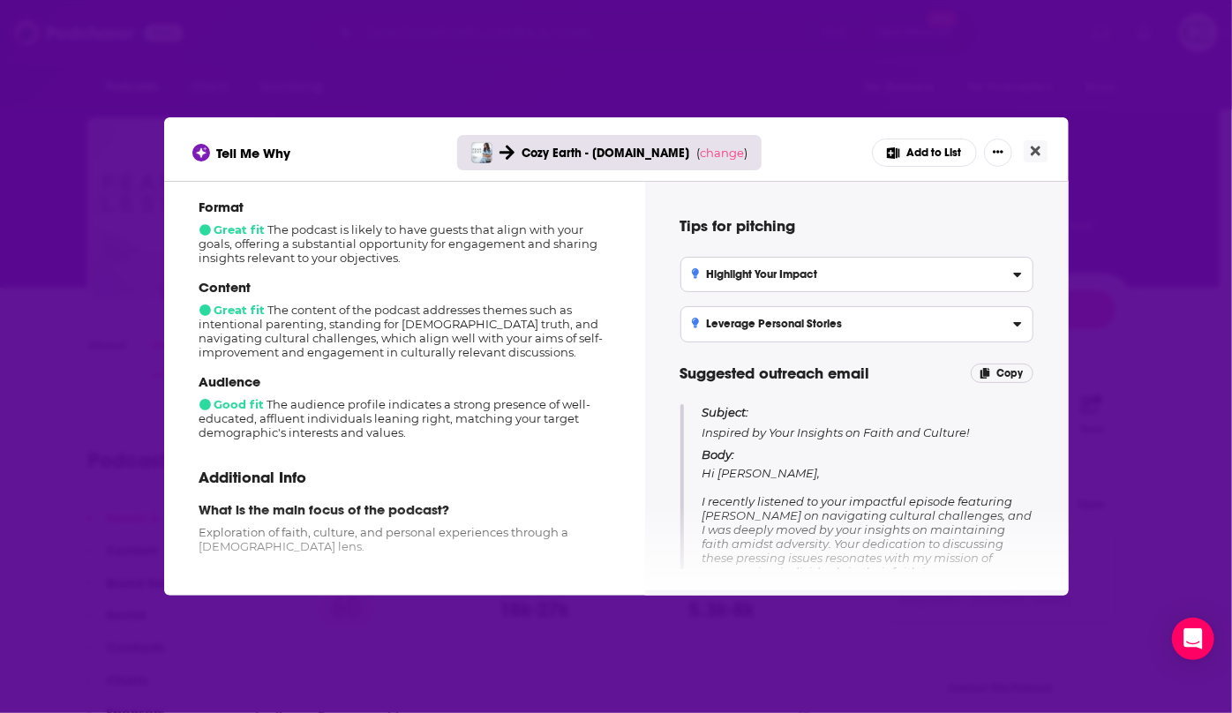
scroll to position [240, 0]
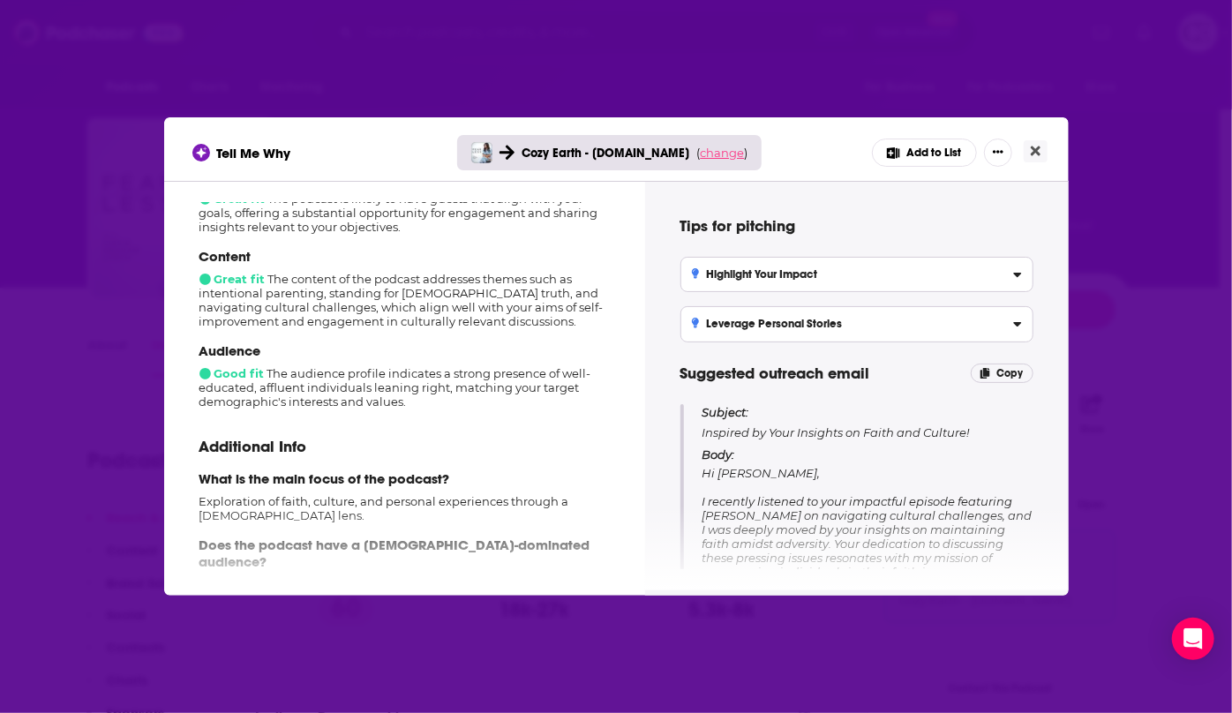
click at [705, 154] on span "change" at bounding box center [722, 153] width 44 height 14
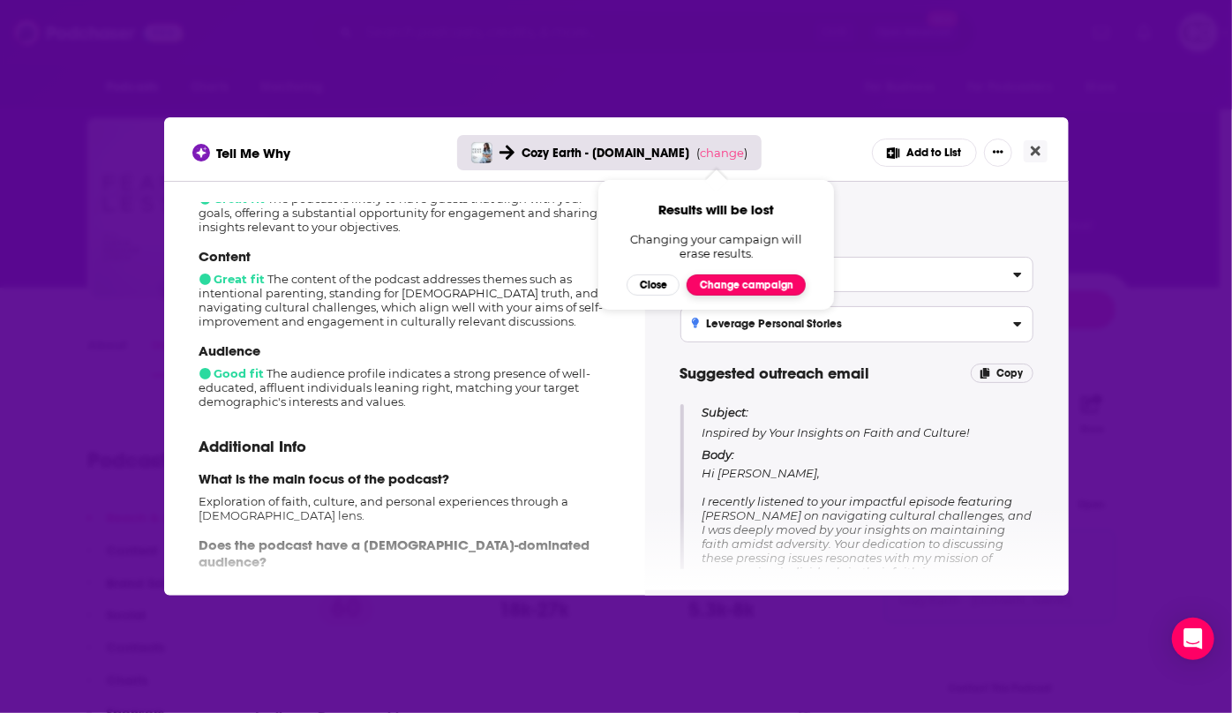
click at [713, 283] on button "Change campaign" at bounding box center [746, 285] width 119 height 21
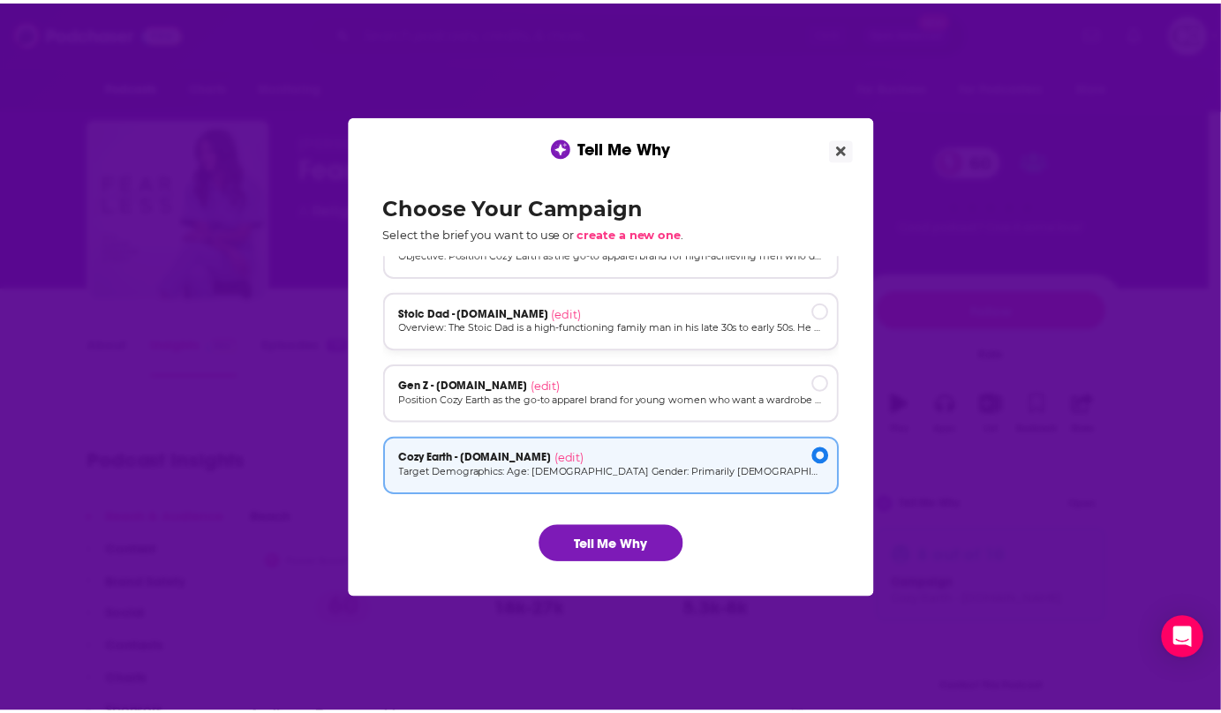
scroll to position [118, 0]
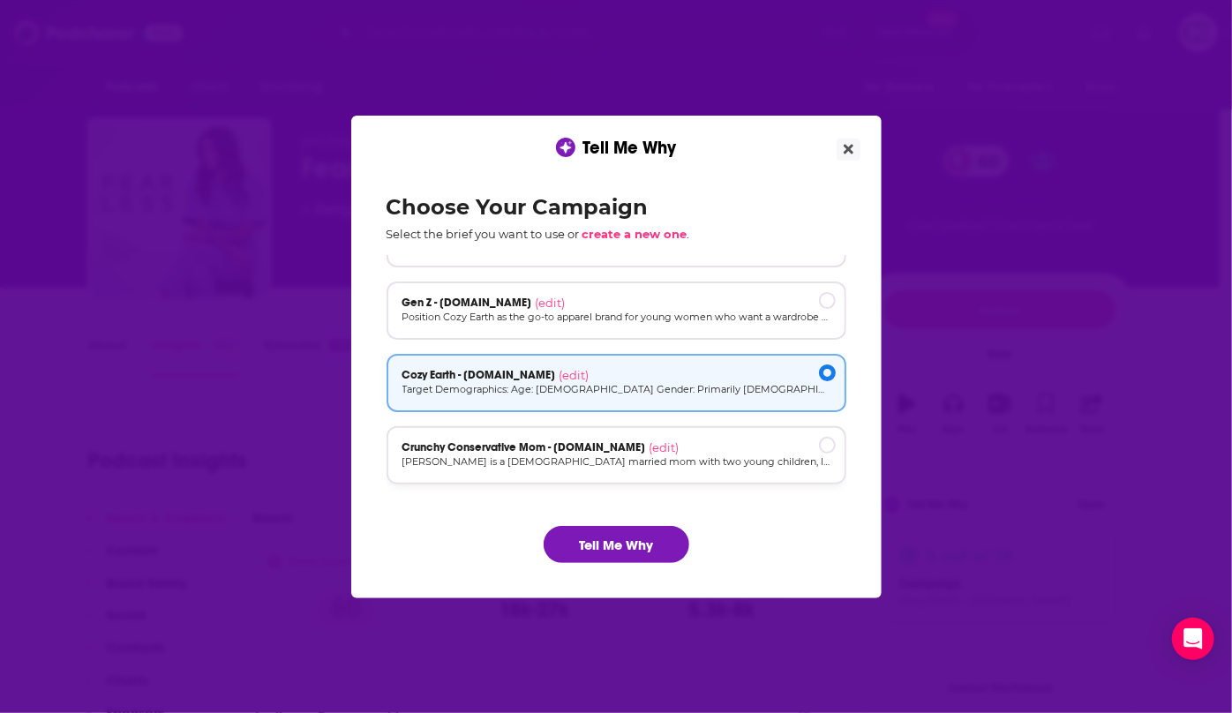
click at [712, 443] on div "Crunchy Conservative Mom - [DOMAIN_NAME] (edit)" at bounding box center [617, 448] width 428 height 14
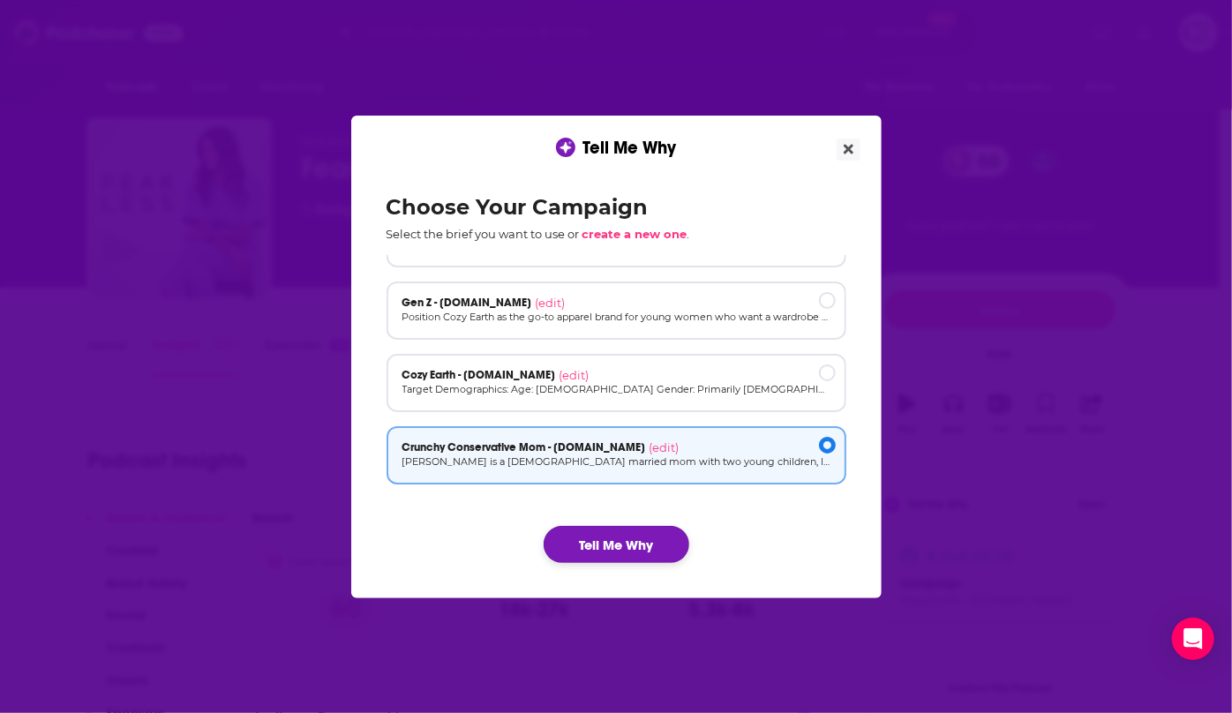
click at [653, 543] on button "Tell Me Why" at bounding box center [617, 544] width 146 height 37
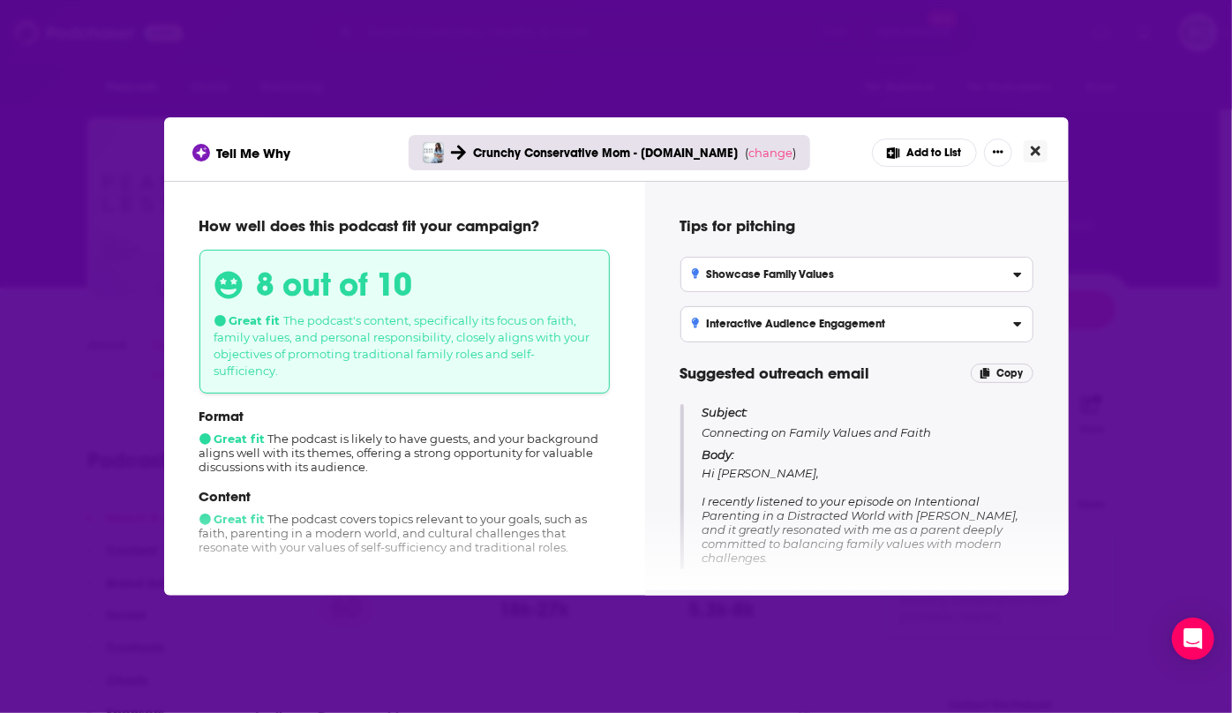
click at [1042, 151] on button "Close" at bounding box center [1036, 151] width 24 height 22
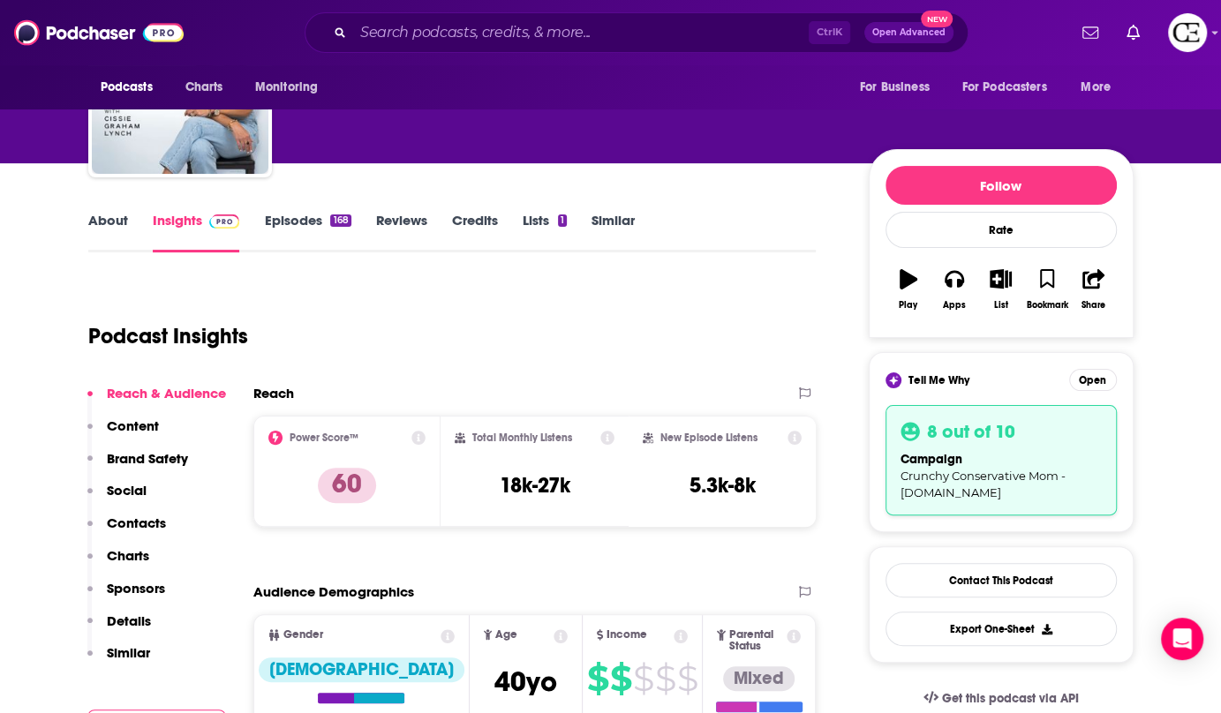
scroll to position [0, 0]
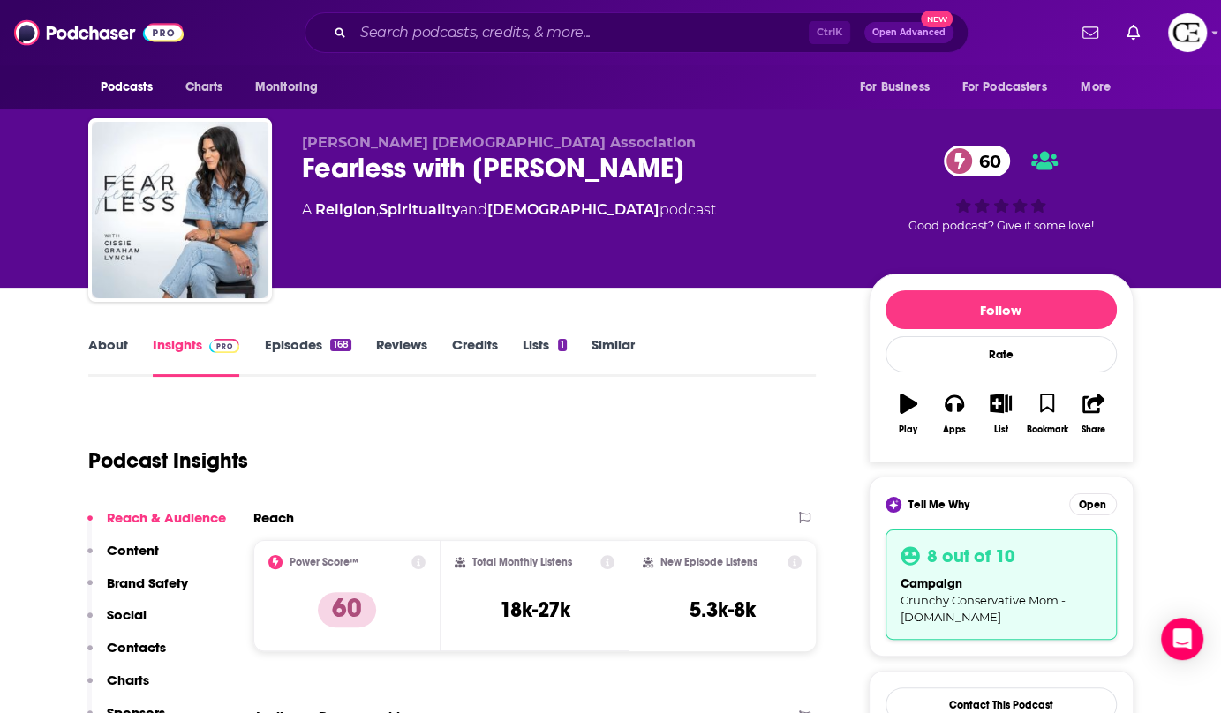
click at [662, 170] on div "Fearless with Cissie Graham Lynch 60" at bounding box center [571, 168] width 539 height 34
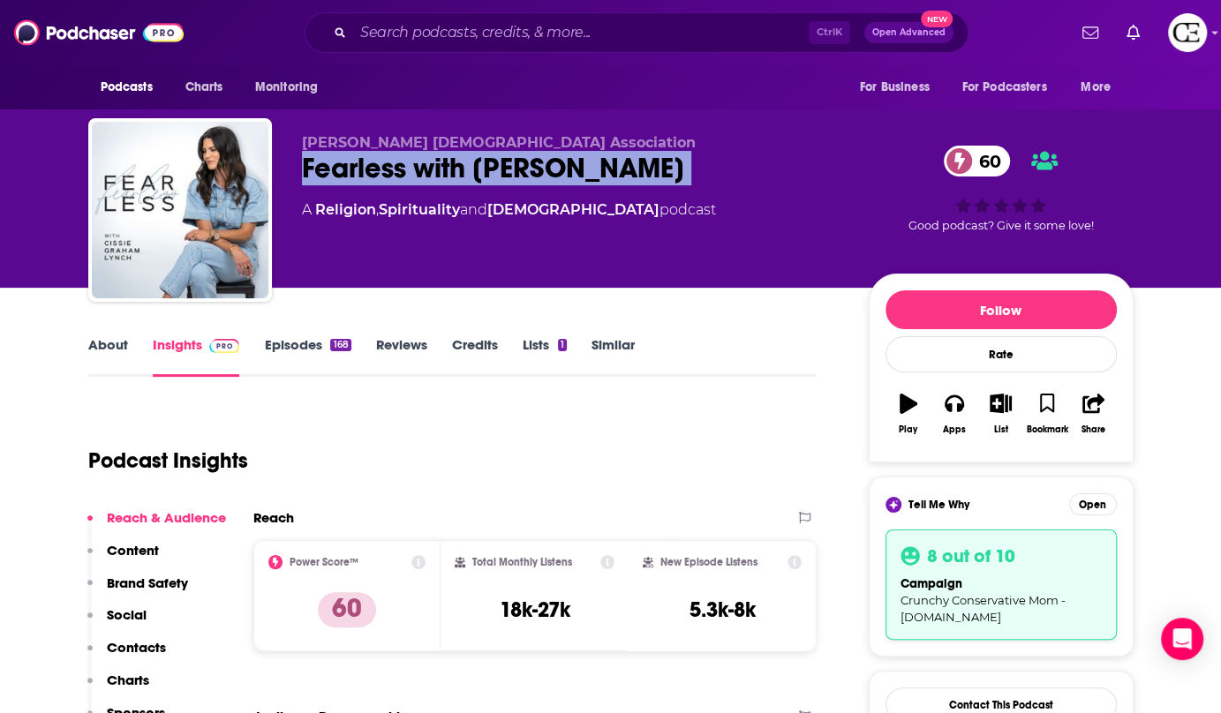
click at [662, 170] on div "Fearless with Cissie Graham Lynch 60" at bounding box center [571, 168] width 539 height 34
copy div "Fearless with Cissie Graham Lynch 60"
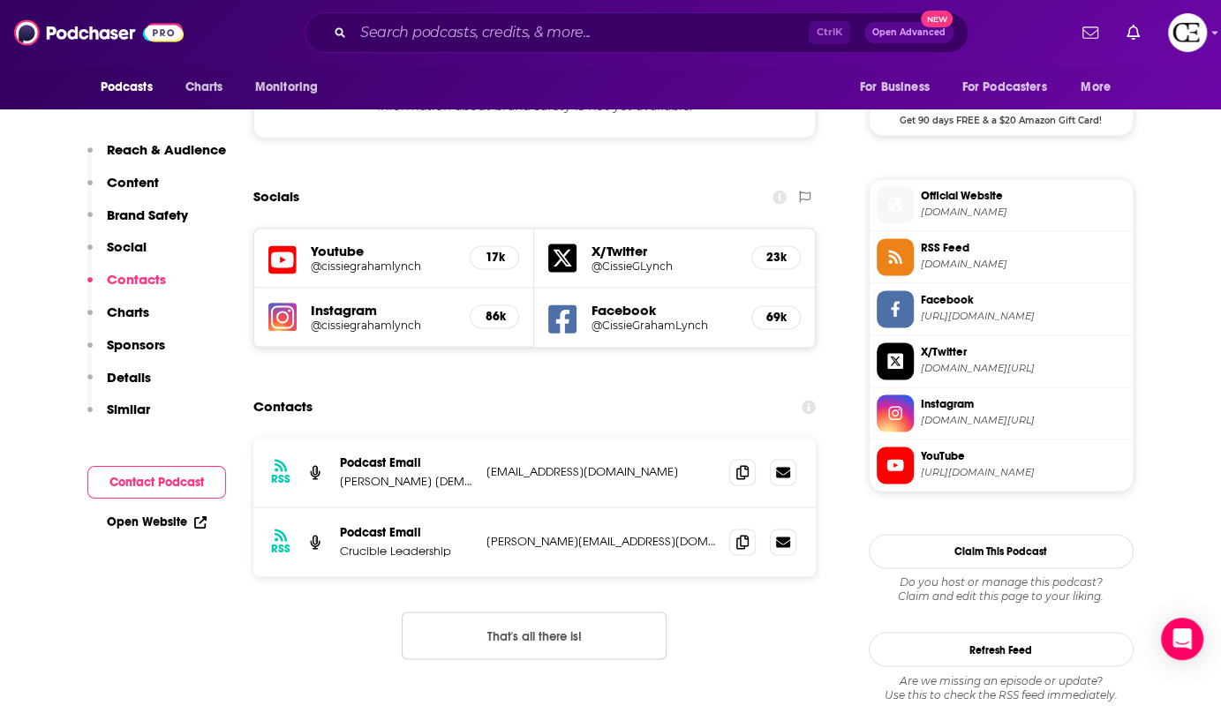
scroll to position [1685, 0]
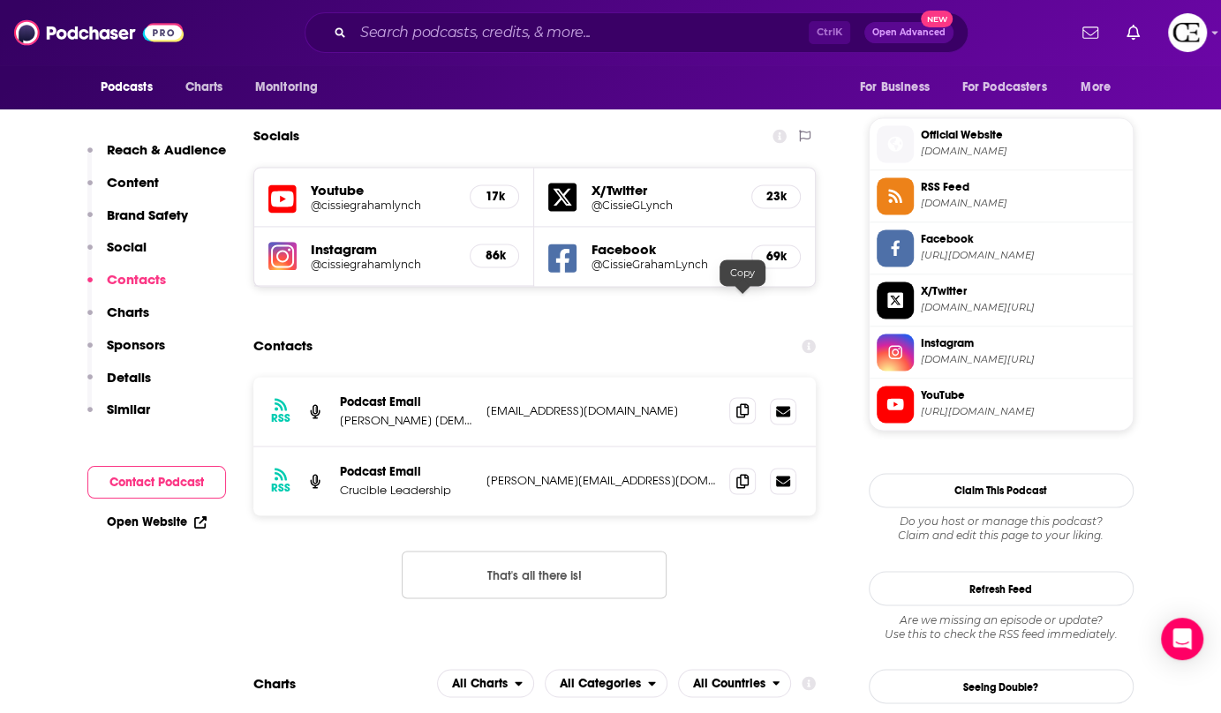
click at [739, 403] on icon at bounding box center [742, 410] width 12 height 14
click at [742, 473] on icon at bounding box center [742, 480] width 12 height 14
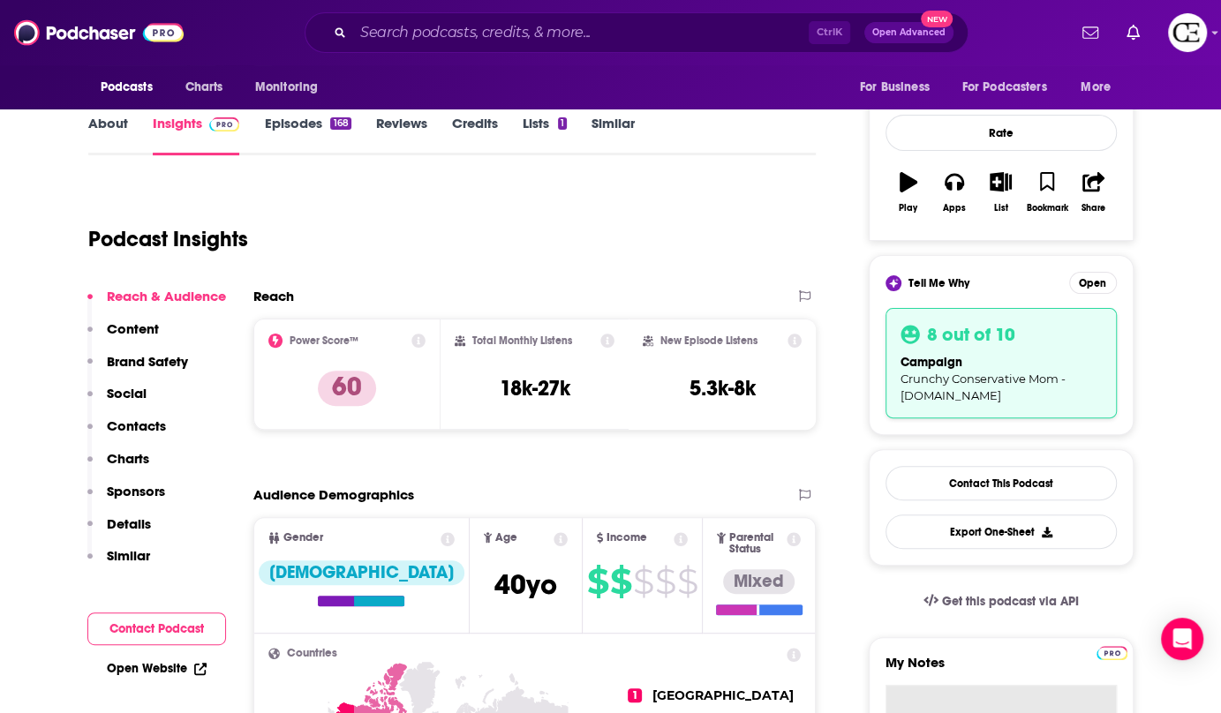
scroll to position [160, 0]
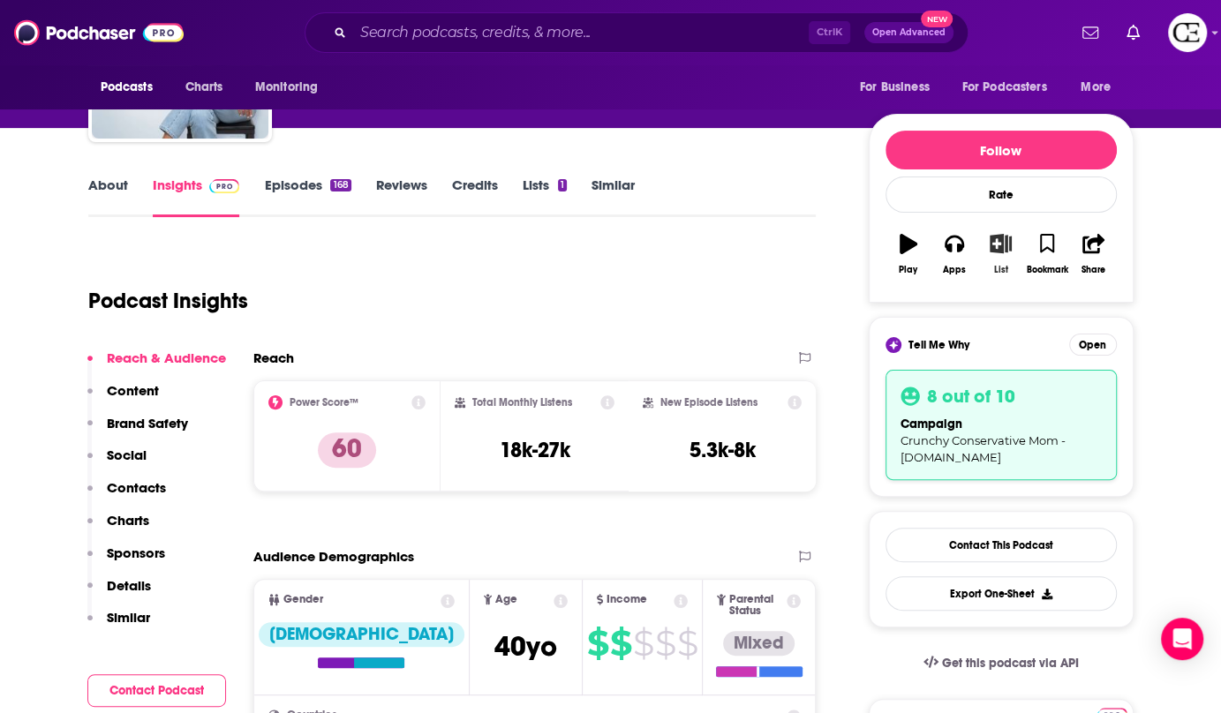
click at [994, 260] on button "List" at bounding box center [1000, 254] width 46 height 64
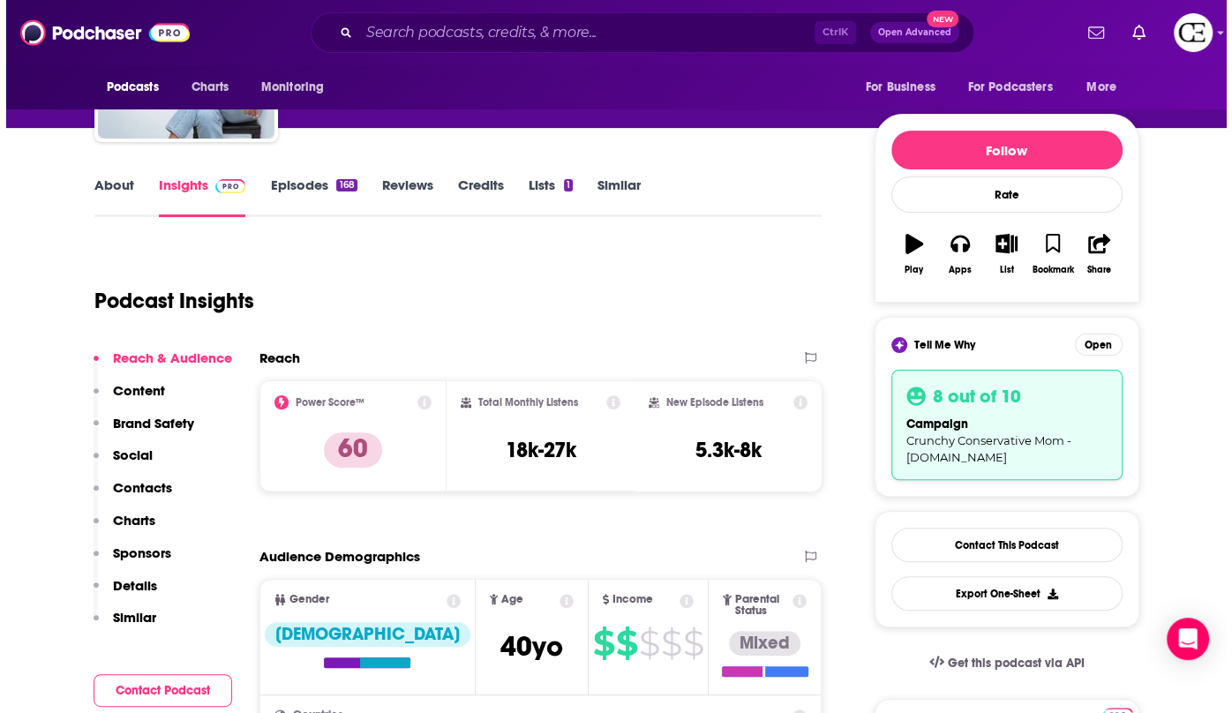
scroll to position [0, 0]
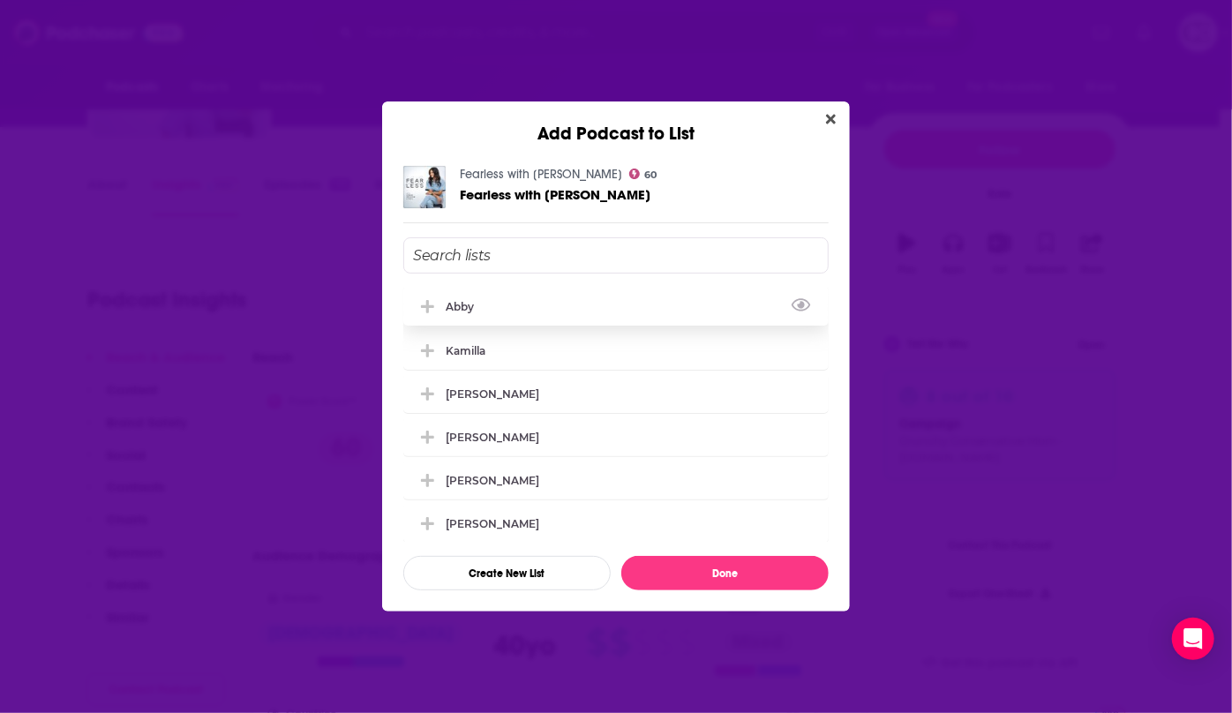
click at [428, 305] on icon "Add Podcast To List" at bounding box center [427, 306] width 13 height 13
click at [663, 557] on button "Done" at bounding box center [725, 573] width 207 height 34
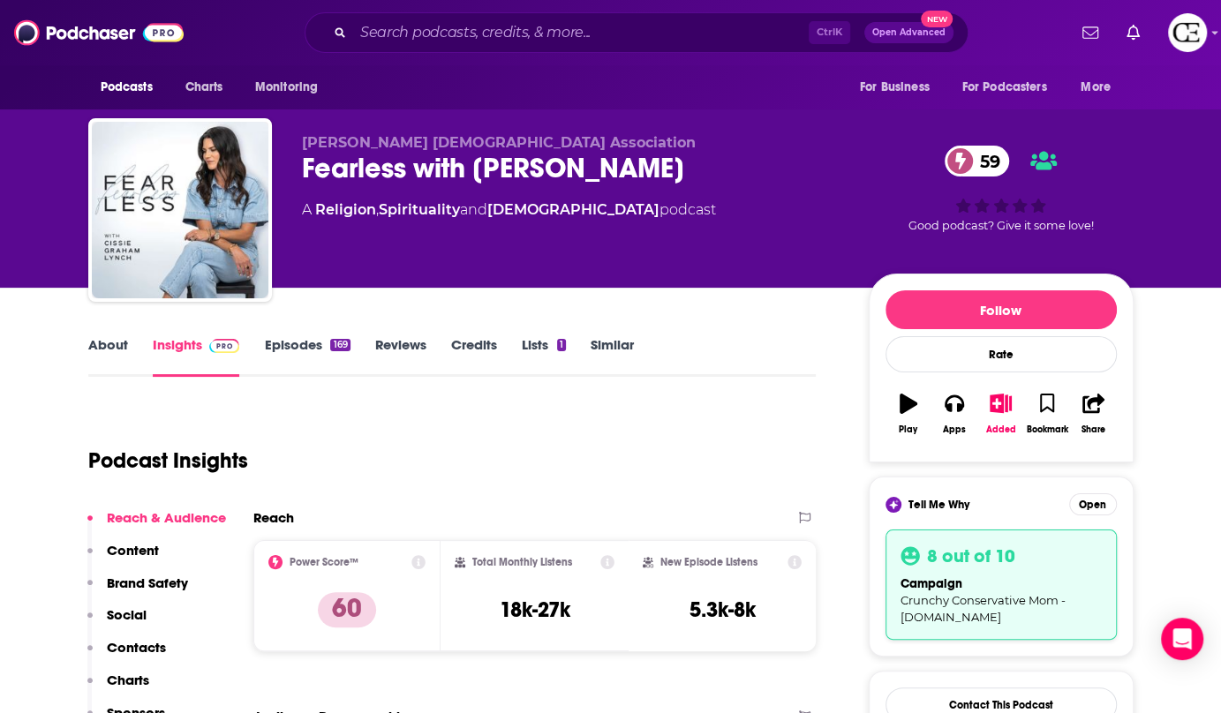
click at [486, 162] on div "Fearless with Cissie Graham Lynch 59" at bounding box center [571, 168] width 539 height 34
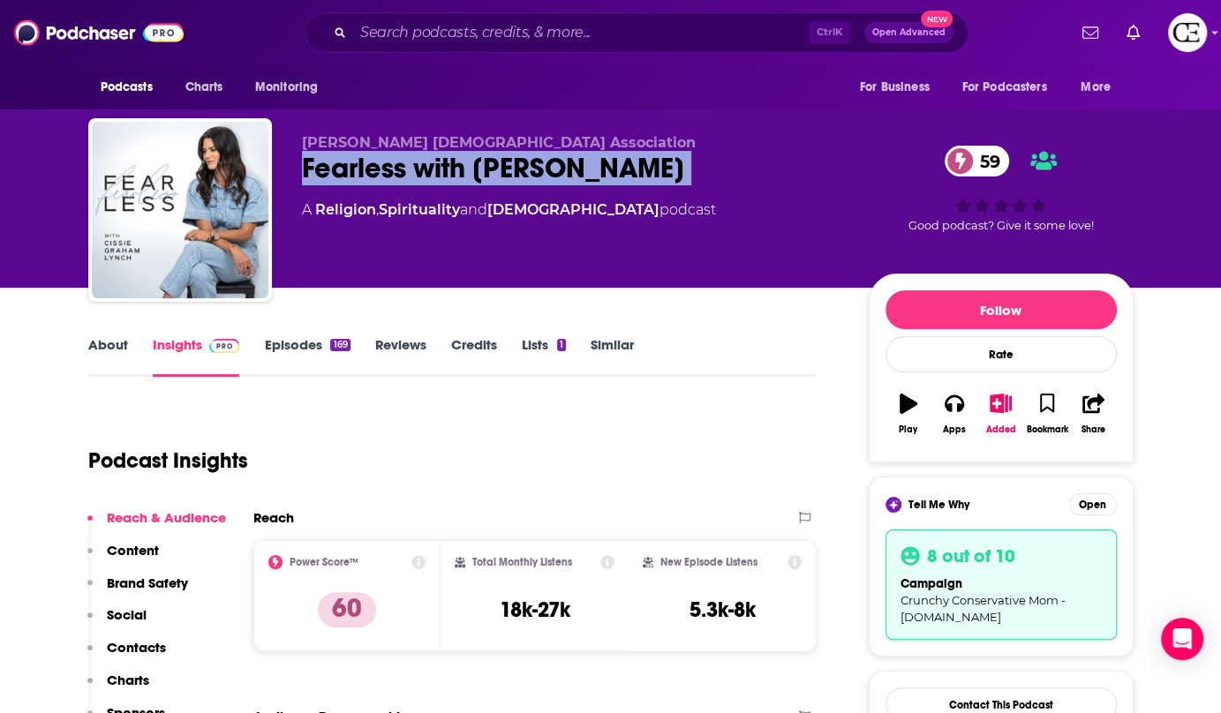
click at [486, 162] on div "Fearless with Cissie Graham Lynch 59" at bounding box center [571, 168] width 539 height 34
copy div "Fearless with Cissie Graham Lynch 59"
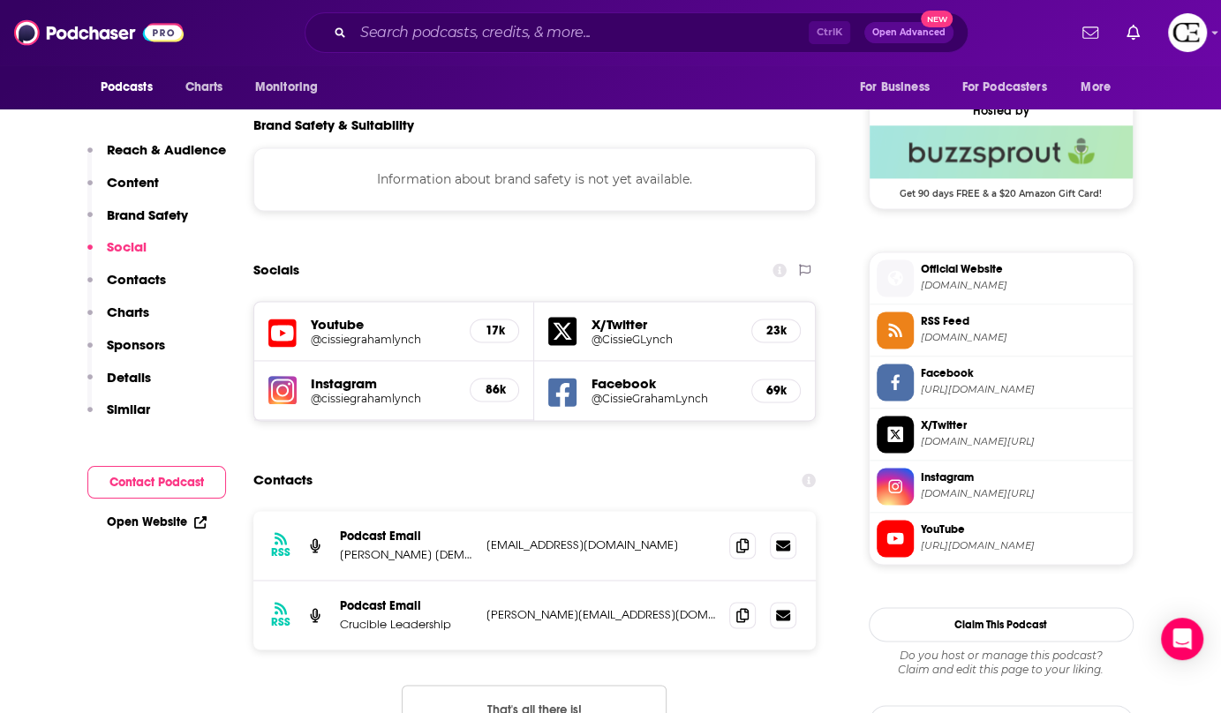
scroll to position [1766, 0]
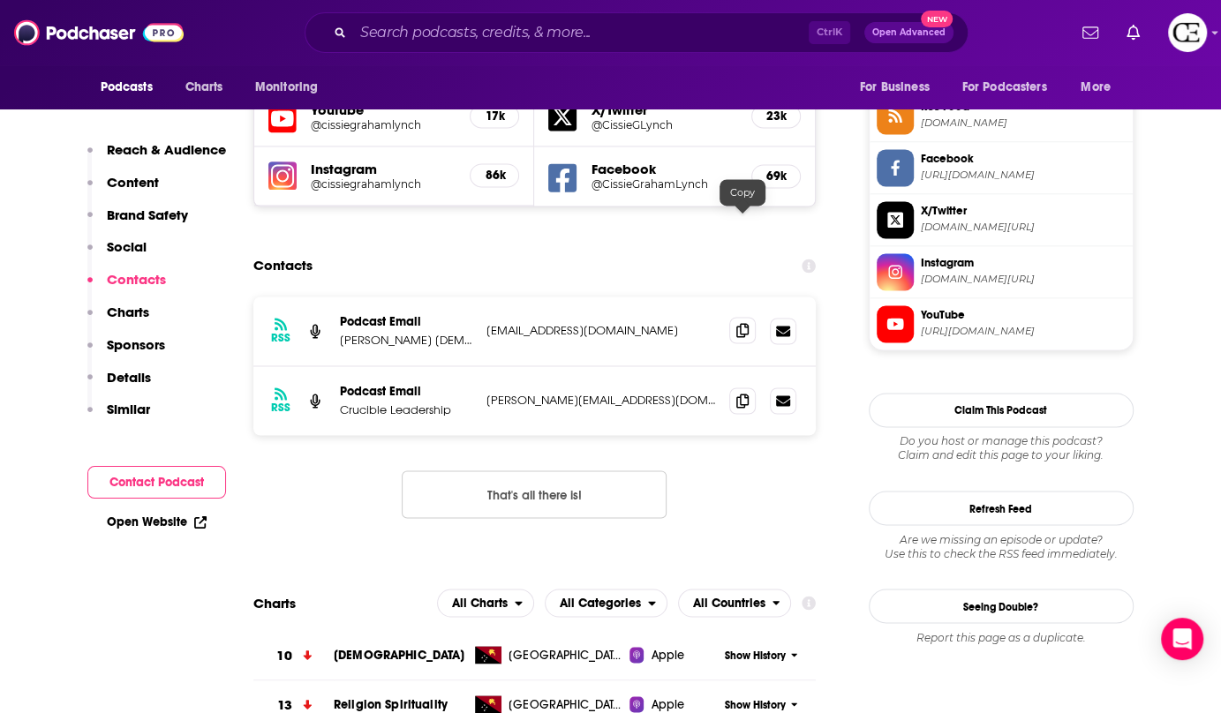
click at [742, 323] on icon at bounding box center [742, 330] width 12 height 14
click at [743, 393] on icon at bounding box center [742, 400] width 12 height 14
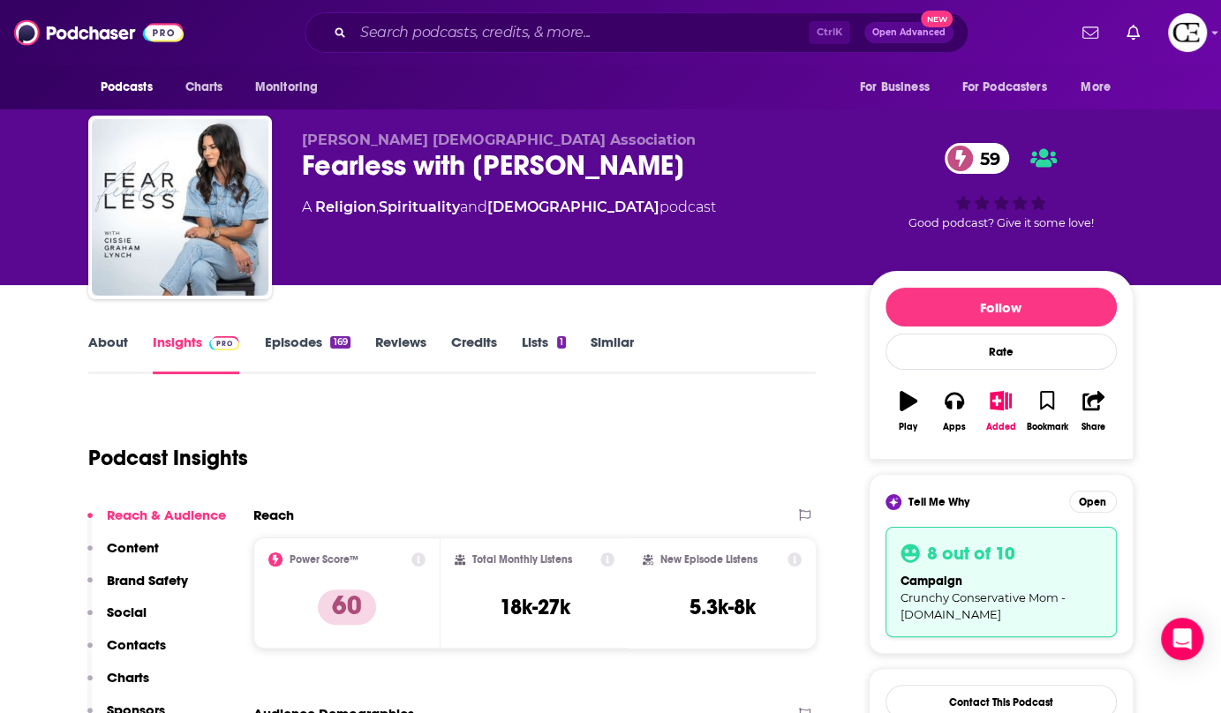
scroll to position [0, 0]
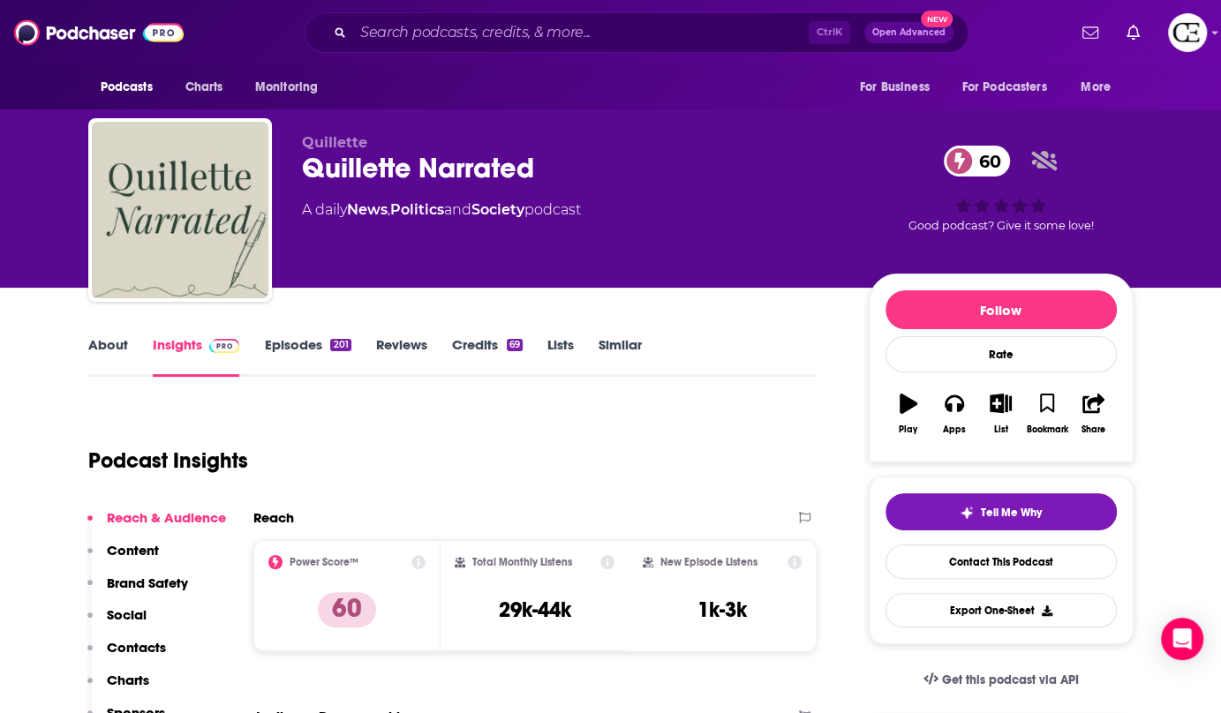
click at [404, 154] on div "Quillette Narrated 60" at bounding box center [571, 168] width 539 height 34
copy div "Quillette Narrated 60"
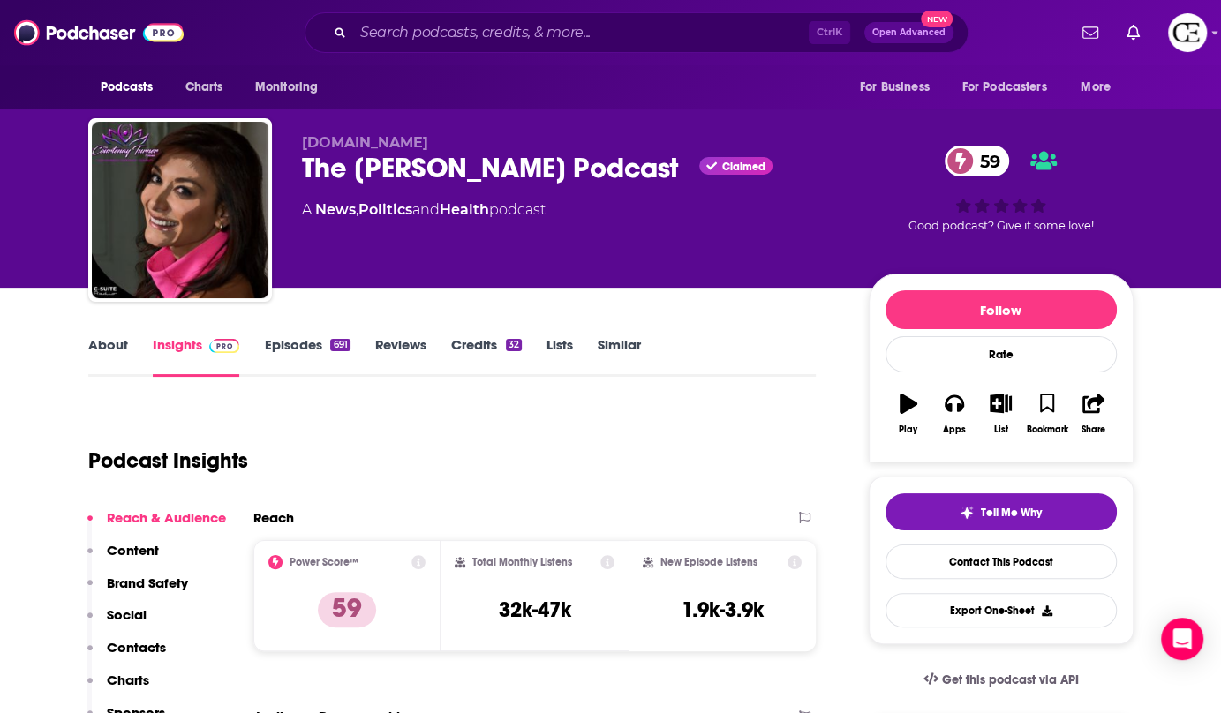
click at [363, 164] on div "The [PERSON_NAME] Podcast Claimed 59" at bounding box center [571, 168] width 539 height 34
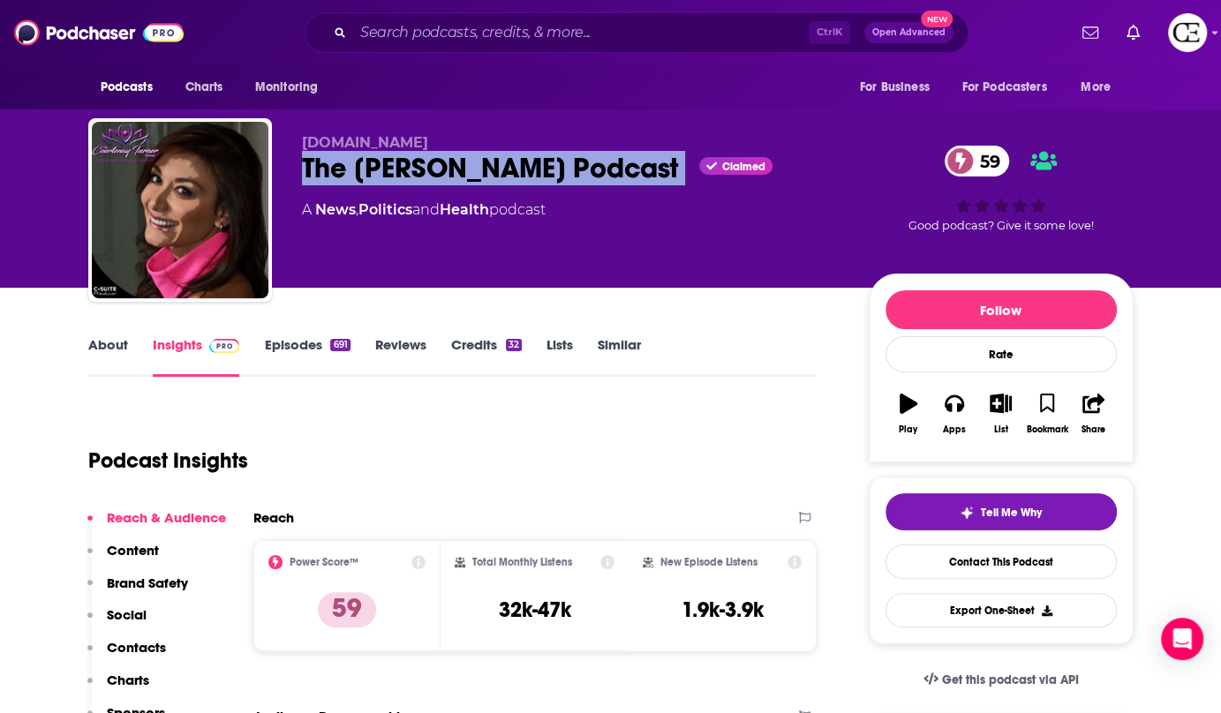
click at [363, 164] on div "The [PERSON_NAME] Podcast Claimed 59" at bounding box center [571, 168] width 539 height 34
copy div "The [PERSON_NAME] Podcast"
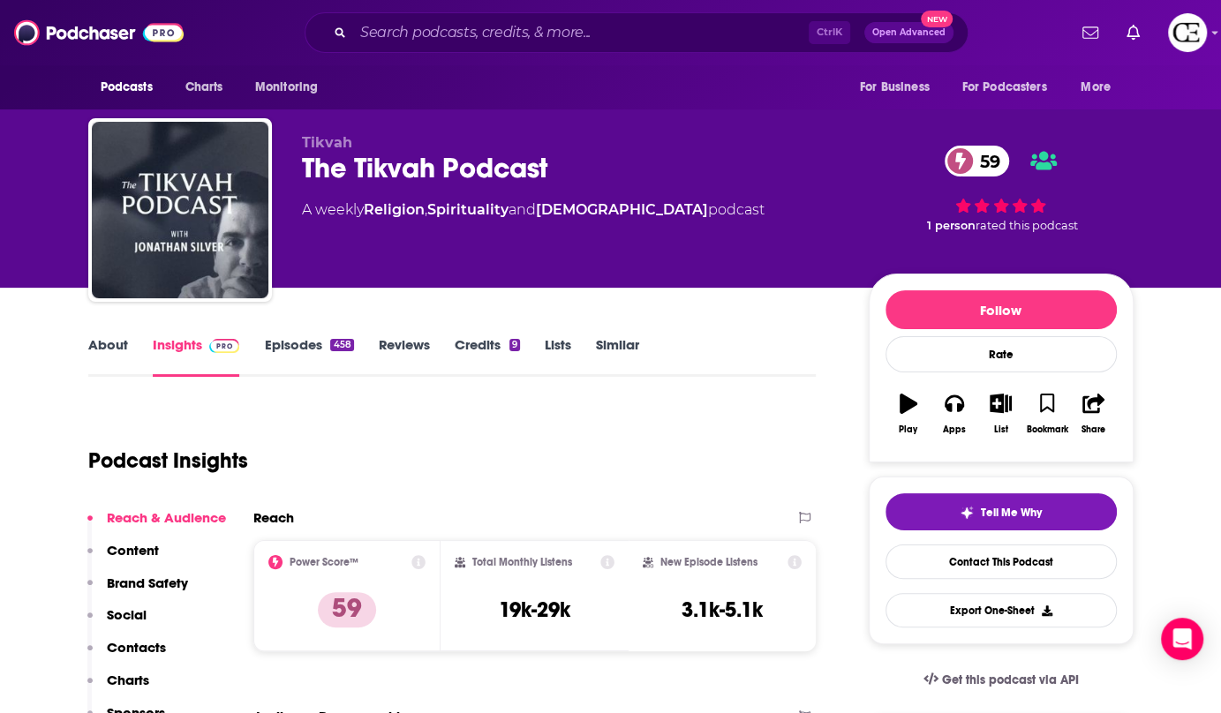
click at [362, 168] on div "The Tikvah Podcast 59" at bounding box center [571, 168] width 539 height 34
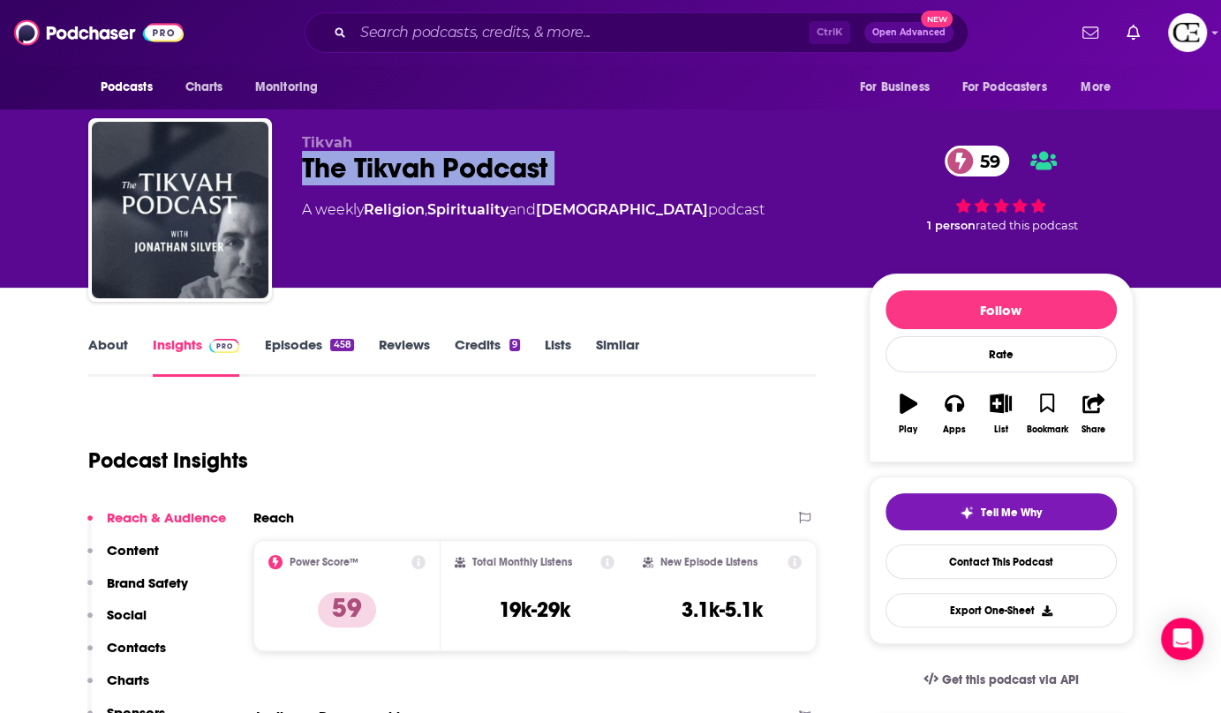
click at [362, 168] on div "The Tikvah Podcast 59" at bounding box center [571, 168] width 539 height 34
copy div "The Tikvah Podcast 59"
click at [968, 500] on button "Tell Me Why" at bounding box center [1001, 512] width 231 height 37
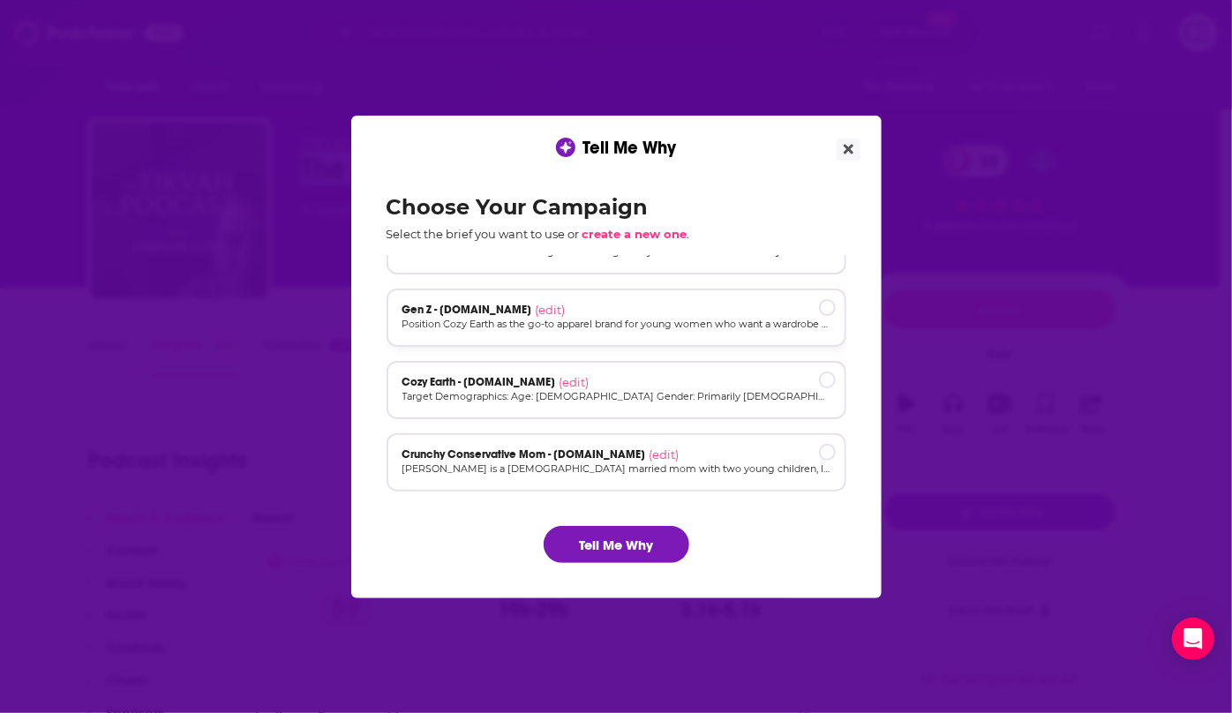
scroll to position [118, 0]
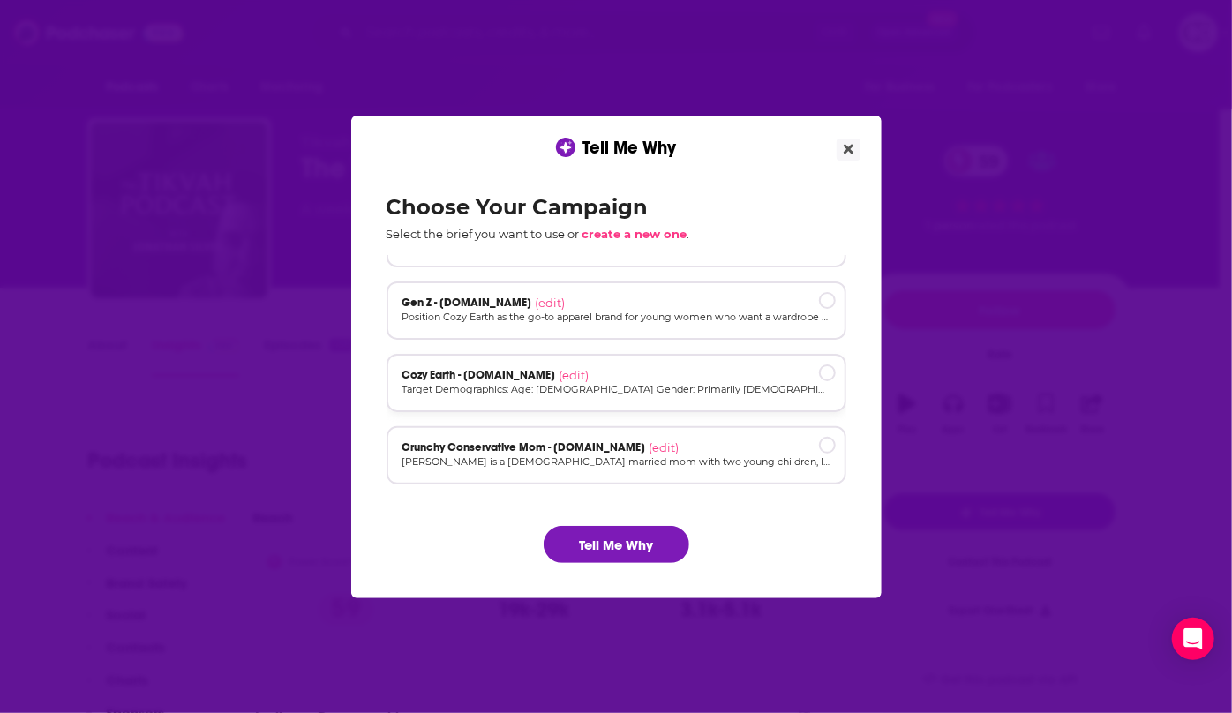
click at [691, 396] on p "Target Demographics: Age: 30-55 Gender: Primarily female (60-70%) but also a si…" at bounding box center [617, 389] width 428 height 15
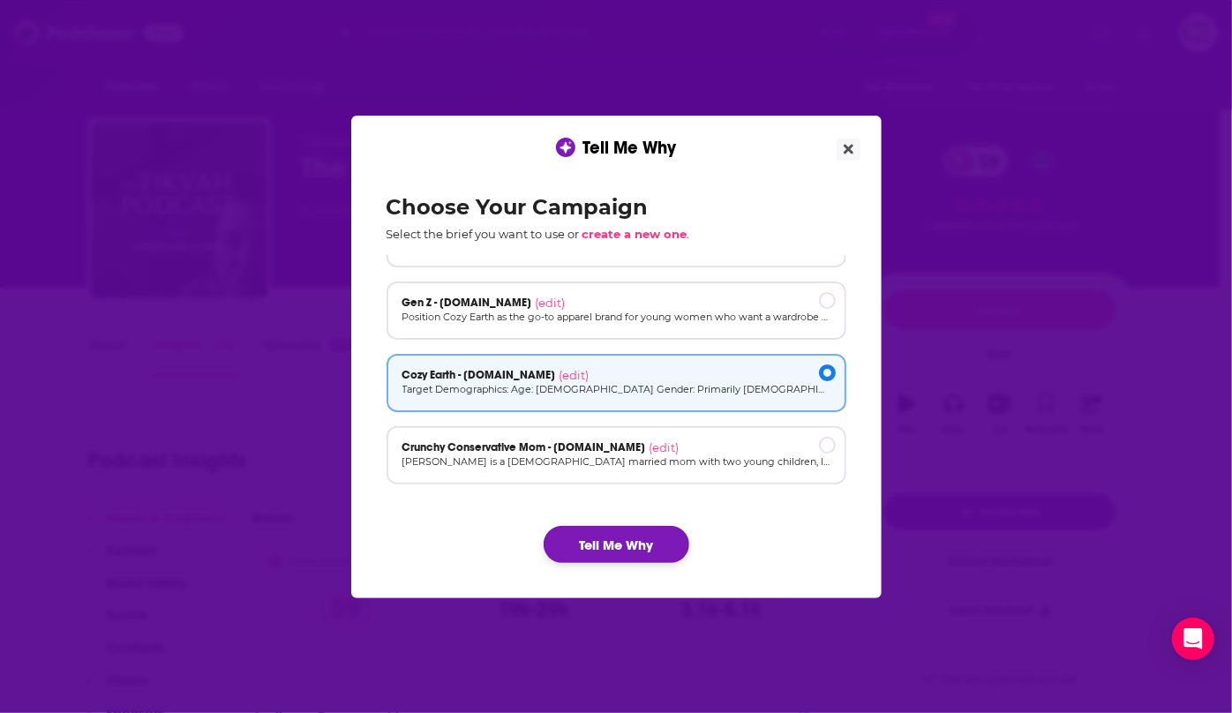
click at [648, 544] on button "Tell Me Why" at bounding box center [617, 544] width 146 height 37
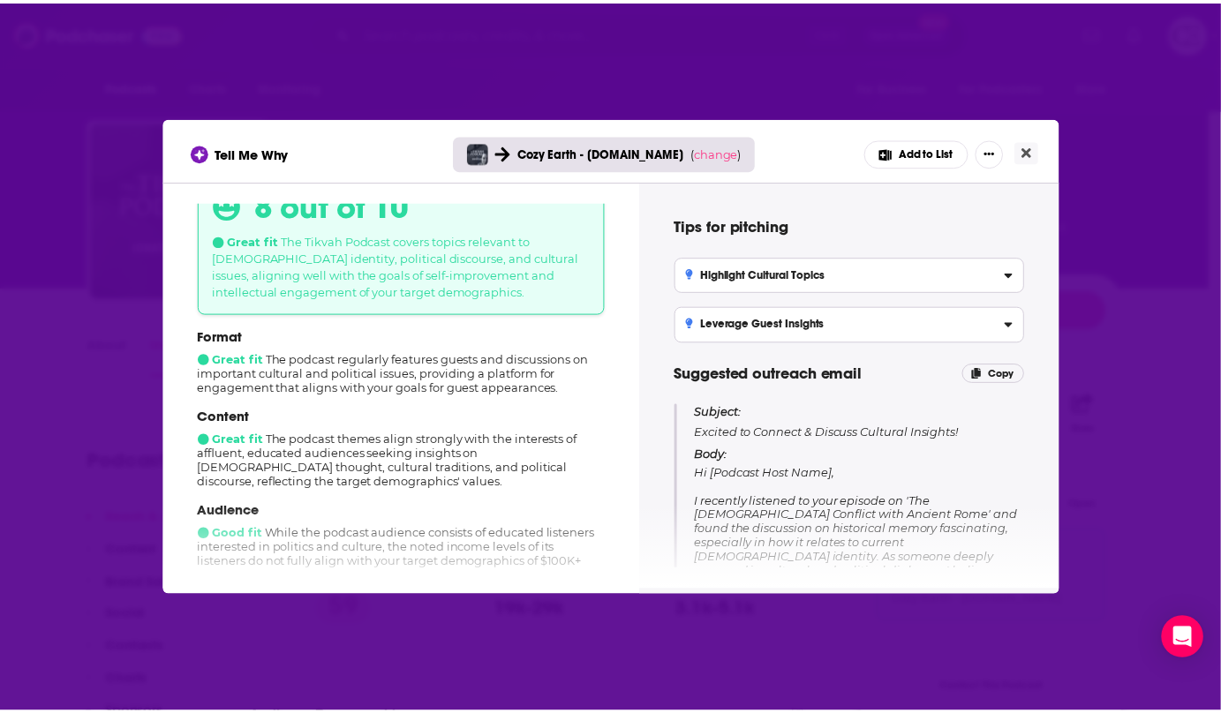
scroll to position [160, 0]
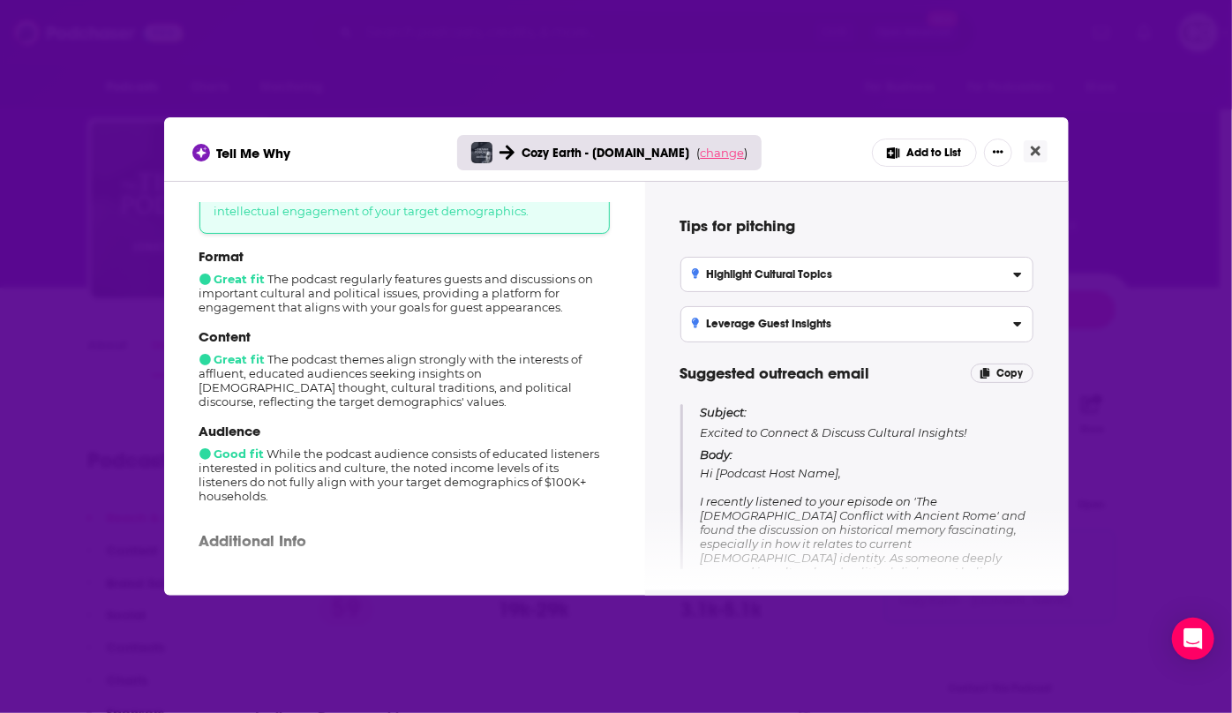
click at [713, 151] on span "change" at bounding box center [722, 153] width 44 height 14
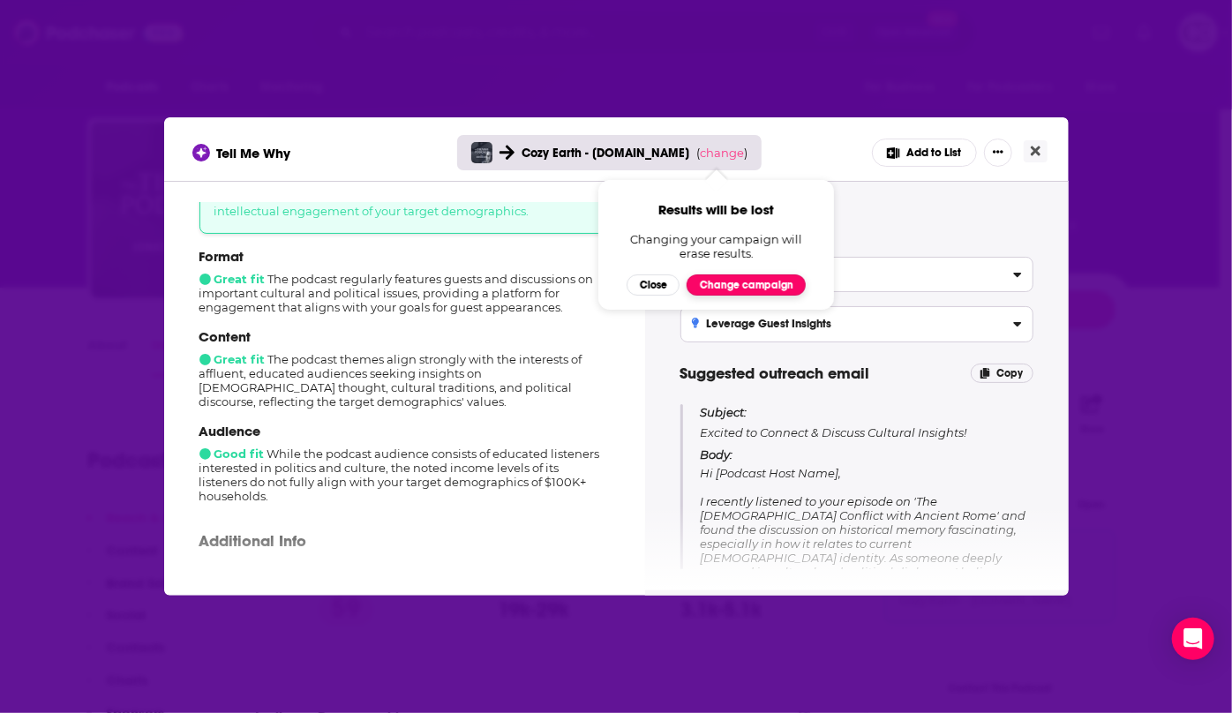
click at [711, 283] on button "Change campaign" at bounding box center [746, 285] width 119 height 21
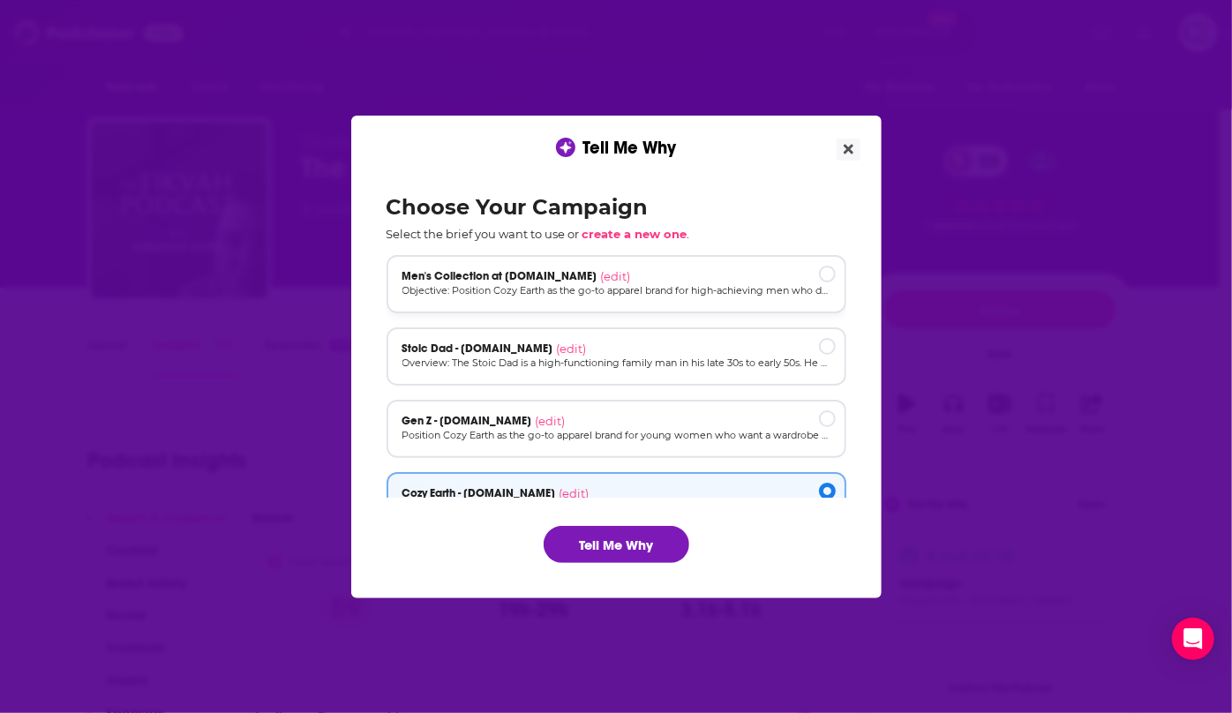
click at [750, 280] on div "Men's Collection at cozyearth.com (edit)" at bounding box center [617, 276] width 428 height 14
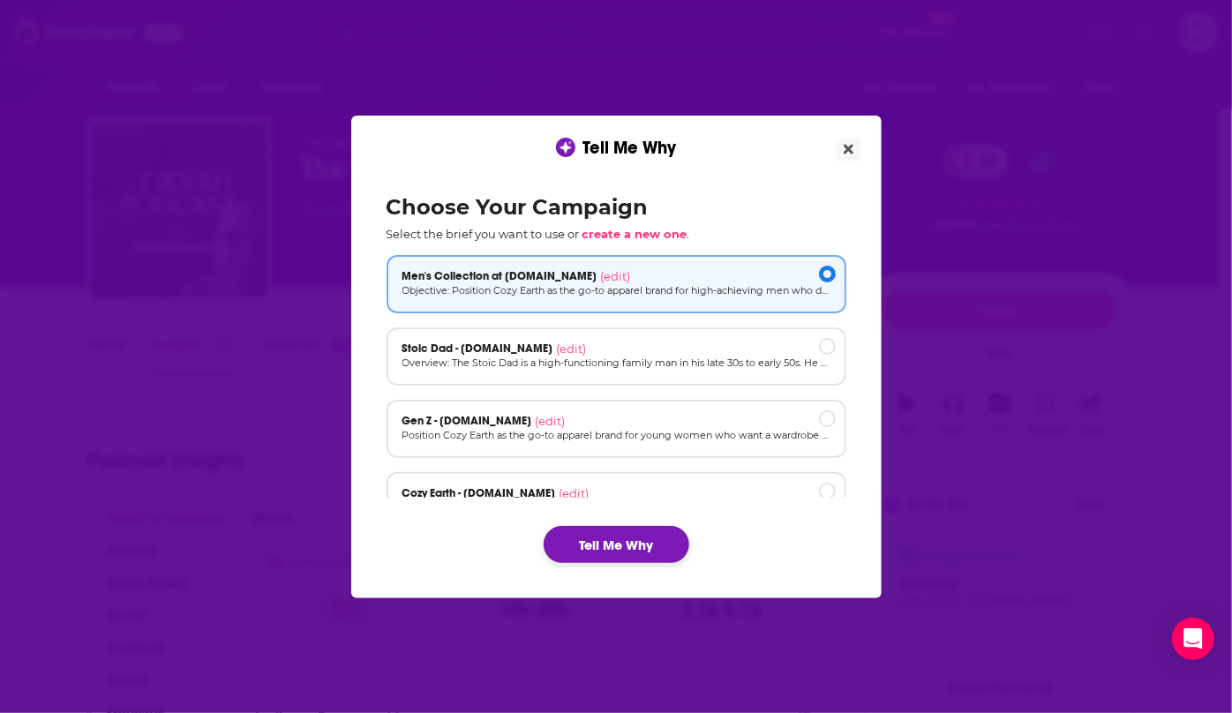
click at [673, 539] on button "Tell Me Why" at bounding box center [617, 544] width 146 height 37
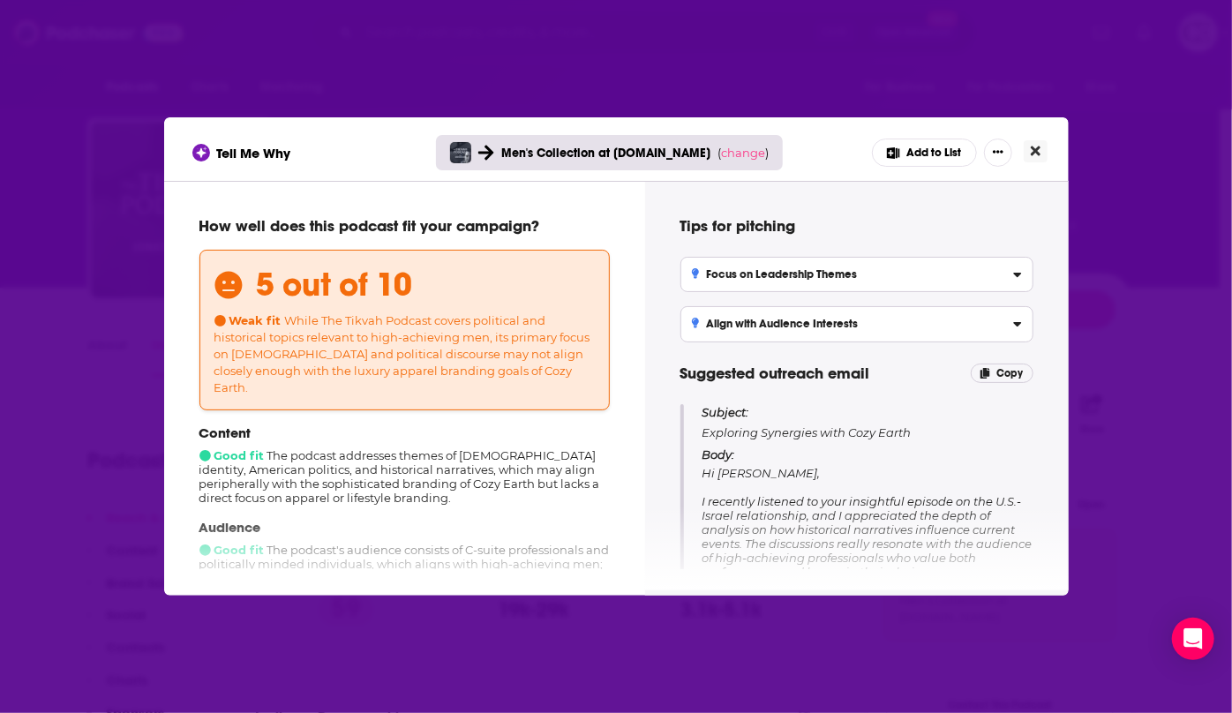
click at [1033, 146] on icon "Close" at bounding box center [1036, 151] width 10 height 14
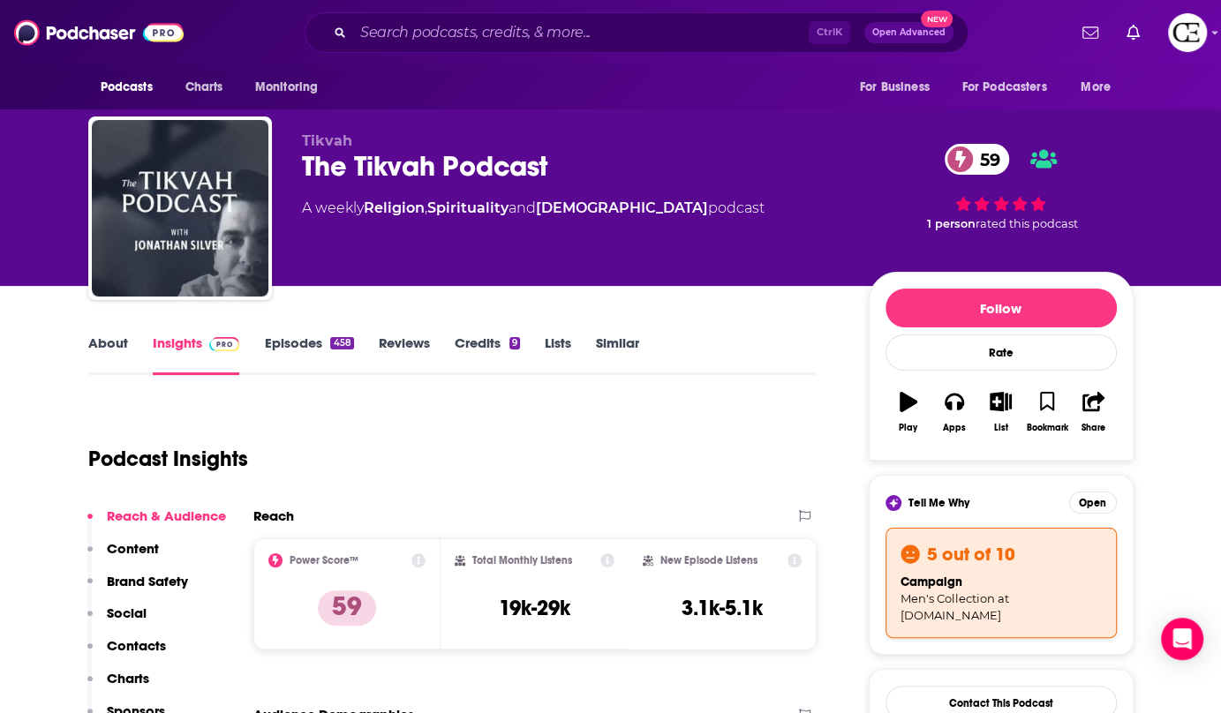
scroll to position [0, 0]
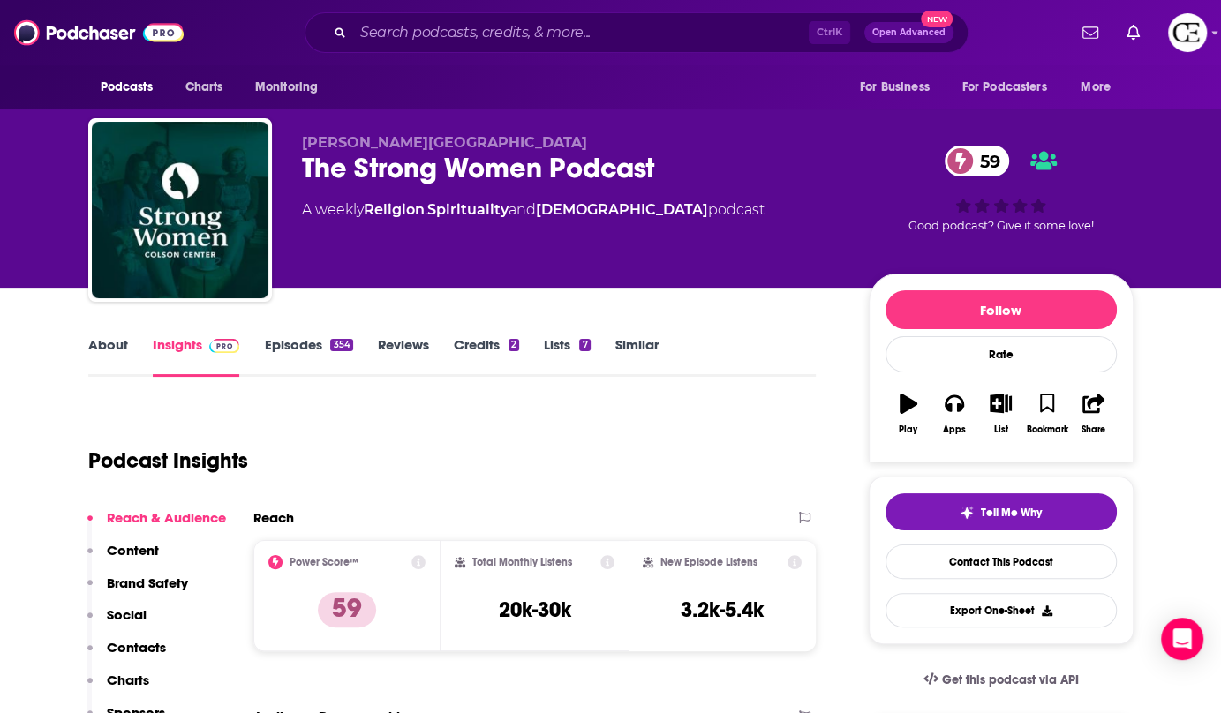
click at [449, 166] on div "The Strong Women Podcast 59" at bounding box center [571, 168] width 539 height 34
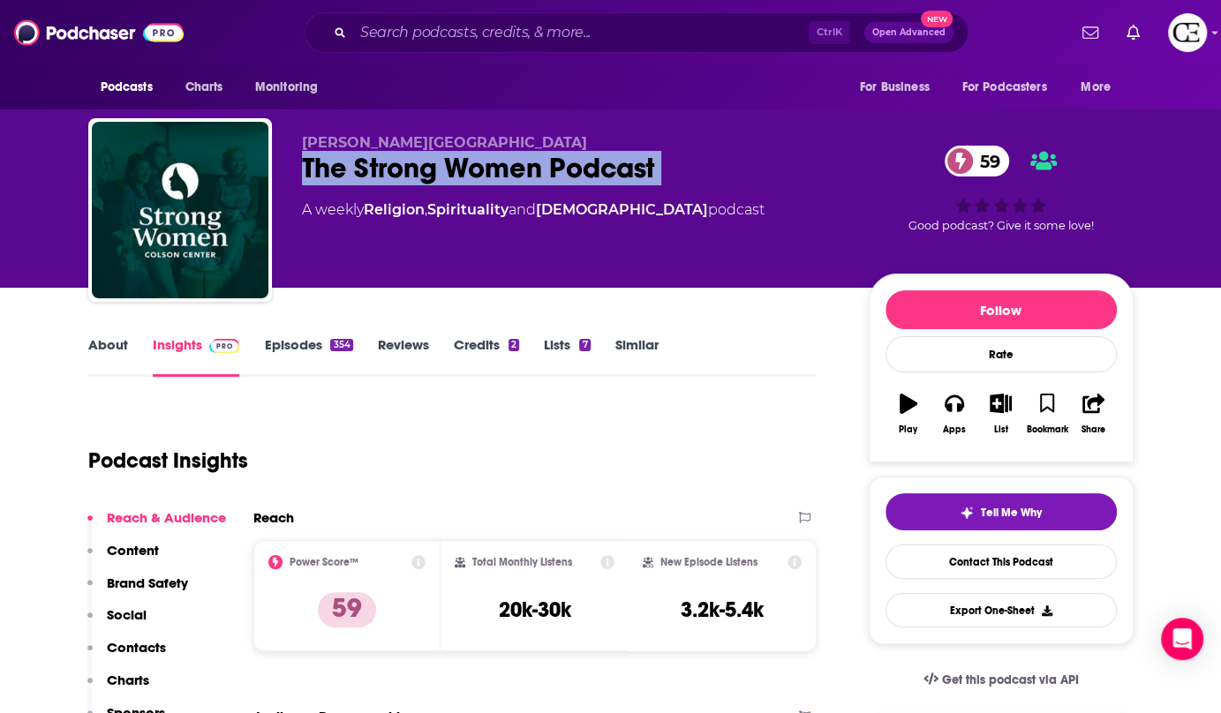
click at [449, 166] on div "The Strong Women Podcast 59" at bounding box center [571, 168] width 539 height 34
copy div "The Strong Women Podcast 59"
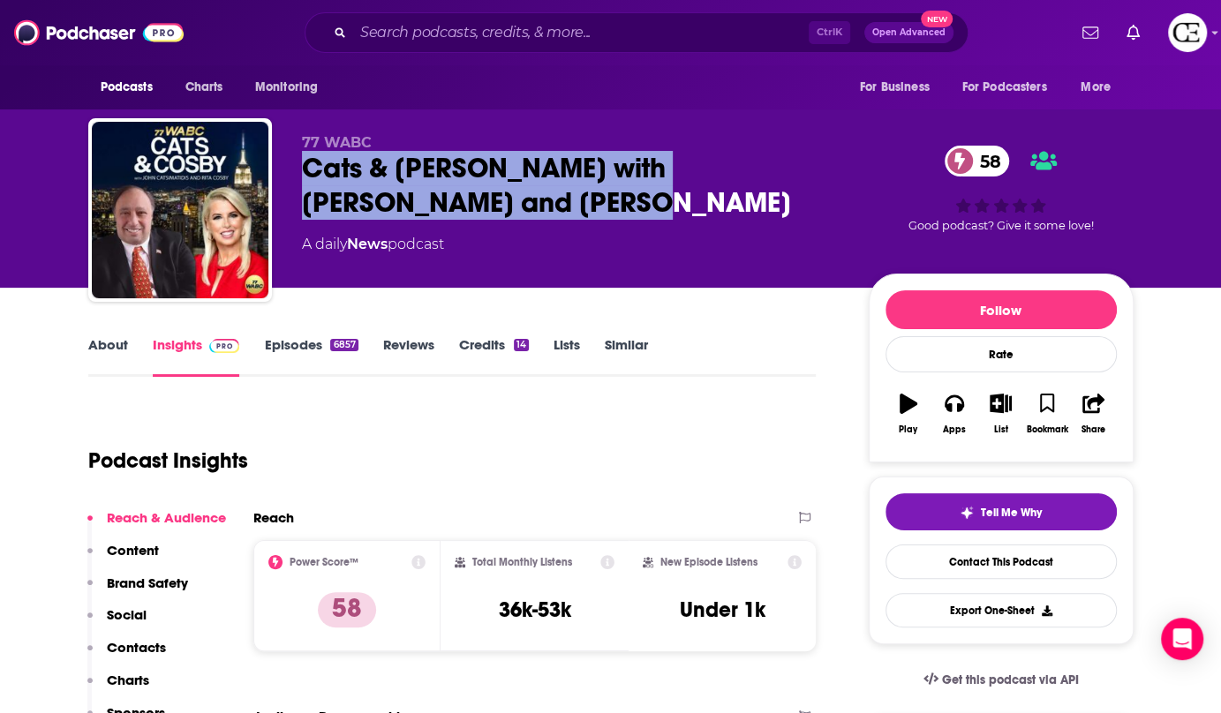
drag, startPoint x: 510, startPoint y: 200, endPoint x: 301, endPoint y: 179, distance: 210.3
click at [302, 179] on div "Cats & [PERSON_NAME] with [PERSON_NAME] and [PERSON_NAME] 58" at bounding box center [571, 185] width 539 height 69
copy h2 "Cats & [PERSON_NAME] with [PERSON_NAME] and [PERSON_NAME]"
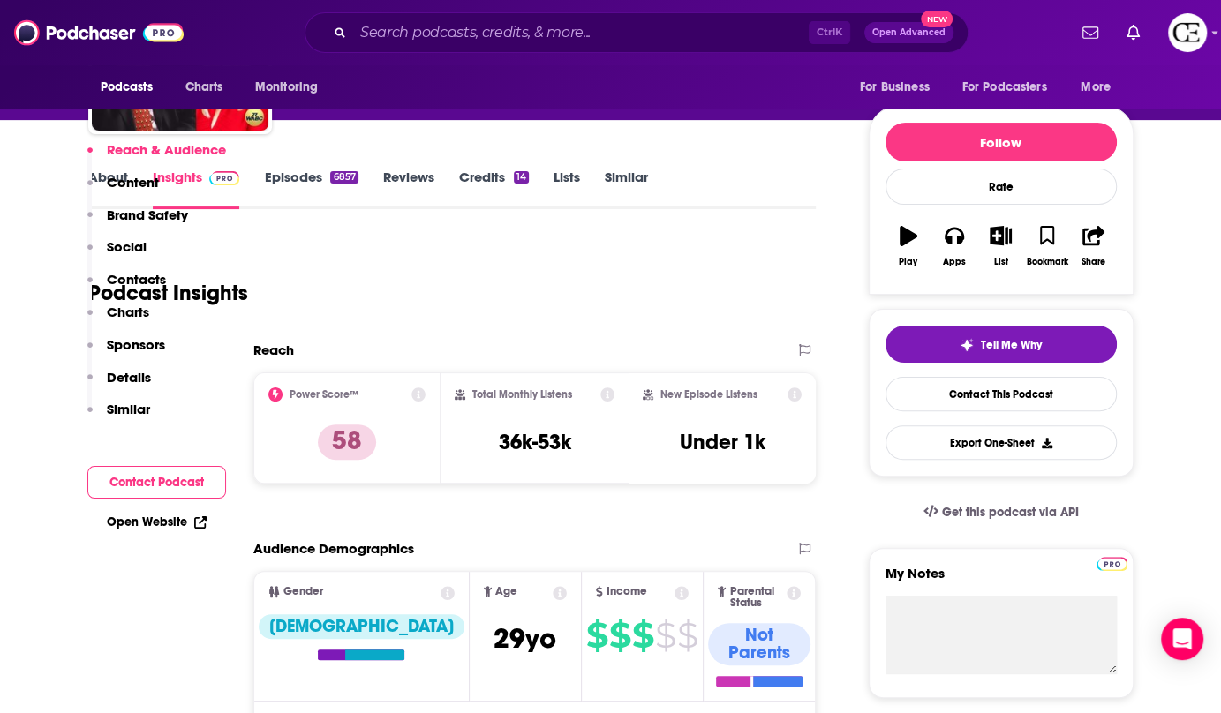
scroll to position [160, 0]
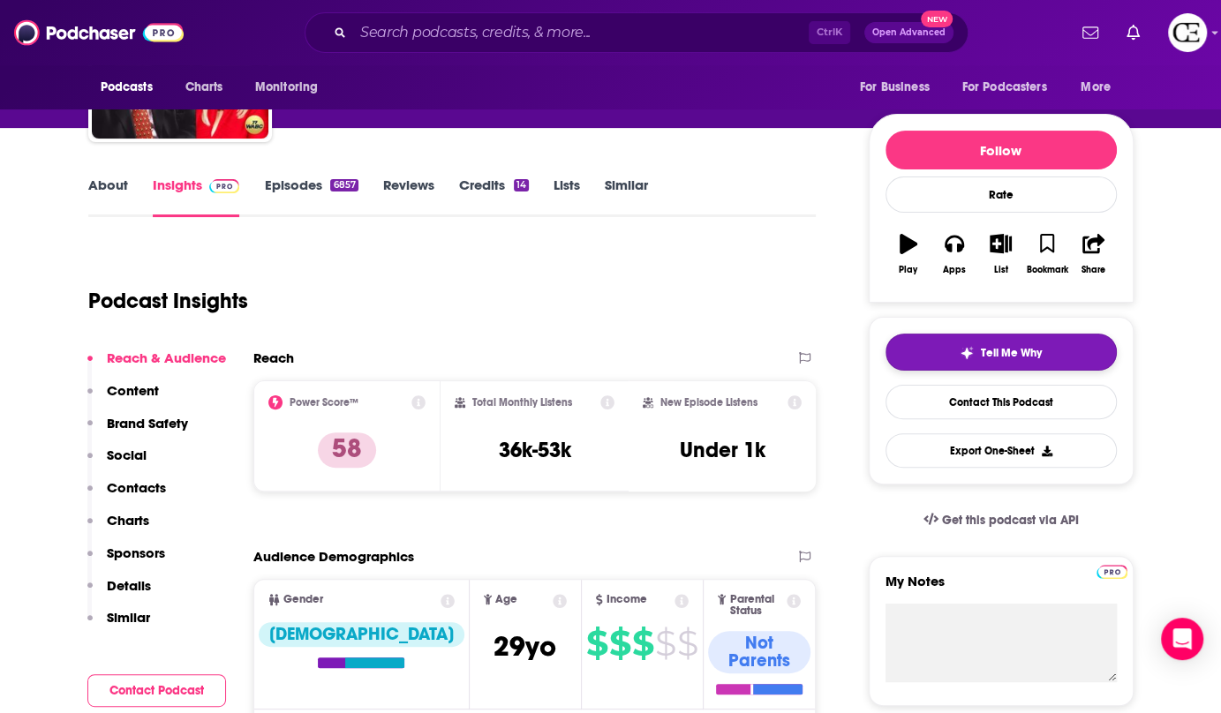
click at [947, 362] on button "Tell Me Why" at bounding box center [1001, 352] width 231 height 37
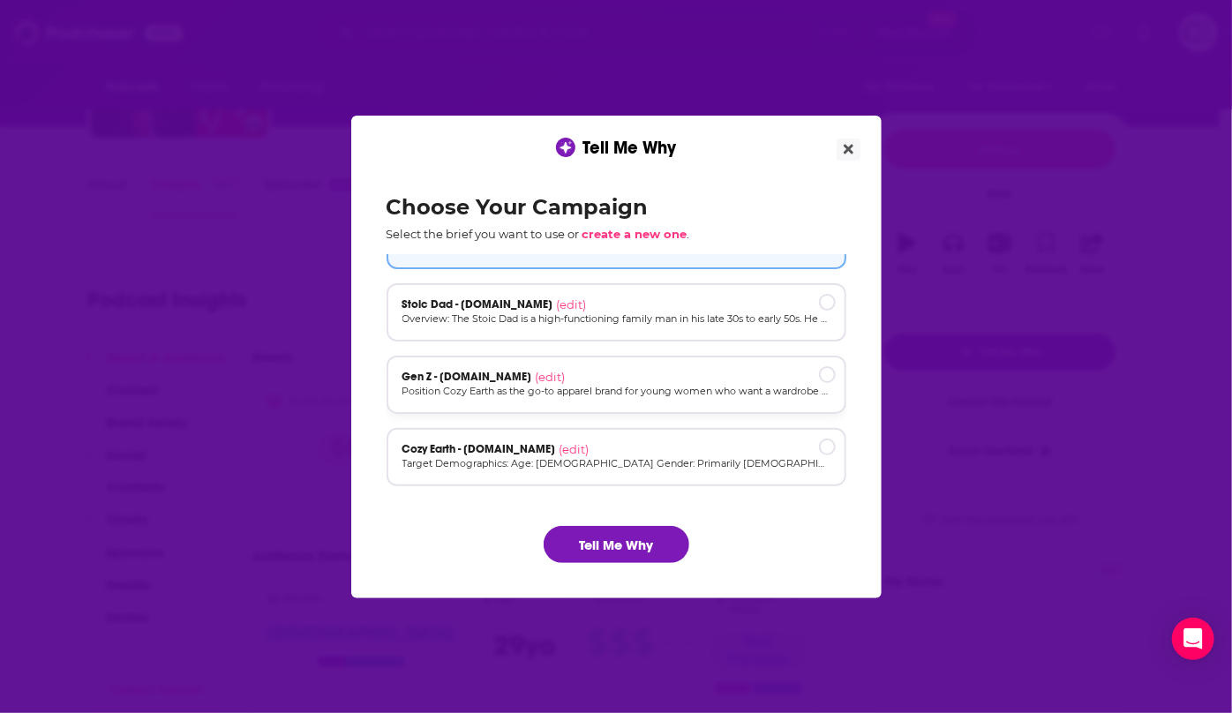
scroll to position [79, 0]
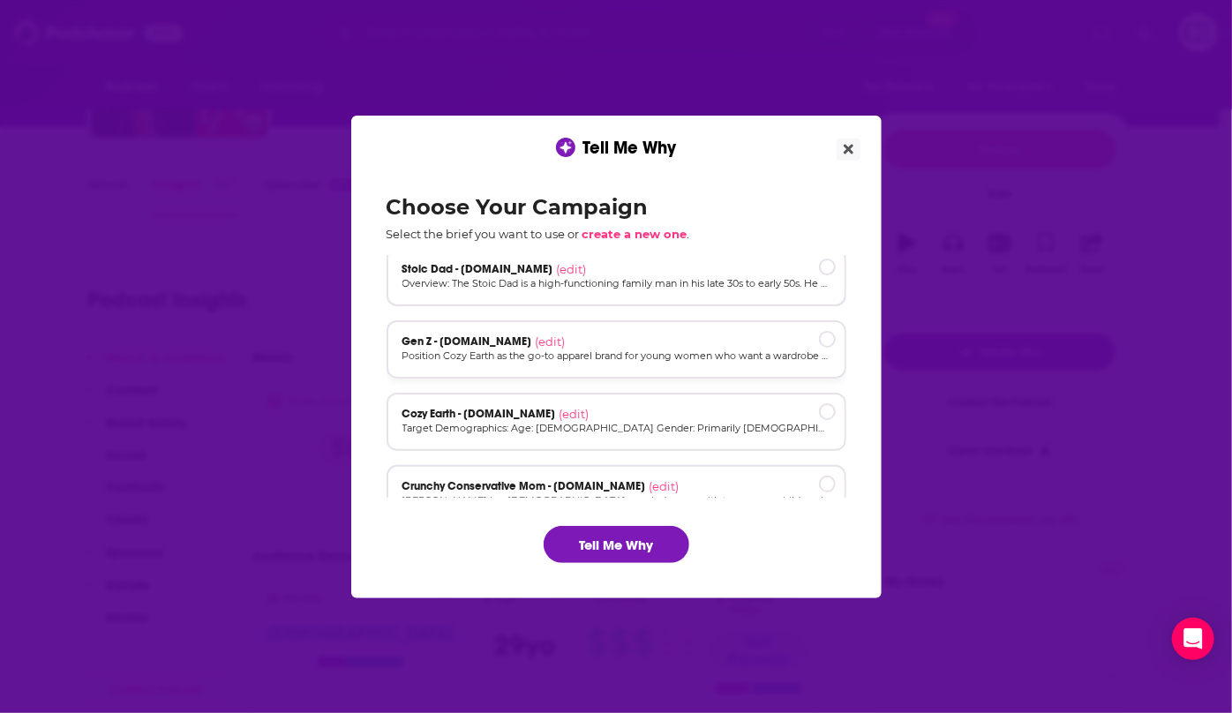
click at [751, 410] on div "Cozy Earth - [DOMAIN_NAME] (edit)" at bounding box center [617, 414] width 428 height 14
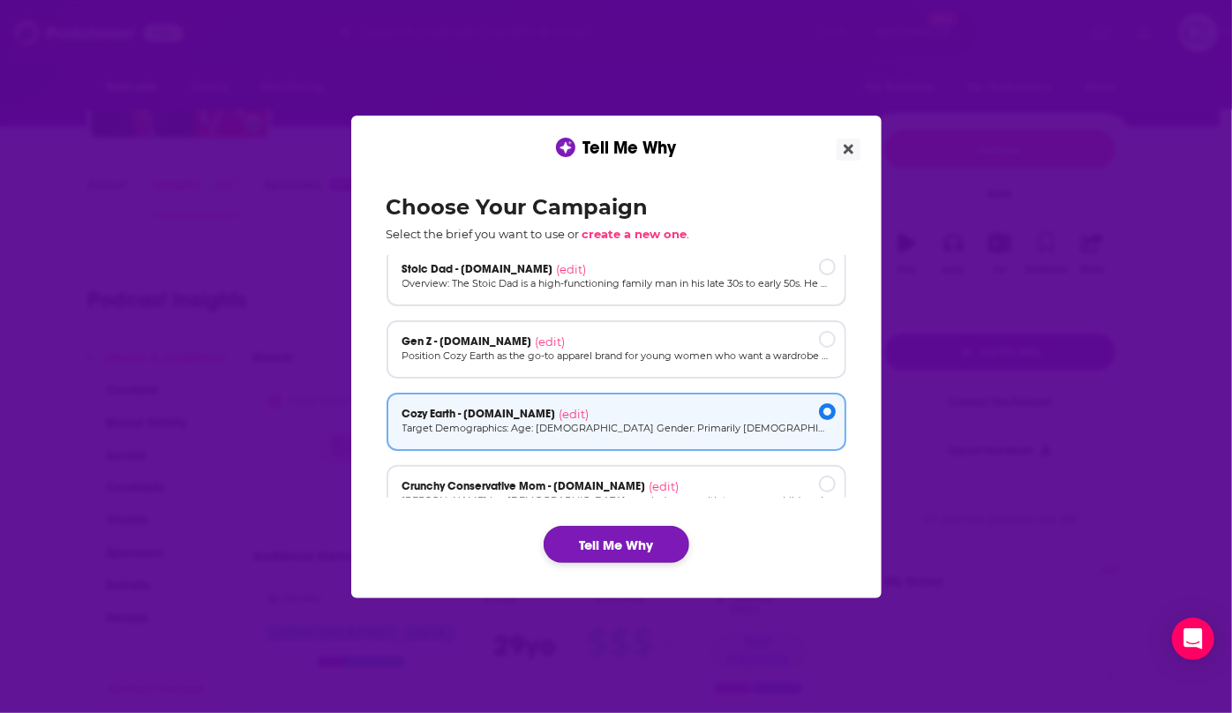
click at [654, 536] on button "Tell Me Why" at bounding box center [617, 544] width 146 height 37
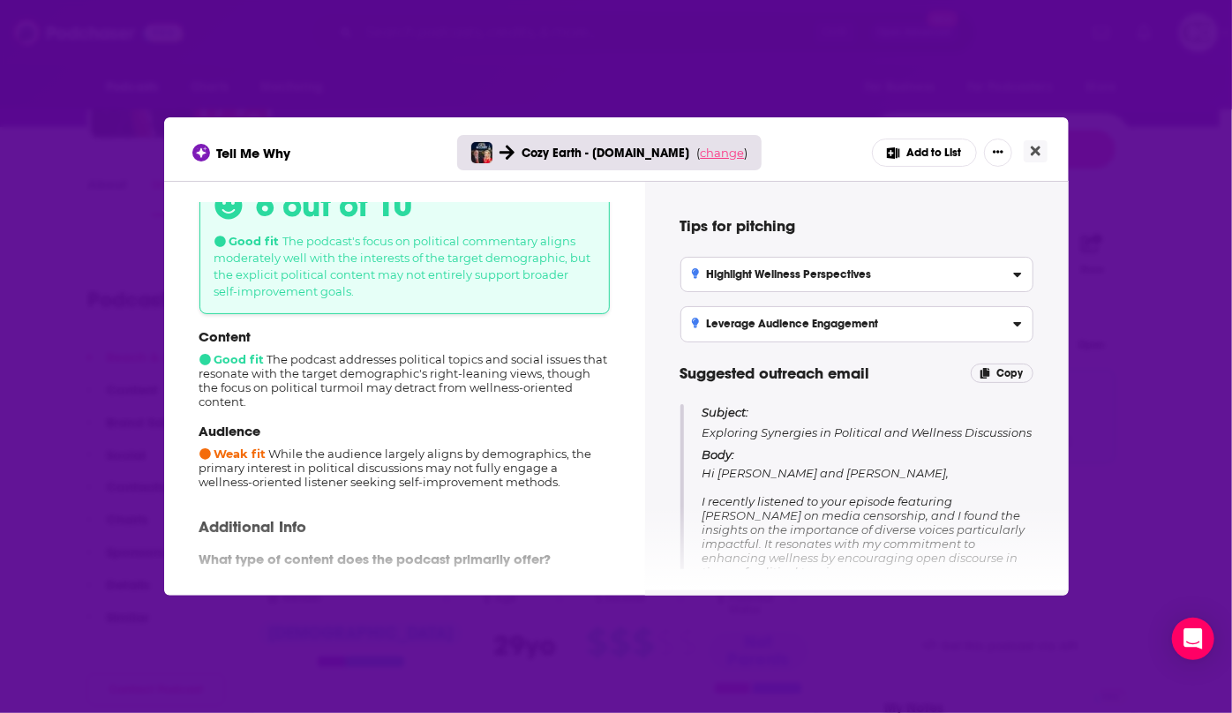
click at [721, 156] on span "change" at bounding box center [722, 153] width 44 height 14
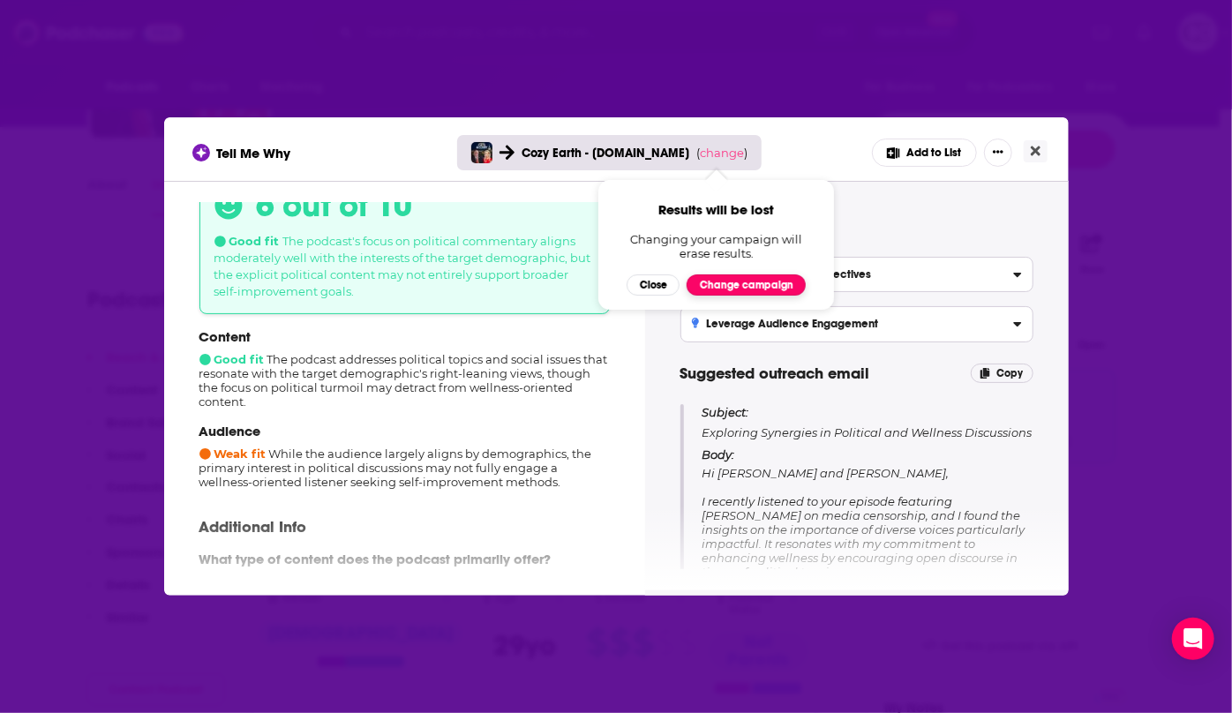
click at [737, 280] on button "Change campaign" at bounding box center [746, 285] width 119 height 21
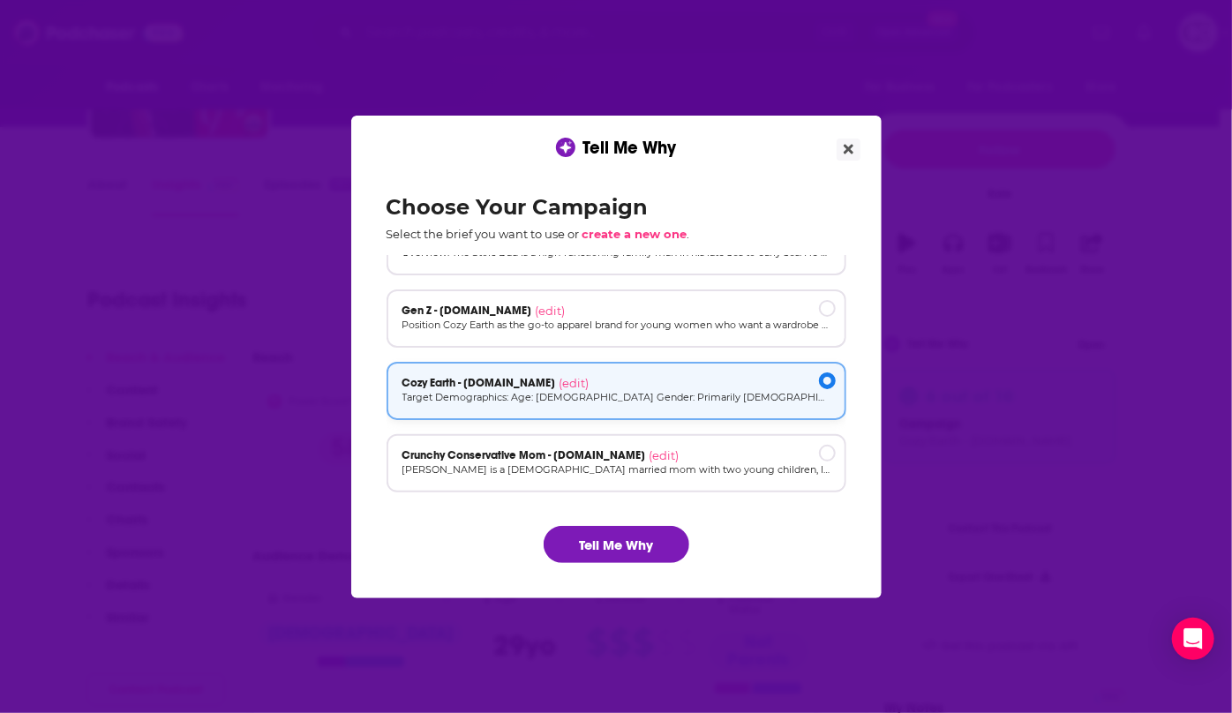
scroll to position [118, 0]
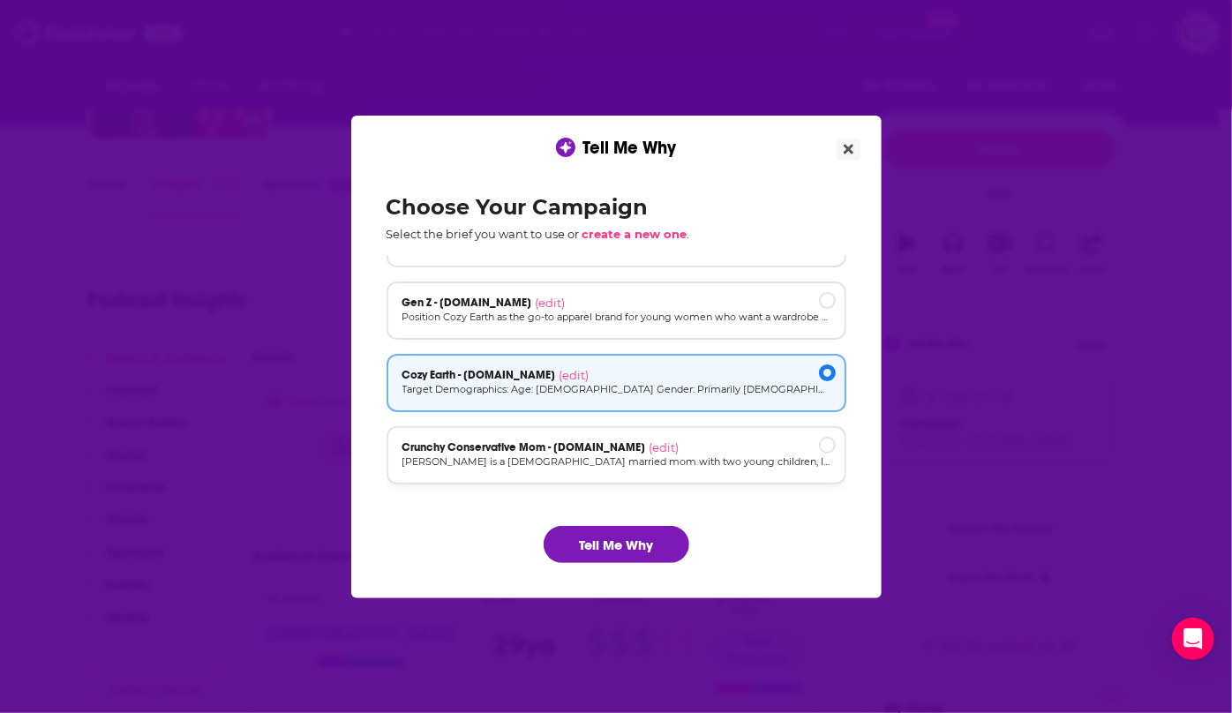
click at [722, 443] on div "Crunchy Conservative Mom - [DOMAIN_NAME] (edit)" at bounding box center [617, 448] width 428 height 14
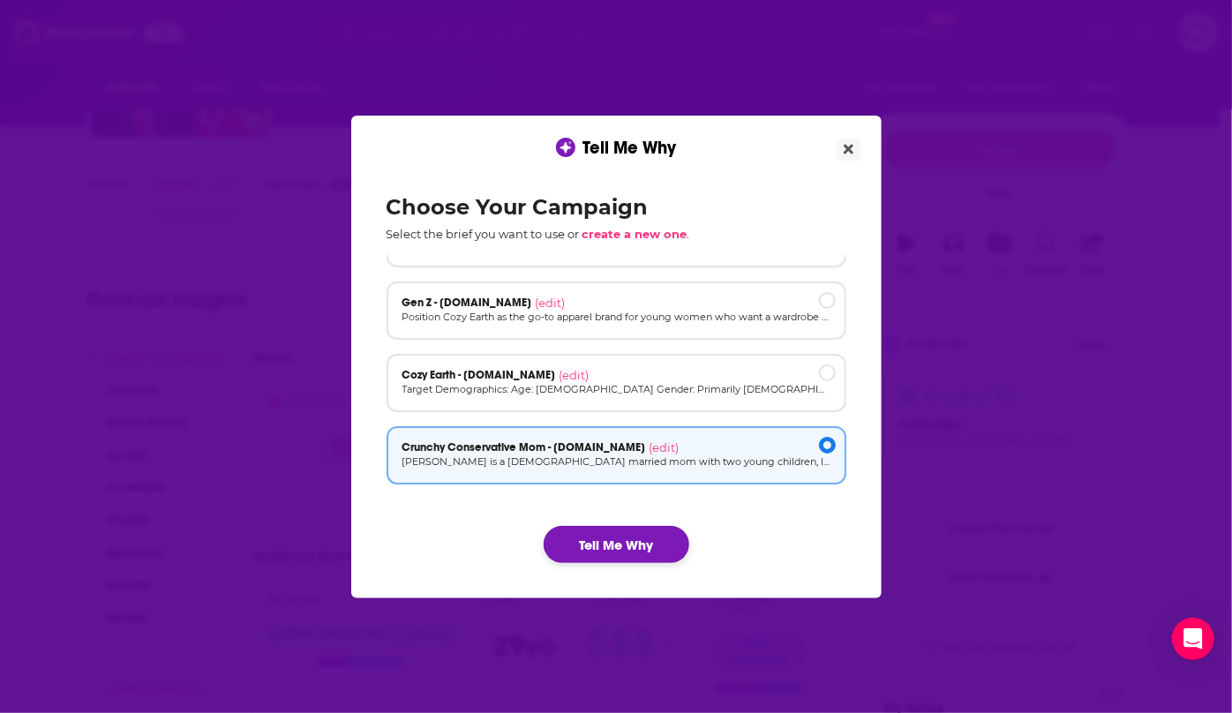
click at [669, 549] on button "Tell Me Why" at bounding box center [617, 544] width 146 height 37
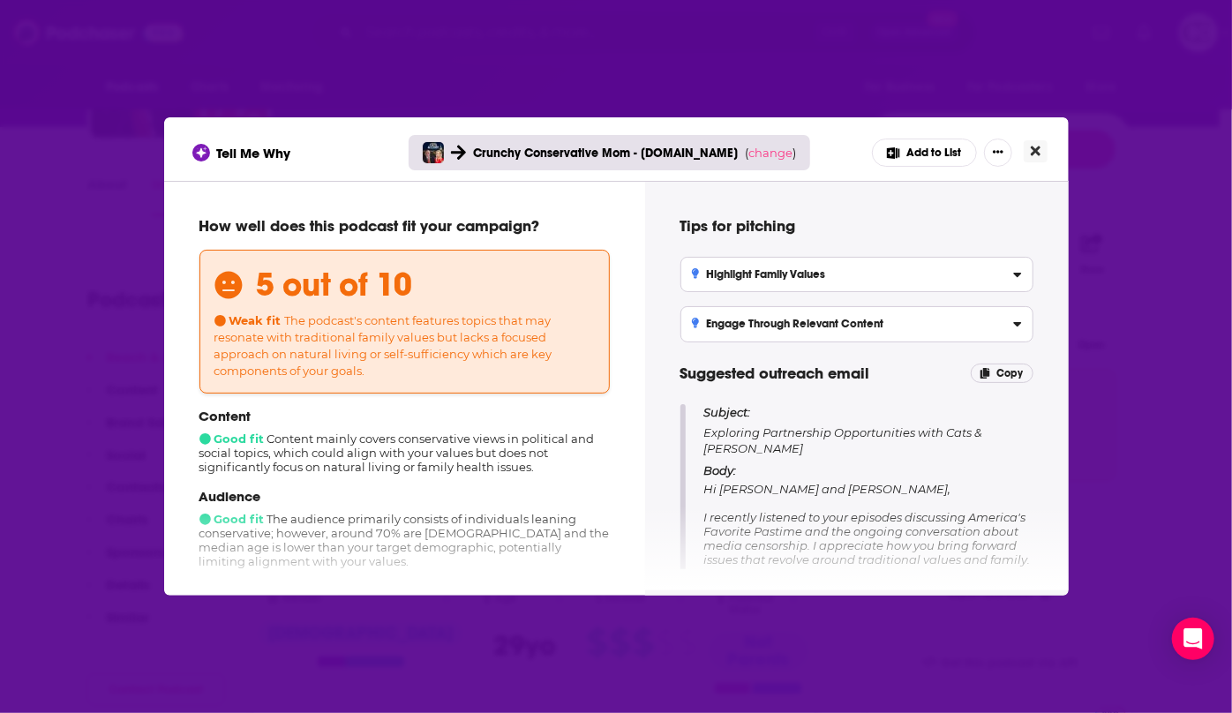
click at [1041, 153] on button "Close" at bounding box center [1036, 151] width 24 height 22
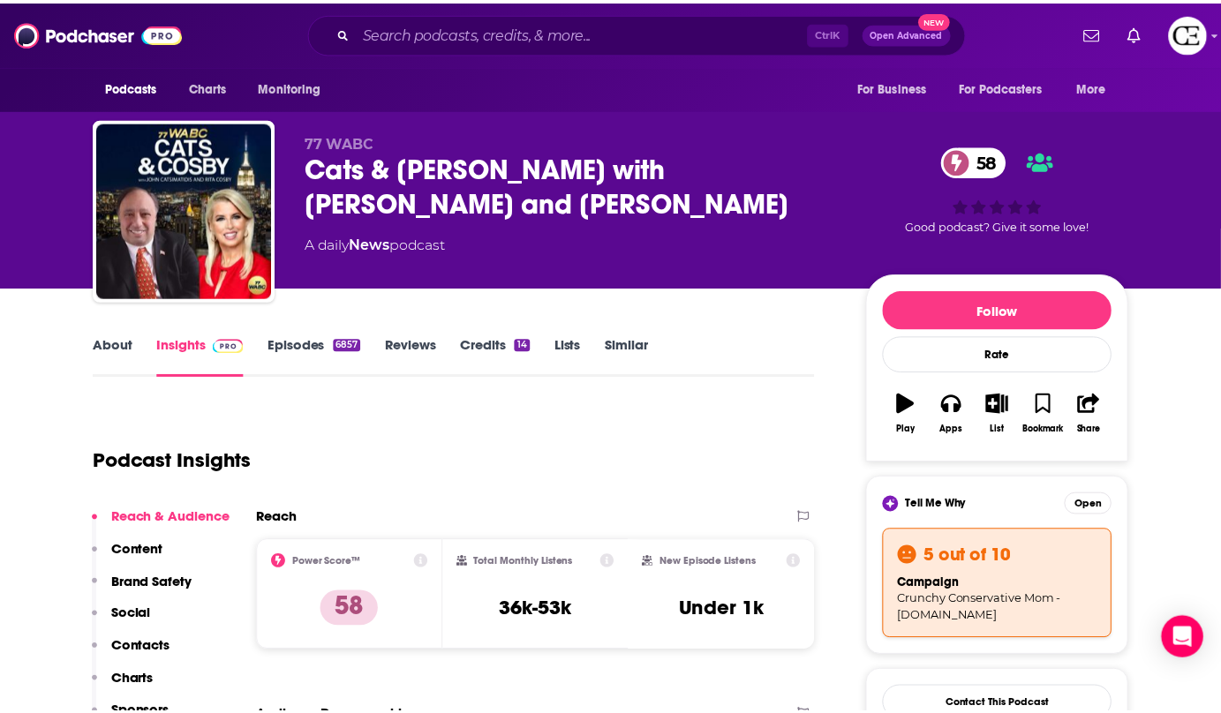
scroll to position [160, 0]
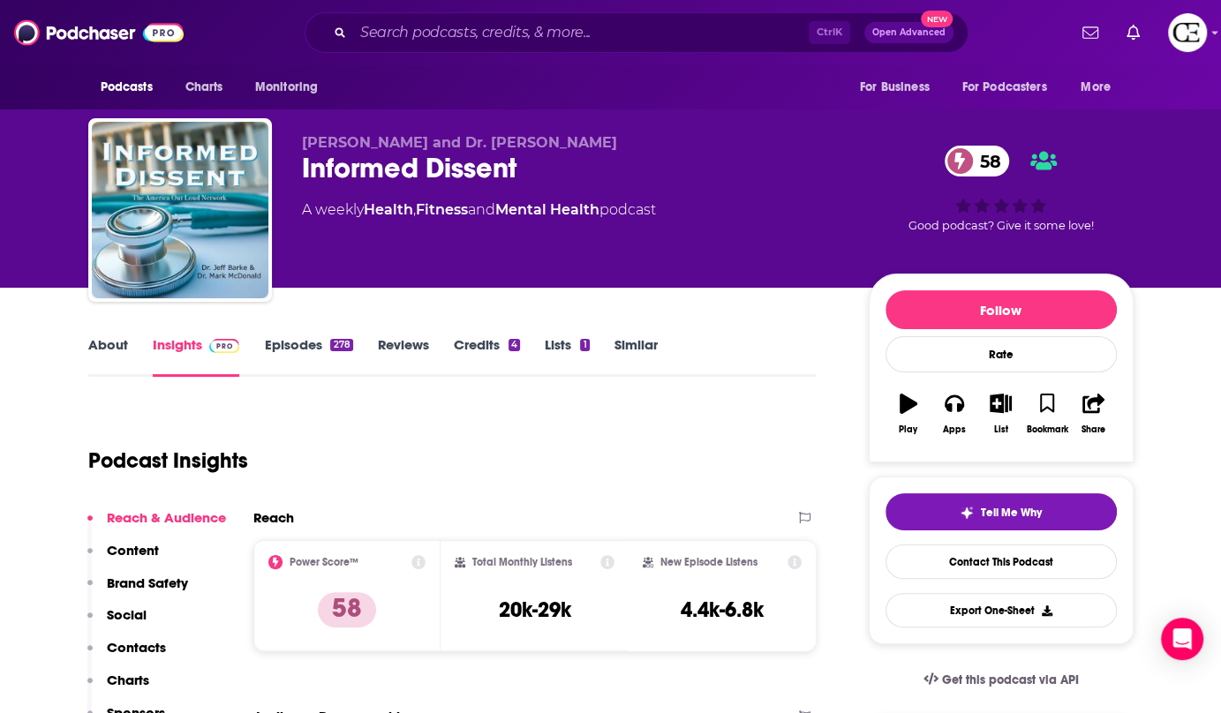
click at [388, 170] on div "Informed Dissent 58" at bounding box center [571, 168] width 539 height 34
copy div "Informed Dissent 58"
click at [956, 507] on button "Tell Me Why" at bounding box center [1001, 512] width 231 height 37
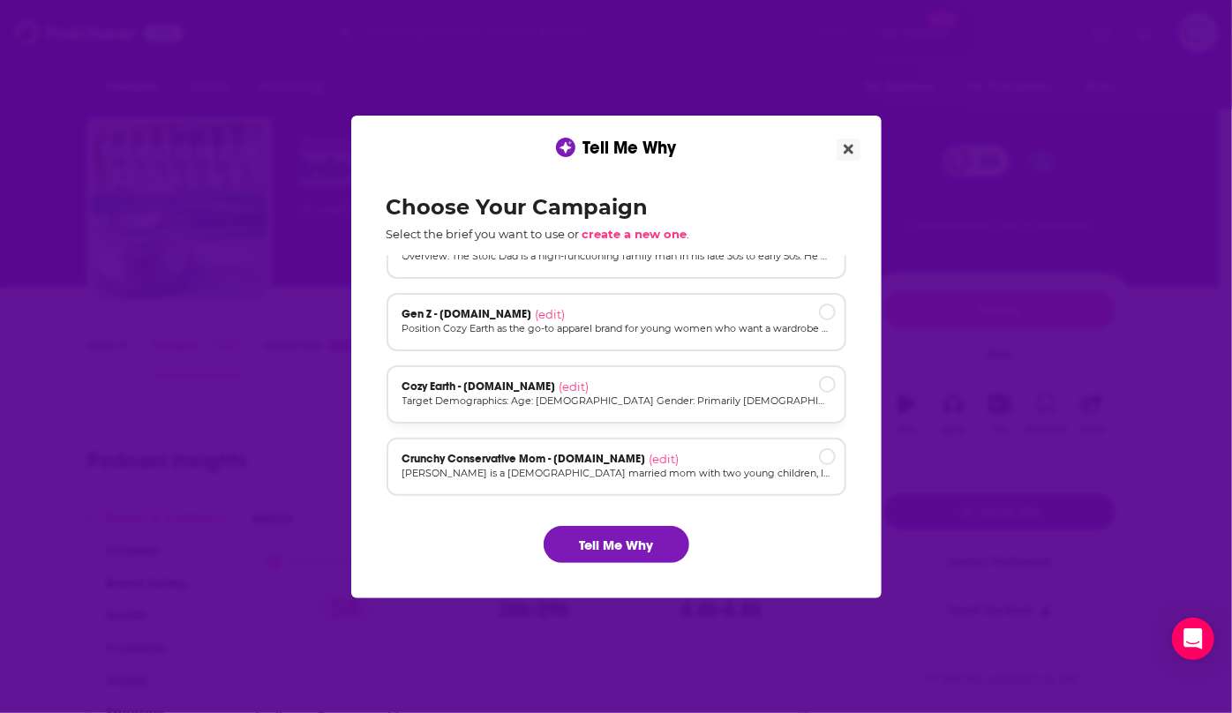
scroll to position [118, 0]
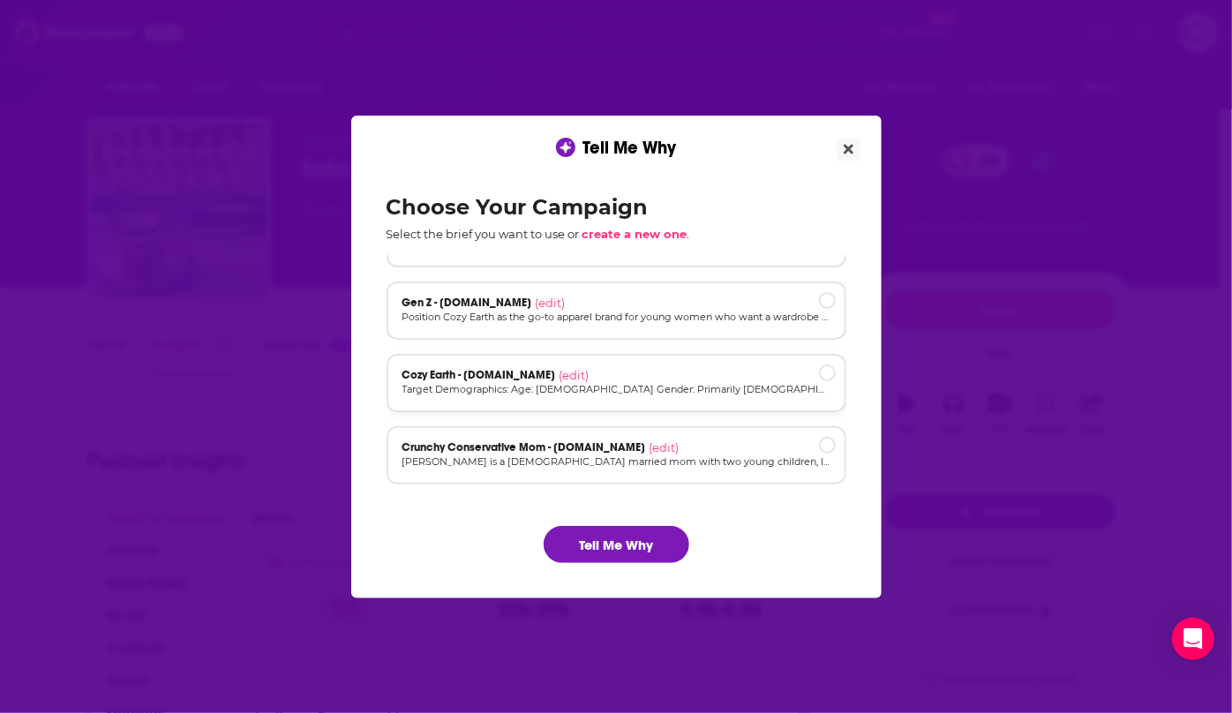
click at [793, 395] on p "Target Demographics: Age: [DEMOGRAPHIC_DATA] Gender: Primarily [DEMOGRAPHIC_DAT…" at bounding box center [617, 389] width 428 height 15
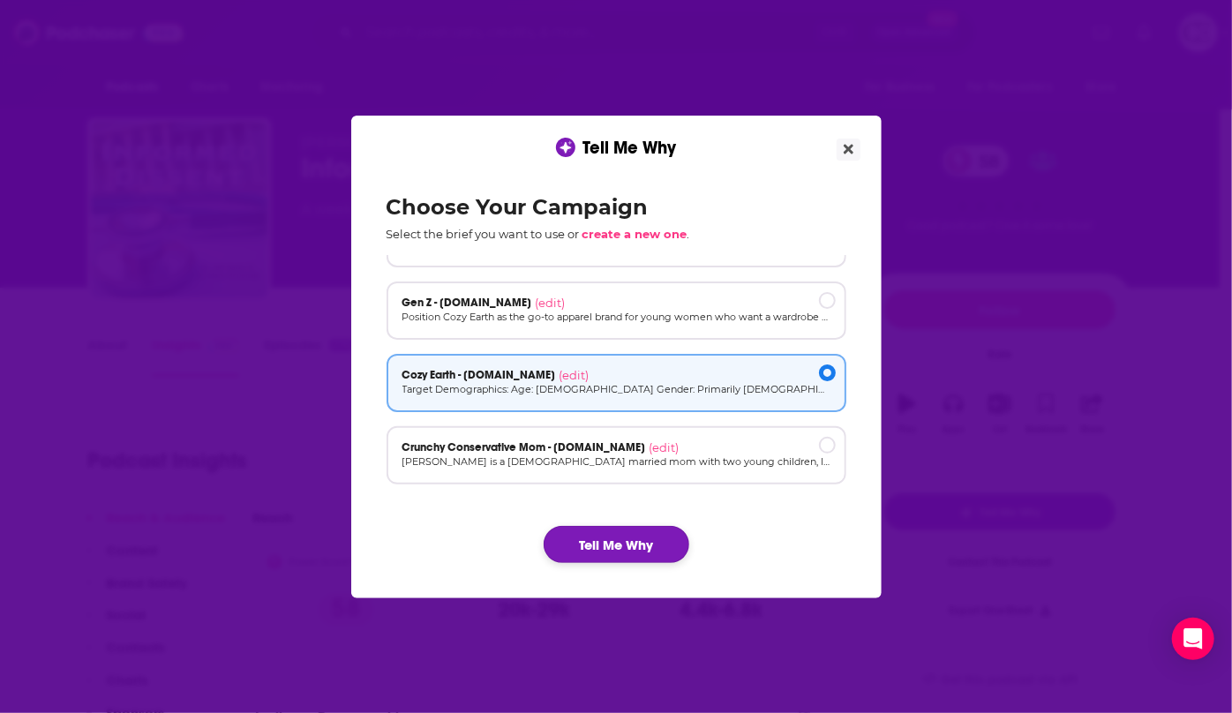
click at [679, 531] on button "Tell Me Why" at bounding box center [617, 544] width 146 height 37
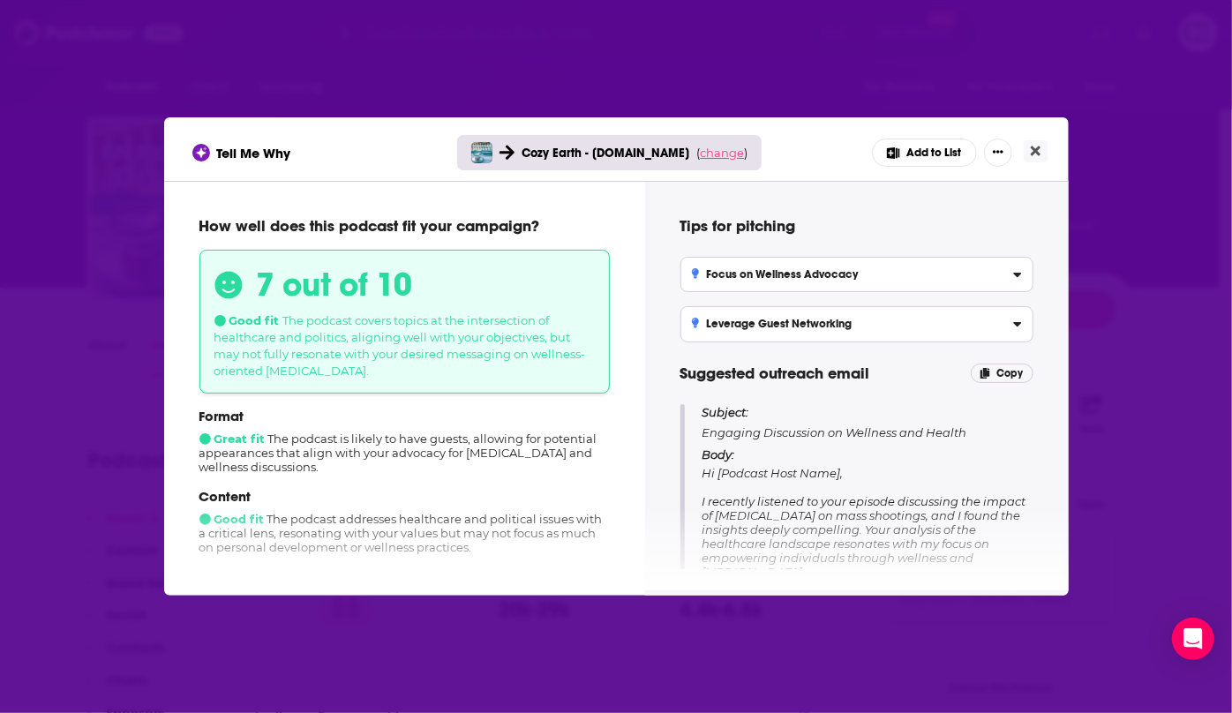
click at [718, 152] on span "change" at bounding box center [722, 153] width 44 height 14
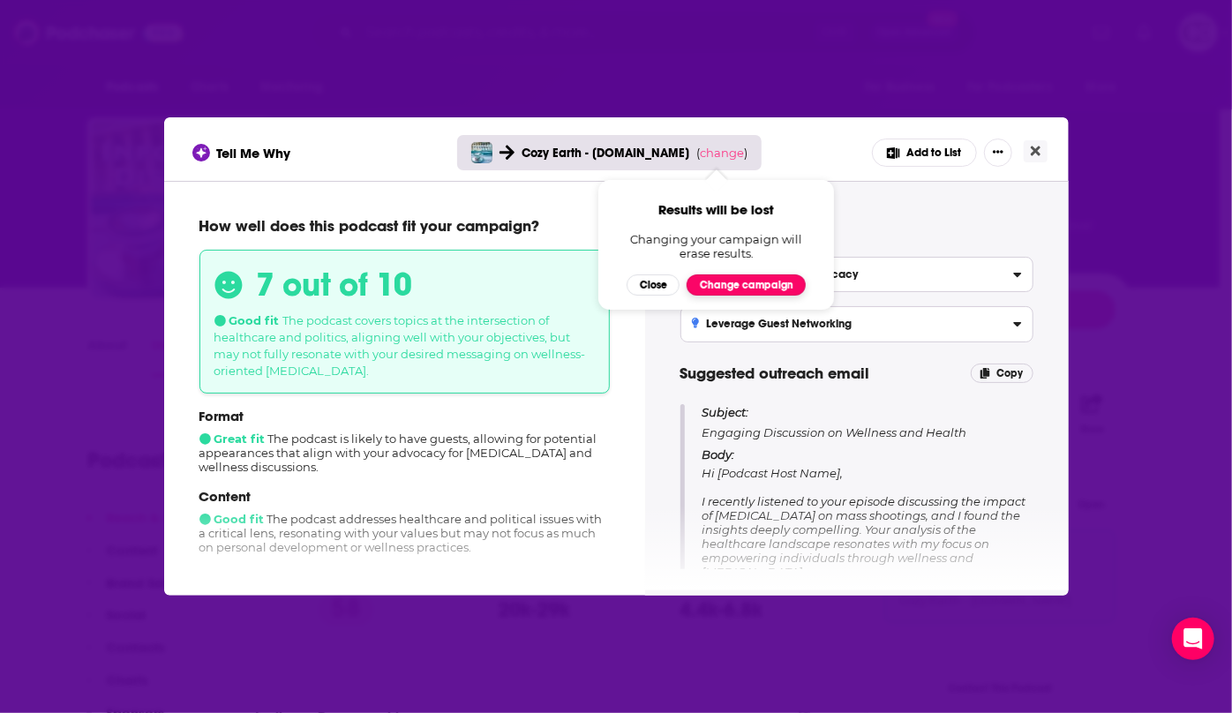
click at [741, 278] on button "Change campaign" at bounding box center [746, 285] width 119 height 21
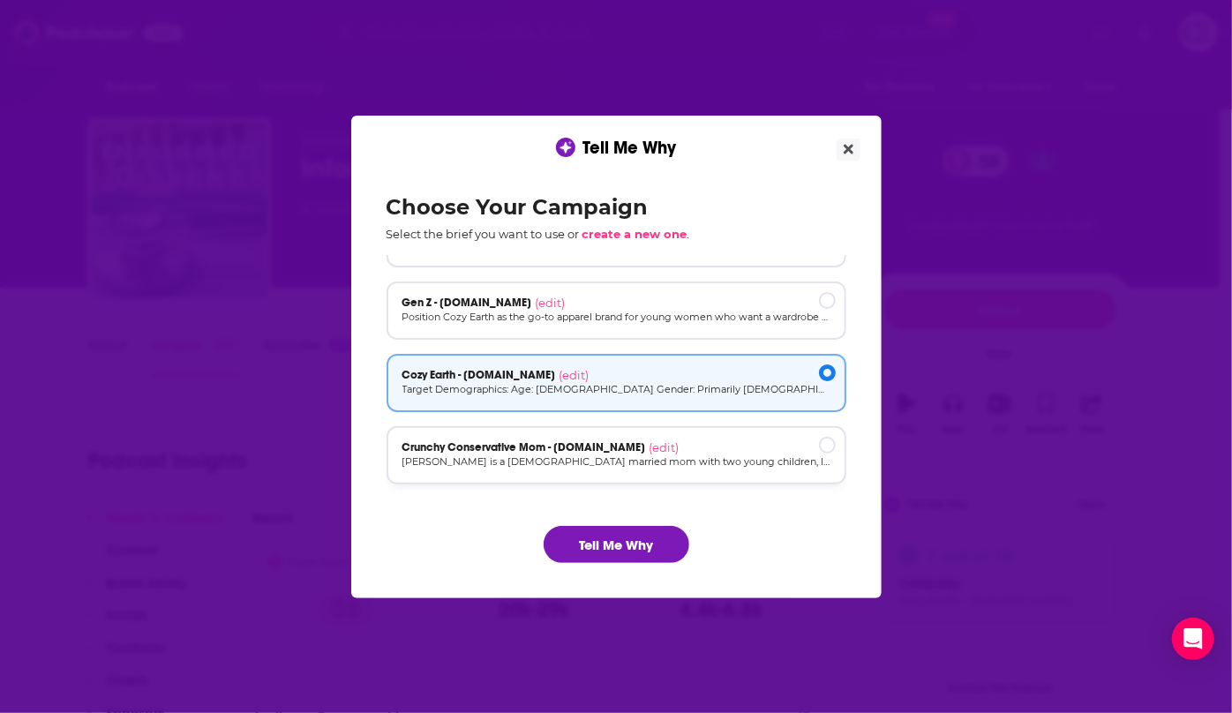
click at [720, 459] on p "[PERSON_NAME] is a [DEMOGRAPHIC_DATA] married mom with two young children, livi…" at bounding box center [617, 462] width 428 height 15
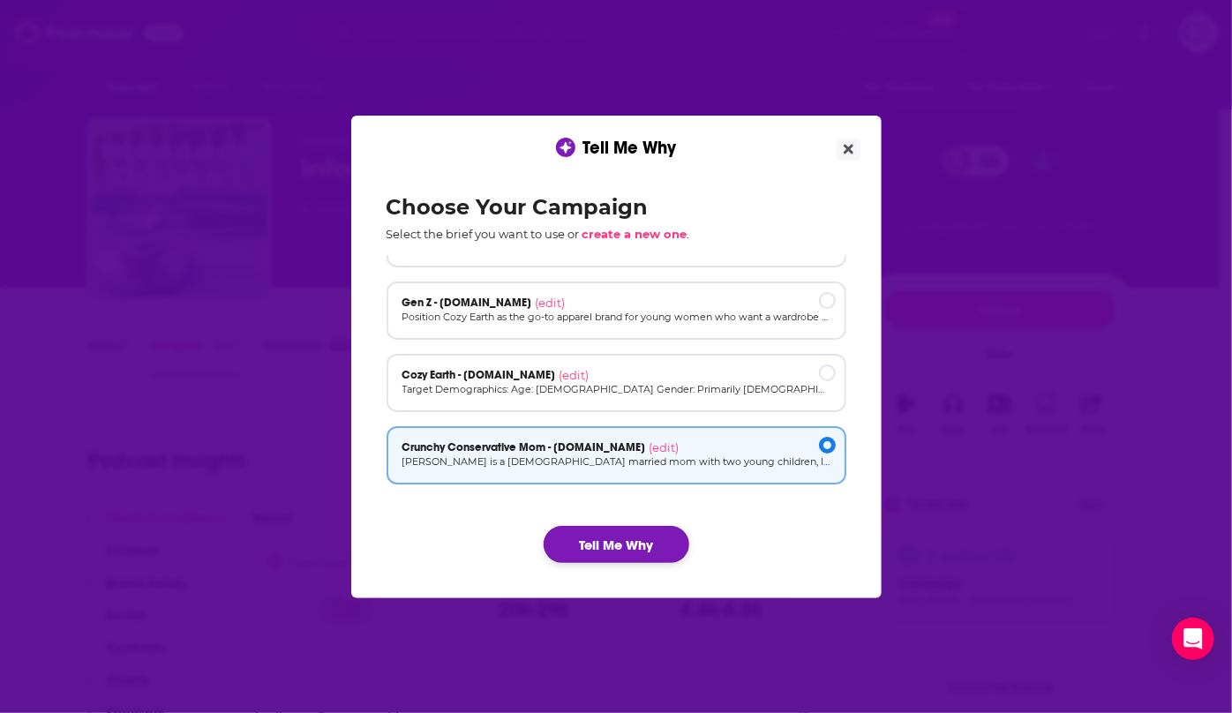
click at [650, 548] on button "Tell Me Why" at bounding box center [617, 544] width 146 height 37
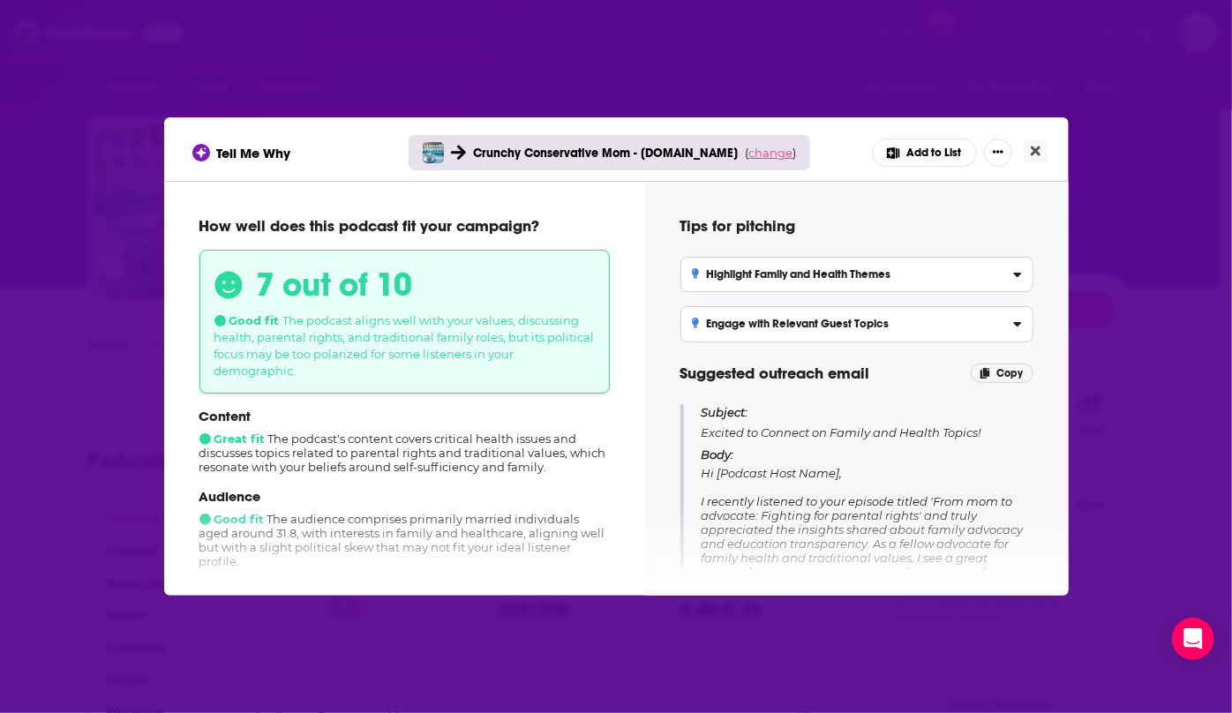
click at [762, 149] on span "change" at bounding box center [771, 153] width 44 height 14
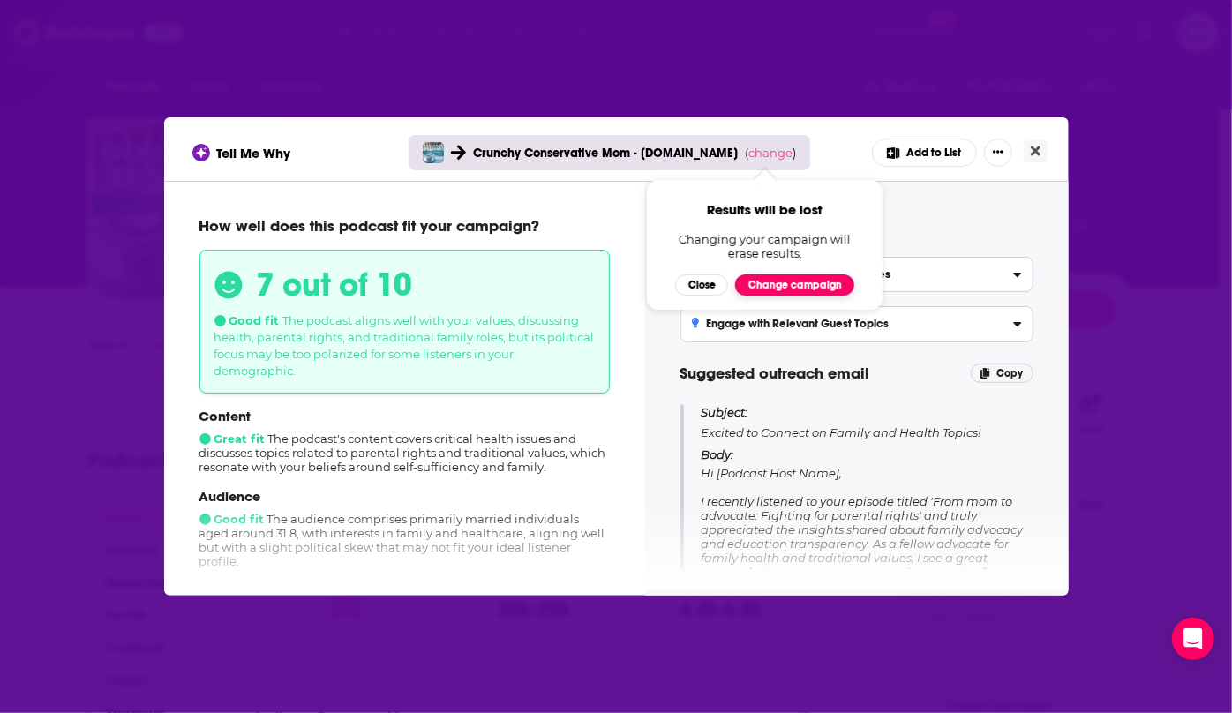
click at [779, 283] on button "Change campaign" at bounding box center [794, 285] width 119 height 21
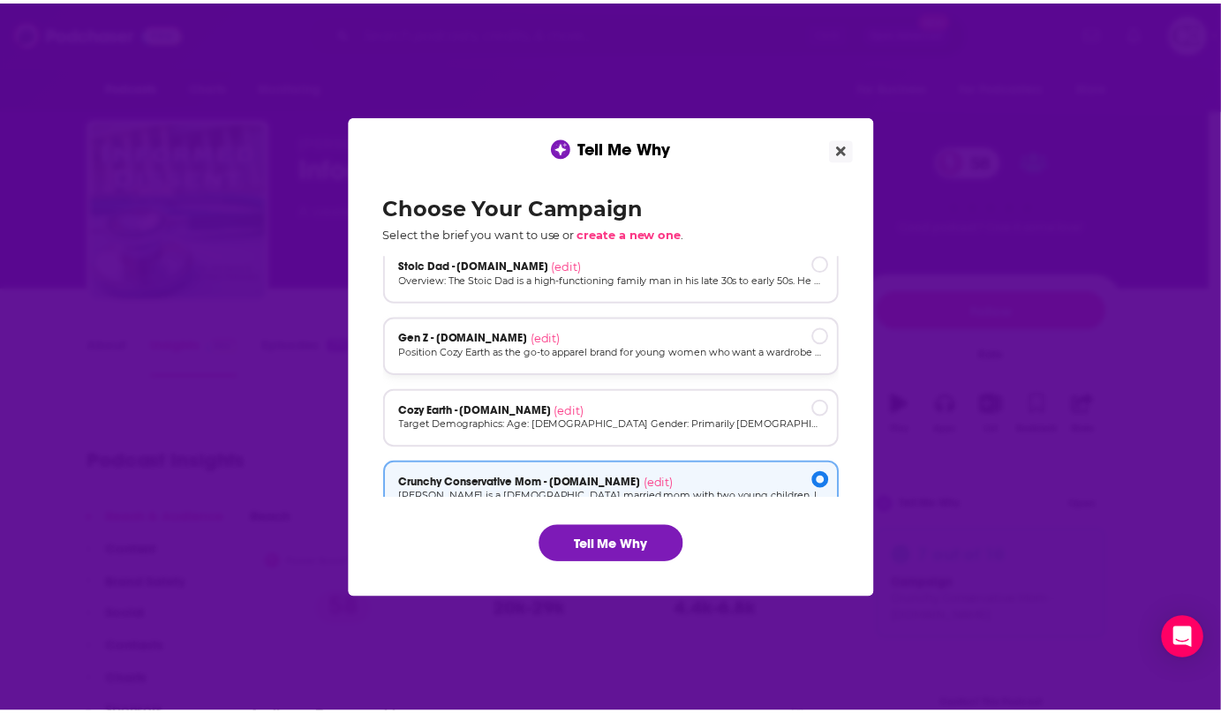
scroll to position [0, 0]
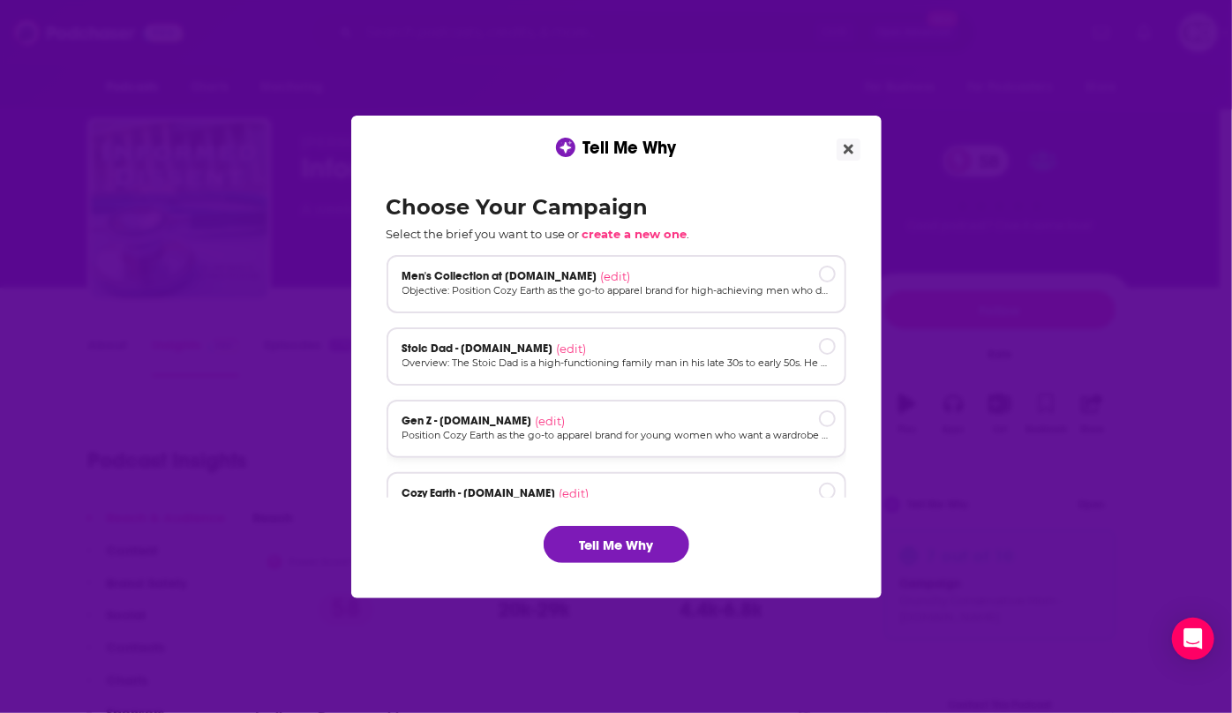
click at [678, 408] on div "Gen Z - [DOMAIN_NAME] (edit) Position Cozy Earth as the go-to apparel brand for…" at bounding box center [617, 429] width 460 height 58
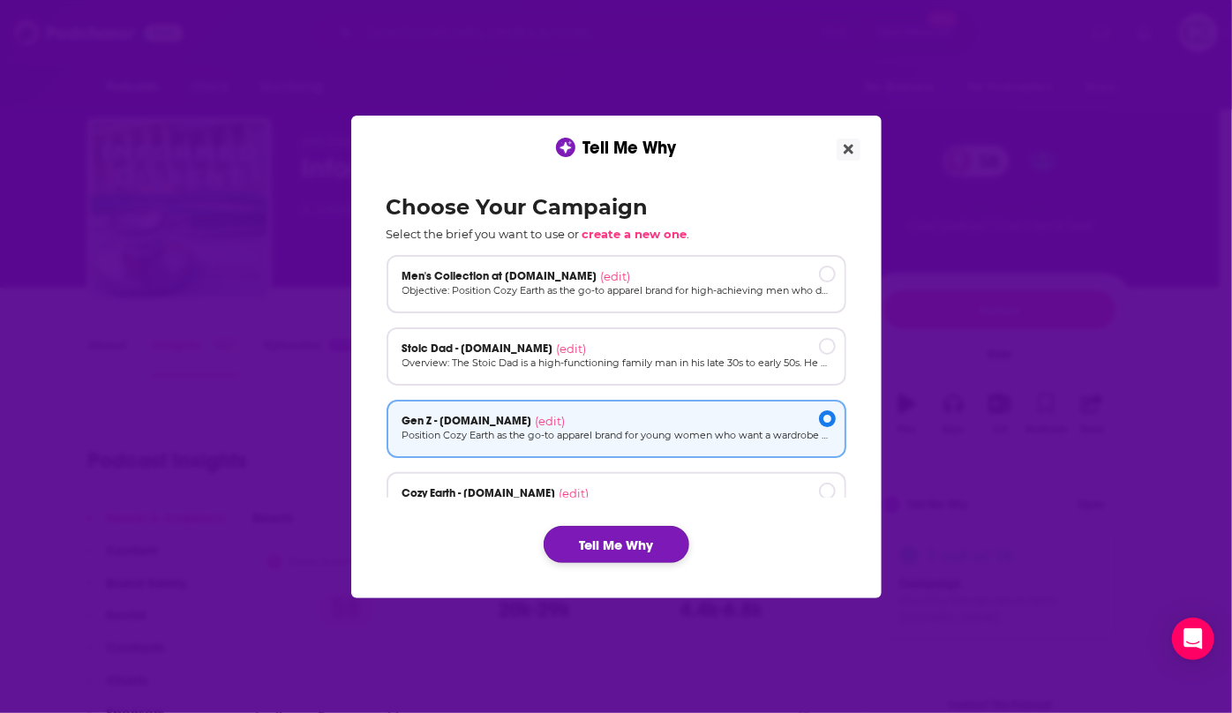
click at [660, 537] on button "Tell Me Why" at bounding box center [617, 544] width 146 height 37
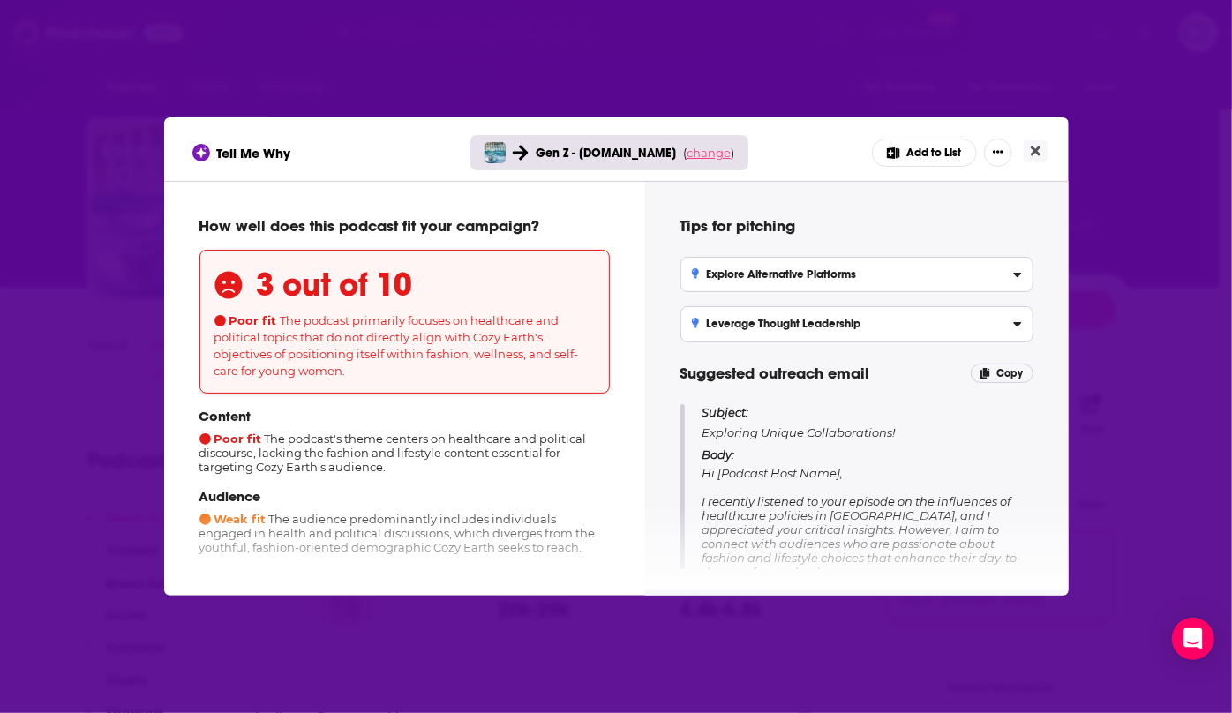
click at [697, 152] on span "change" at bounding box center [709, 153] width 44 height 14
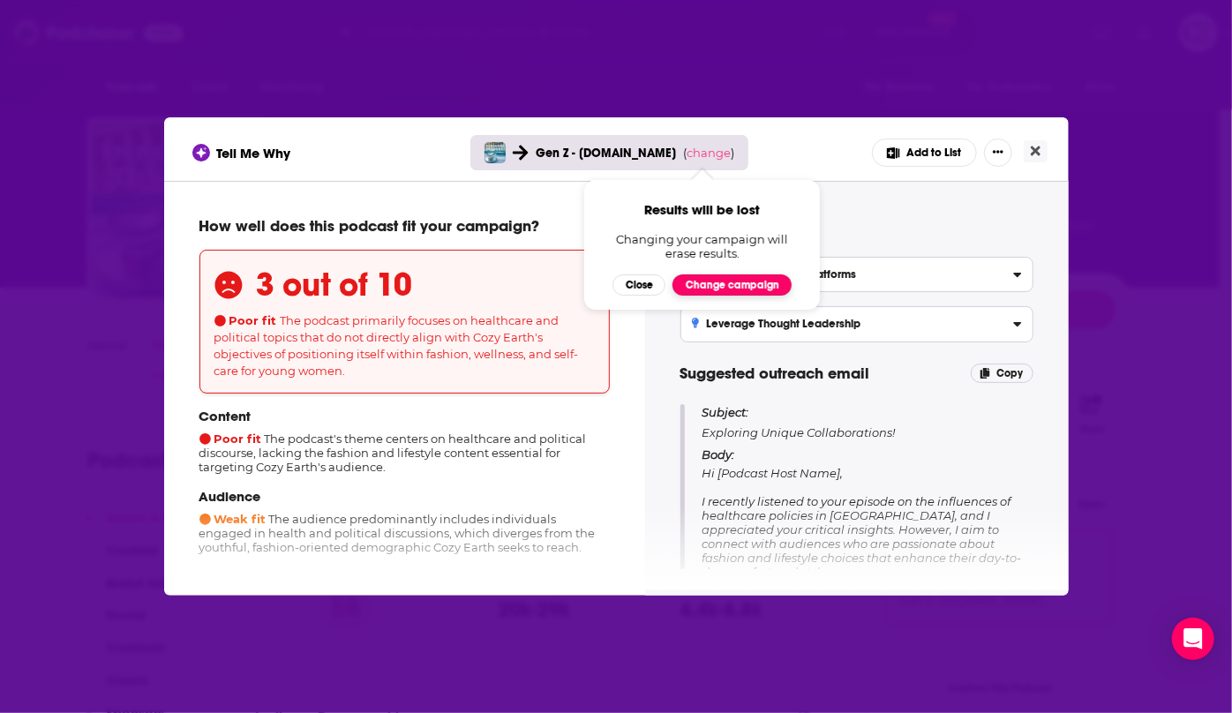
click at [722, 278] on button "Change campaign" at bounding box center [732, 285] width 119 height 21
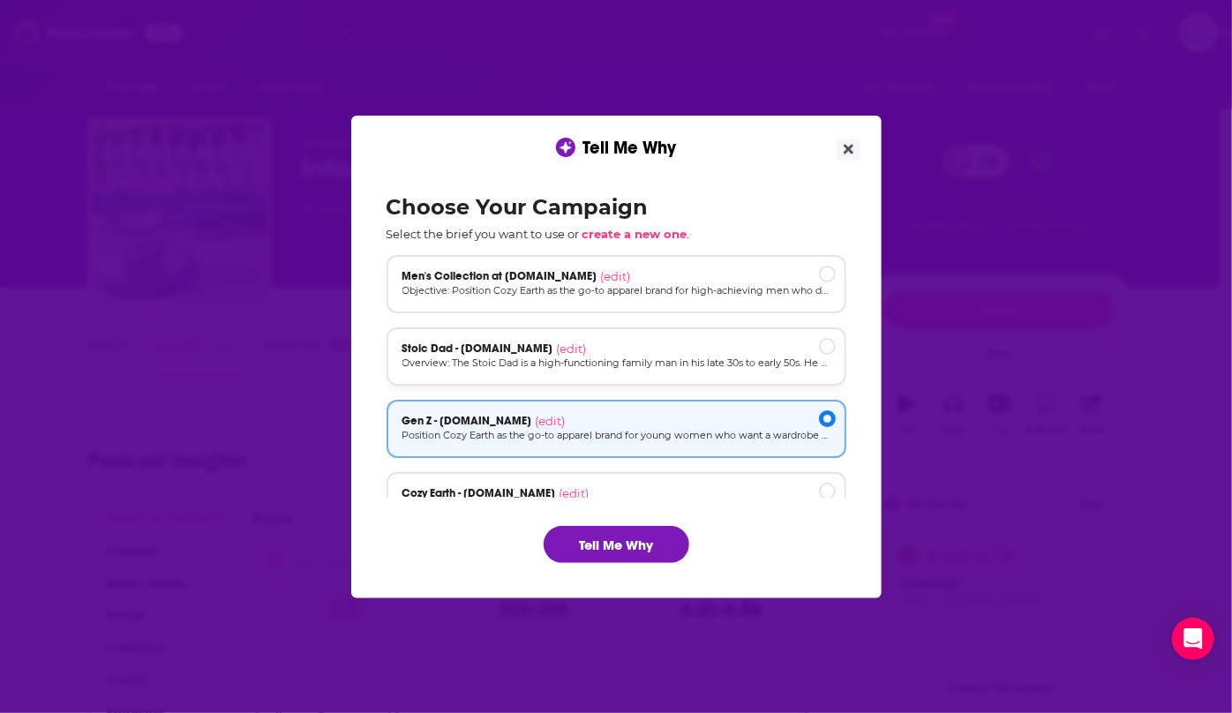
click at [642, 353] on div "Stoic Dad - [DOMAIN_NAME] (edit)" at bounding box center [617, 349] width 428 height 14
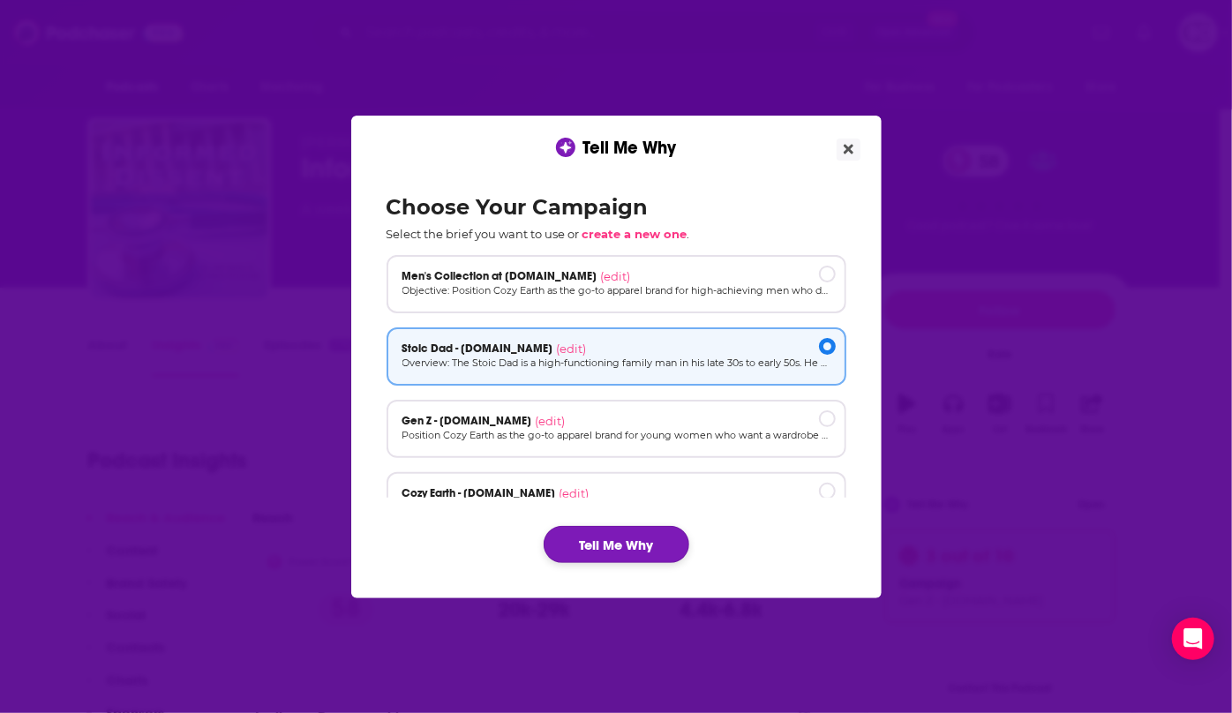
click at [624, 541] on button "Tell Me Why" at bounding box center [617, 544] width 146 height 37
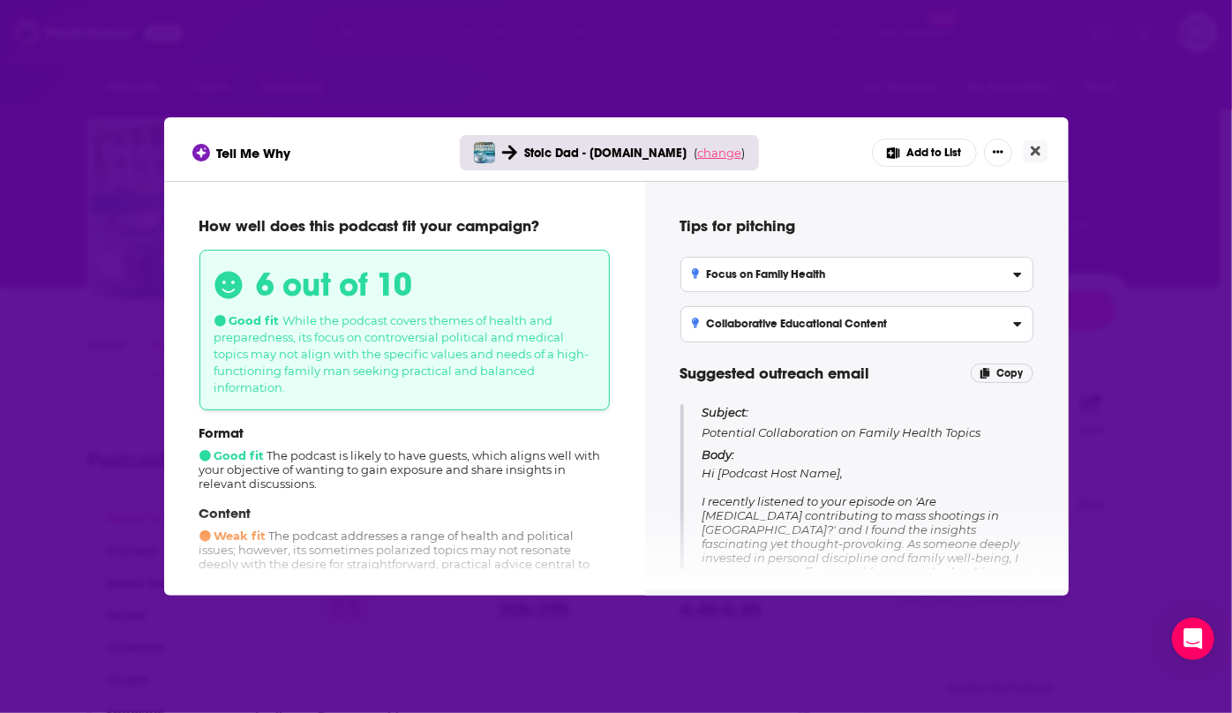
click at [705, 153] on span "change" at bounding box center [719, 153] width 44 height 14
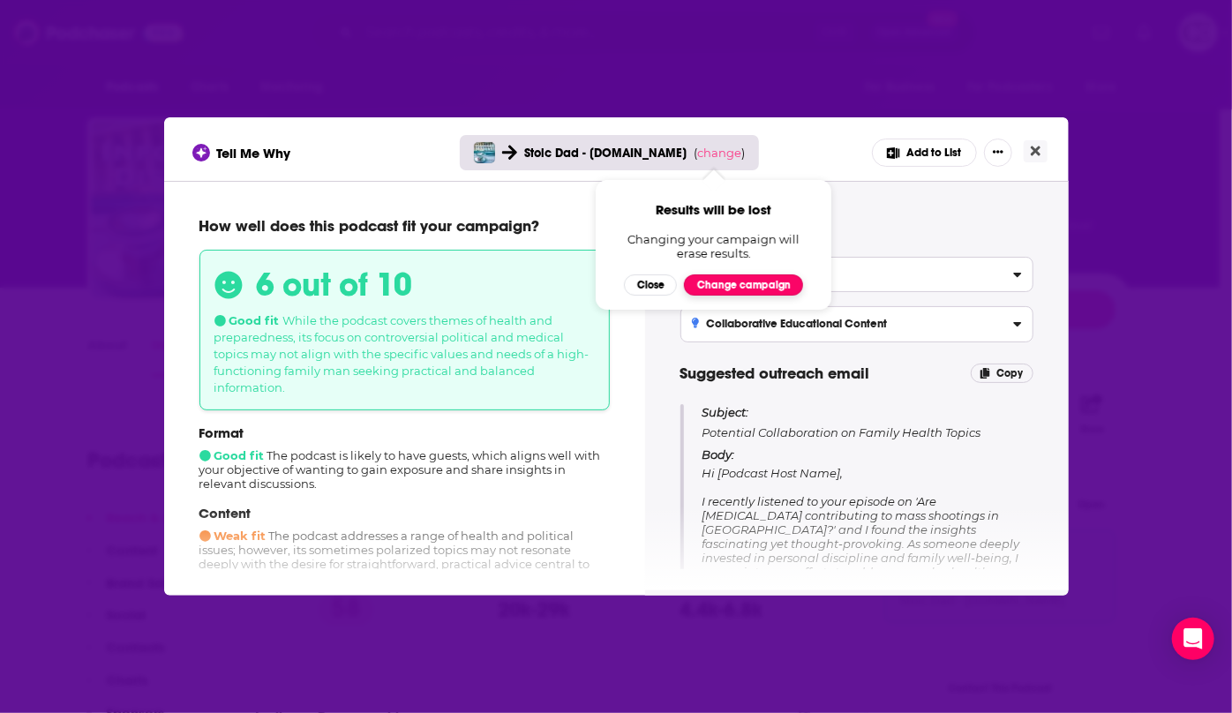
click at [730, 287] on button "Change campaign" at bounding box center [743, 285] width 119 height 21
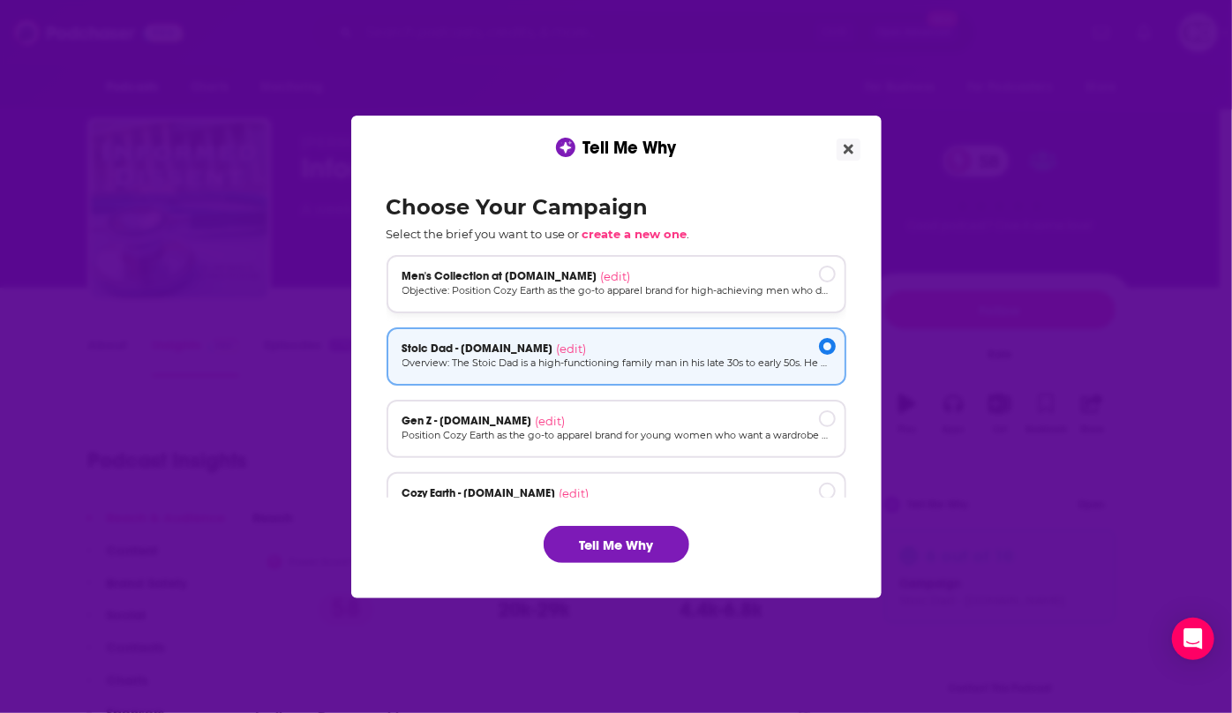
click at [710, 298] on p "Objective: Position Cozy Earth as the go-to apparel brand for high-achieving me…" at bounding box center [617, 290] width 428 height 15
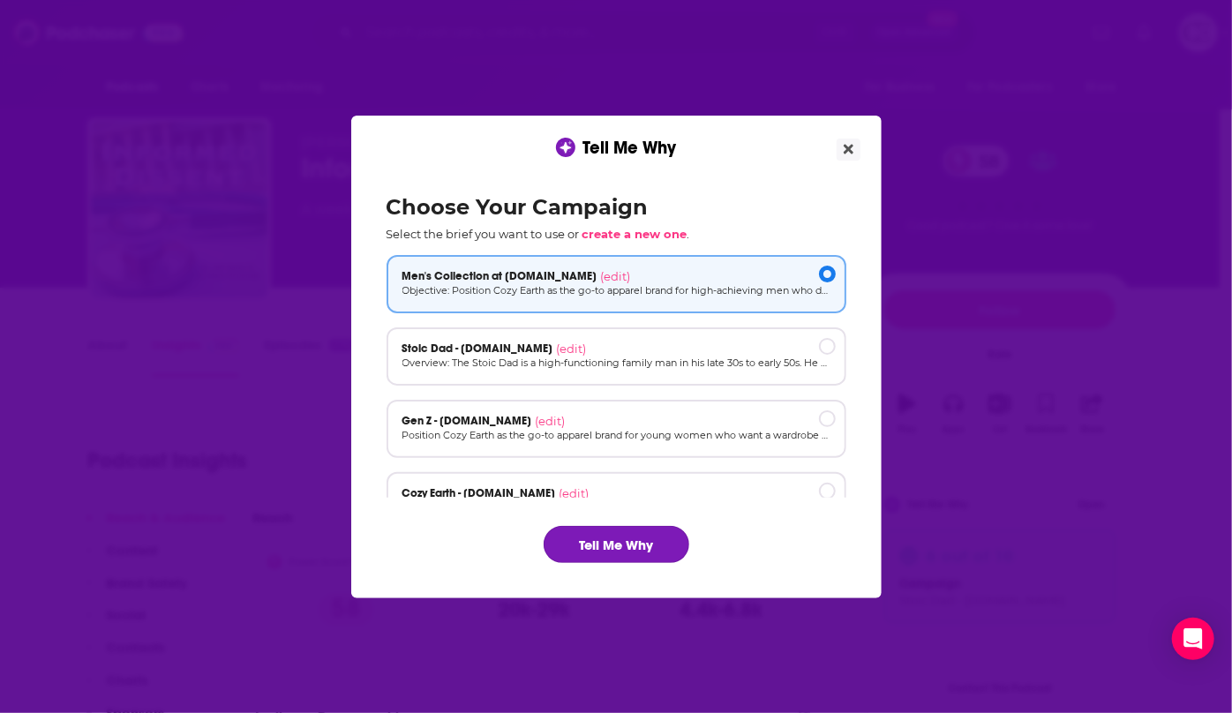
click at [660, 535] on button "Tell Me Why" at bounding box center [617, 544] width 146 height 37
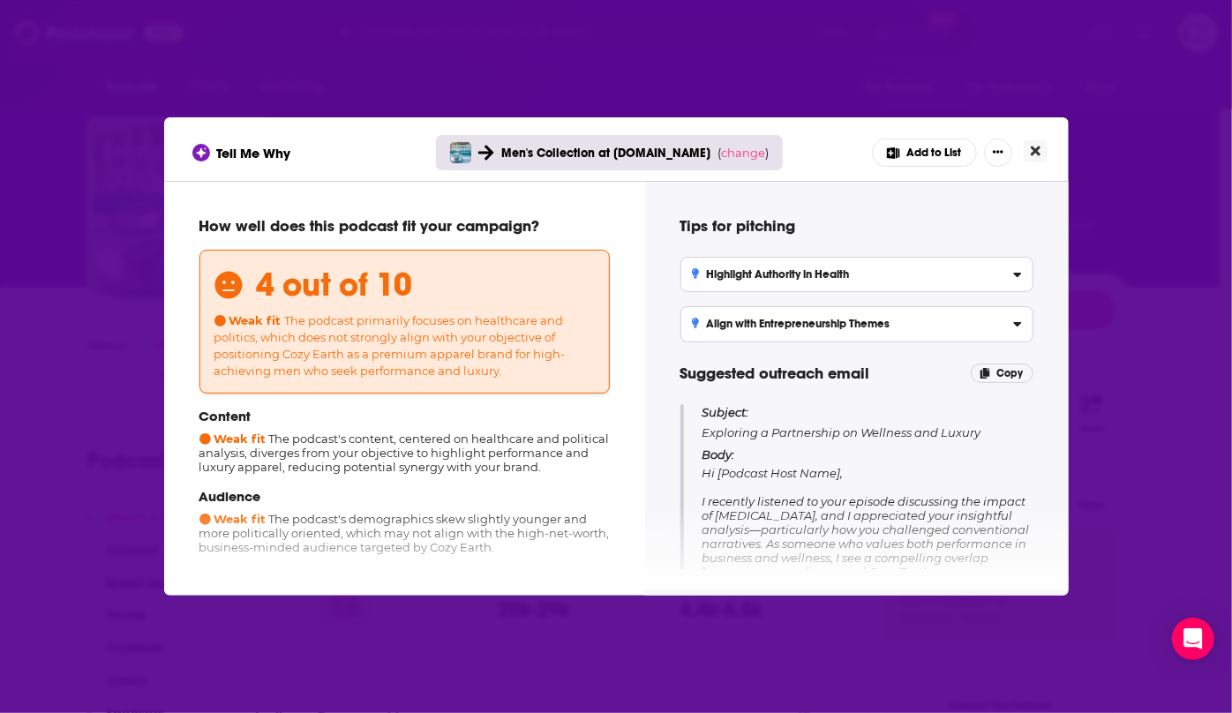
click at [1033, 141] on button "Close" at bounding box center [1036, 151] width 24 height 22
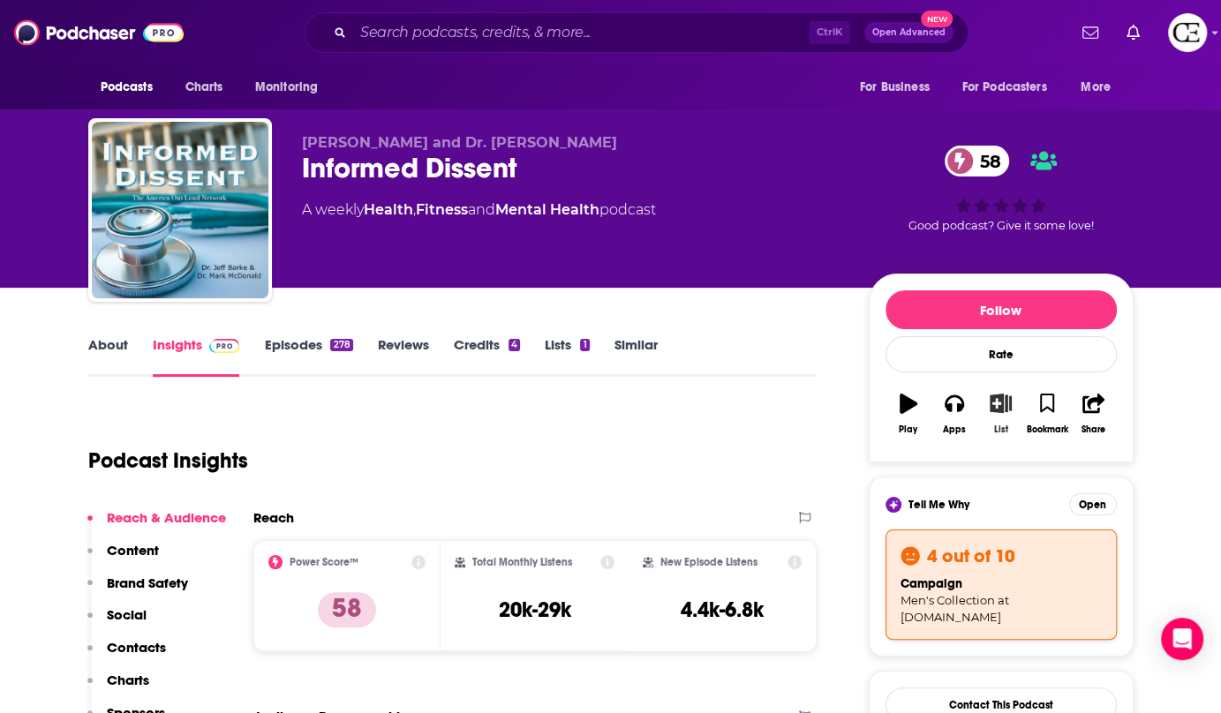
click at [991, 414] on button "List" at bounding box center [1000, 414] width 46 height 64
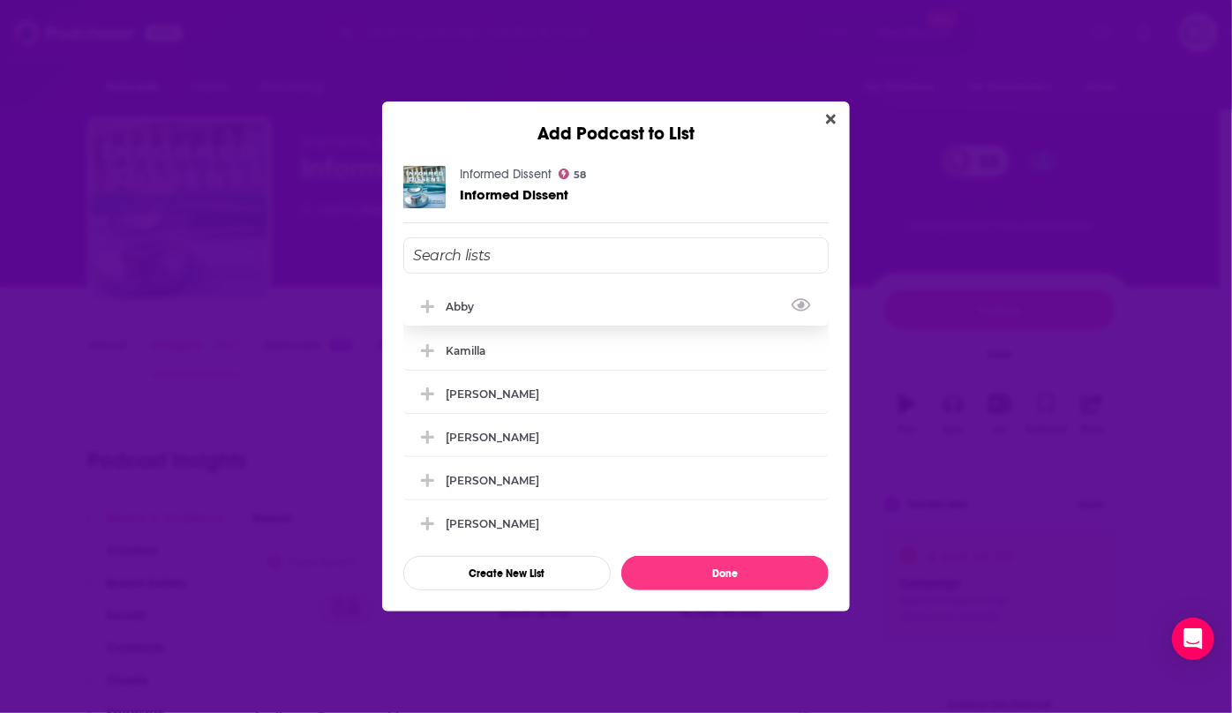
click at [426, 306] on icon "Add Podcast To List" at bounding box center [427, 306] width 13 height 13
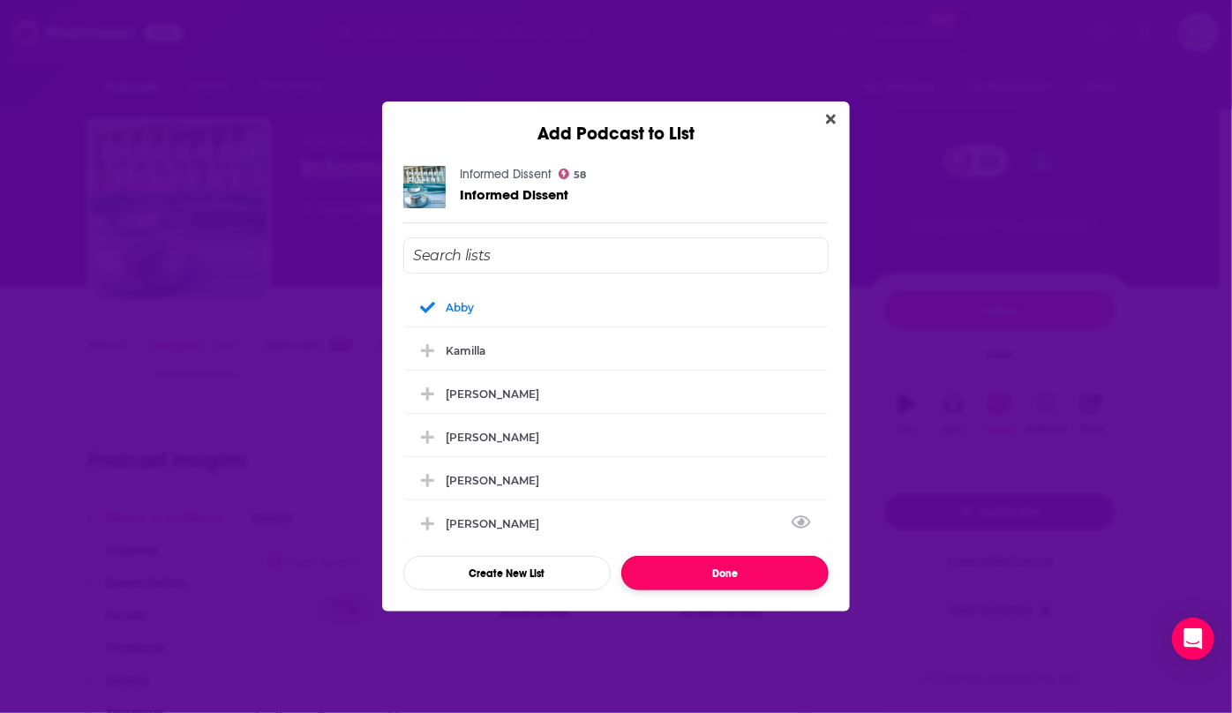
click at [729, 574] on button "Done" at bounding box center [725, 573] width 207 height 34
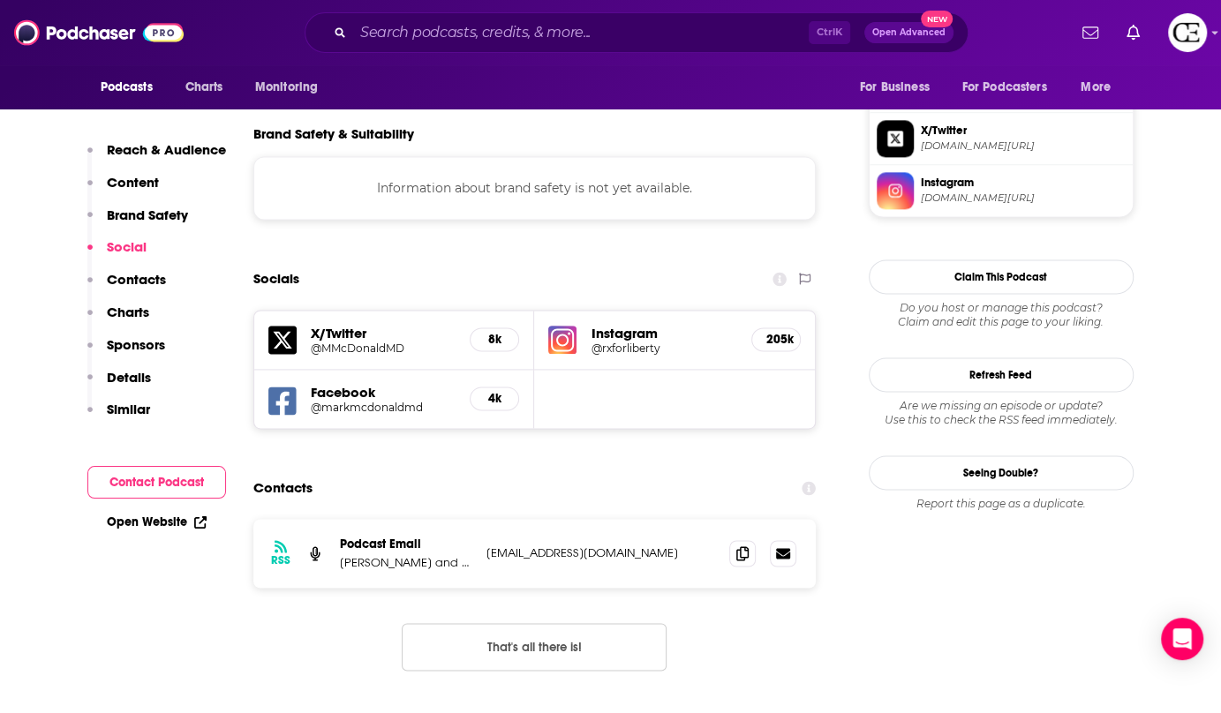
scroll to position [1605, 0]
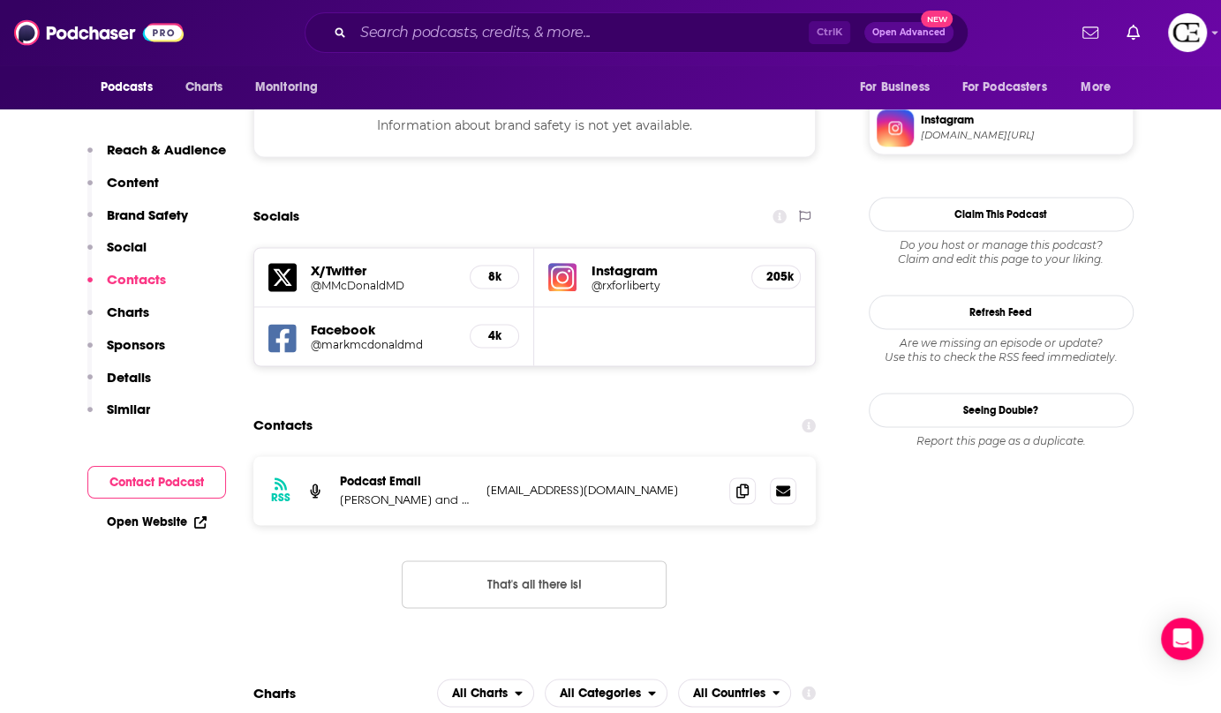
click at [336, 456] on div "RSS Podcast Email [PERSON_NAME] and Dr. [PERSON_NAME] [EMAIL_ADDRESS][DOMAIN_NA…" at bounding box center [534, 490] width 563 height 69
drag, startPoint x: 336, startPoint y: 395, endPoint x: 501, endPoint y: 399, distance: 164.3
click at [501, 456] on div "RSS Podcast Email [PERSON_NAME] and Dr. [PERSON_NAME] [EMAIL_ADDRESS][DOMAIN_NA…" at bounding box center [534, 490] width 563 height 69
click at [479, 456] on div "RSS Podcast Email [PERSON_NAME] and Dr. [PERSON_NAME] [EMAIL_ADDRESS][DOMAIN_NA…" at bounding box center [534, 490] width 563 height 69
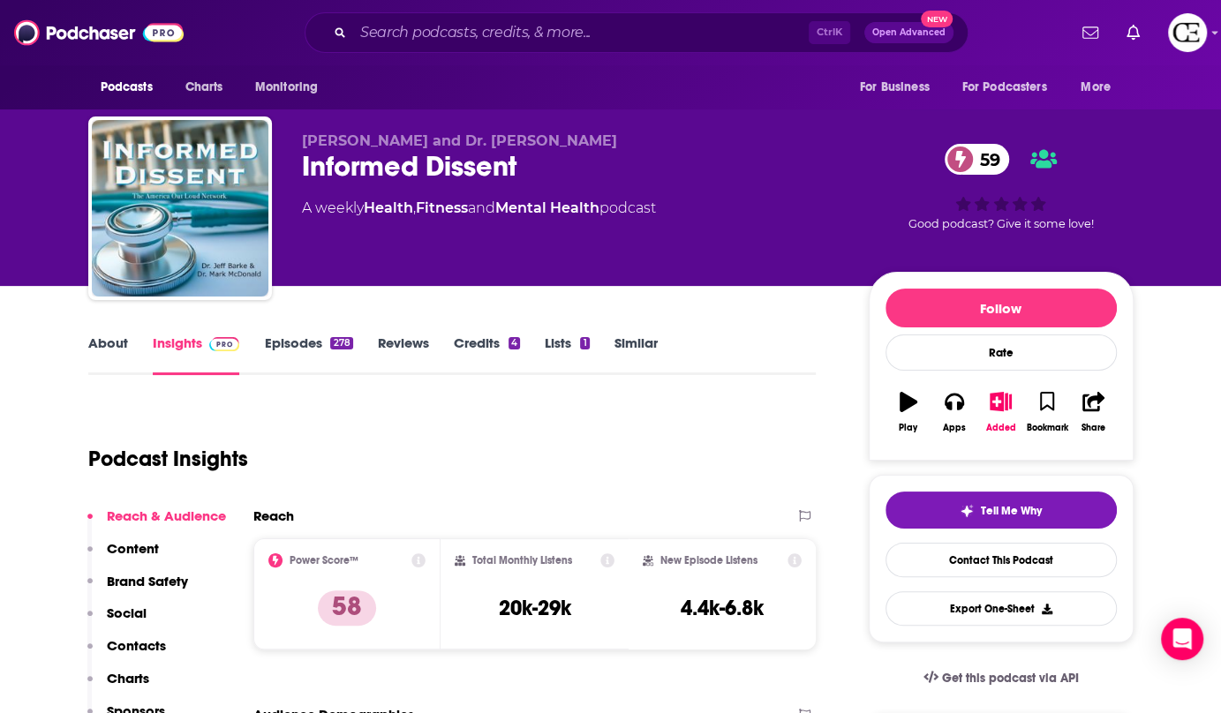
scroll to position [0, 0]
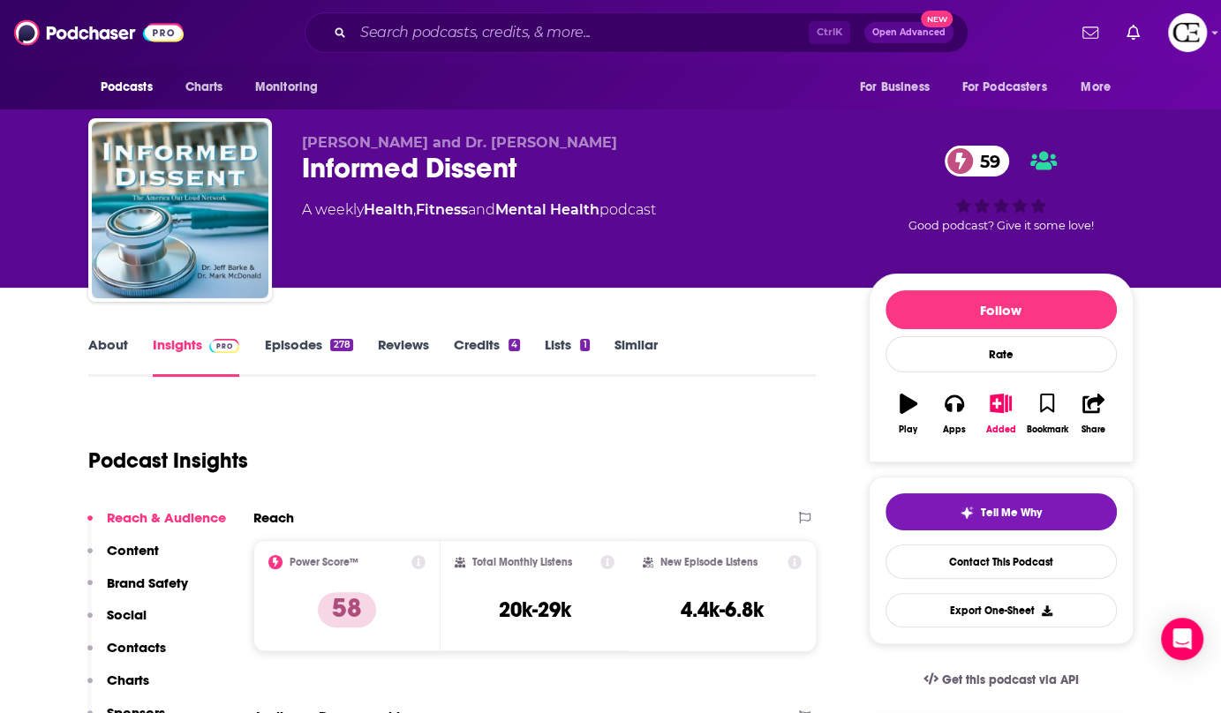
drag, startPoint x: 298, startPoint y: 141, endPoint x: 591, endPoint y: 141, distance: 292.2
click at [591, 141] on div "[PERSON_NAME] and Dr. [PERSON_NAME] Informed Dissent 59 A weekly Health , Fitne…" at bounding box center [610, 213] width 1045 height 191
copy span "[PERSON_NAME] and Dr. [PERSON_NAME]"
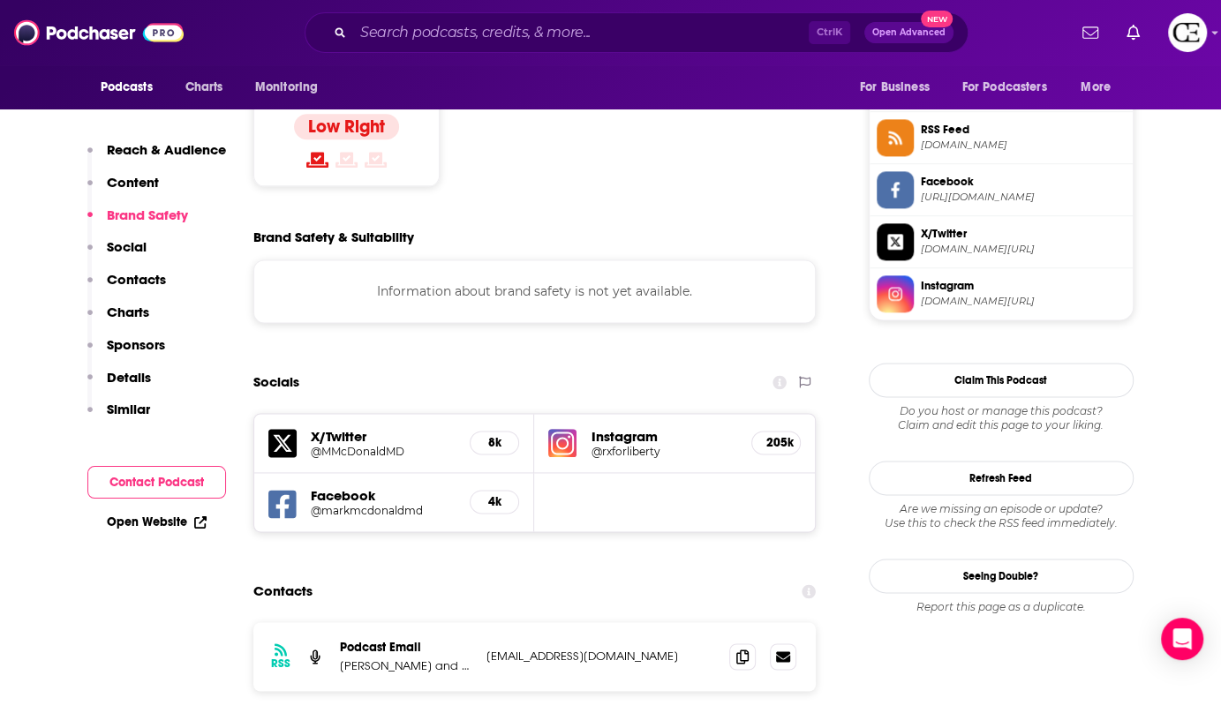
scroll to position [1685, 0]
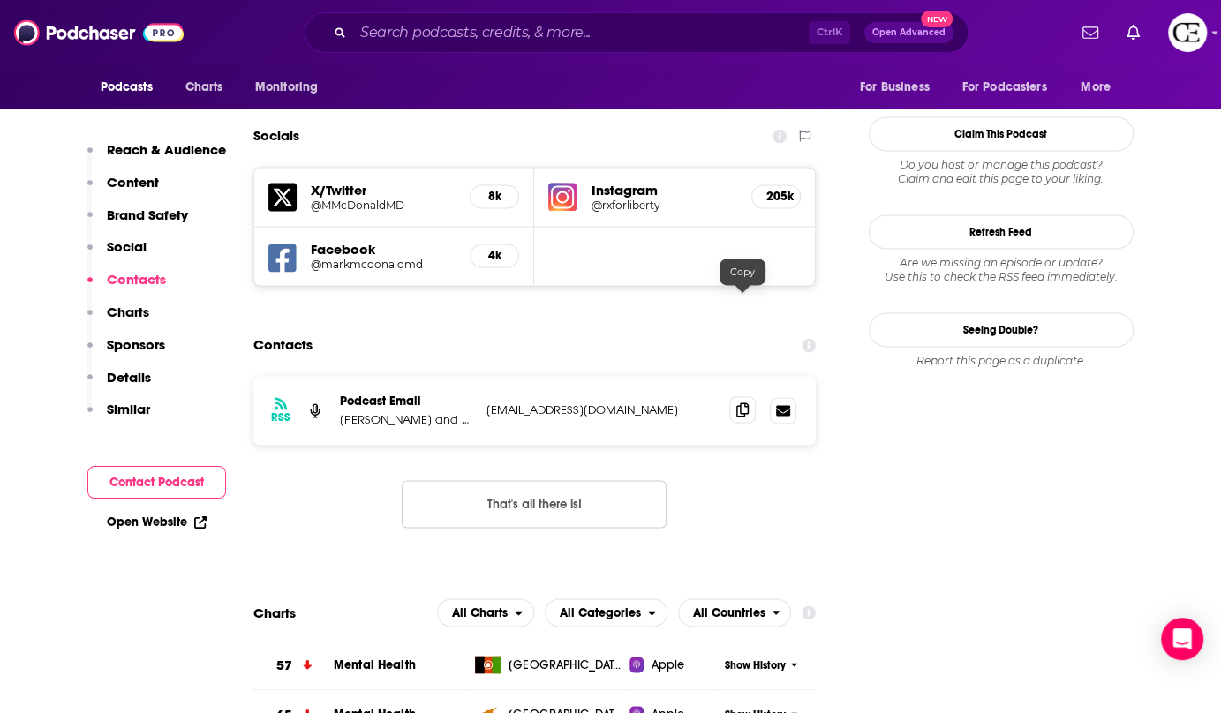
click at [748, 396] on span at bounding box center [742, 409] width 26 height 26
click at [733, 396] on span at bounding box center [742, 409] width 26 height 26
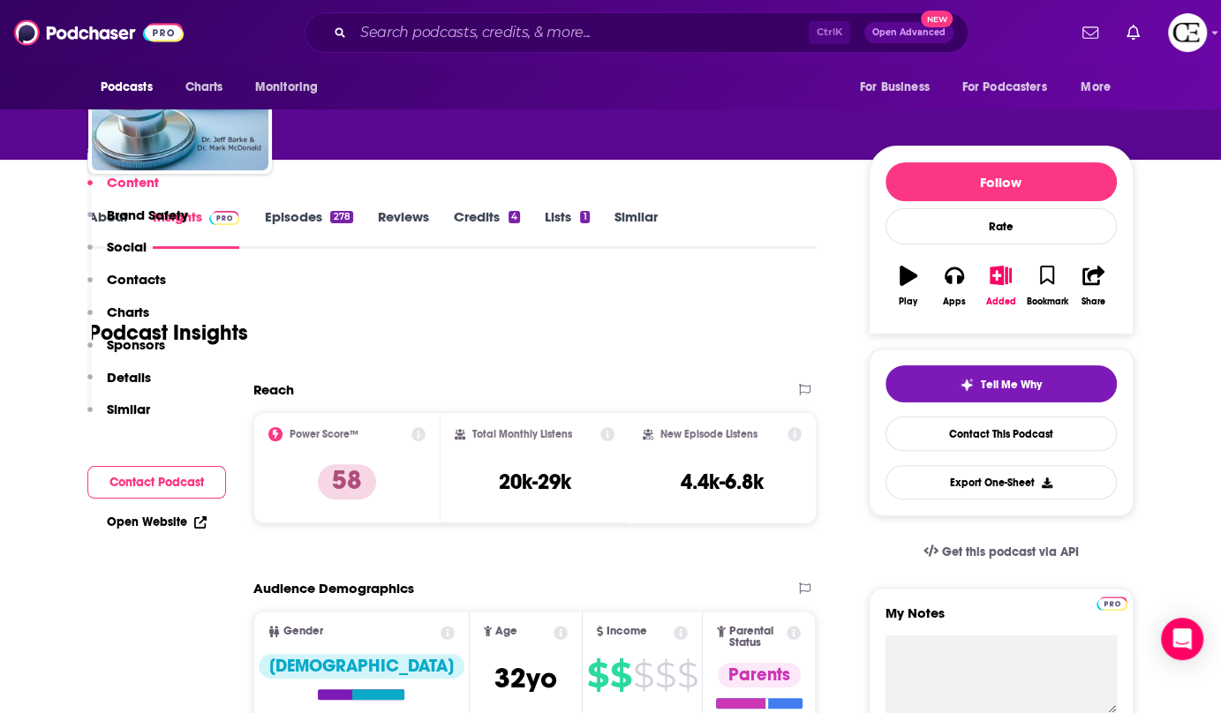
scroll to position [79, 0]
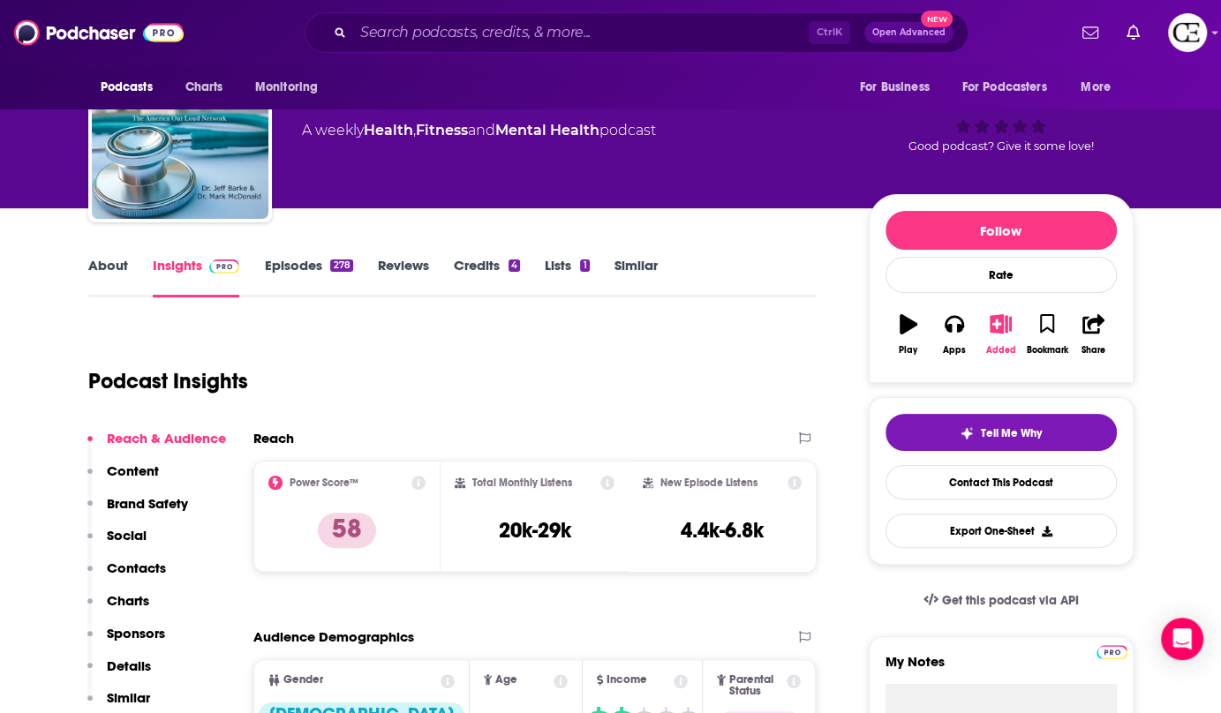
click at [994, 328] on icon "button" at bounding box center [1001, 323] width 22 height 19
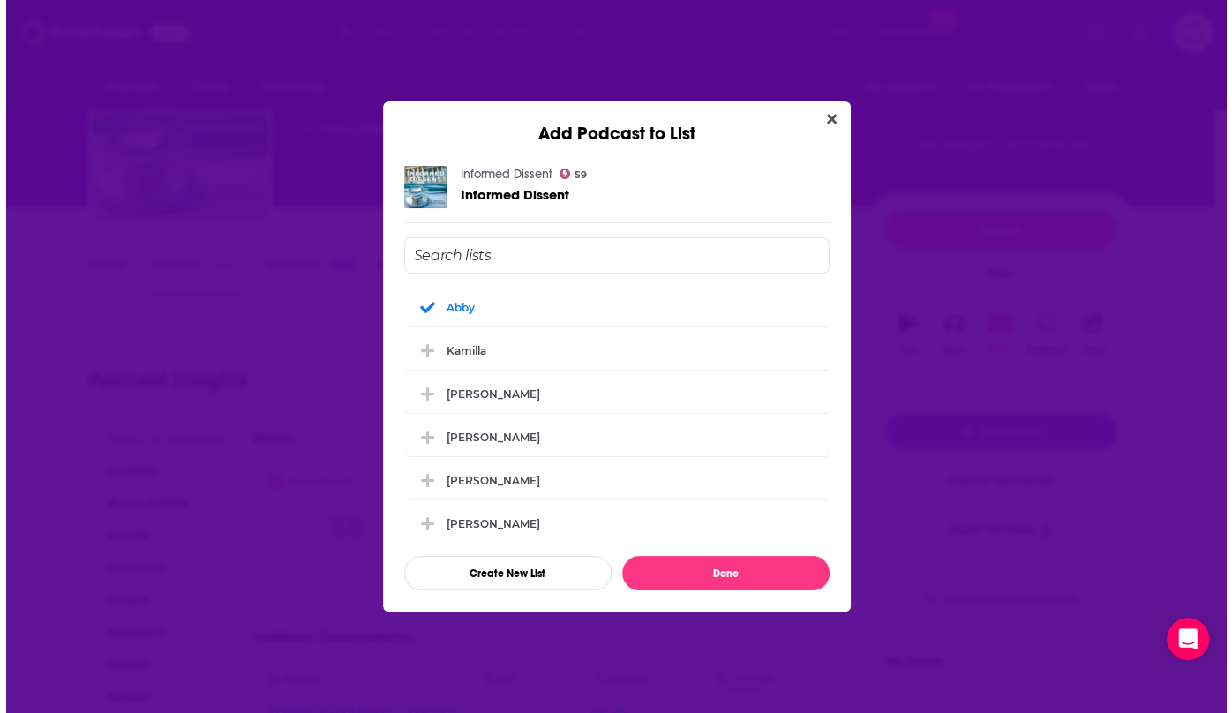
scroll to position [0, 0]
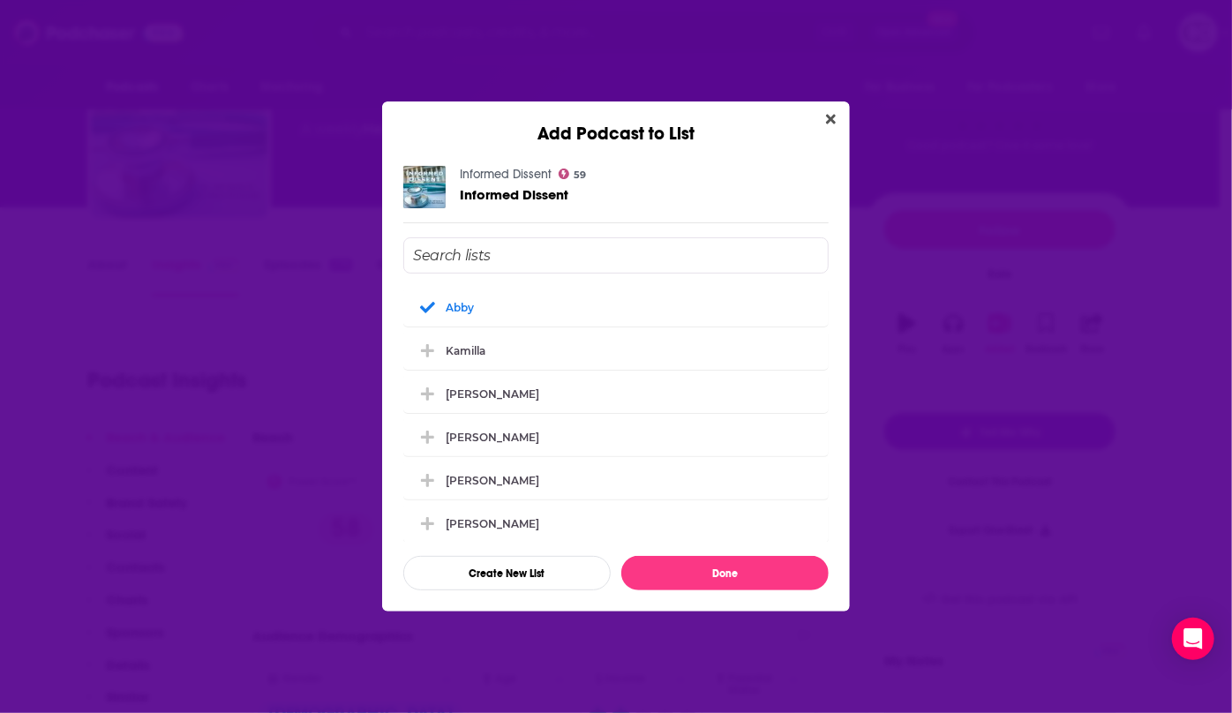
click at [994, 328] on div "Add Podcast to List Informed Dissent 59 Informed Dissent [PERSON_NAME] [PERSON_…" at bounding box center [616, 356] width 1232 height 713
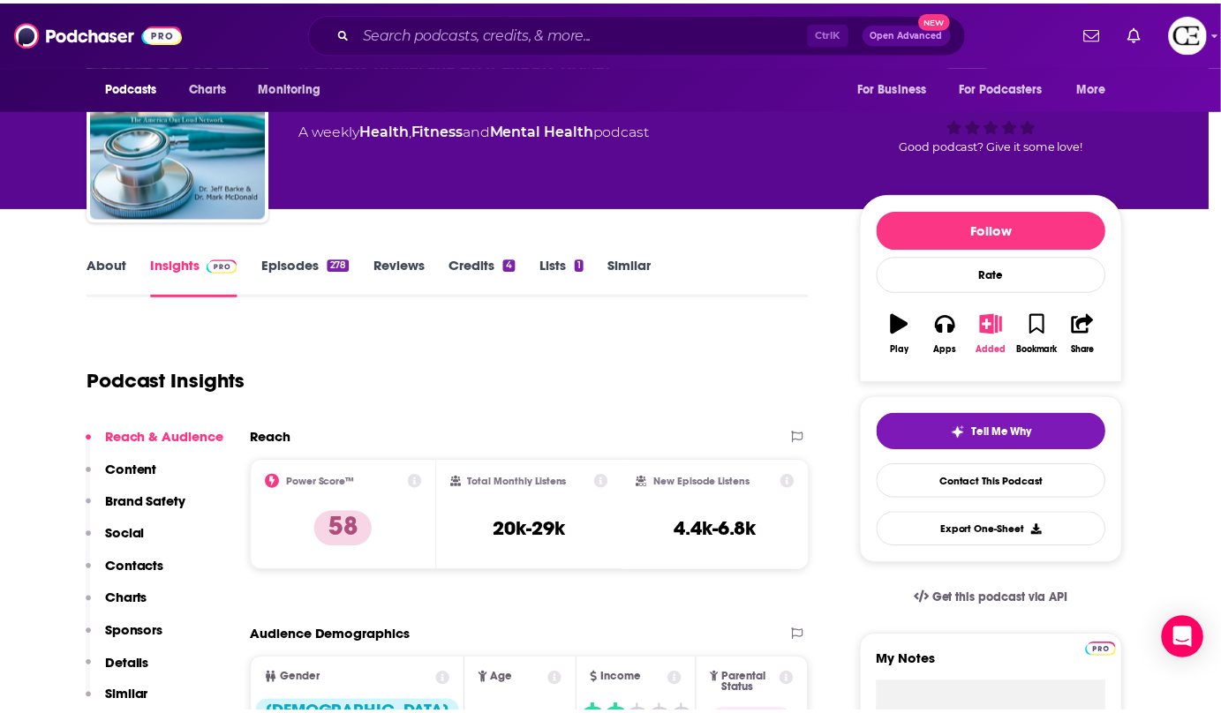
scroll to position [79, 0]
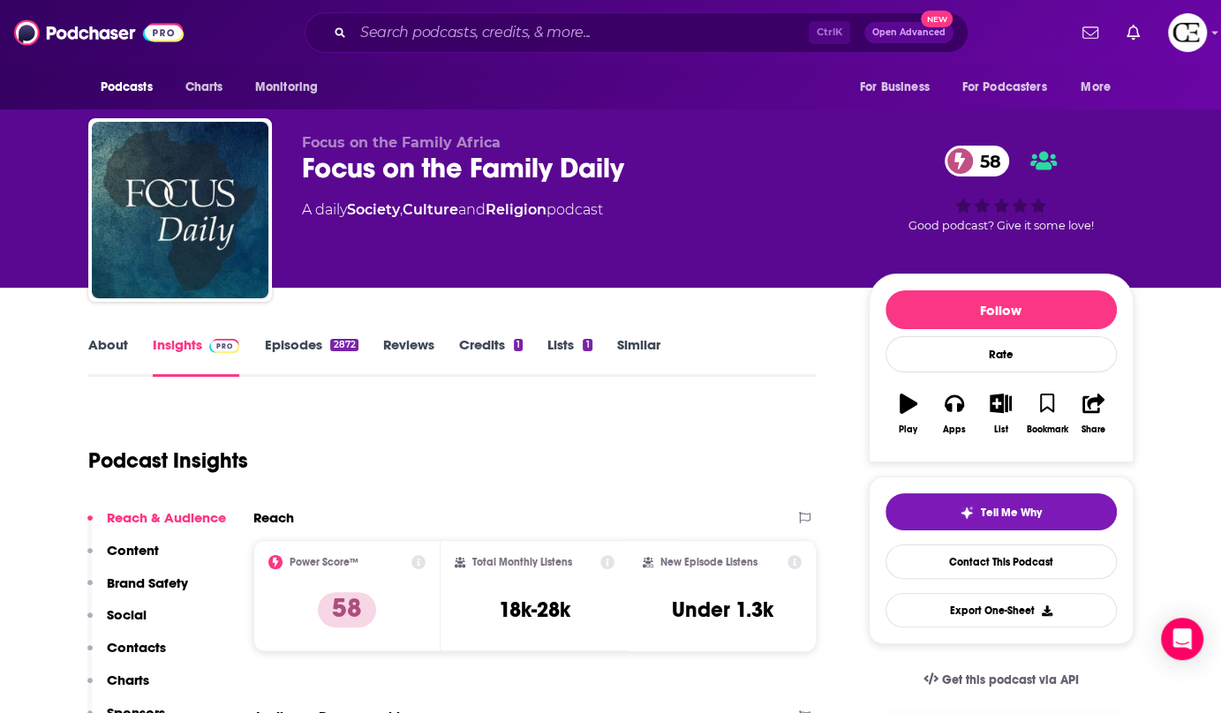
click at [431, 174] on div "Focus on the Family Daily 58" at bounding box center [571, 168] width 539 height 34
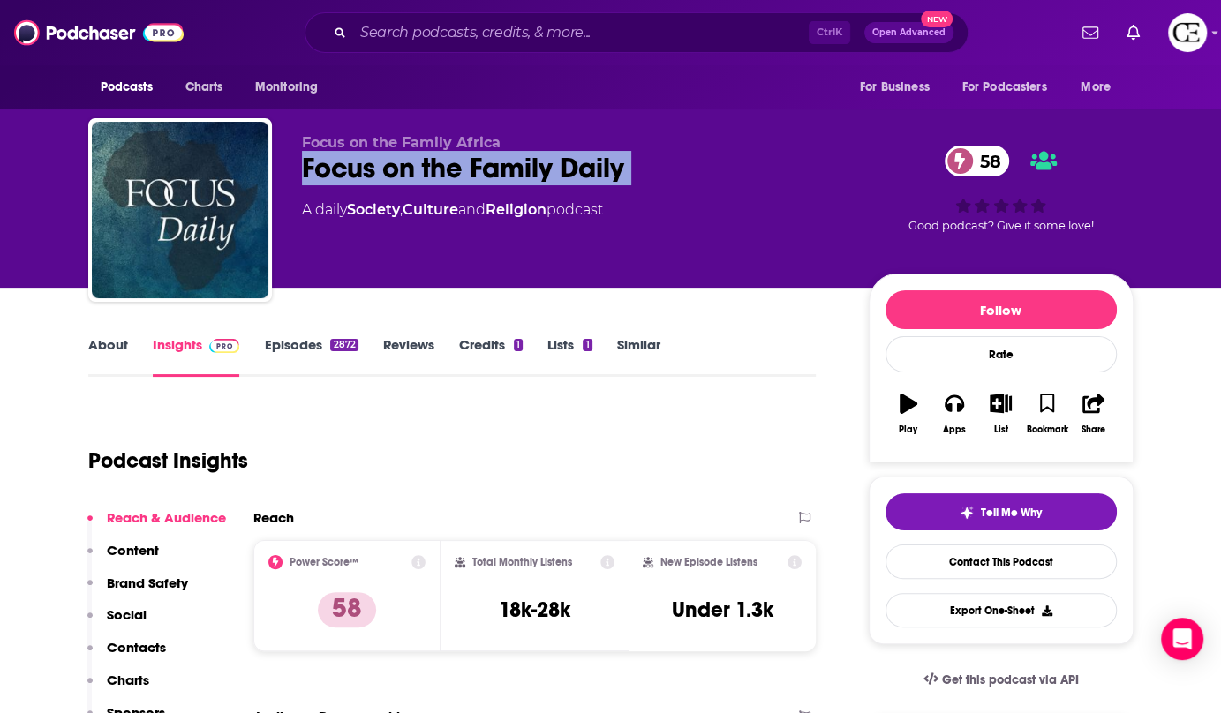
click at [431, 174] on div "Focus on the Family Daily 58" at bounding box center [571, 168] width 539 height 34
copy div "Focus on the Family Daily 58"
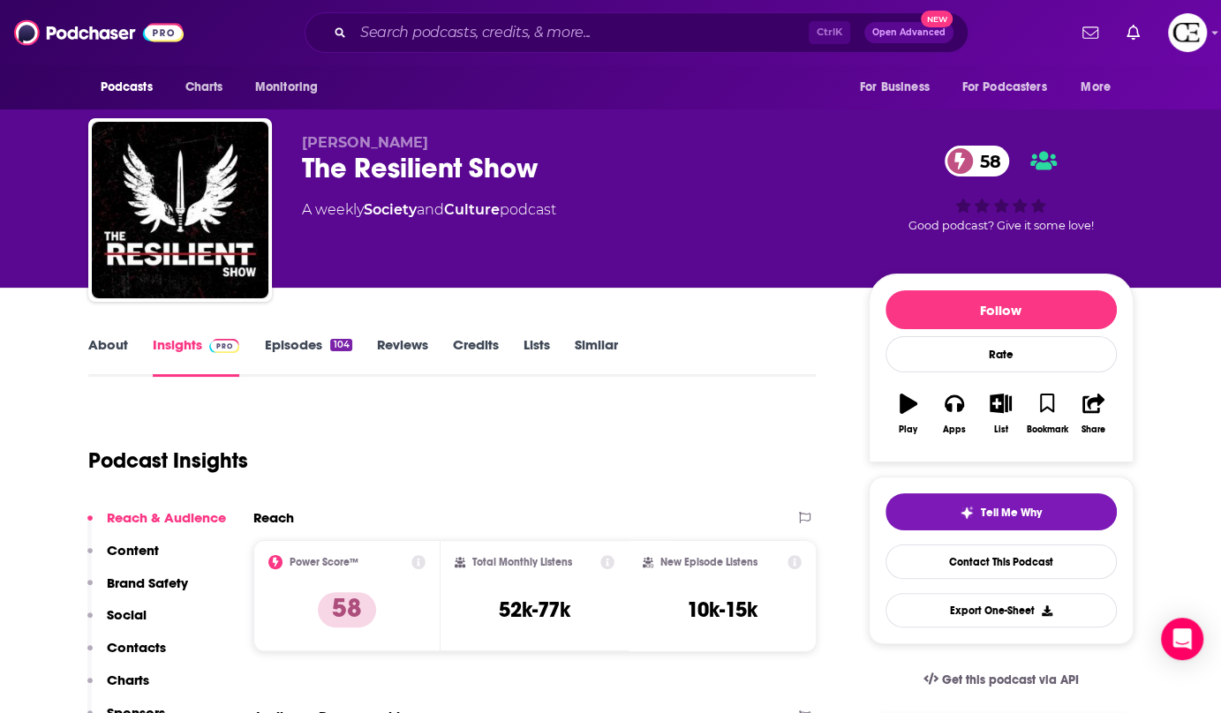
click at [378, 171] on div "The Resilient Show 58" at bounding box center [571, 168] width 539 height 34
copy div "The Resilient Show 58"
click at [992, 507] on span "Tell Me Why" at bounding box center [1011, 513] width 61 height 14
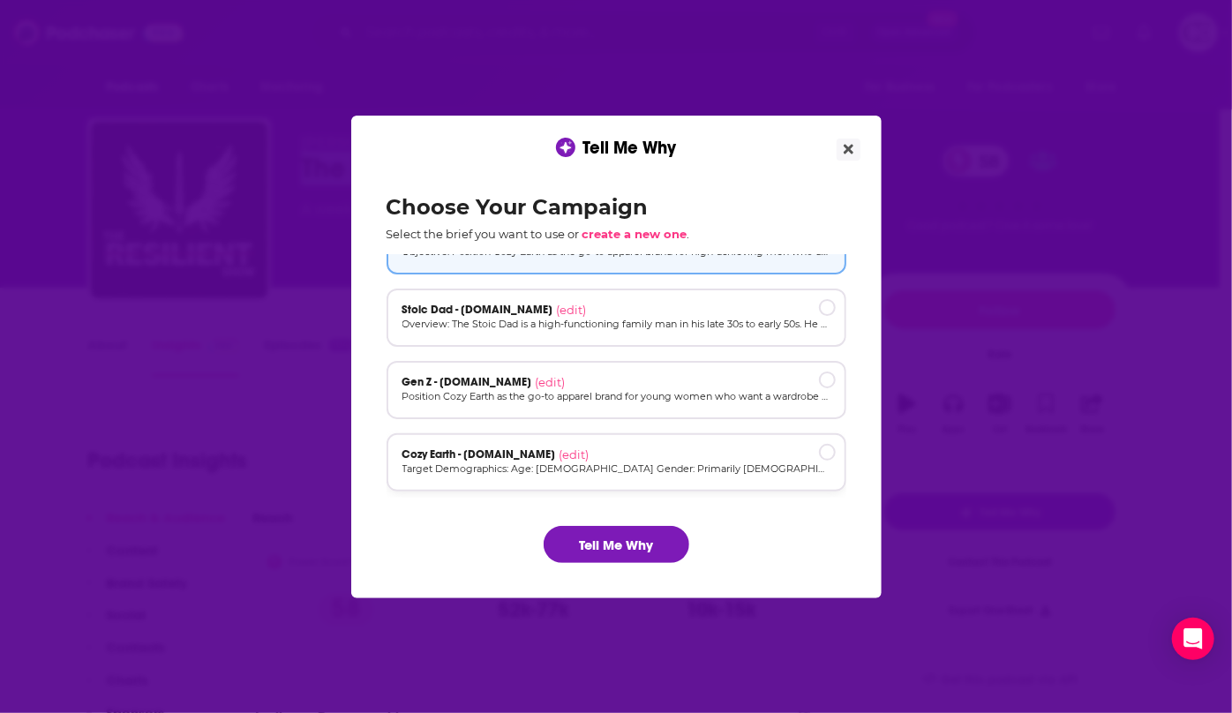
scroll to position [79, 0]
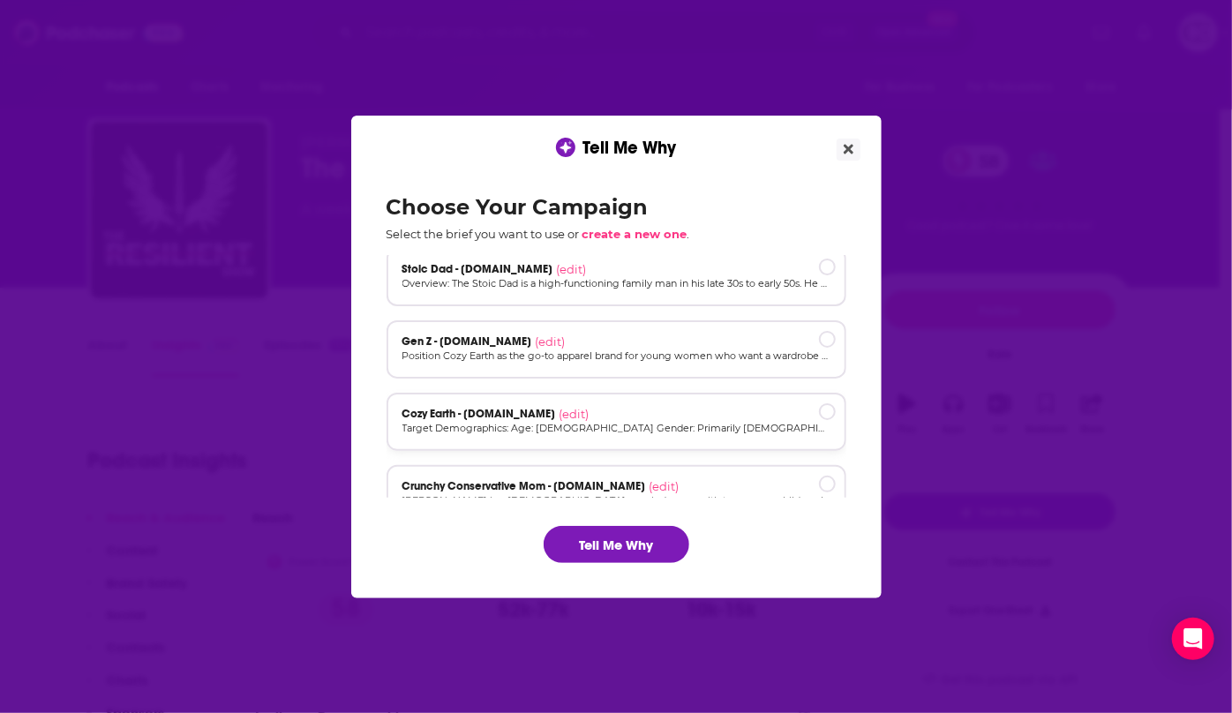
click at [703, 426] on p "Target Demographics: Age: [DEMOGRAPHIC_DATA] Gender: Primarily [DEMOGRAPHIC_DAT…" at bounding box center [617, 428] width 428 height 15
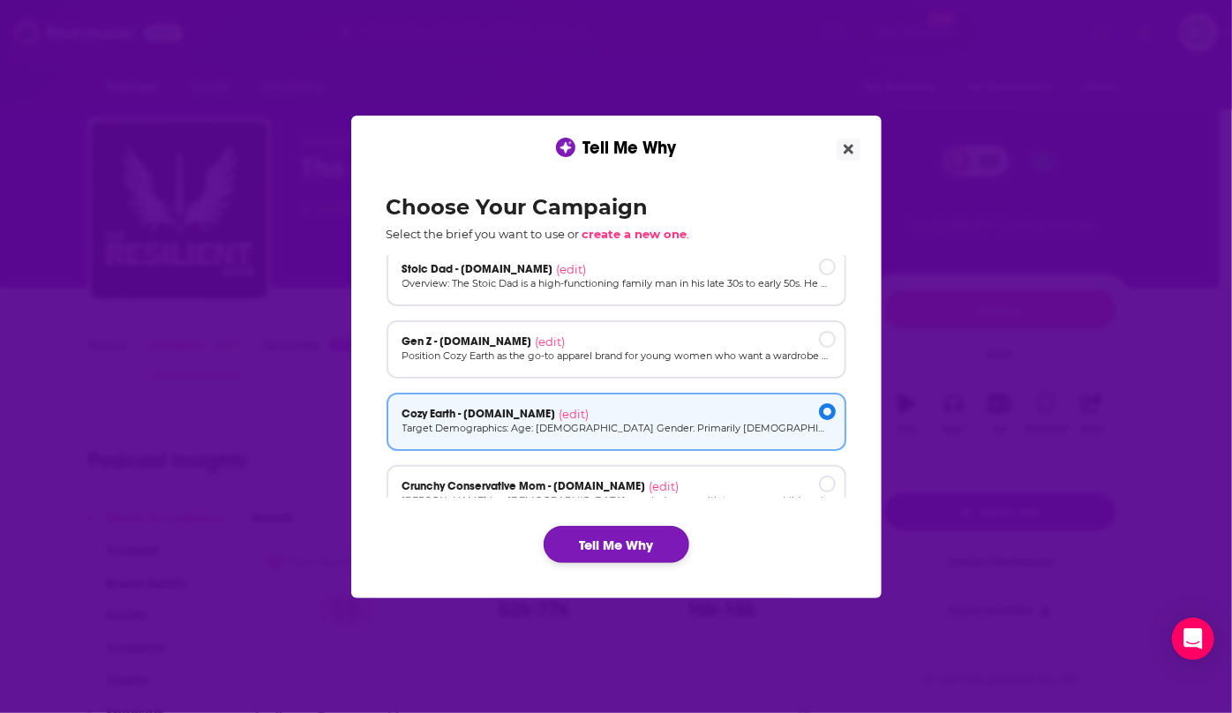
click at [620, 539] on button "Tell Me Why" at bounding box center [617, 544] width 146 height 37
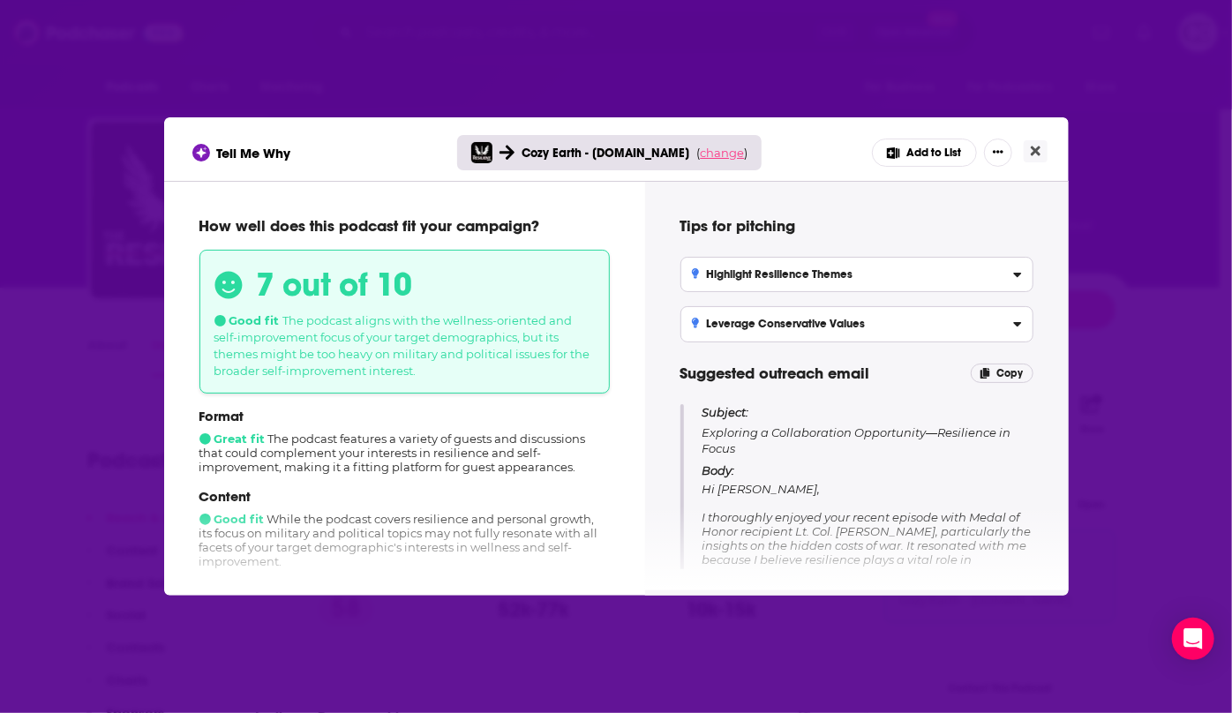
click at [717, 147] on span "change" at bounding box center [722, 153] width 44 height 14
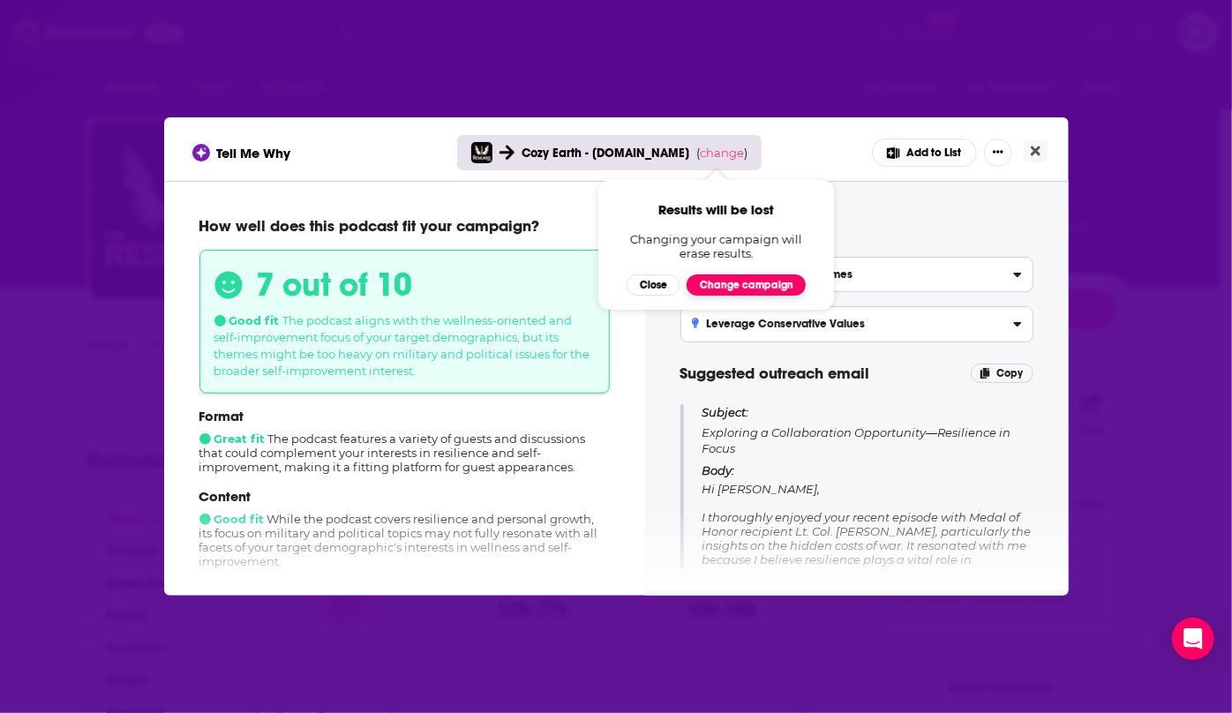
click at [767, 286] on button "Change campaign" at bounding box center [746, 285] width 119 height 21
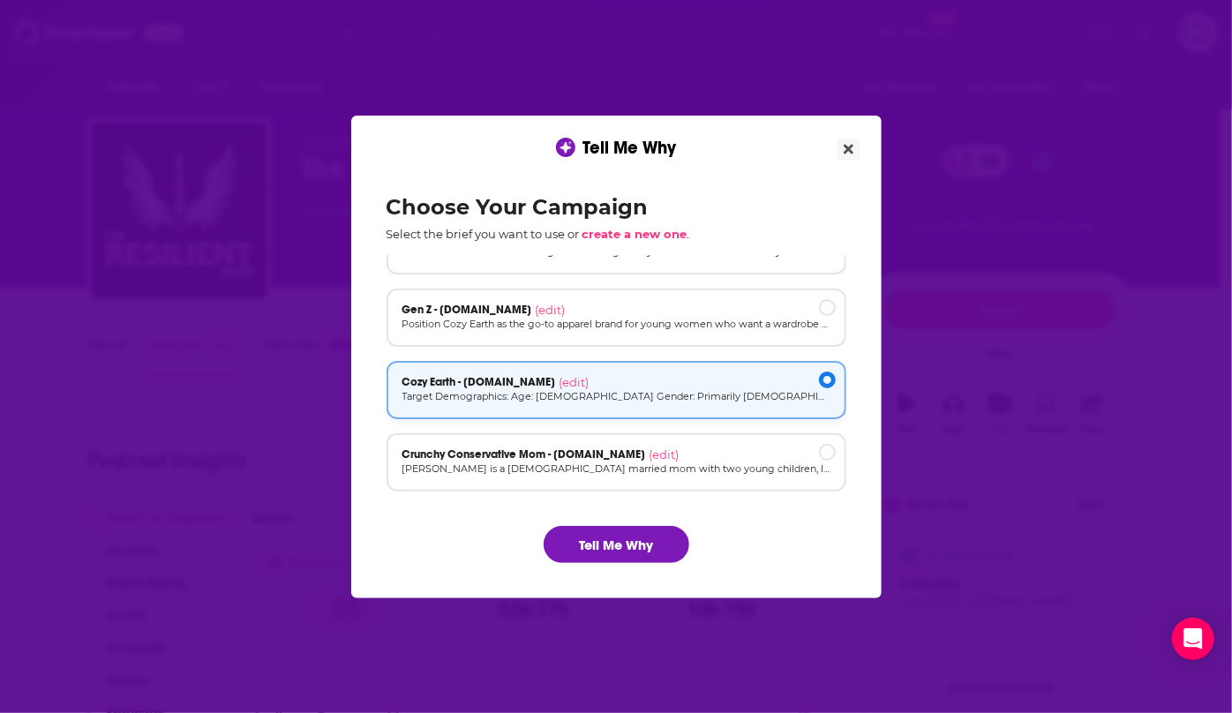
scroll to position [118, 0]
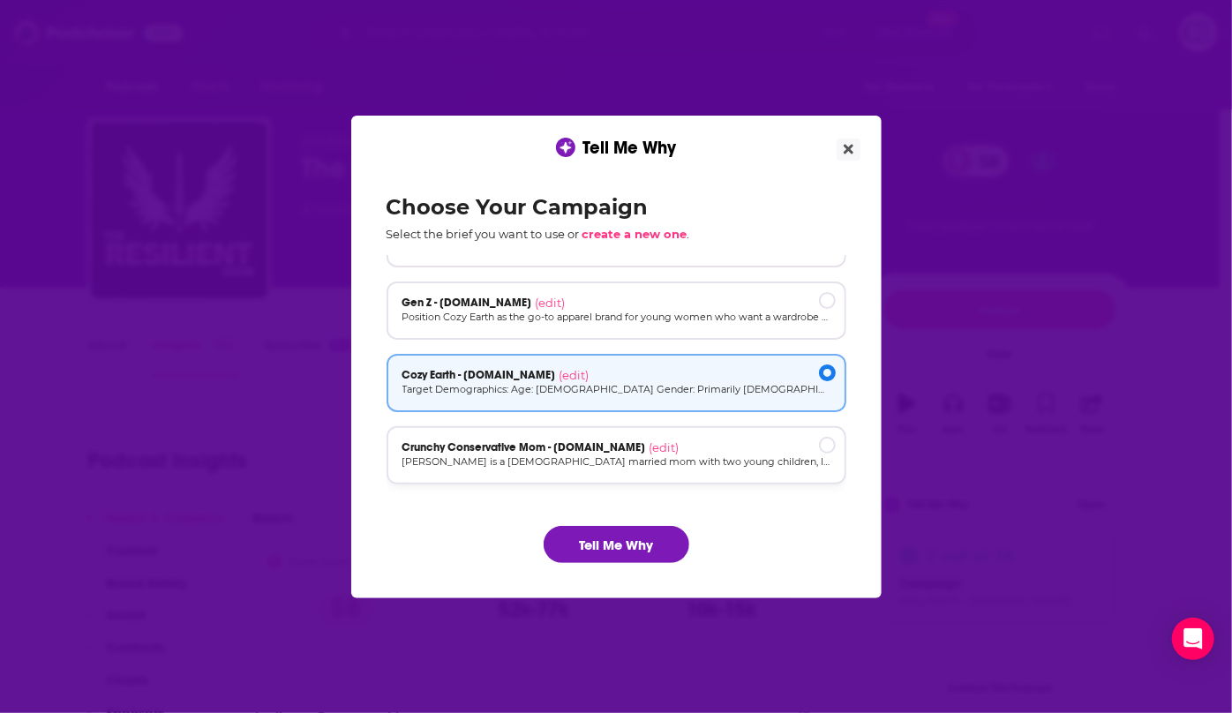
click at [691, 441] on div "Crunchy Conservative Mom - [DOMAIN_NAME] (edit)" at bounding box center [617, 448] width 428 height 14
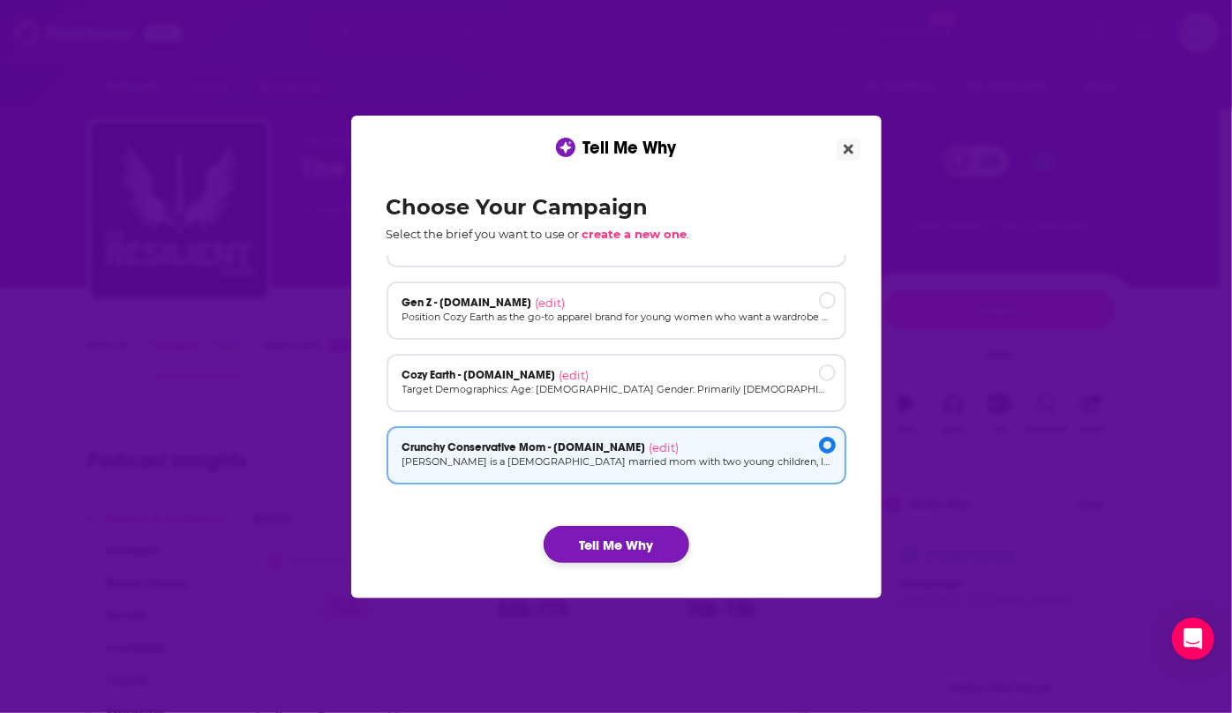
click at [638, 531] on button "Tell Me Why" at bounding box center [617, 544] width 146 height 37
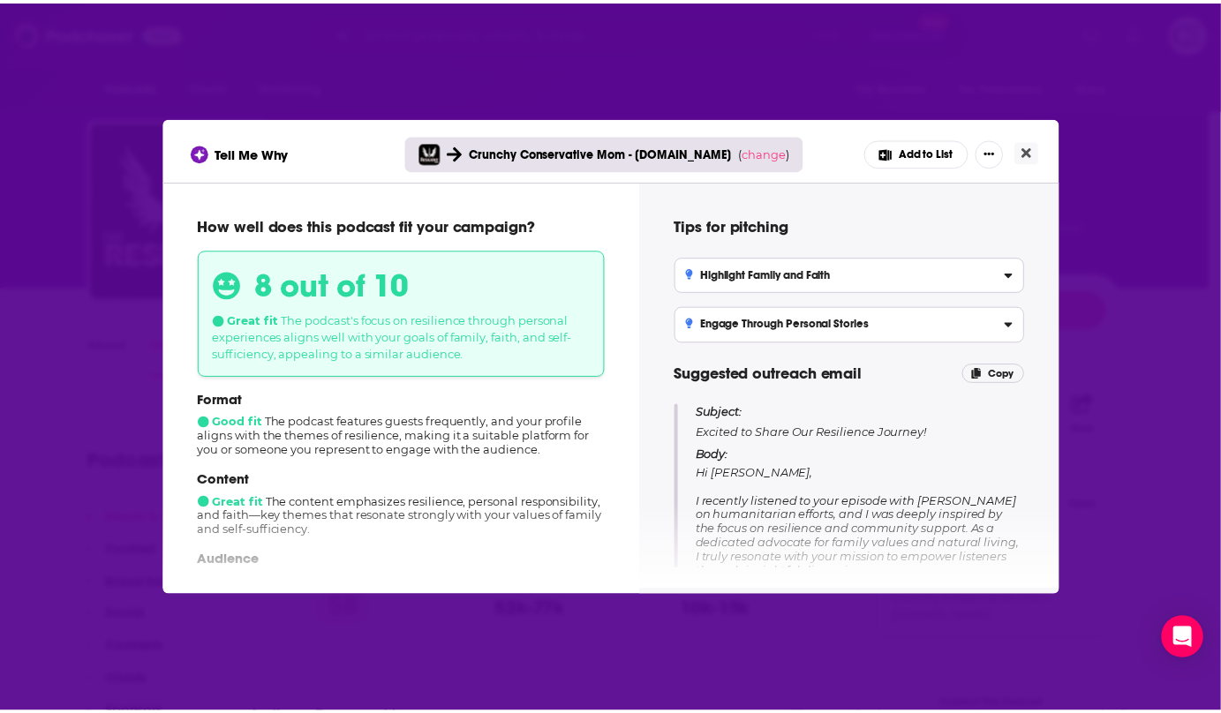
scroll to position [79, 0]
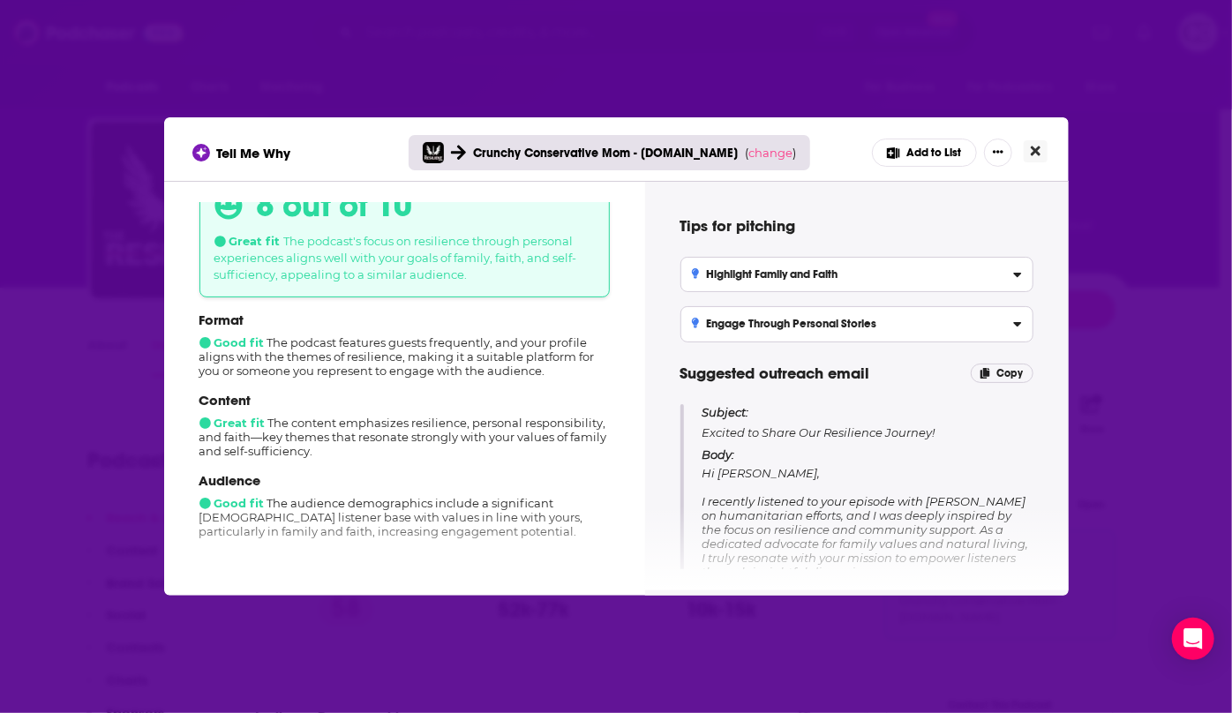
click at [1036, 155] on icon "Close" at bounding box center [1036, 151] width 10 height 14
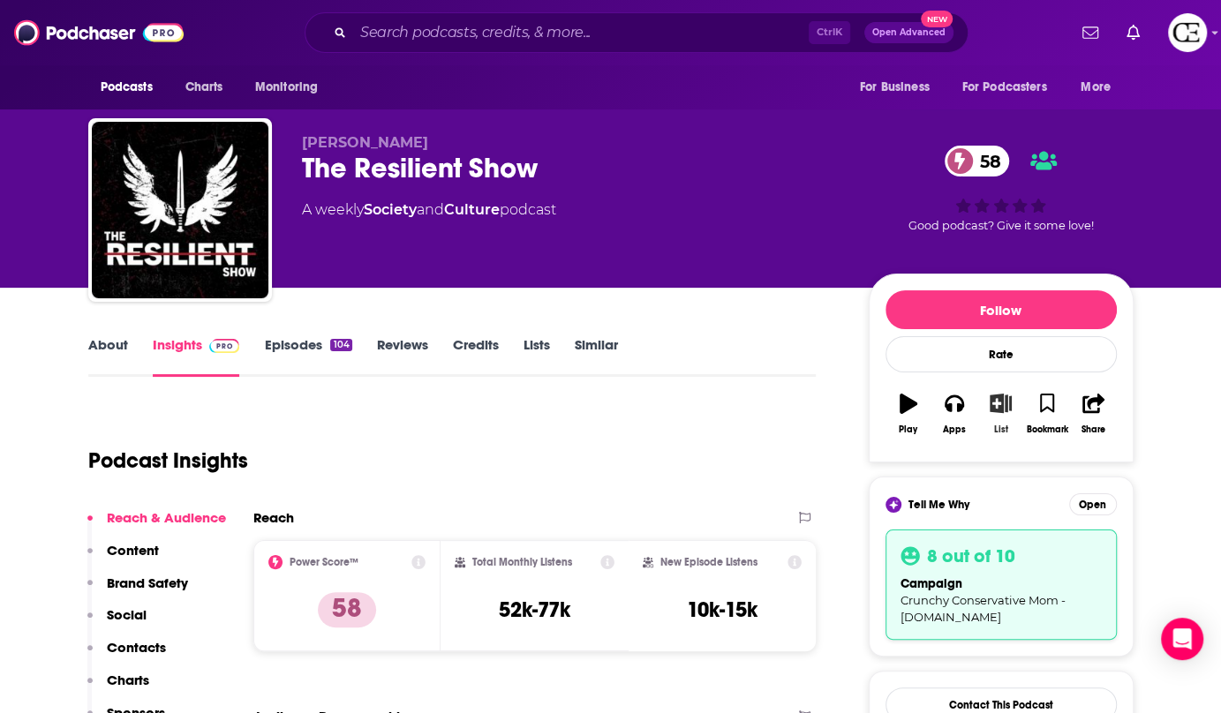
click at [996, 412] on icon "button" at bounding box center [1001, 403] width 22 height 19
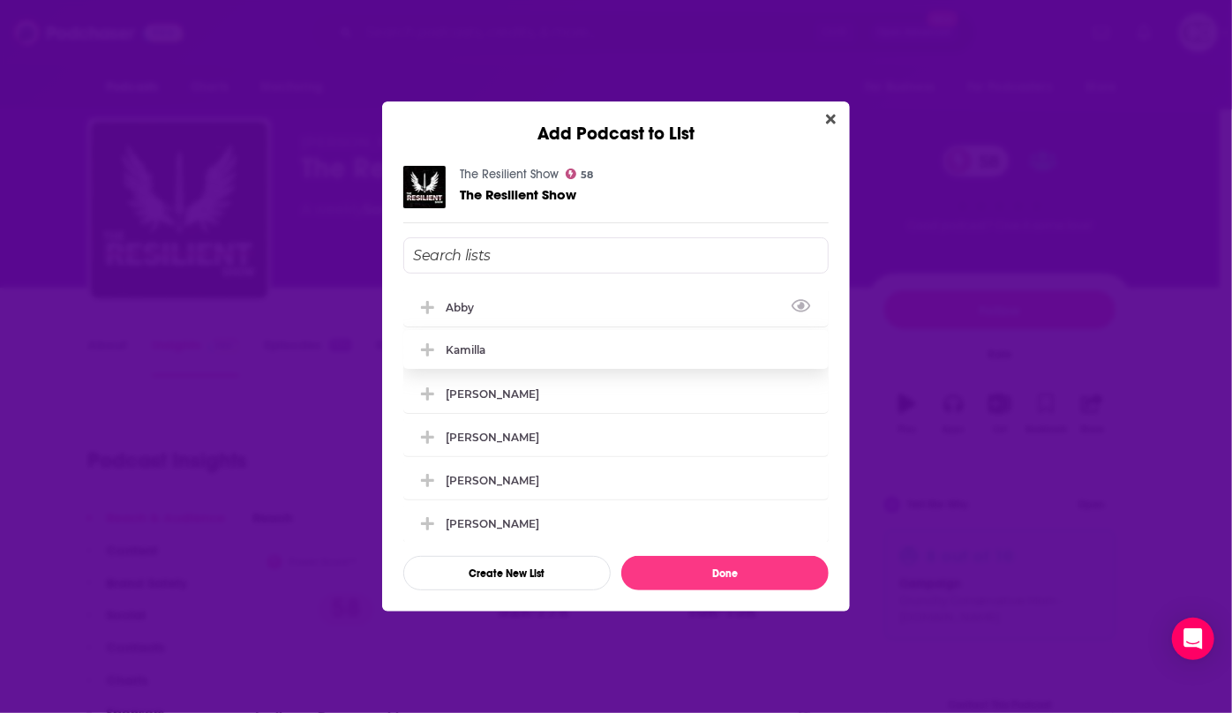
drag, startPoint x: 429, startPoint y: 306, endPoint x: 441, endPoint y: 323, distance: 20.3
click at [429, 306] on icon "Add Podcast To List" at bounding box center [427, 307] width 13 height 13
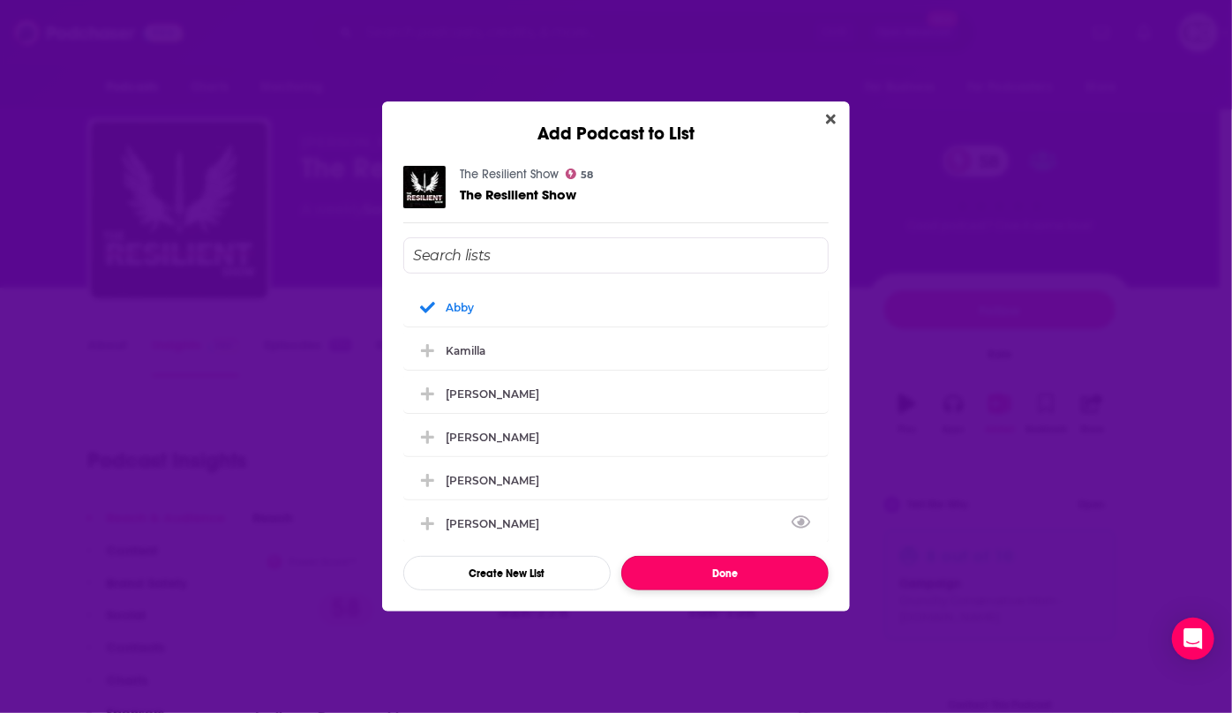
click at [652, 561] on button "Done" at bounding box center [725, 573] width 207 height 34
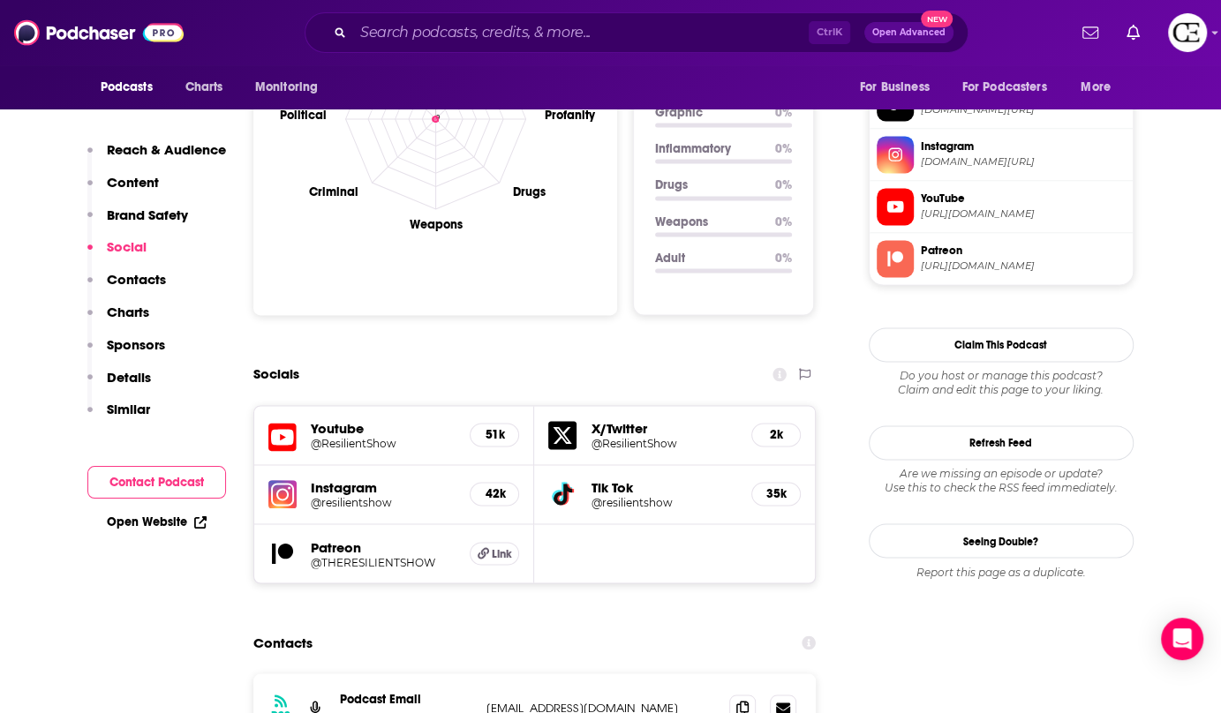
scroll to position [1766, 0]
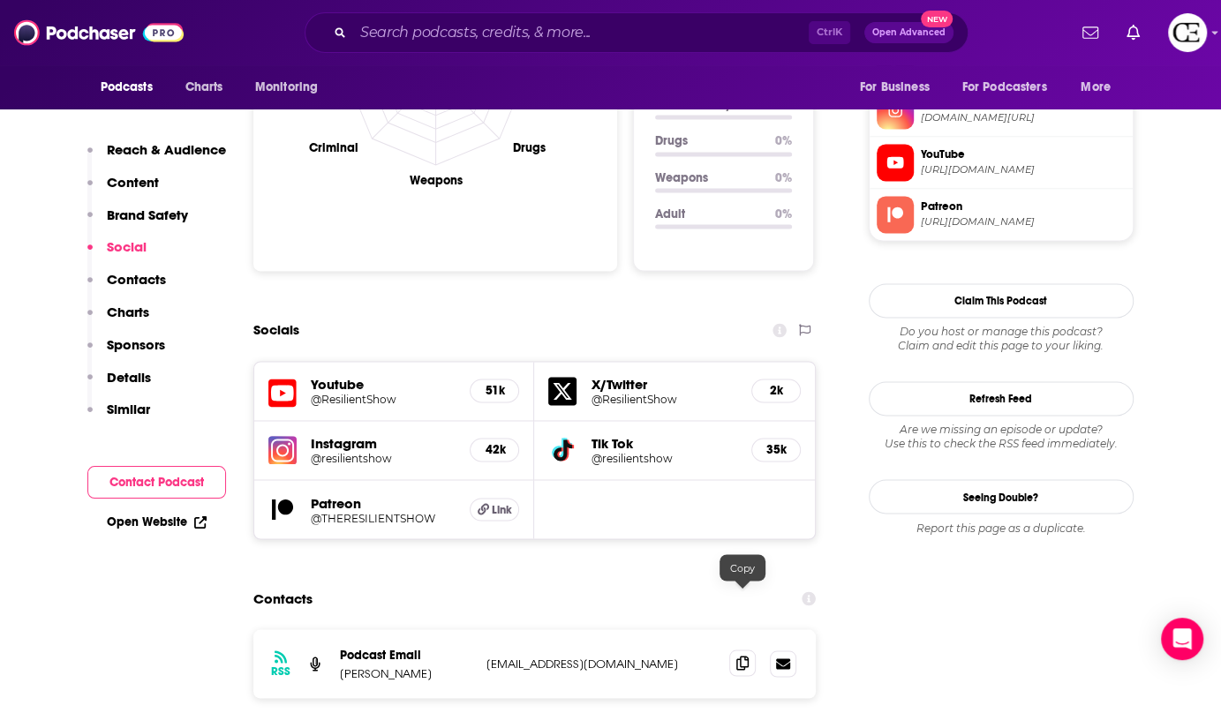
click at [752, 650] on span at bounding box center [742, 663] width 26 height 26
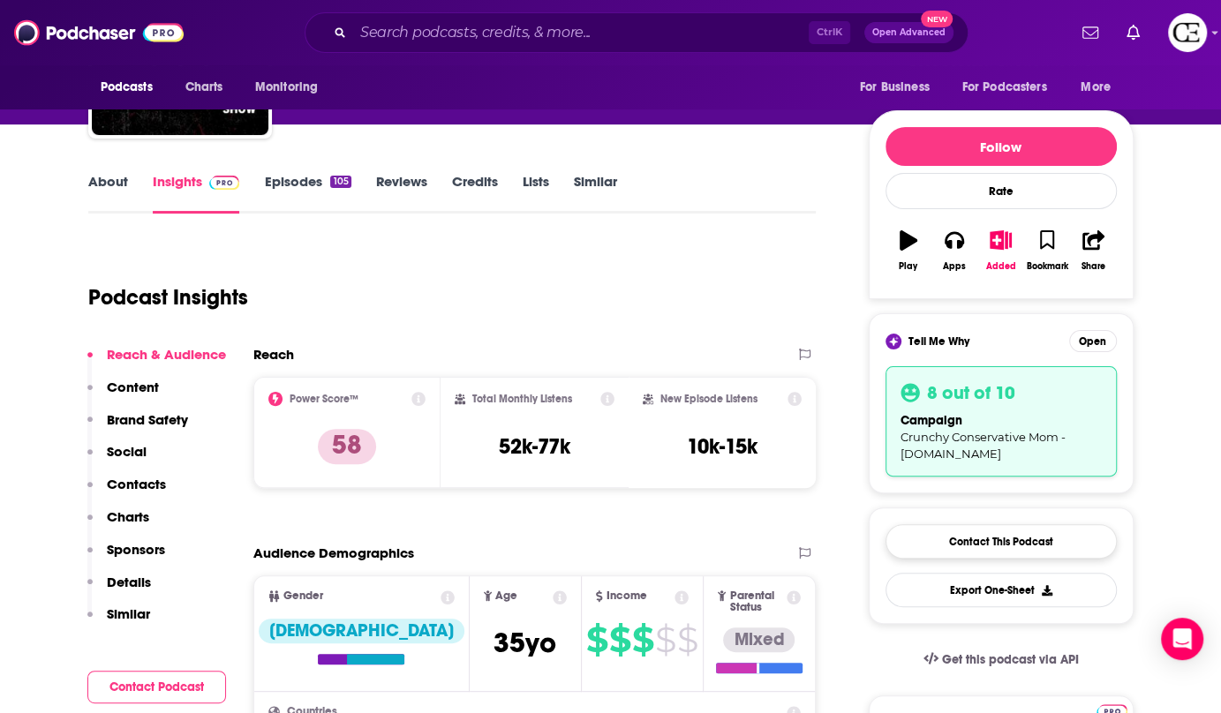
scroll to position [0, 0]
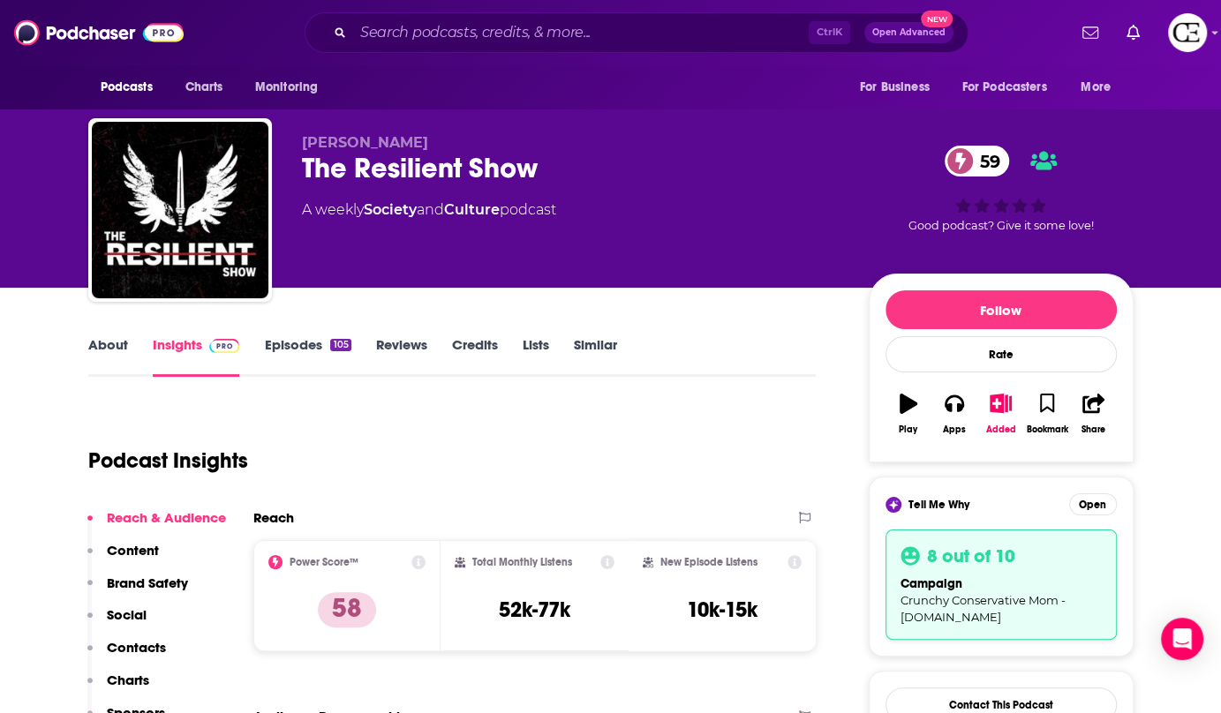
click at [496, 172] on div "The Resilient Show 59" at bounding box center [571, 168] width 539 height 34
copy div "The Resilient Show 59"
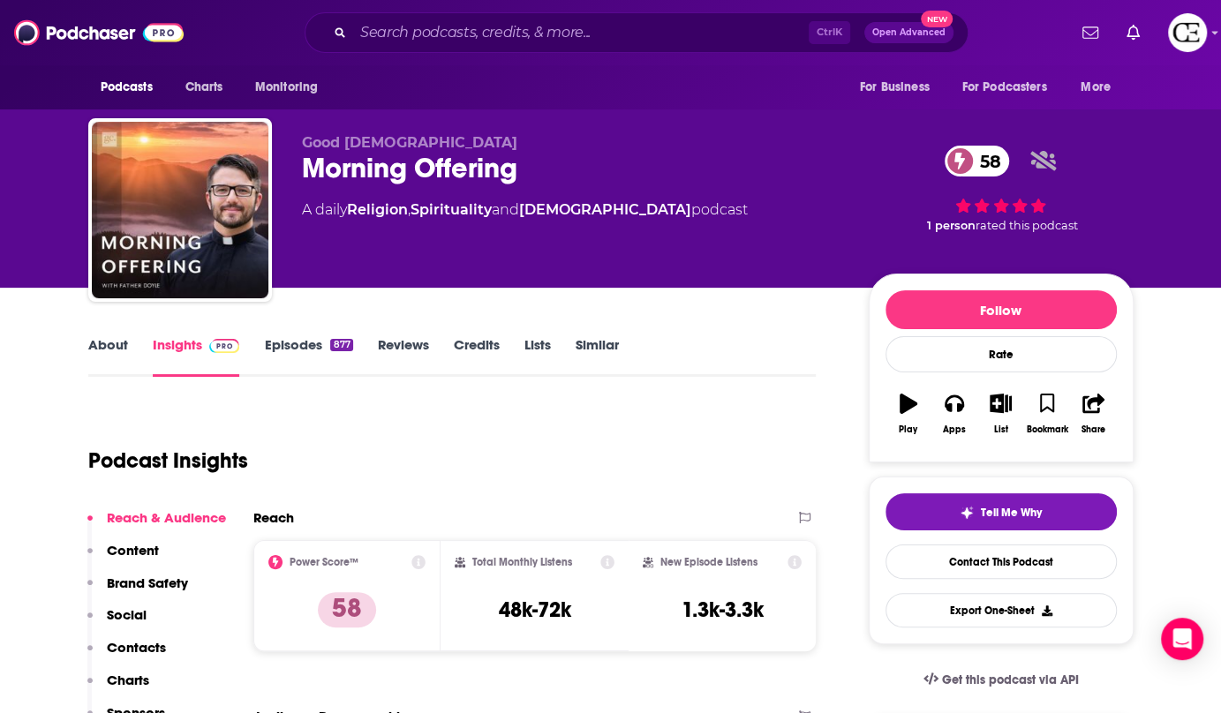
click at [347, 165] on div "Morning Offering 58" at bounding box center [571, 168] width 539 height 34
copy div "Morning Offering 58"
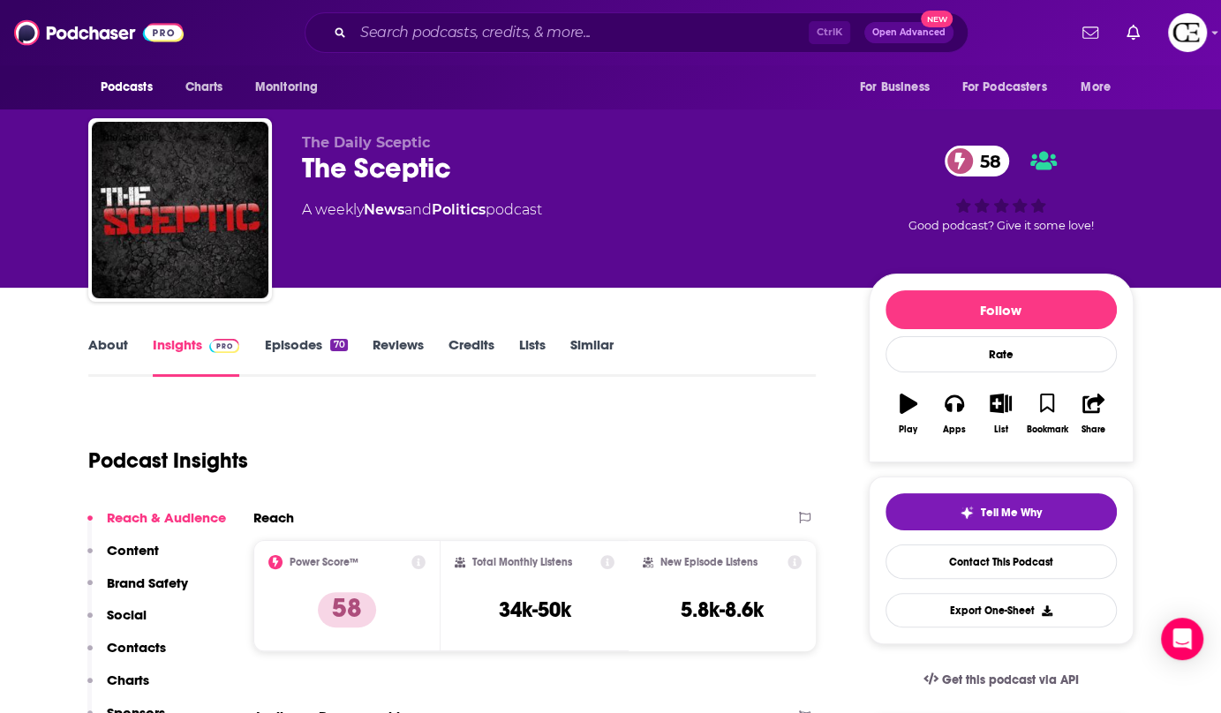
click at [366, 170] on div "The Sceptic 58" at bounding box center [571, 168] width 539 height 34
copy div "The Sceptic 58"
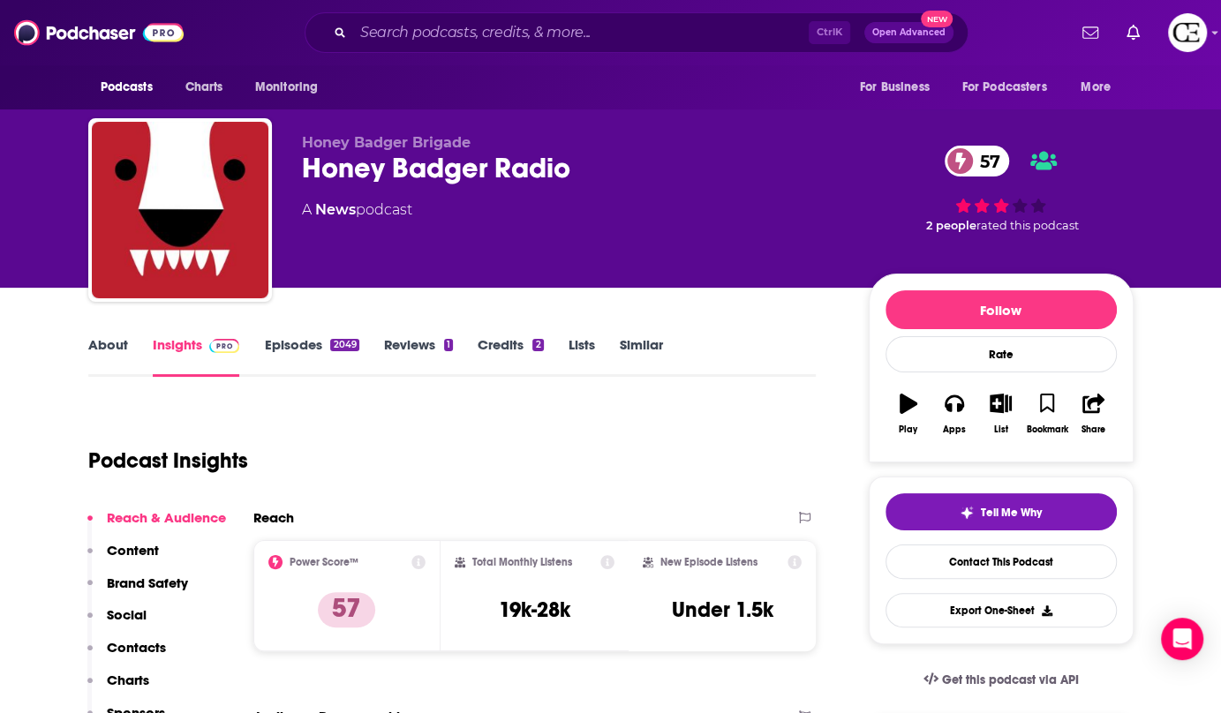
drag, startPoint x: 400, startPoint y: 173, endPoint x: 396, endPoint y: 160, distance: 13.7
click at [396, 160] on div "Honey Badger Radio 57" at bounding box center [571, 168] width 539 height 34
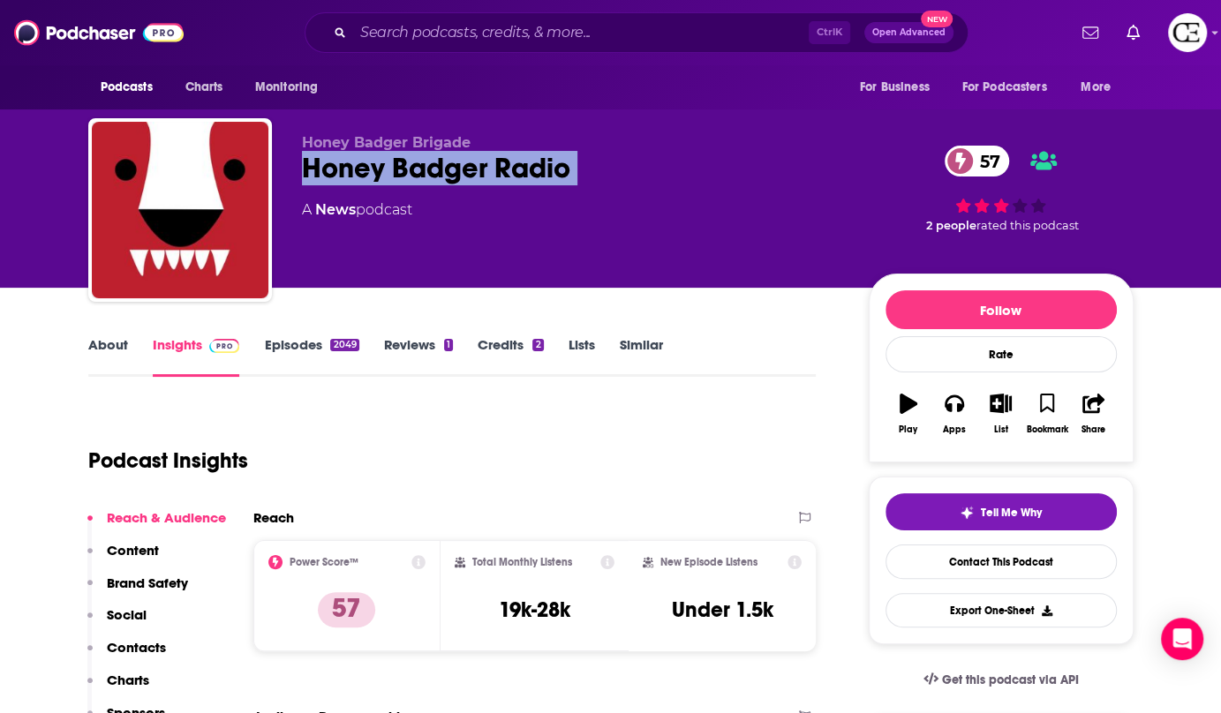
click at [396, 160] on div "Honey Badger Radio 57" at bounding box center [571, 168] width 539 height 34
copy div "Honey Badger Radio 57"
